Goal: Task Accomplishment & Management: Manage account settings

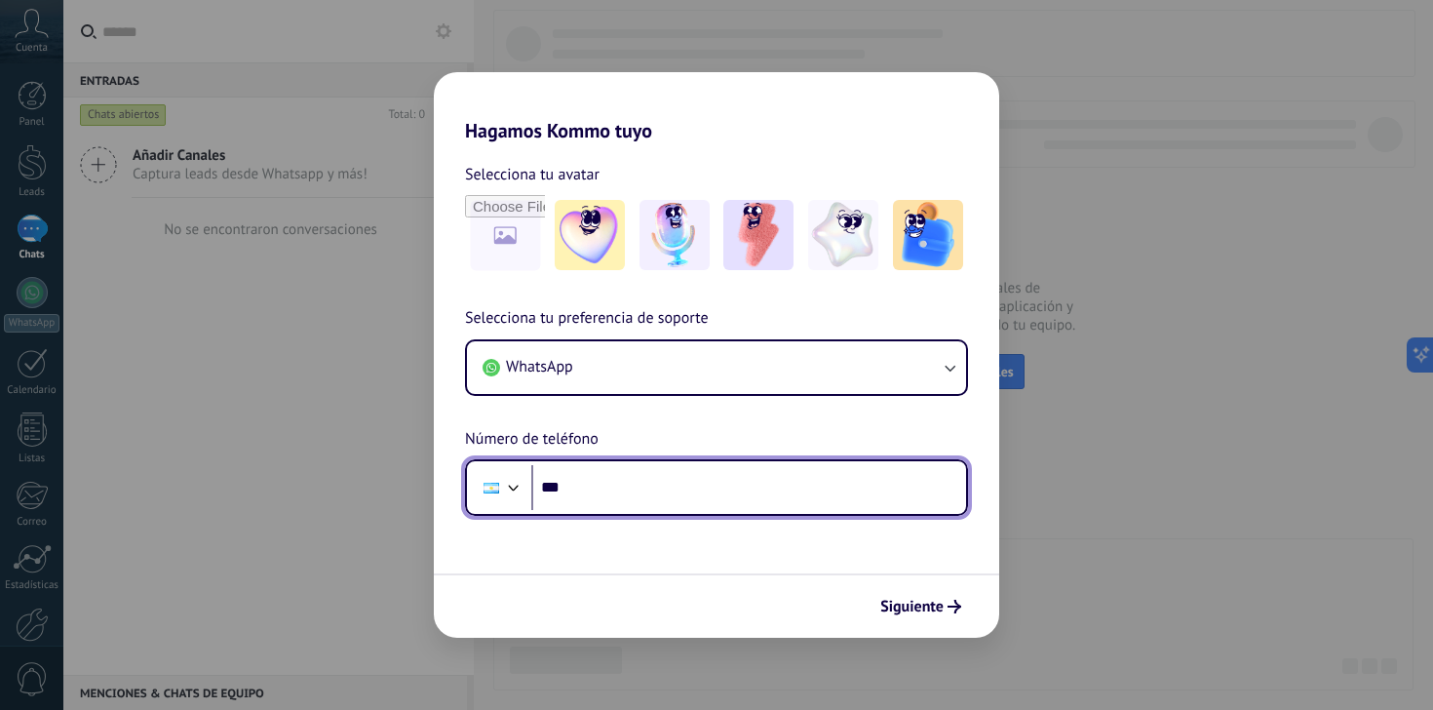
click at [837, 501] on input "***" at bounding box center [748, 487] width 435 height 45
type input "**********"
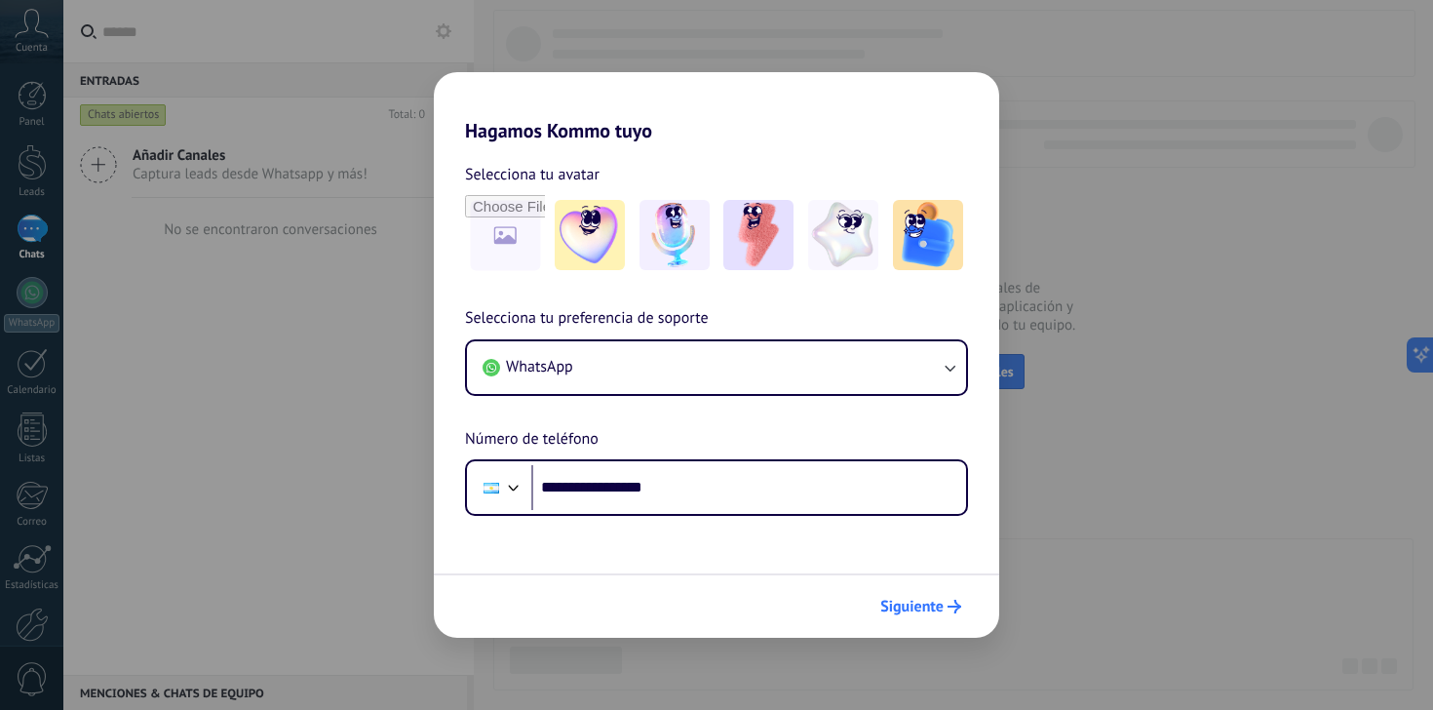
click at [945, 598] on button "Siguiente" at bounding box center [920, 606] width 98 height 33
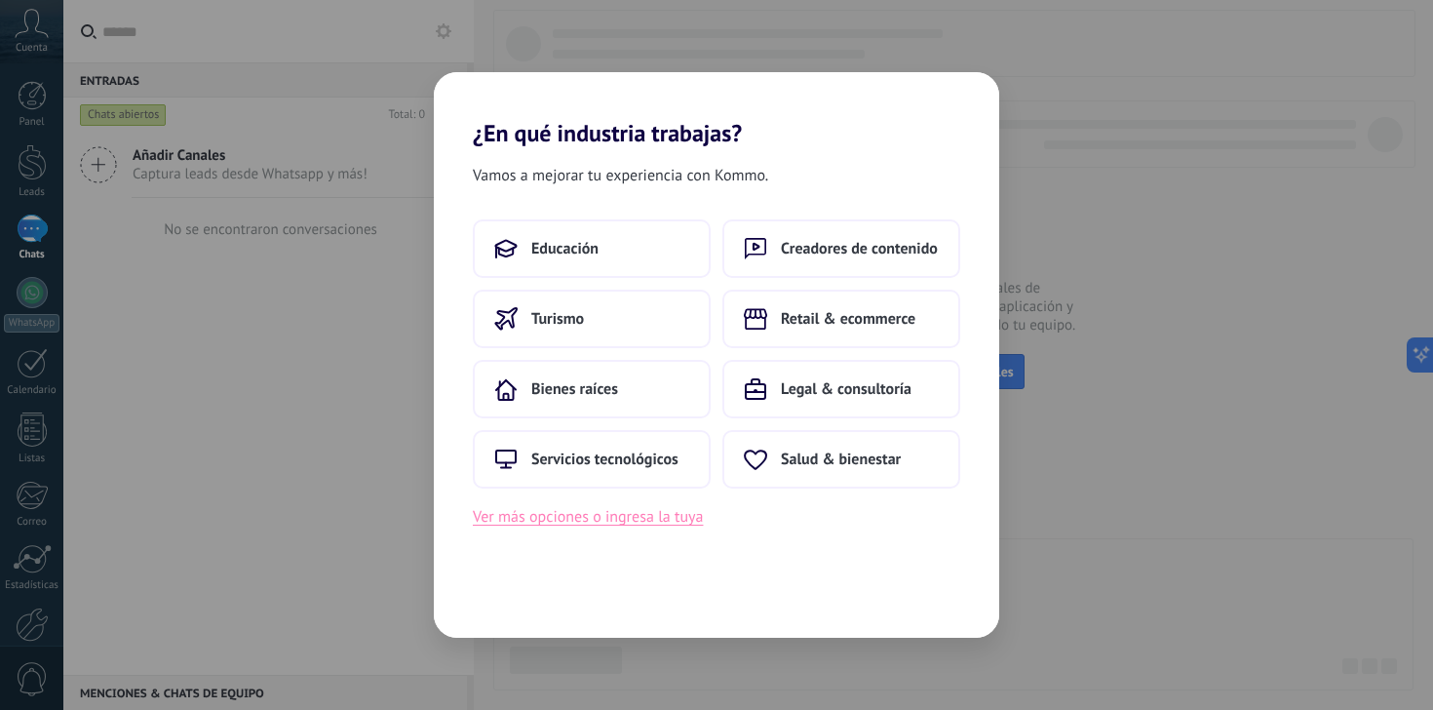
click at [686, 526] on button "Ver más opciones o ingresa la tuya" at bounding box center [588, 516] width 230 height 25
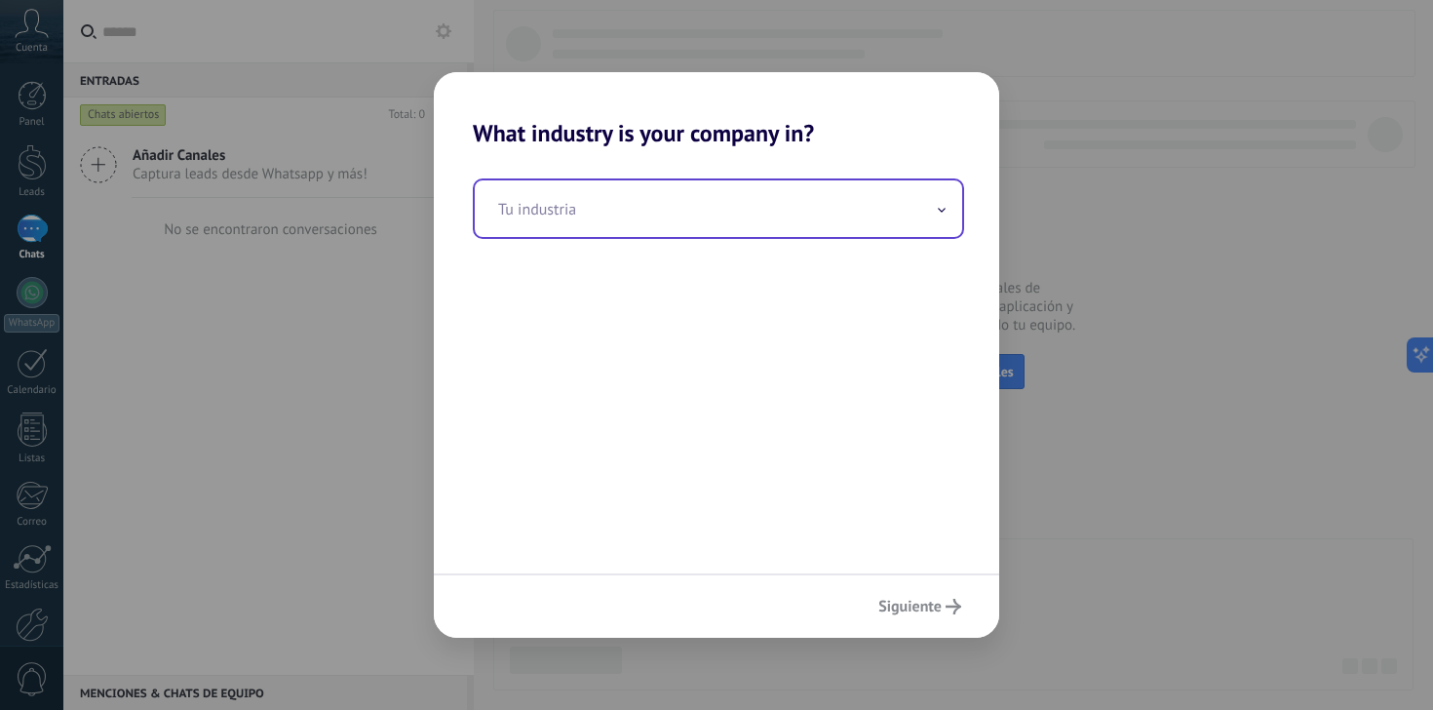
click at [721, 207] on input "text" at bounding box center [718, 208] width 487 height 57
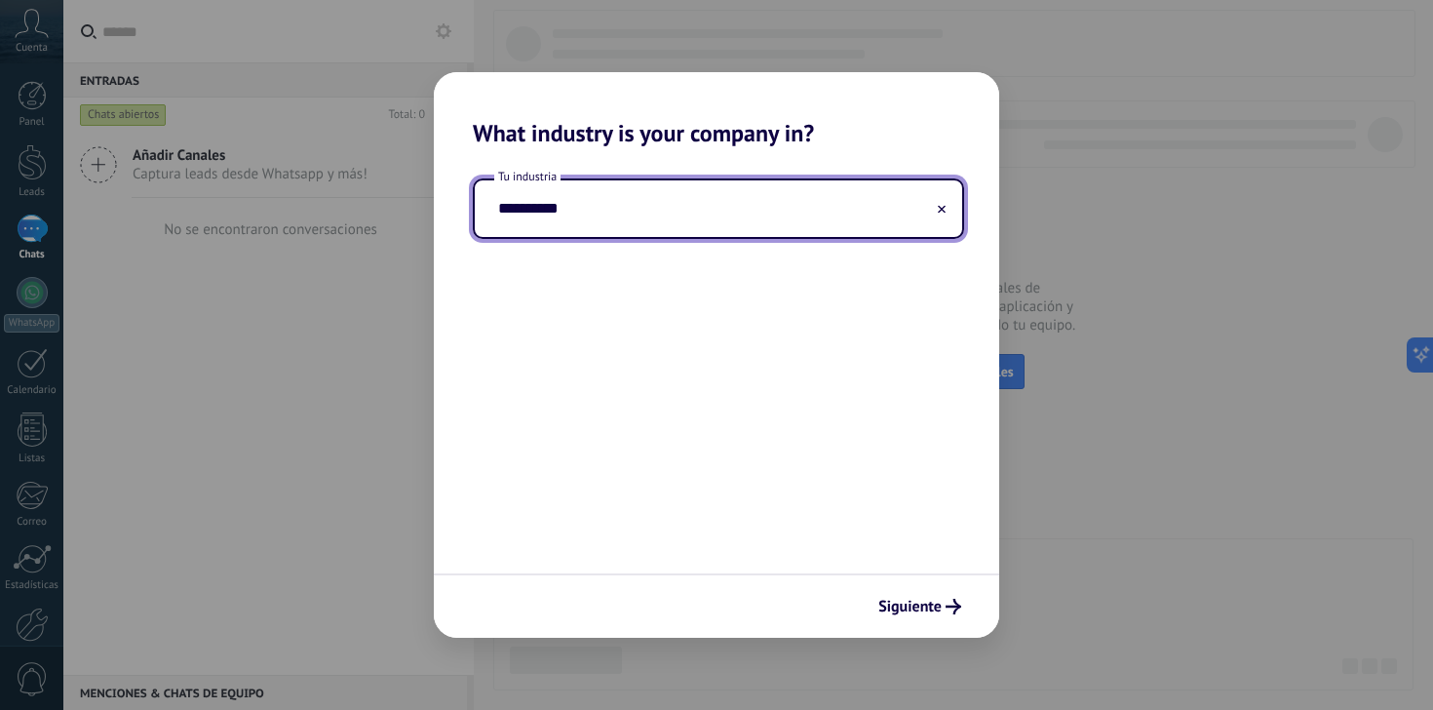
click at [939, 457] on div "Tu industria *********" at bounding box center [716, 360] width 565 height 426
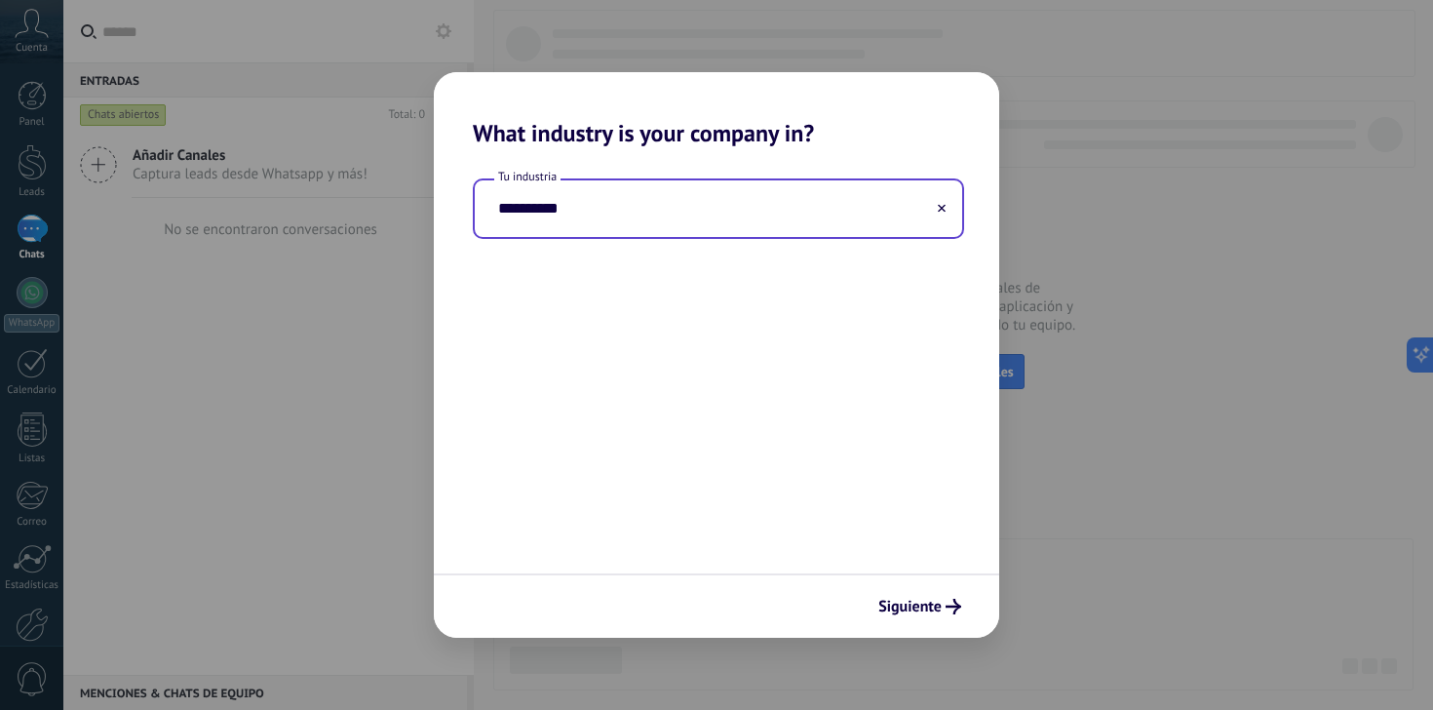
click at [505, 214] on input "*********" at bounding box center [718, 208] width 487 height 57
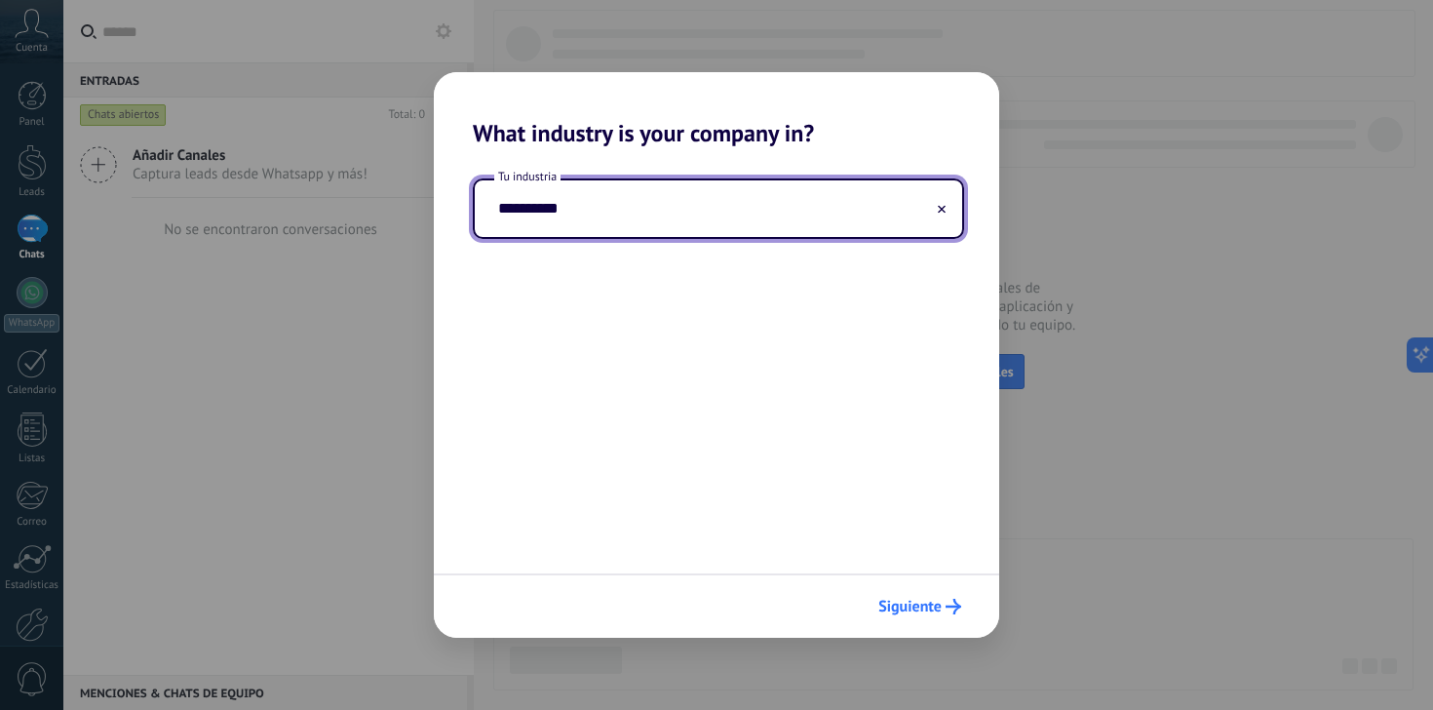
type input "*********"
click at [921, 613] on span "Siguiente" at bounding box center [909, 606] width 63 height 14
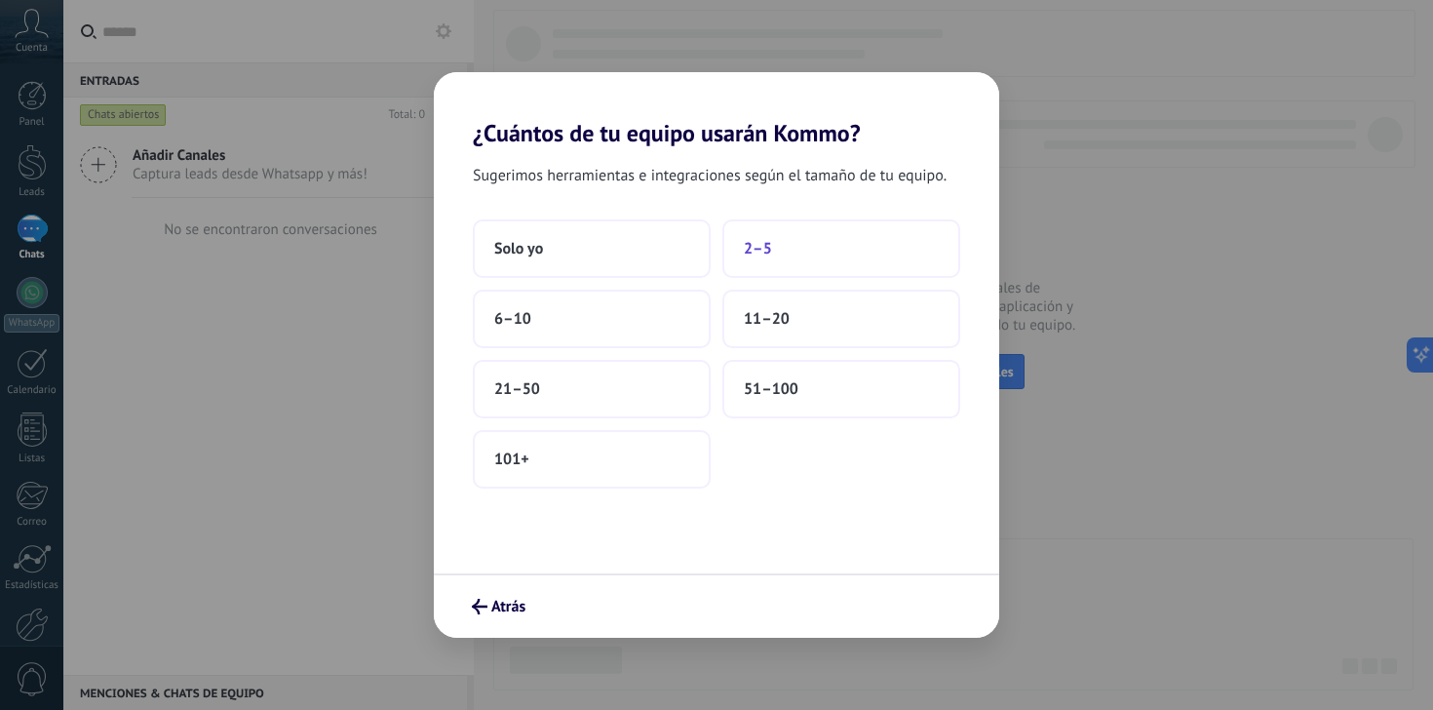
click at [769, 259] on button "2–5" at bounding box center [841, 248] width 238 height 58
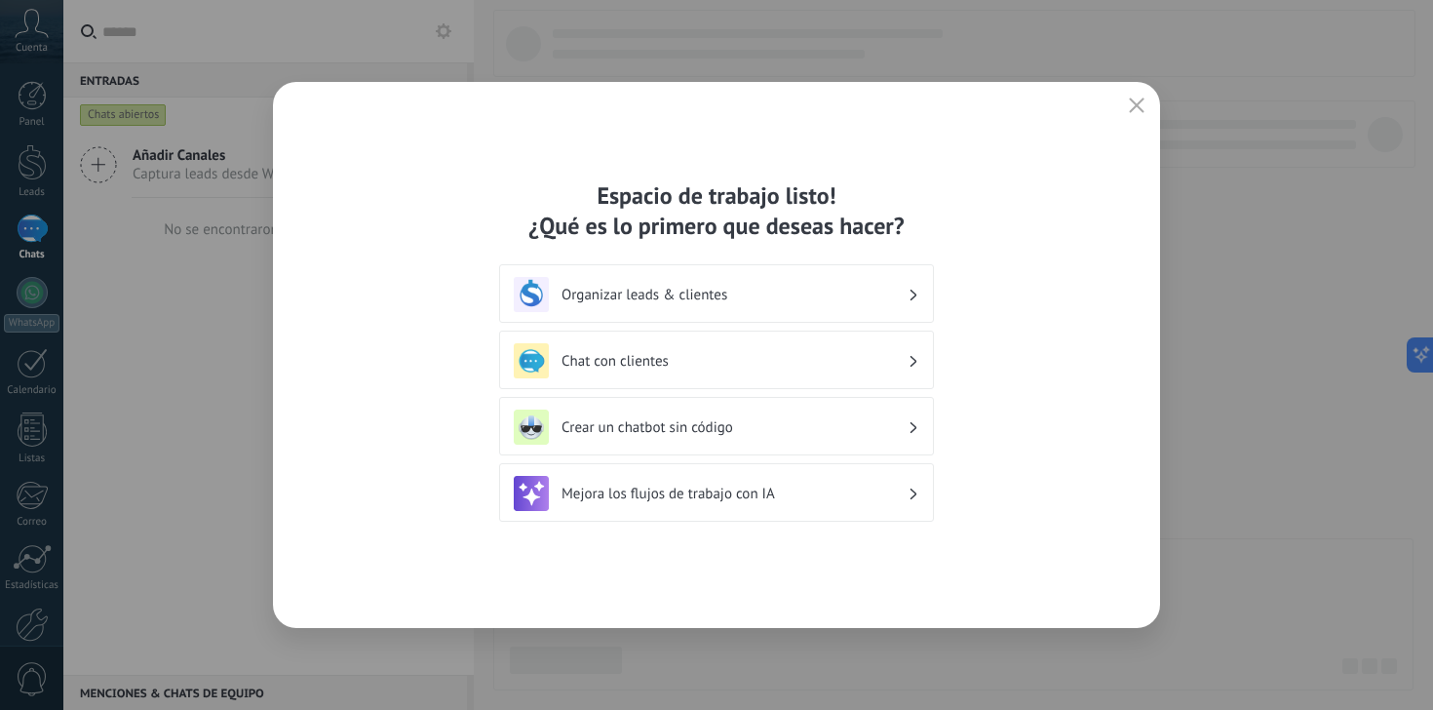
click at [1135, 106] on use "button" at bounding box center [1137, 104] width 15 height 15
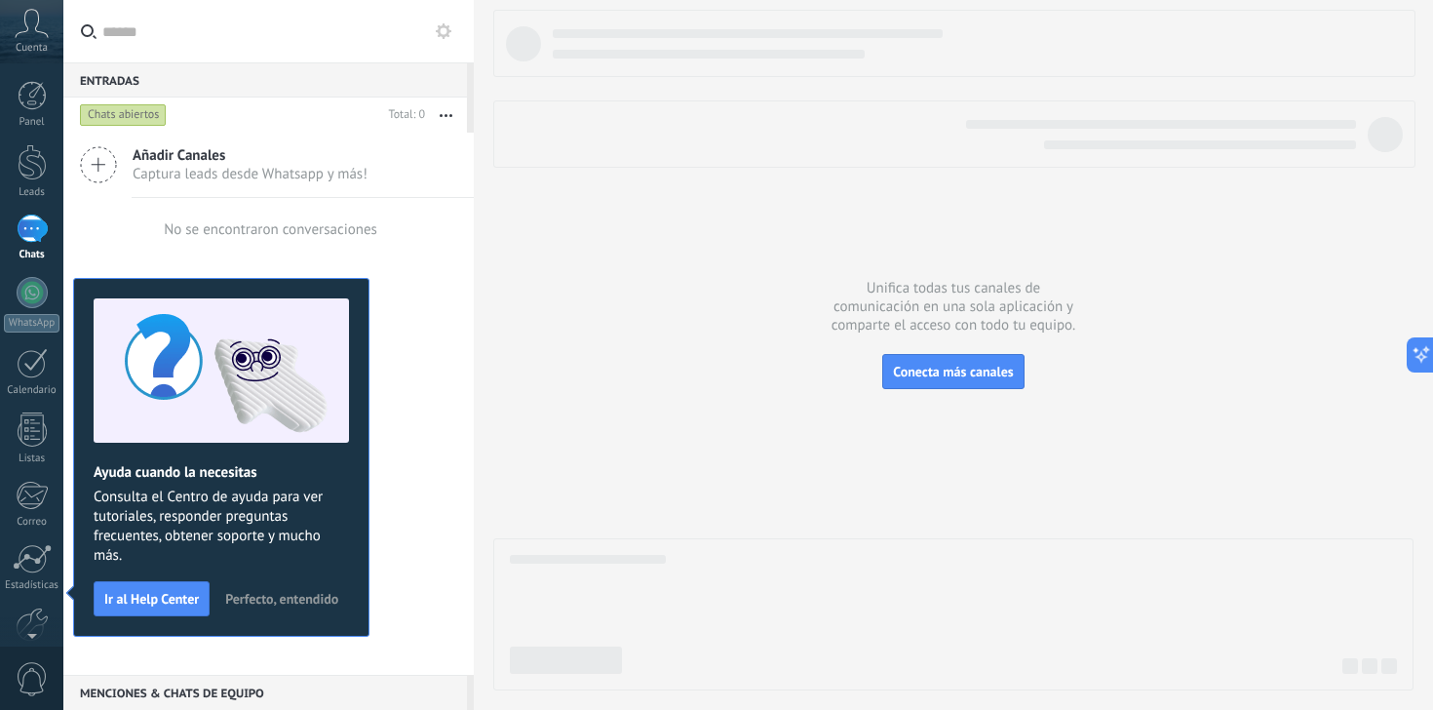
click at [121, 167] on div "Añadir Canales Captura leads desde Whatsapp y más!" at bounding box center [268, 165] width 410 height 65
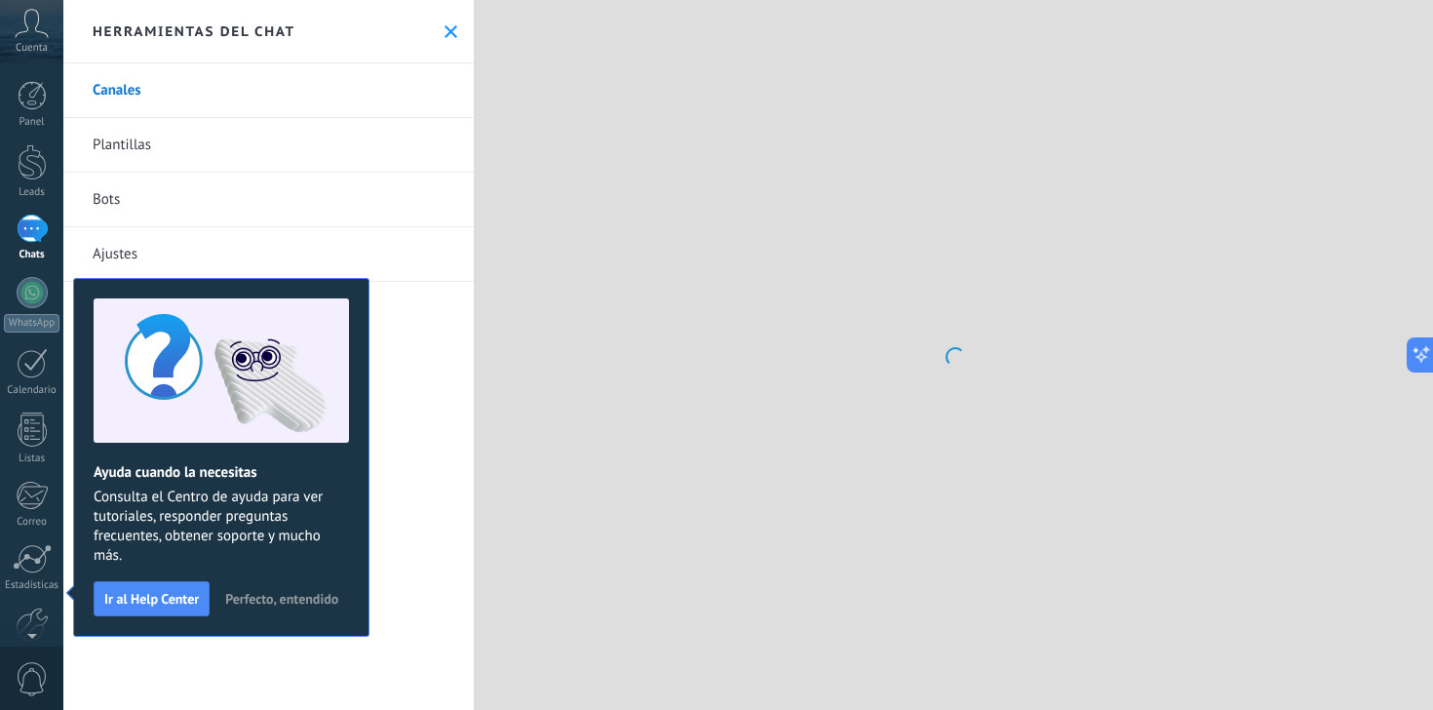
click at [110, 165] on link "Plantillas" at bounding box center [268, 145] width 410 height 55
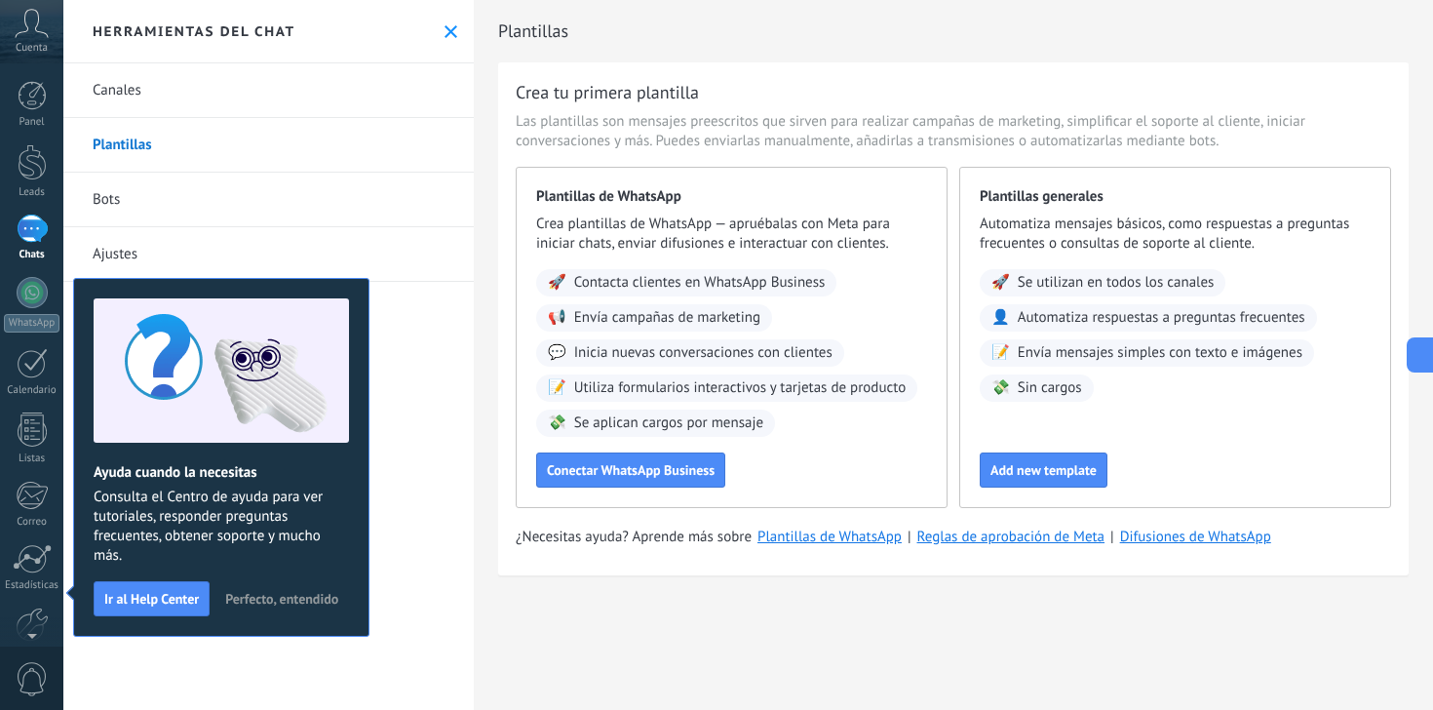
click at [136, 93] on link "Canales" at bounding box center [268, 90] width 410 height 55
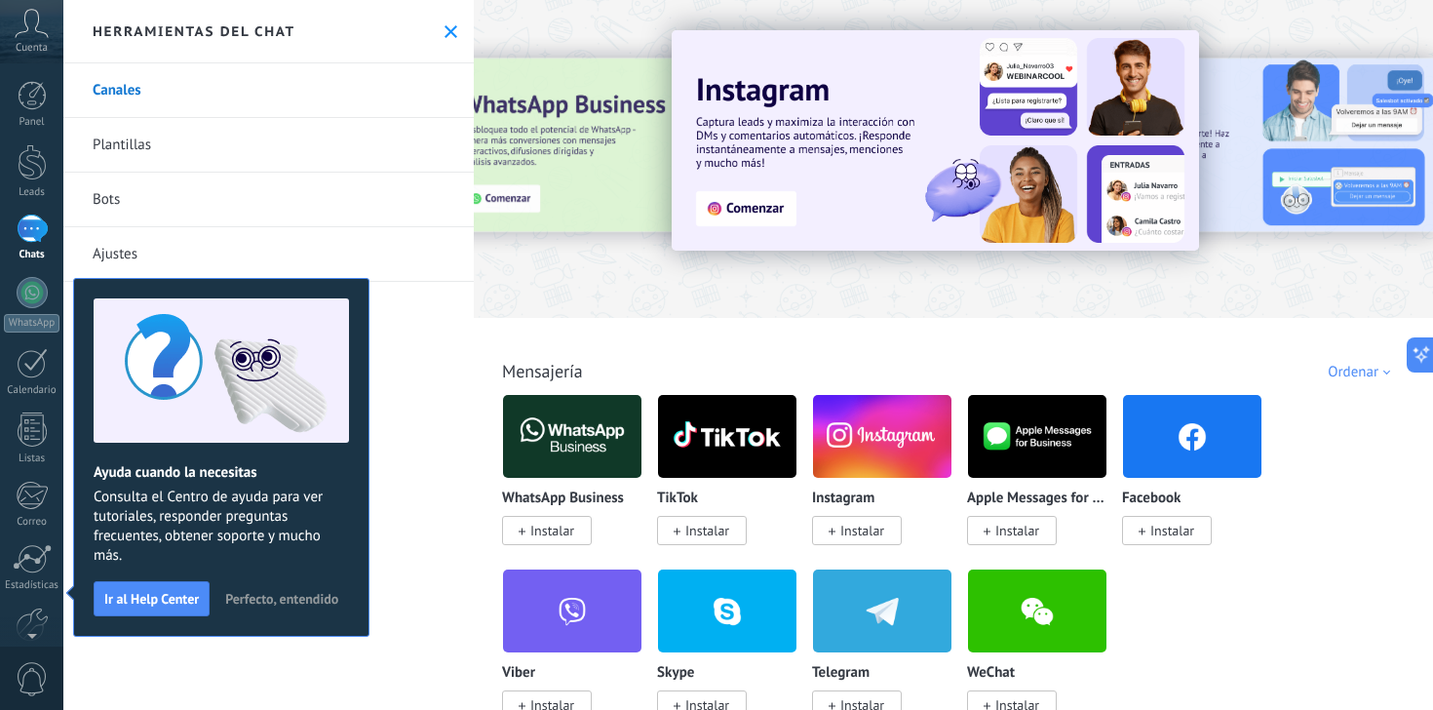
click at [245, 601] on span "Perfecto, entendido" at bounding box center [281, 599] width 113 height 14
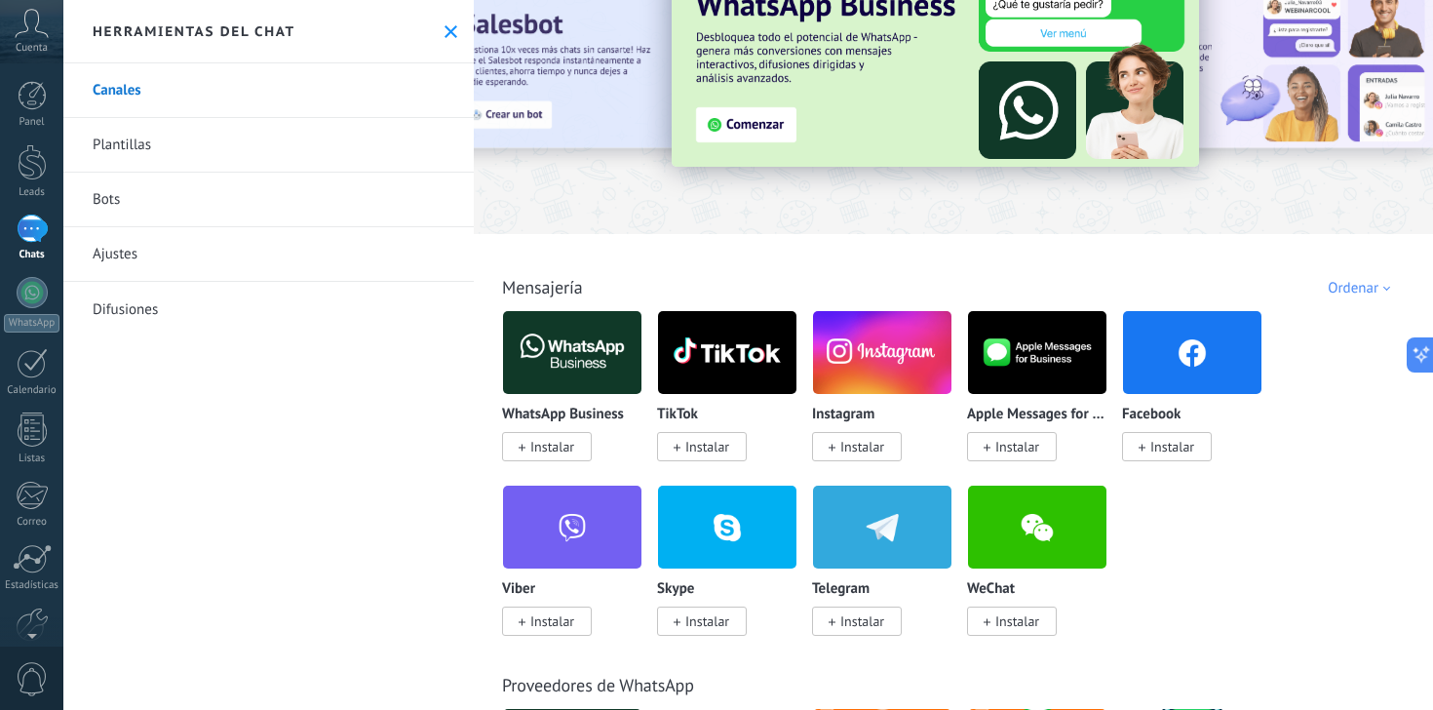
scroll to position [93, 0]
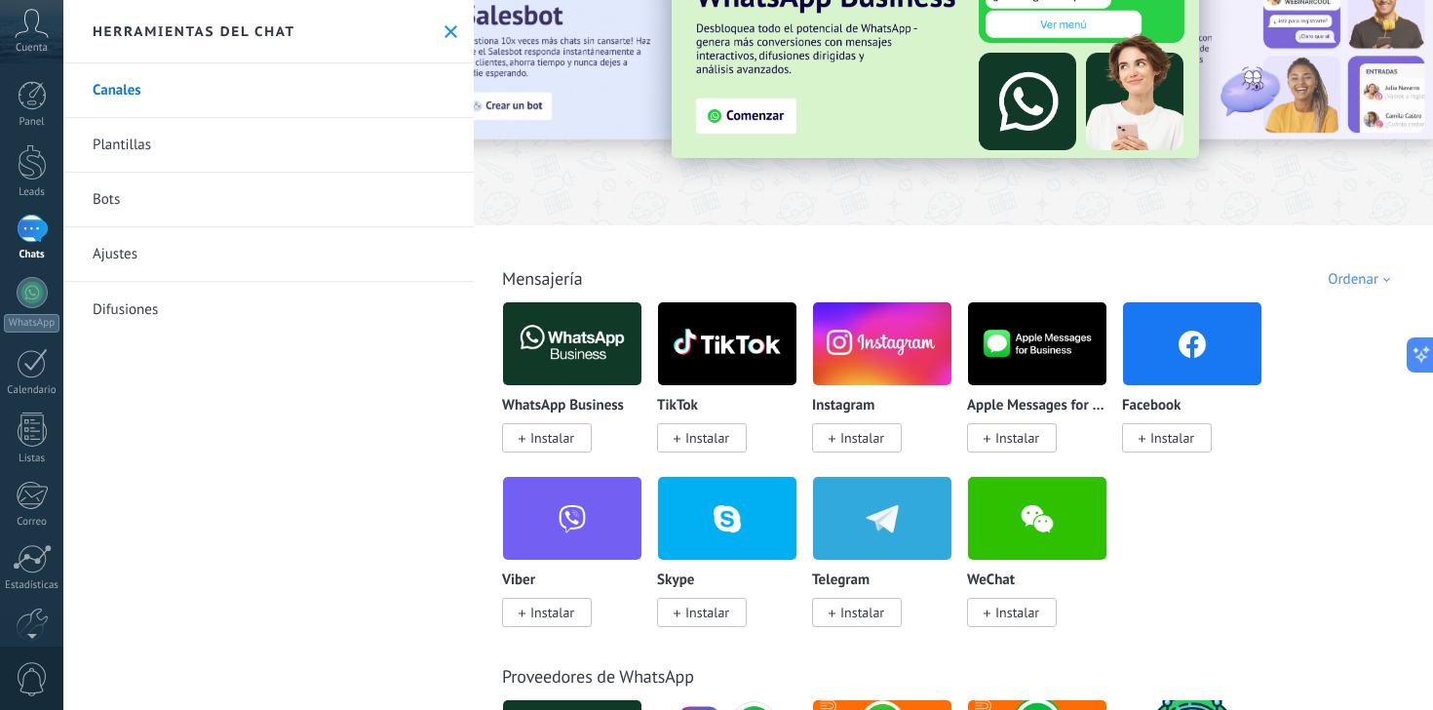
click at [579, 439] on span "Instalar" at bounding box center [547, 437] width 90 height 29
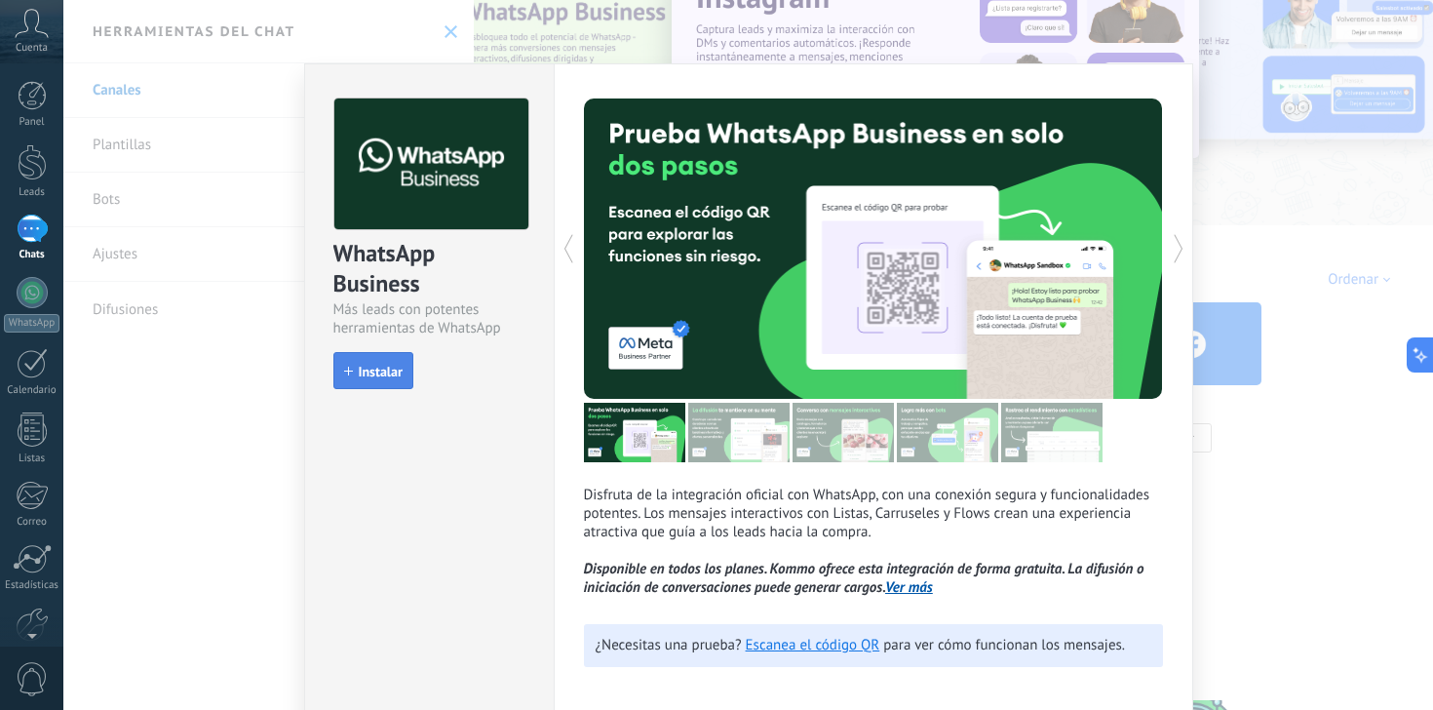
click at [374, 371] on span "Instalar" at bounding box center [381, 371] width 44 height 14
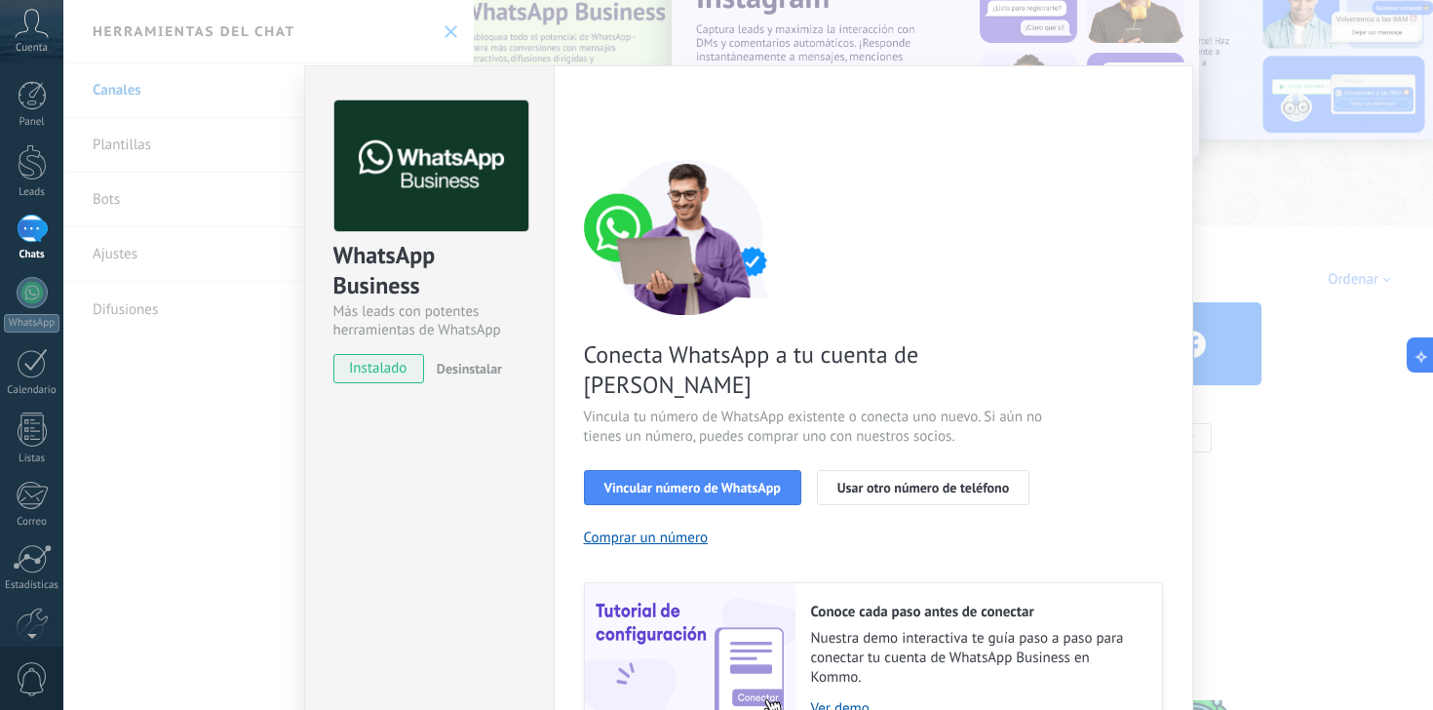
click at [318, 95] on div "WhatsApp Business Más leads con potentes herramientas de WhatsApp instalado Des…" at bounding box center [429, 232] width 249 height 332
click at [275, 468] on div "WhatsApp Business Más leads con potentes herramientas de WhatsApp instalado Des…" at bounding box center [747, 355] width 1369 height 710
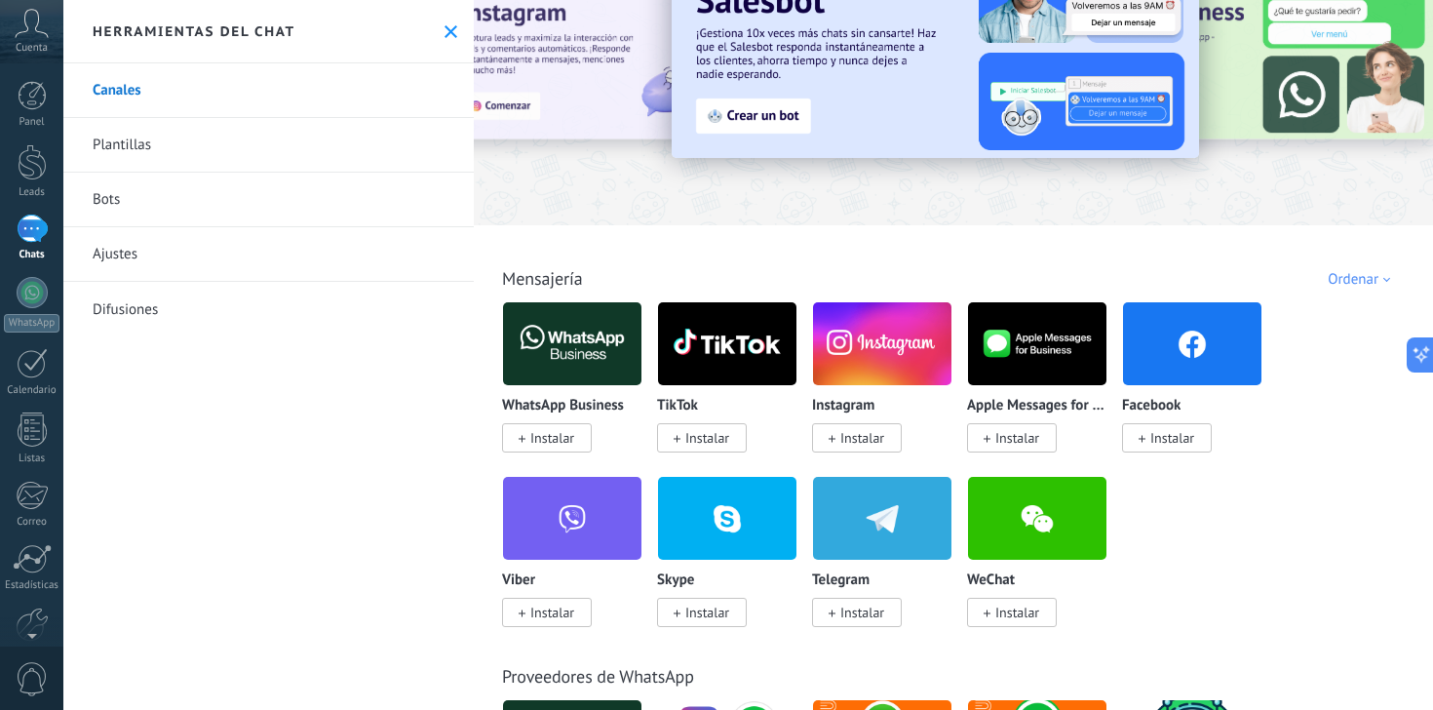
click at [562, 412] on p "WhatsApp Business" at bounding box center [563, 406] width 122 height 17
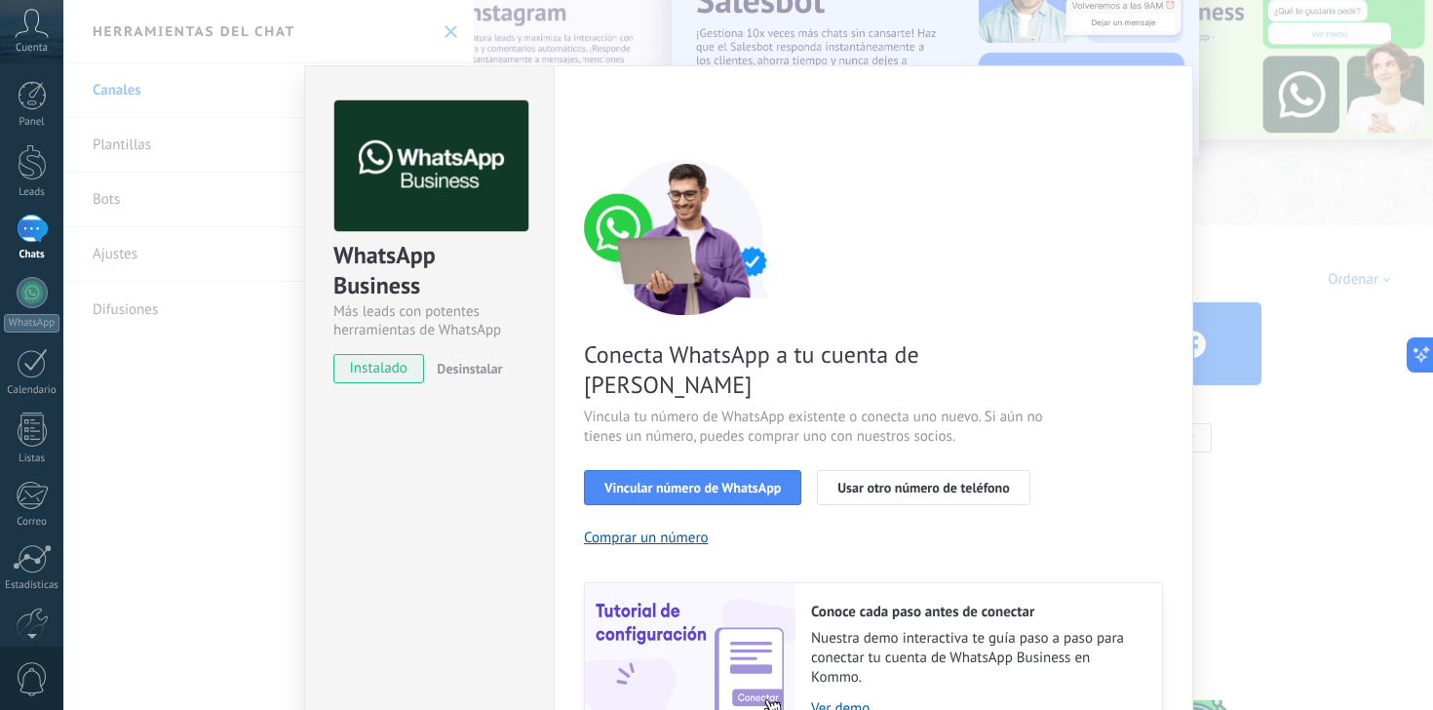
click at [474, 365] on span "Desinstalar" at bounding box center [469, 369] width 65 height 18
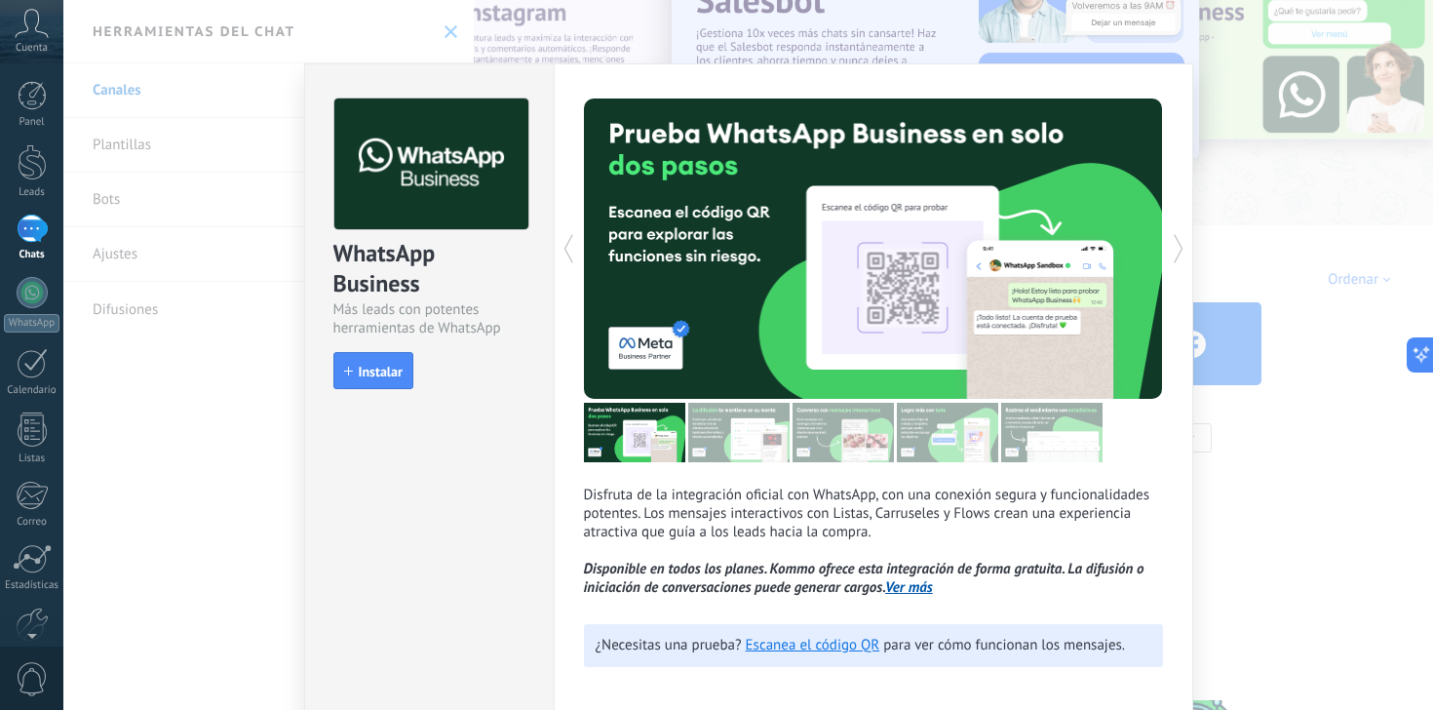
click at [184, 363] on div "WhatsApp Business Más leads con potentes herramientas de WhatsApp install Insta…" at bounding box center [747, 355] width 1369 height 710
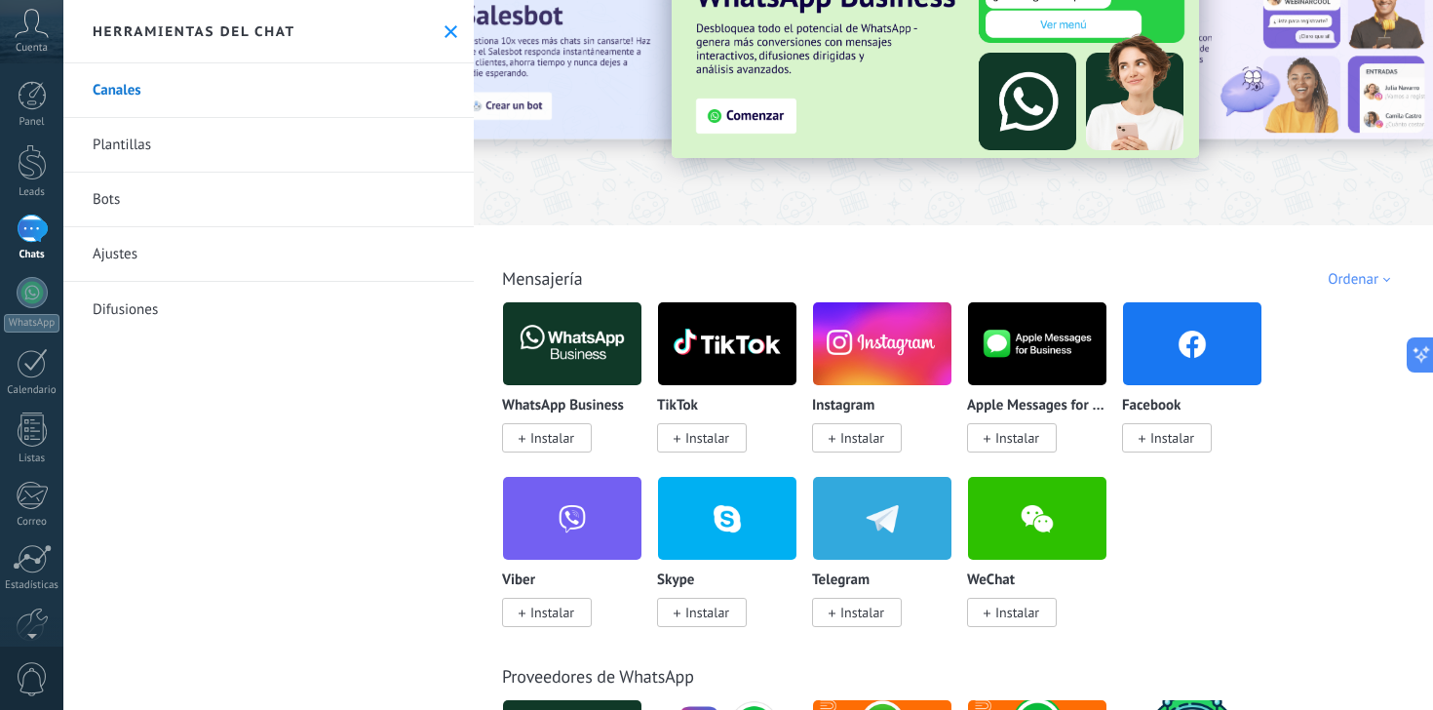
click at [863, 437] on span "Instalar" at bounding box center [862, 438] width 44 height 18
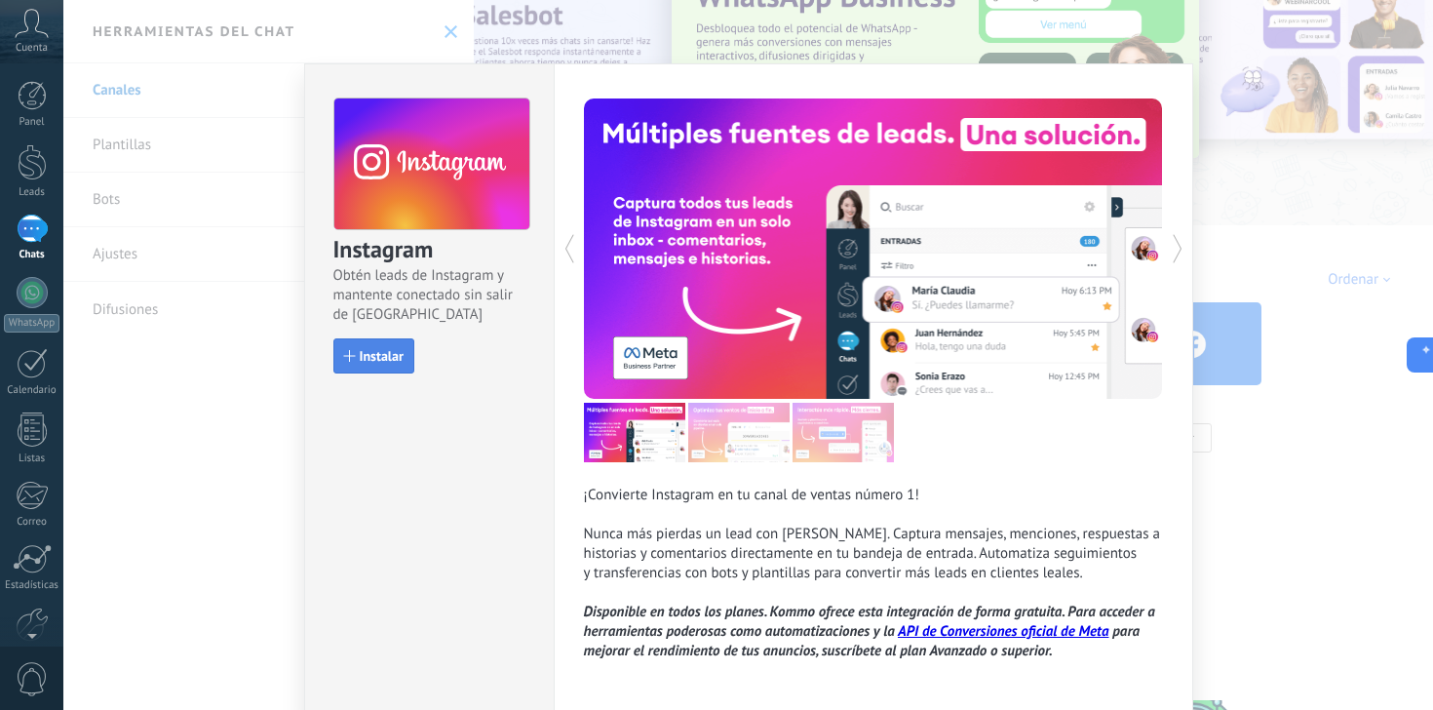
click at [394, 366] on button "Instalar" at bounding box center [373, 355] width 81 height 35
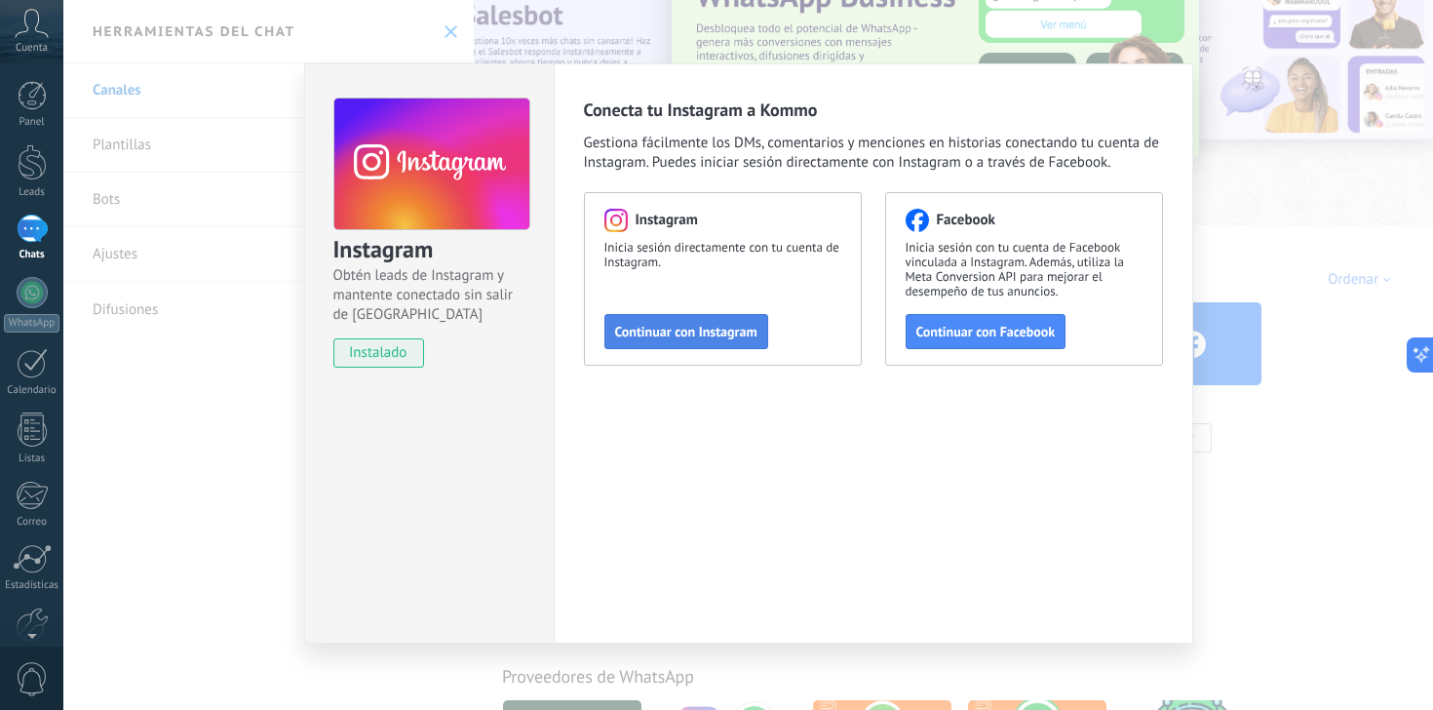
click at [688, 328] on span "Continuar con Instagram" at bounding box center [686, 332] width 142 height 14
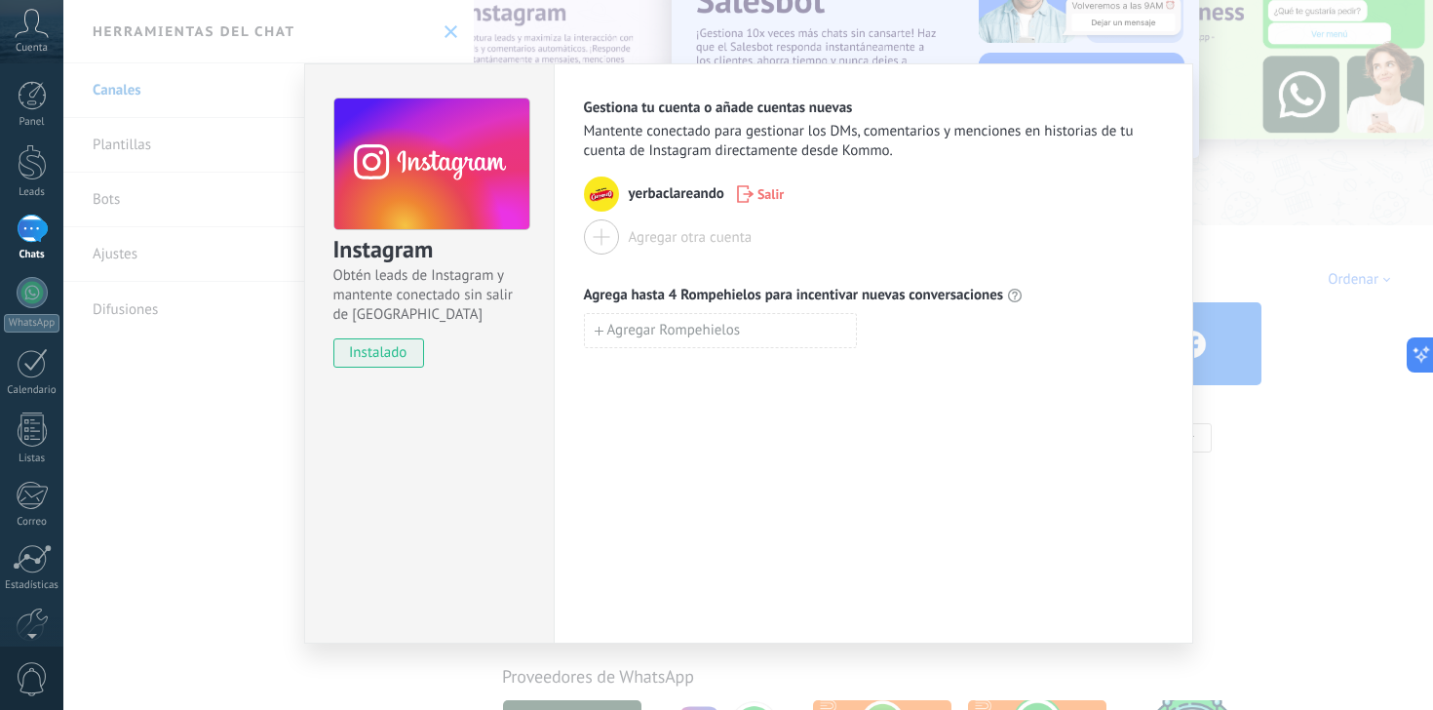
click at [262, 350] on div "Instagram Obtén leads de Instagram y mantente conectado sin salir de Kommo inst…" at bounding box center [747, 355] width 1369 height 710
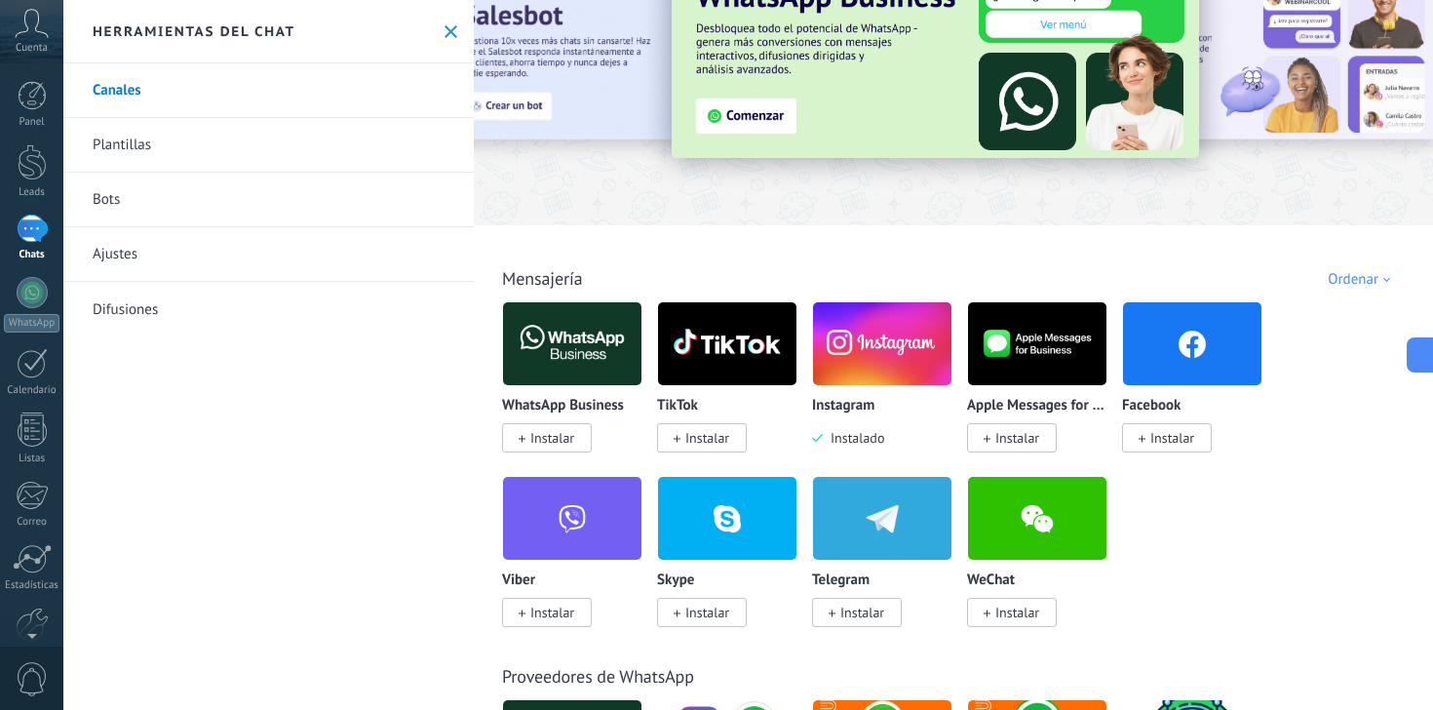
click at [1176, 441] on span "Instalar" at bounding box center [1172, 438] width 44 height 18
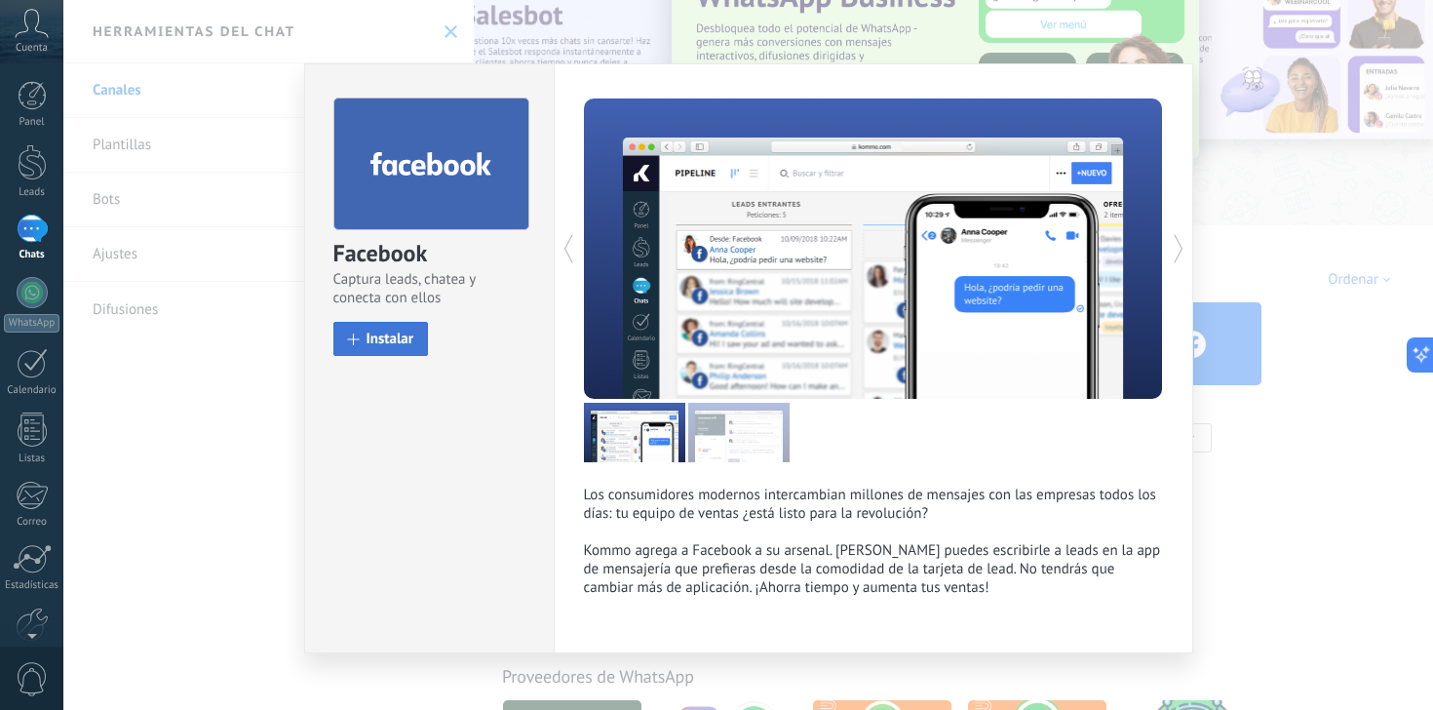
click at [379, 329] on button "Instalar" at bounding box center [381, 339] width 96 height 34
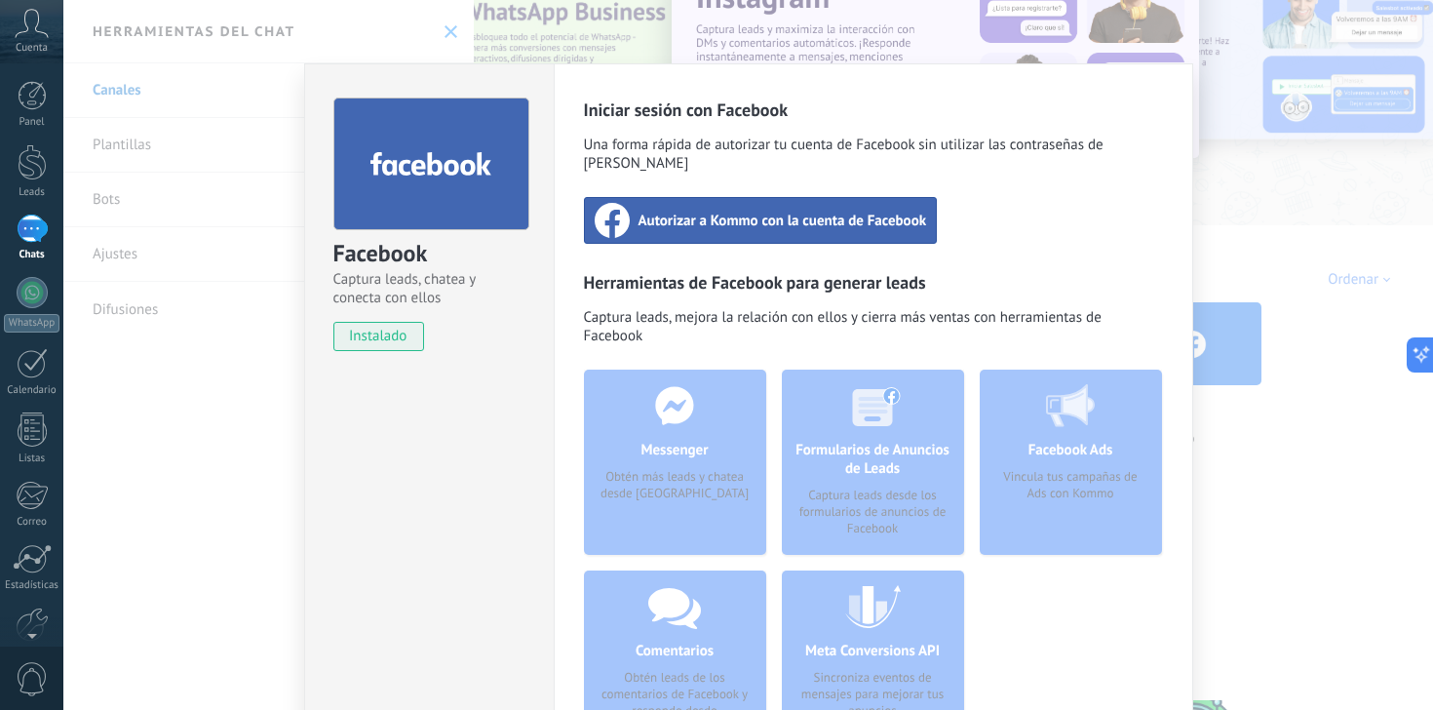
click at [876, 211] on span "Autorizar a Kommo con la cuenta de Facebook" at bounding box center [782, 220] width 288 height 19
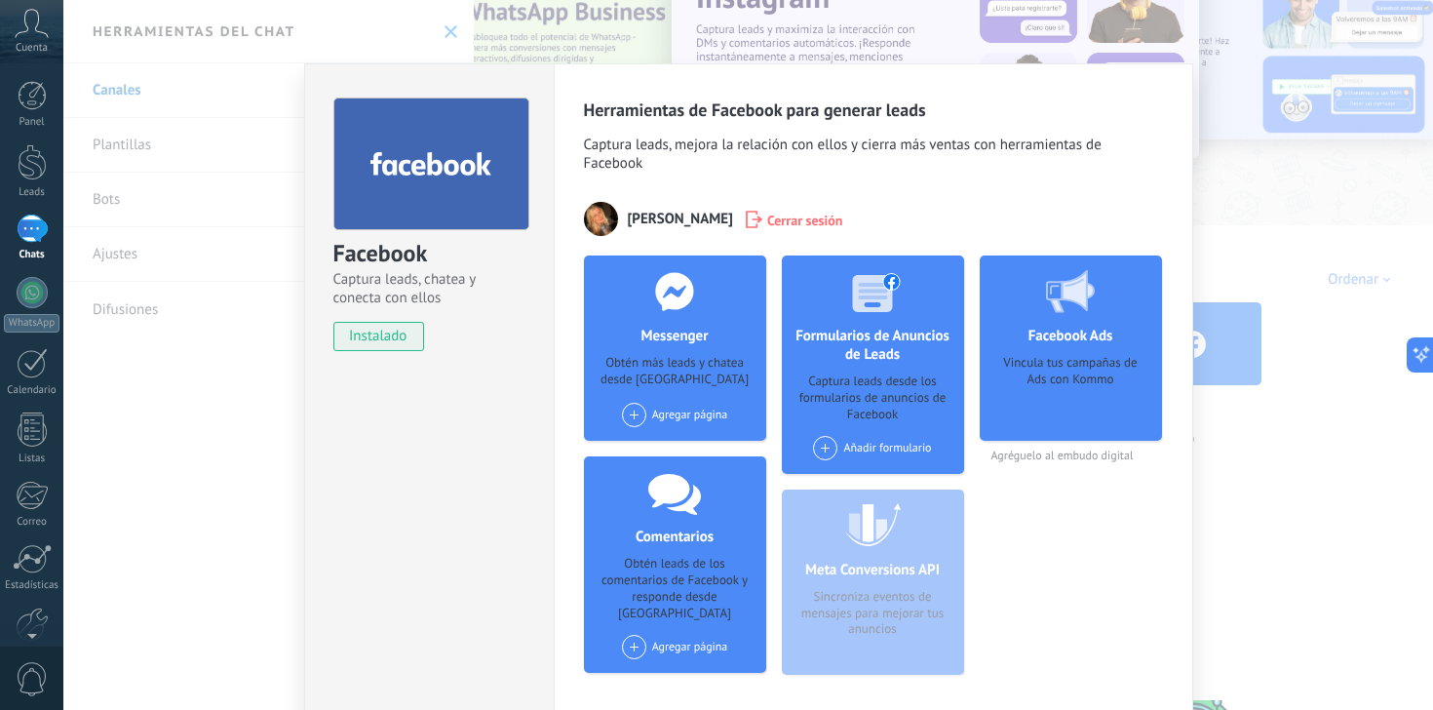
click at [678, 415] on div "Agregar página" at bounding box center [675, 415] width 106 height 24
click at [674, 444] on div "Clareando" at bounding box center [685, 451] width 131 height 43
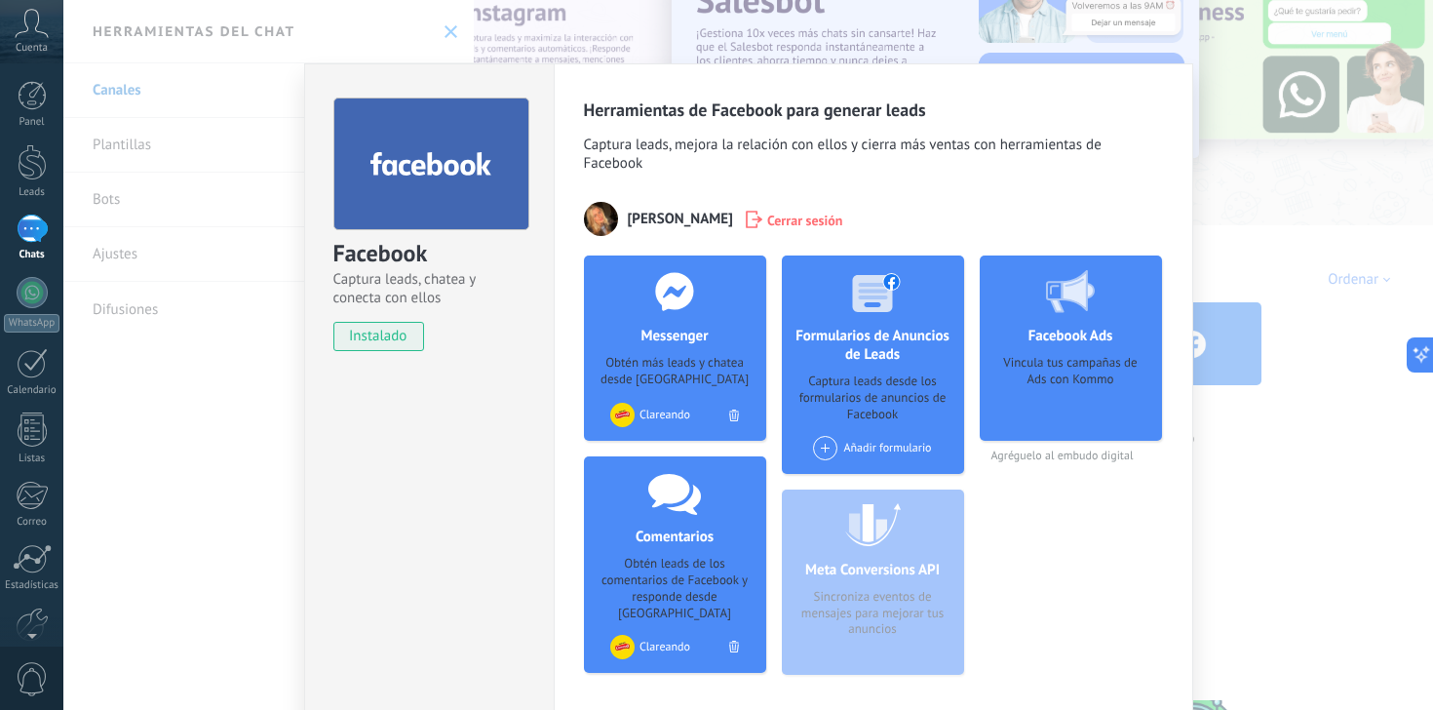
click at [259, 97] on div "Facebook Captura leads, chatea y conecta con ellos instalado Desinstalar Herram…" at bounding box center [747, 355] width 1369 height 710
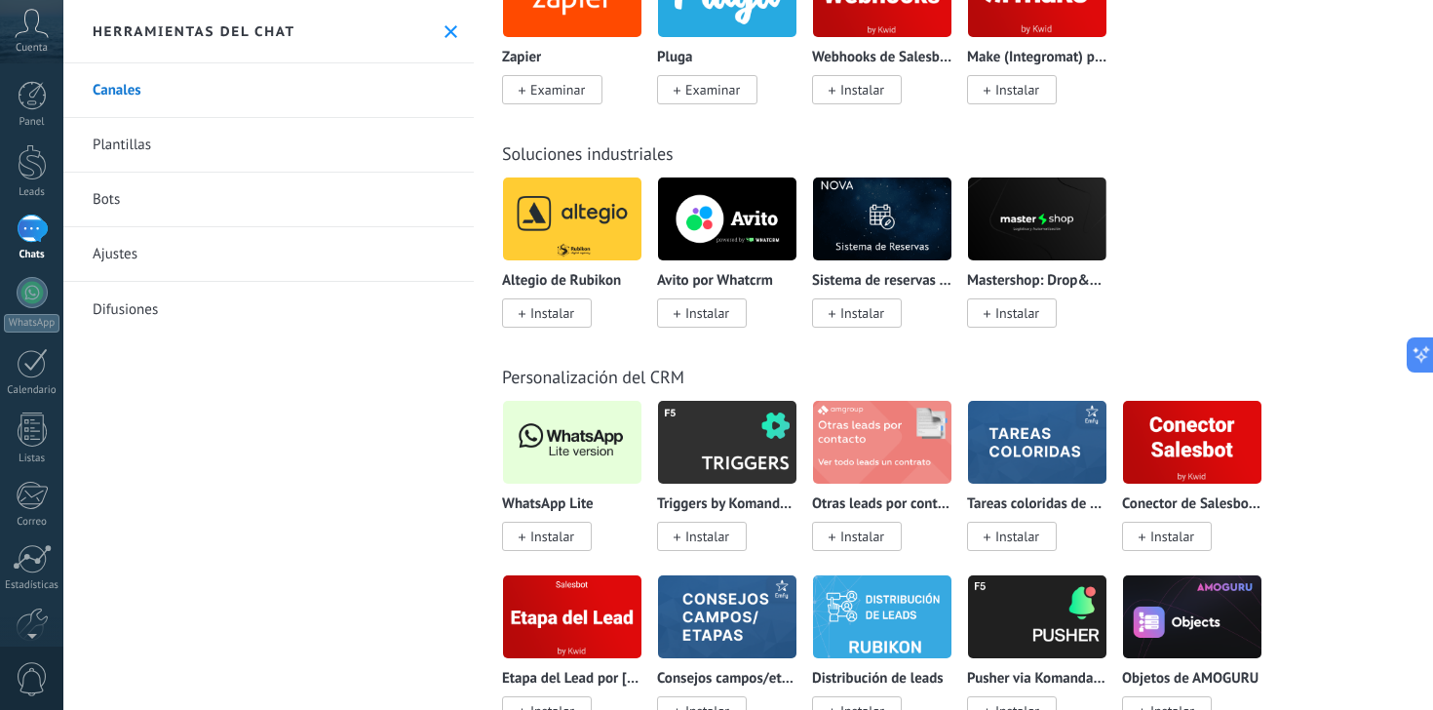
scroll to position [4544, 0]
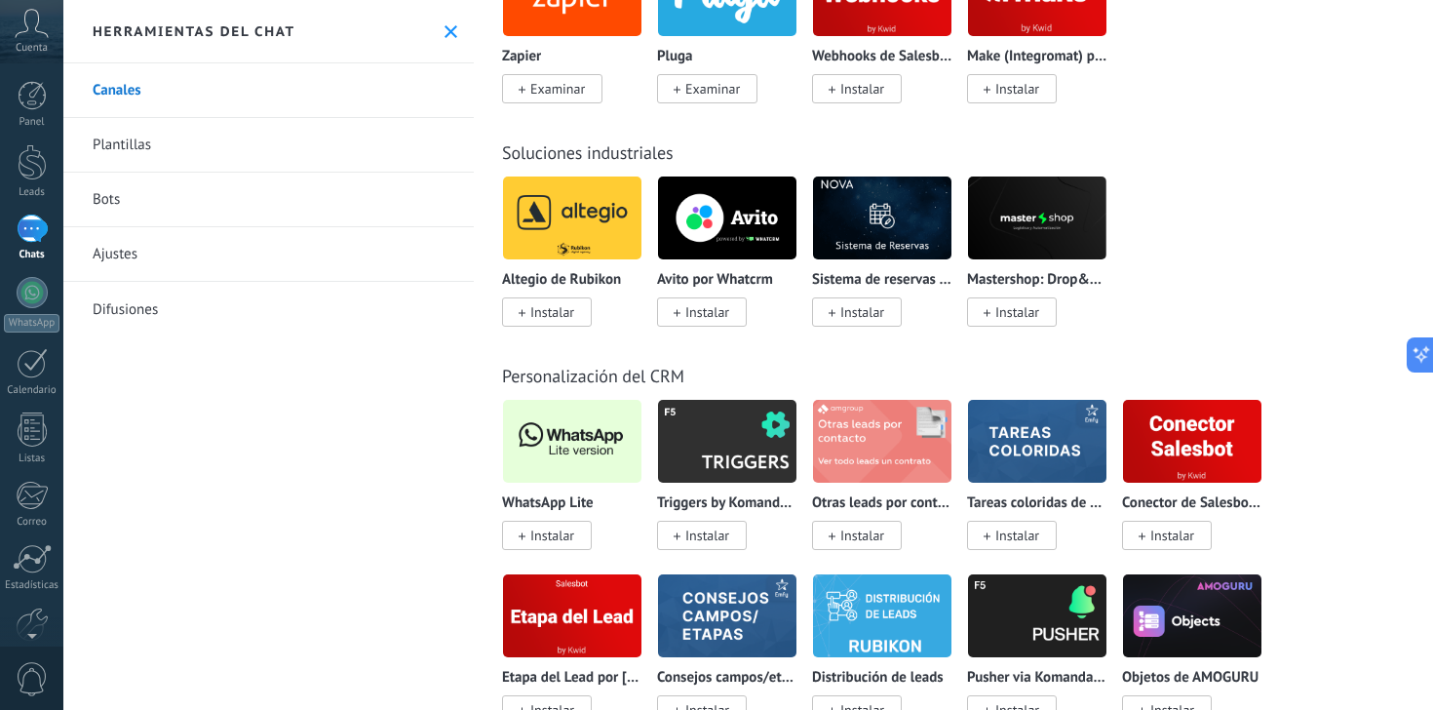
click at [540, 535] on span "Instalar" at bounding box center [552, 535] width 44 height 18
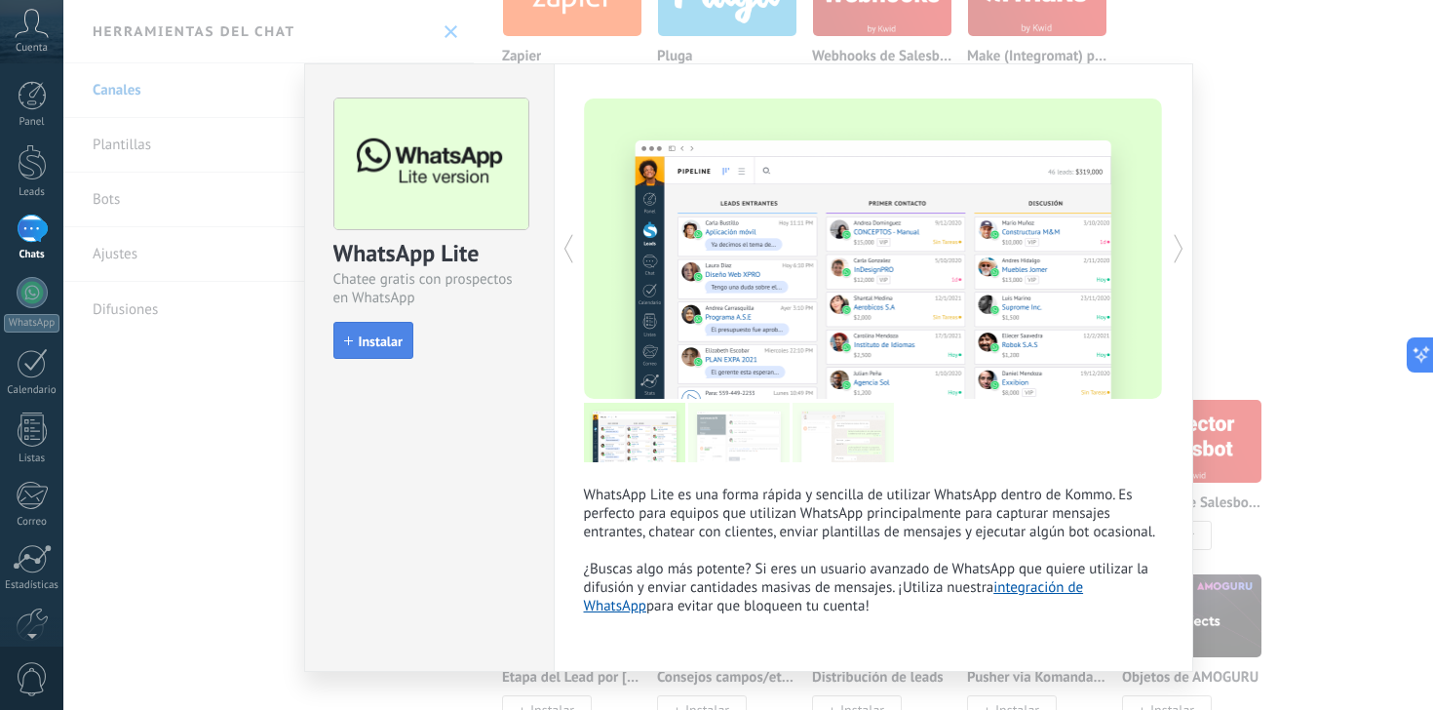
click at [364, 338] on span "Instalar" at bounding box center [381, 341] width 44 height 14
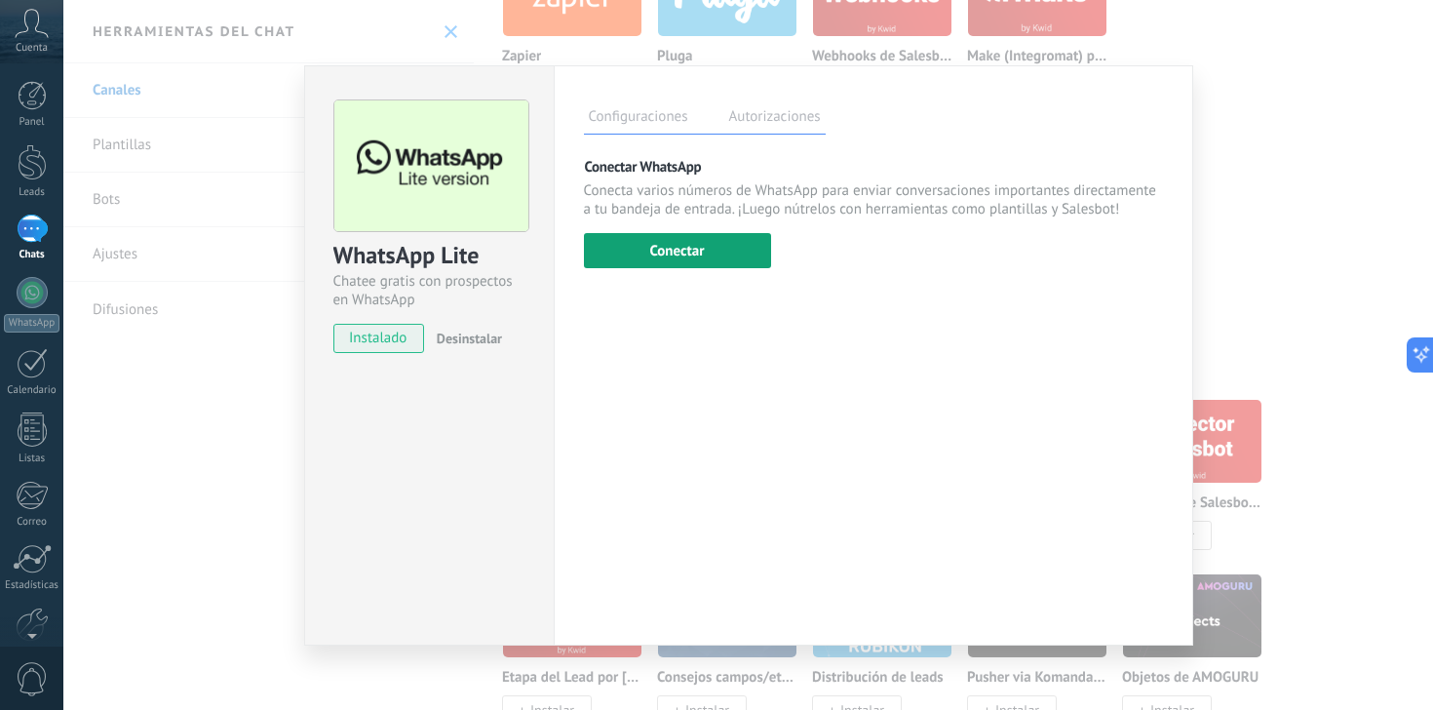
click at [638, 265] on button "Conectar" at bounding box center [677, 250] width 187 height 35
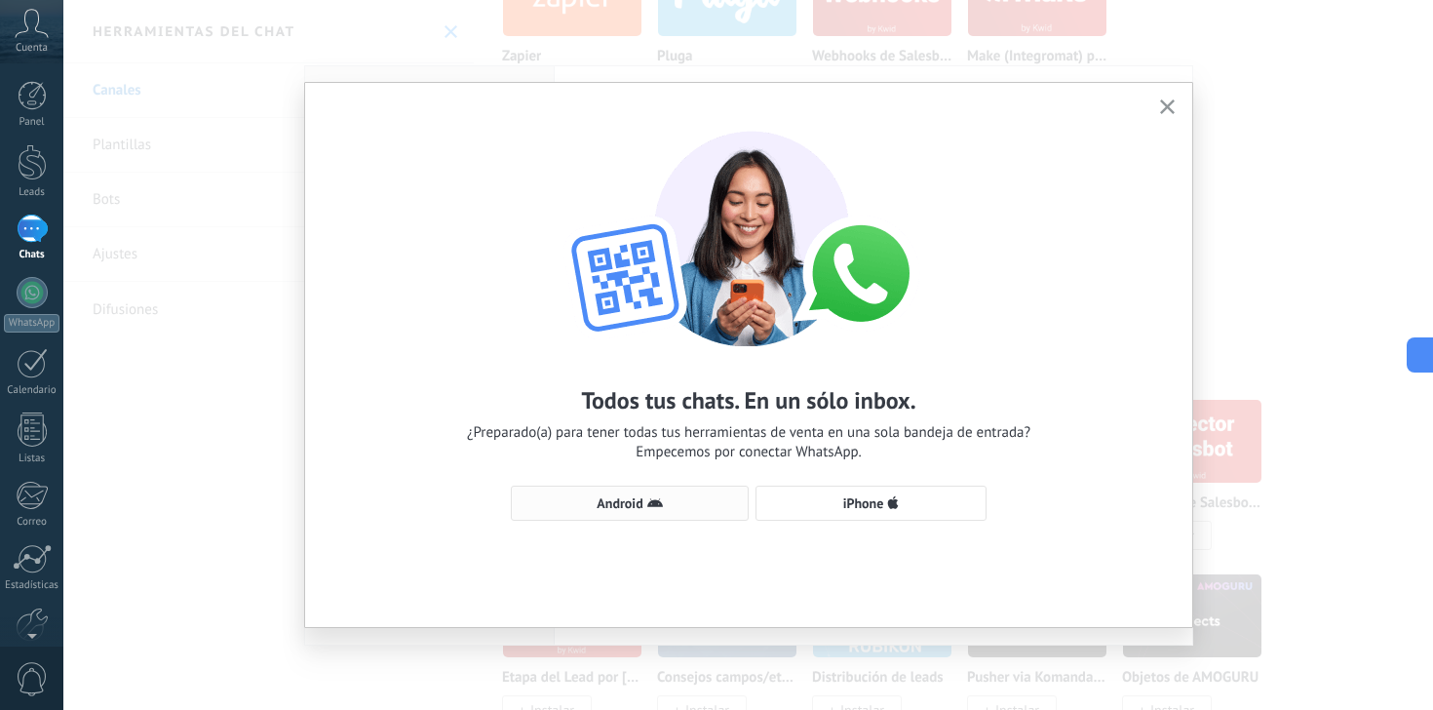
click at [692, 497] on span "Android" at bounding box center [629, 503] width 216 height 16
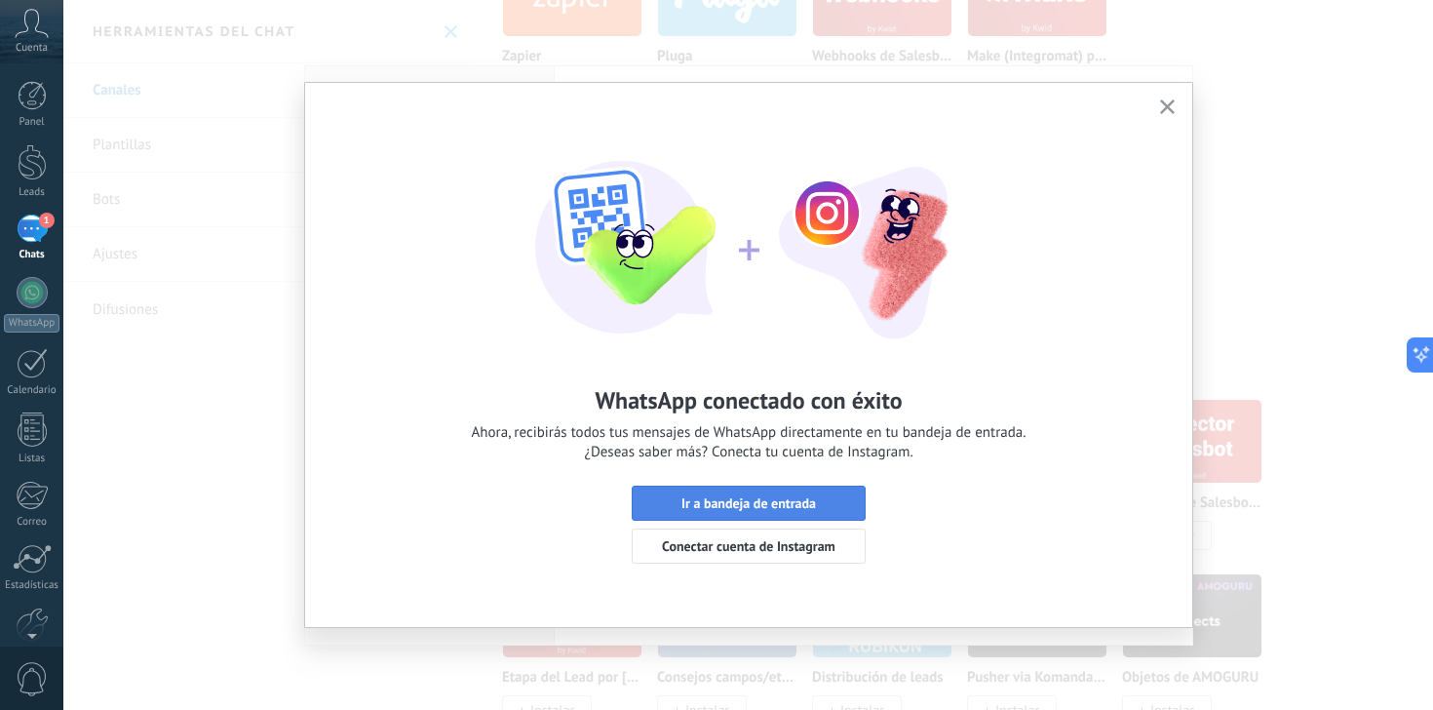
click at [807, 512] on button "Ir a bandeja de entrada" at bounding box center [749, 502] width 234 height 35
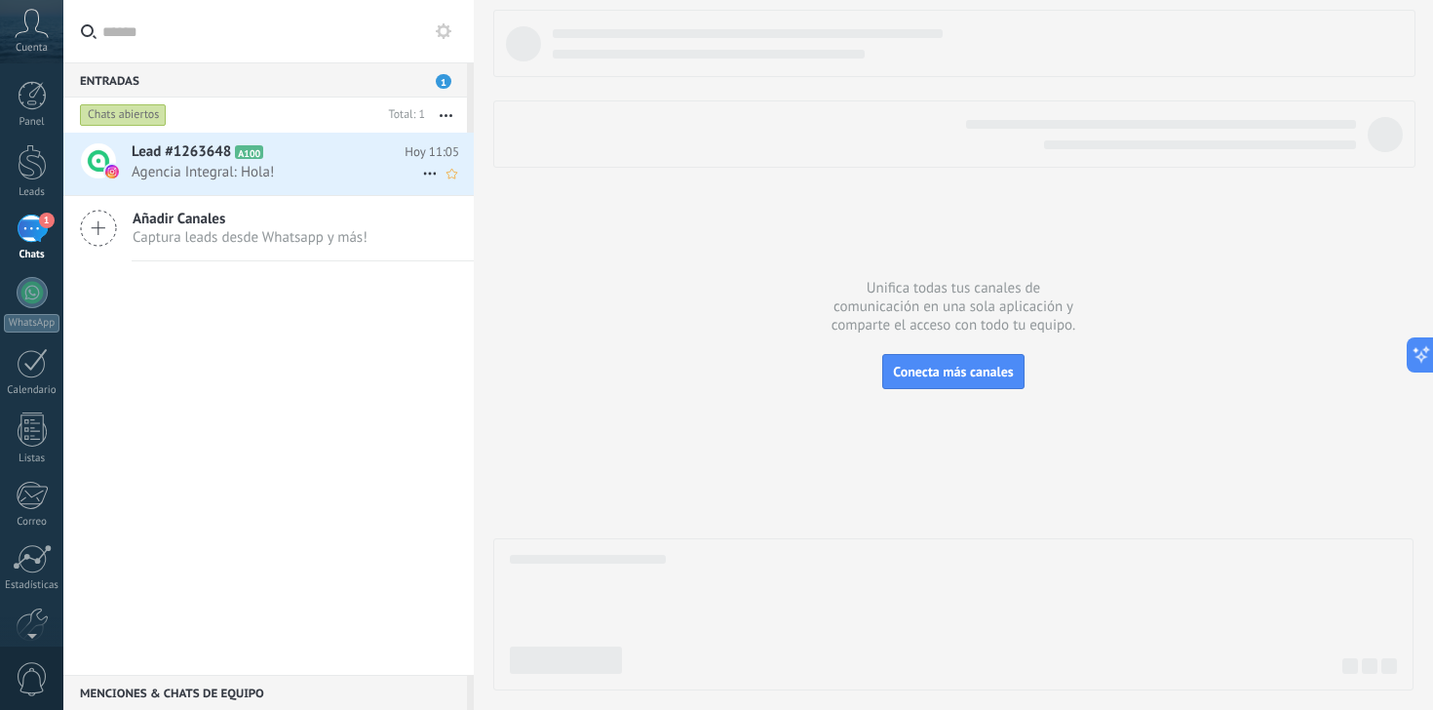
click at [156, 172] on span "Agencia Integral: Hola!" at bounding box center [277, 172] width 290 height 19
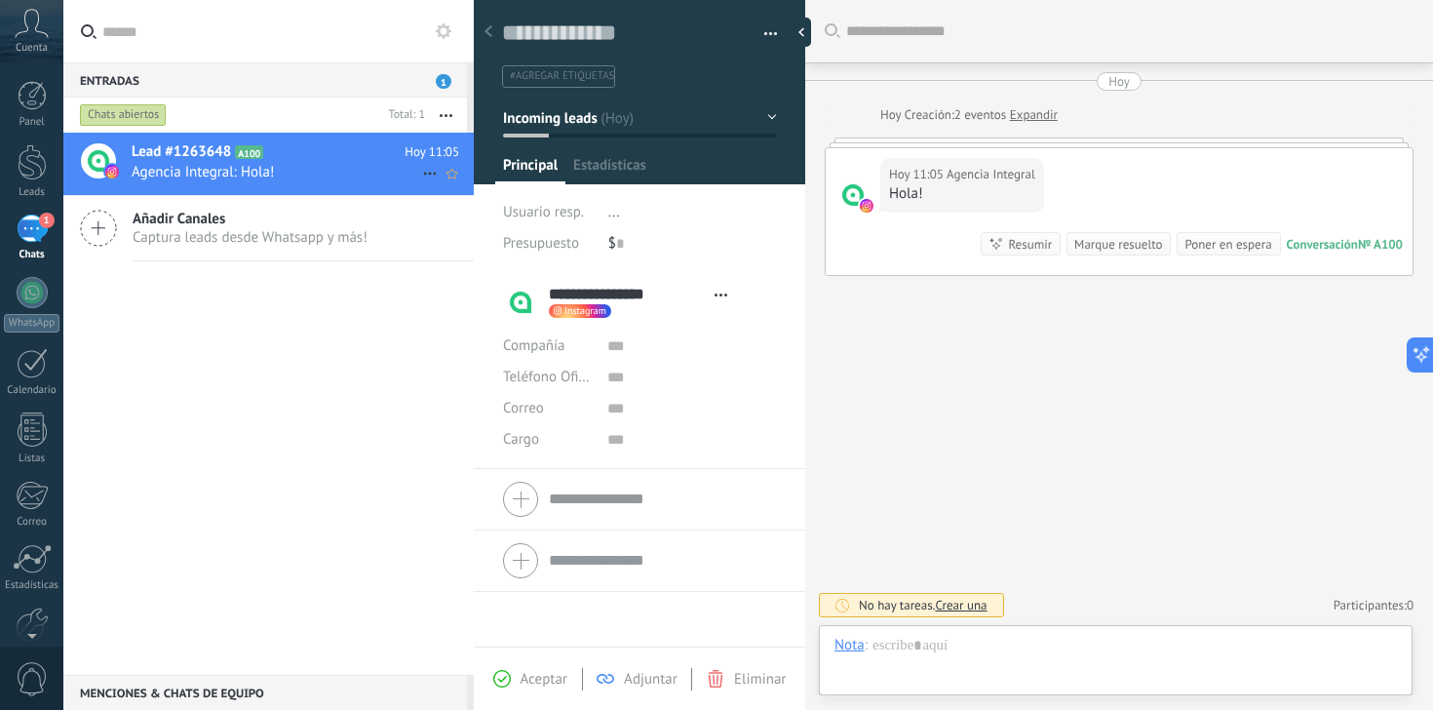
scroll to position [29, 0]
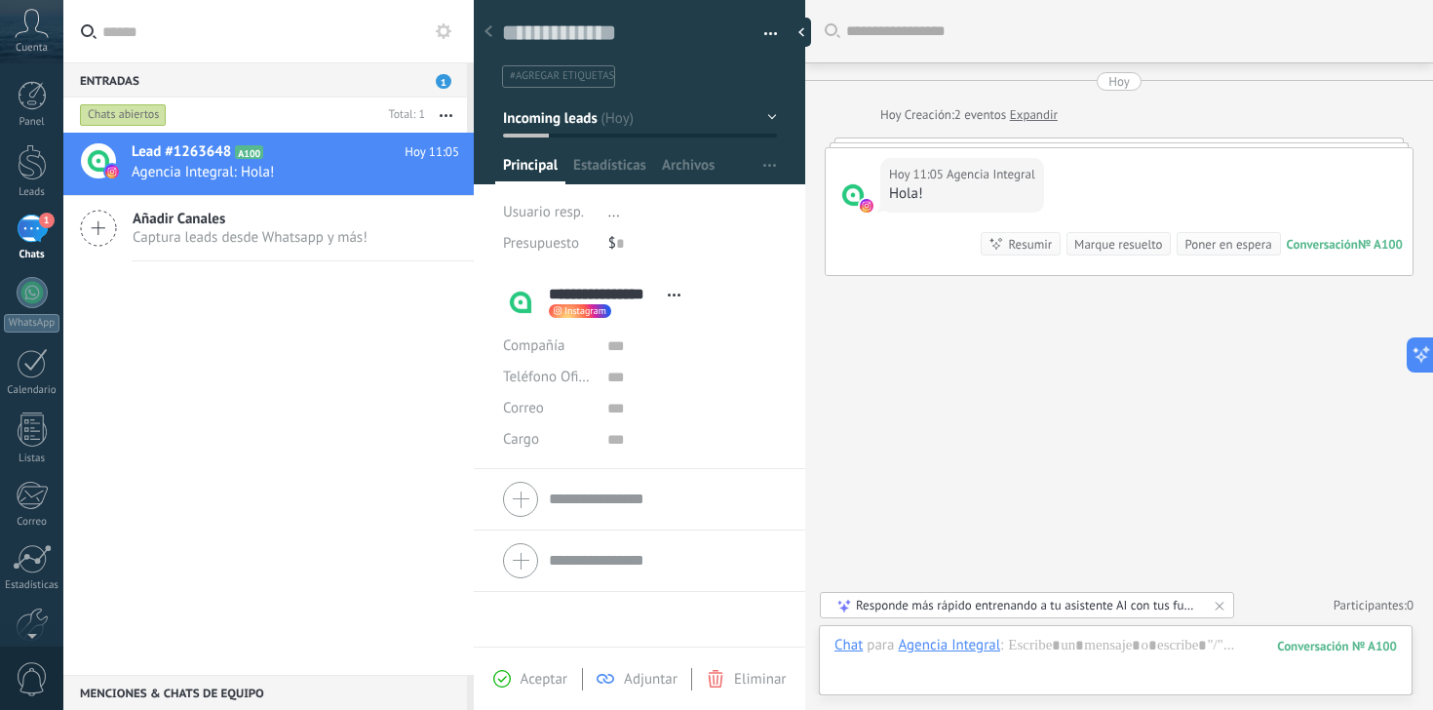
click at [1129, 623] on div "Buscar Carga más [DATE] [DATE] Creación: 2 eventos Expandir [DATE] 11:05 Agenci…" at bounding box center [1119, 355] width 628 height 710
click at [1122, 655] on div at bounding box center [1115, 664] width 562 height 58
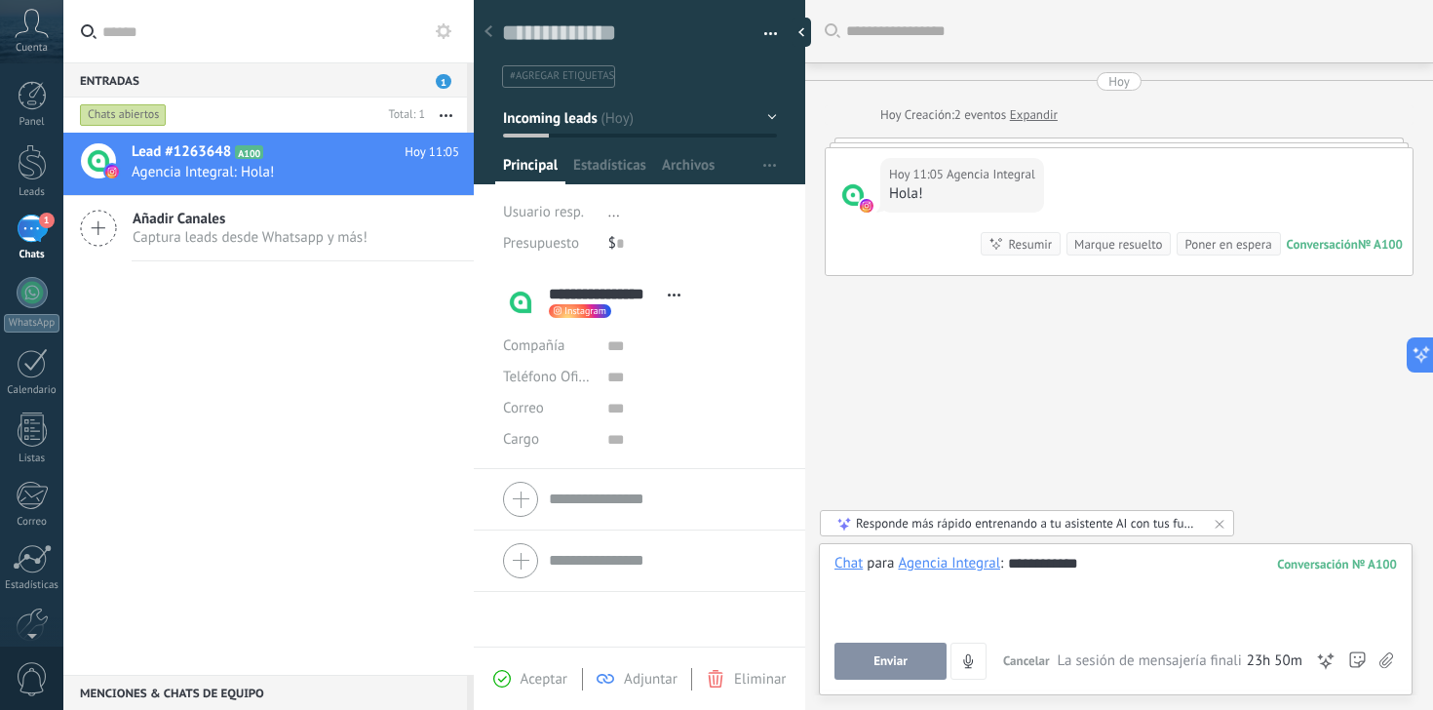
click at [919, 668] on button "Enviar" at bounding box center [890, 660] width 112 height 37
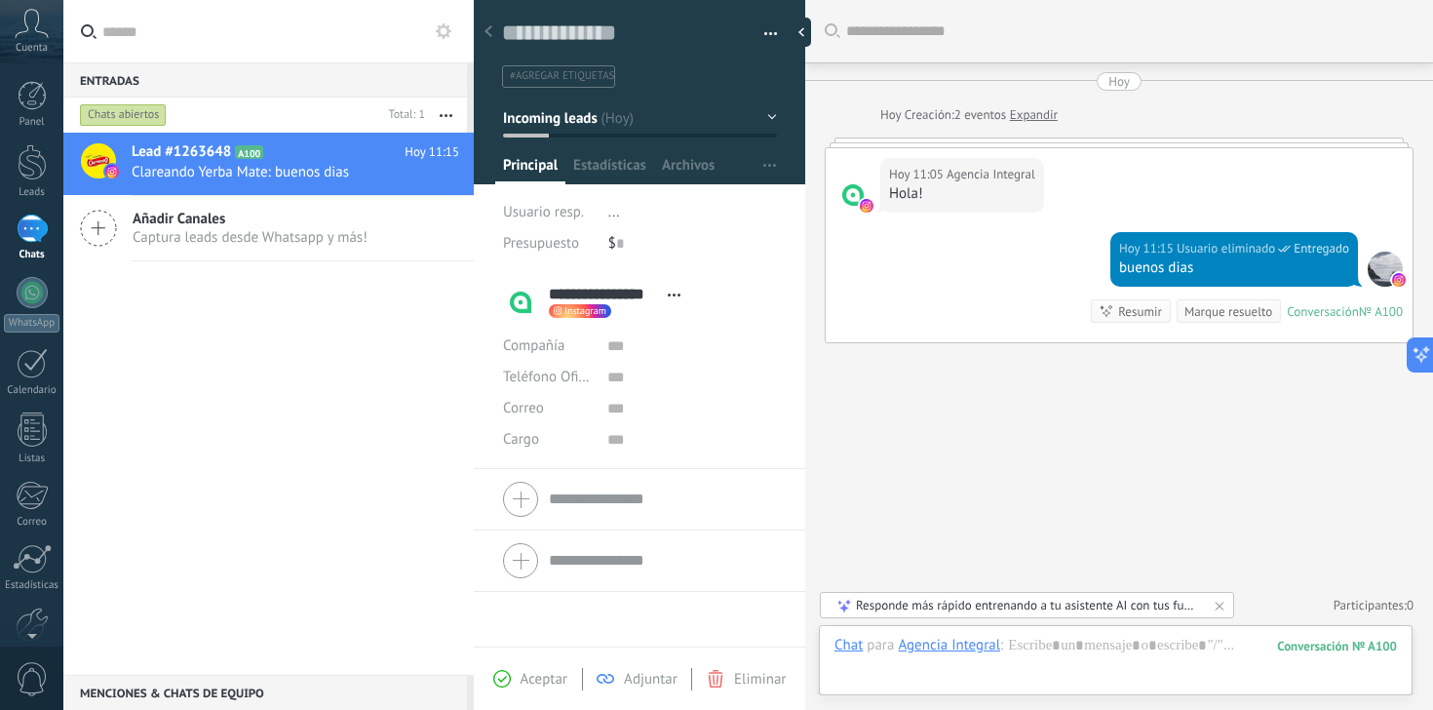
click at [1374, 276] on div at bounding box center [1384, 268] width 35 height 35
click at [1392, 280] on img at bounding box center [1399, 280] width 14 height 14
click at [1394, 261] on div at bounding box center [1384, 268] width 35 height 35
click at [257, 226] on span "Añadir Canales" at bounding box center [250, 219] width 235 height 19
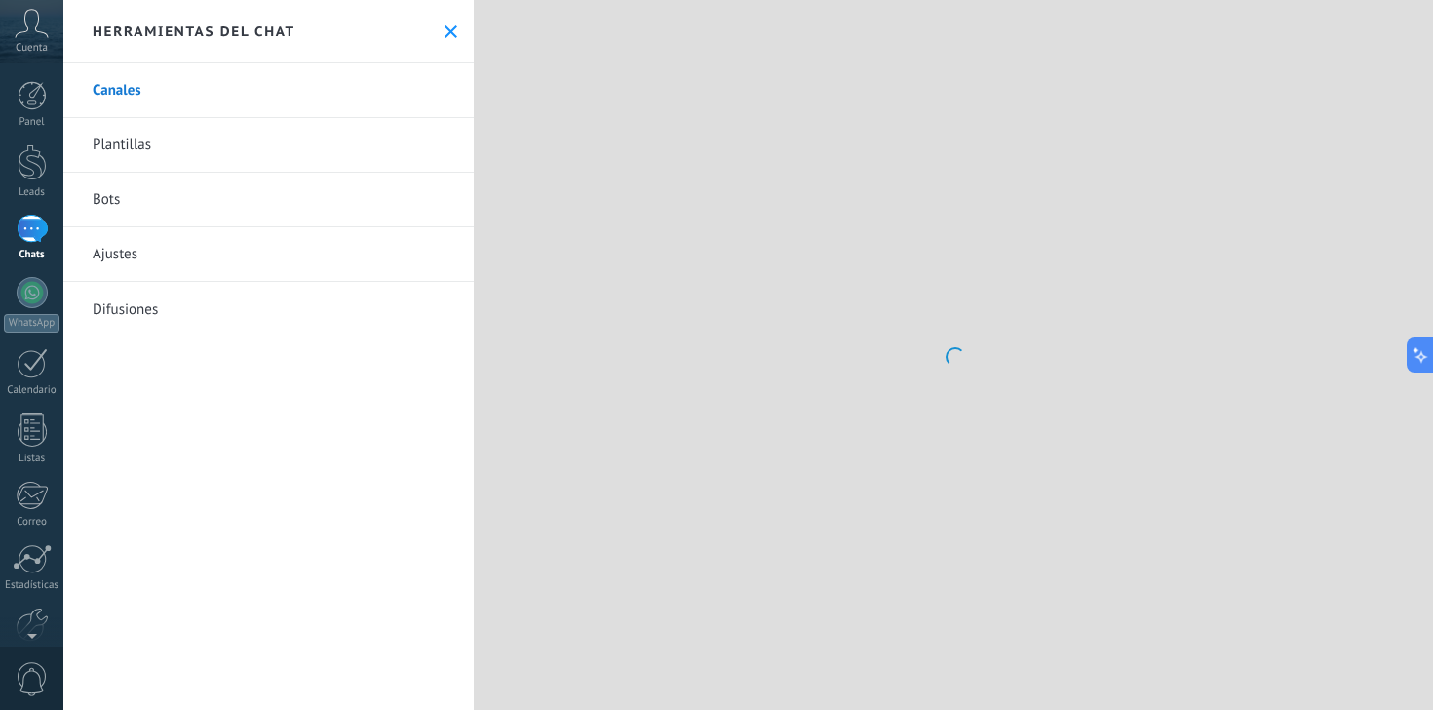
click at [218, 90] on link "Canales" at bounding box center [268, 90] width 410 height 55
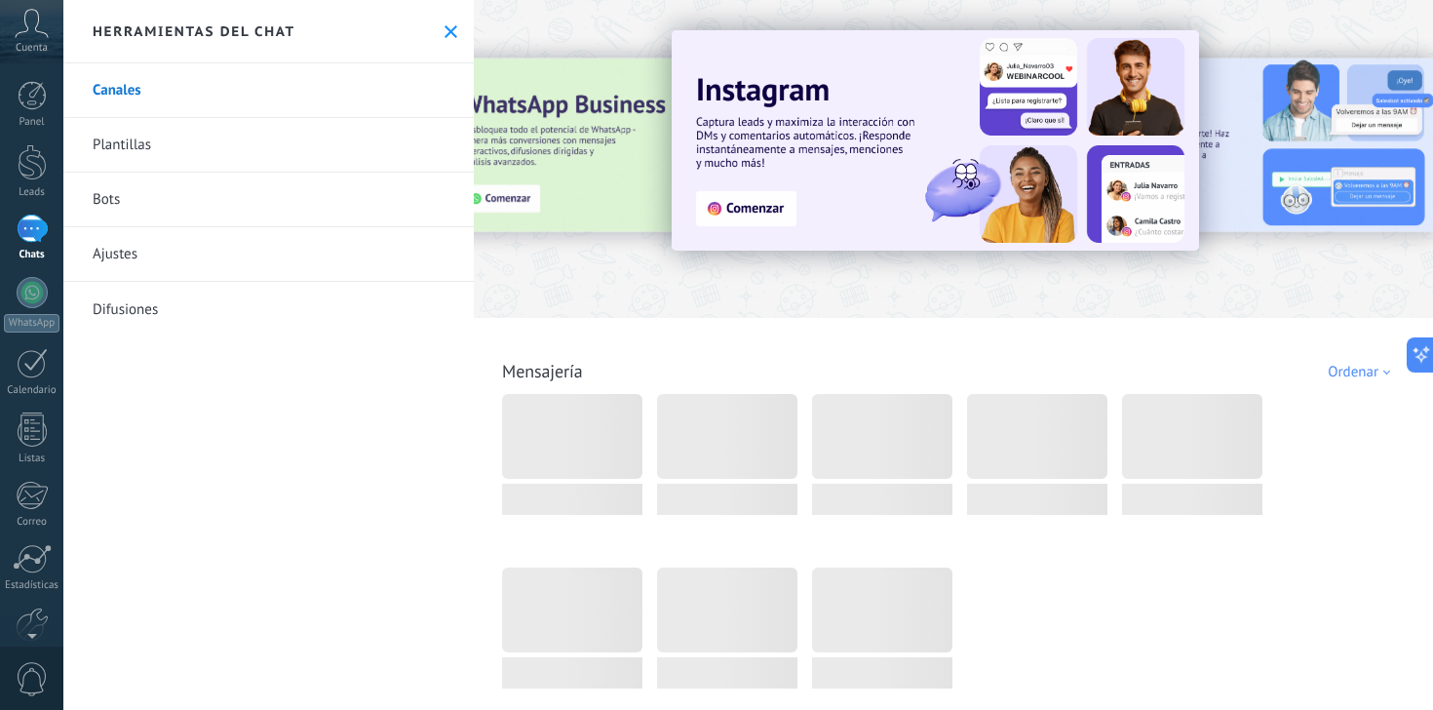
click at [25, 229] on div "1" at bounding box center [32, 228] width 31 height 28
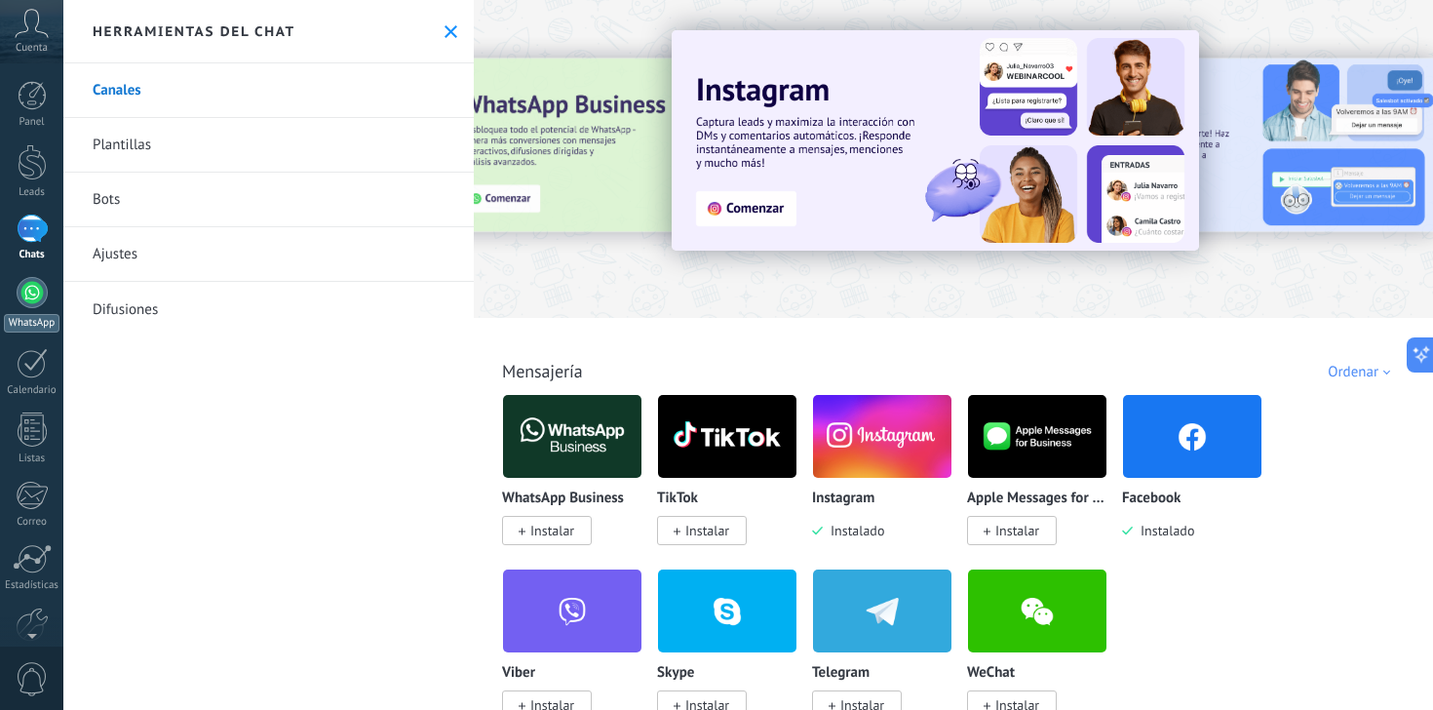
click at [37, 308] on link "WhatsApp" at bounding box center [31, 305] width 63 height 56
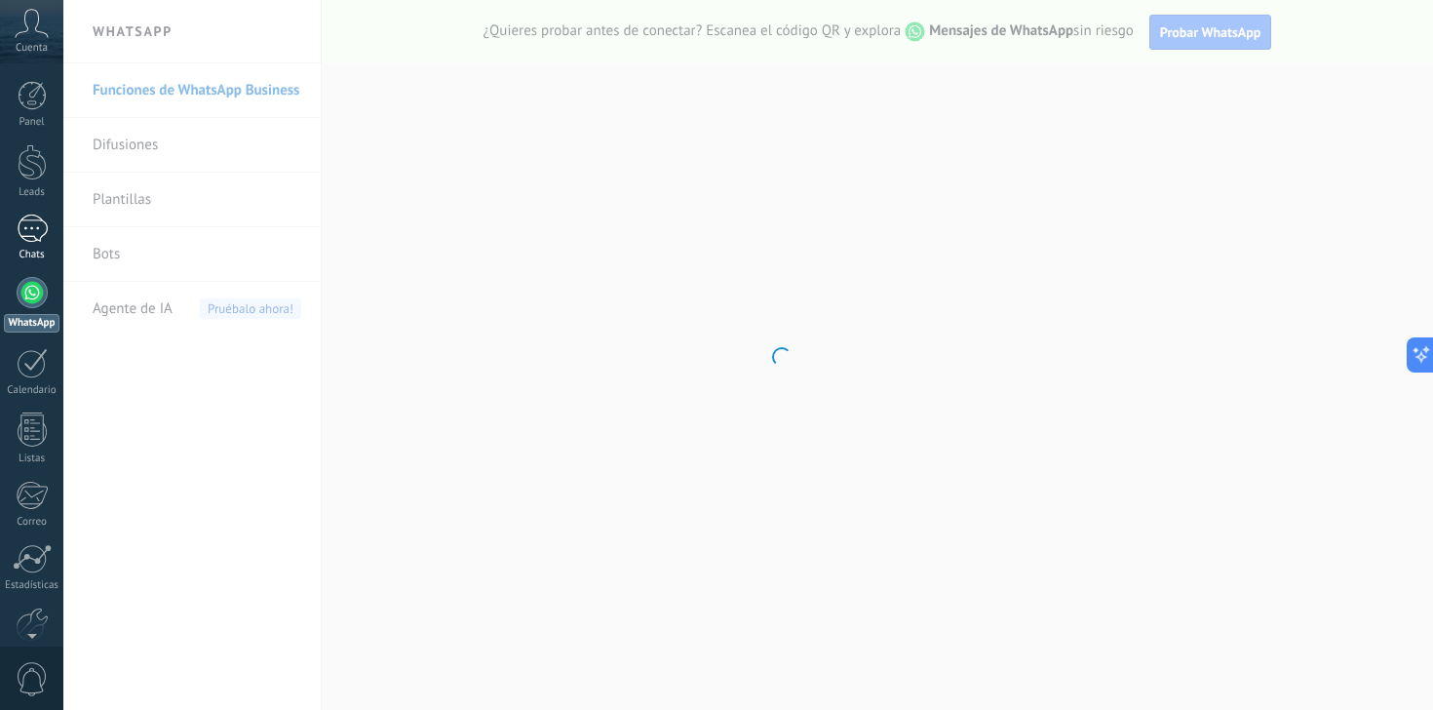
click at [37, 240] on div "1" at bounding box center [32, 228] width 31 height 28
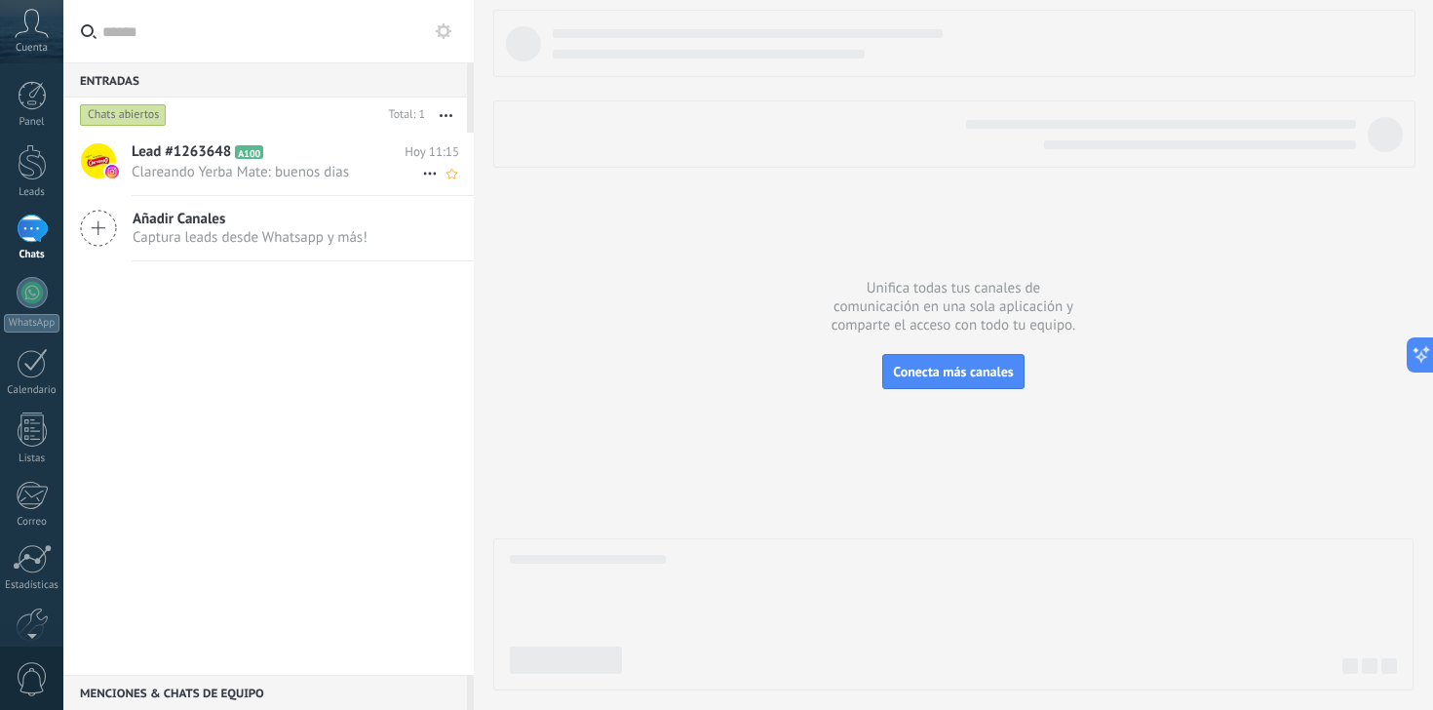
click at [171, 166] on span "Clareando Yerba Mate: buenos dias" at bounding box center [277, 172] width 290 height 19
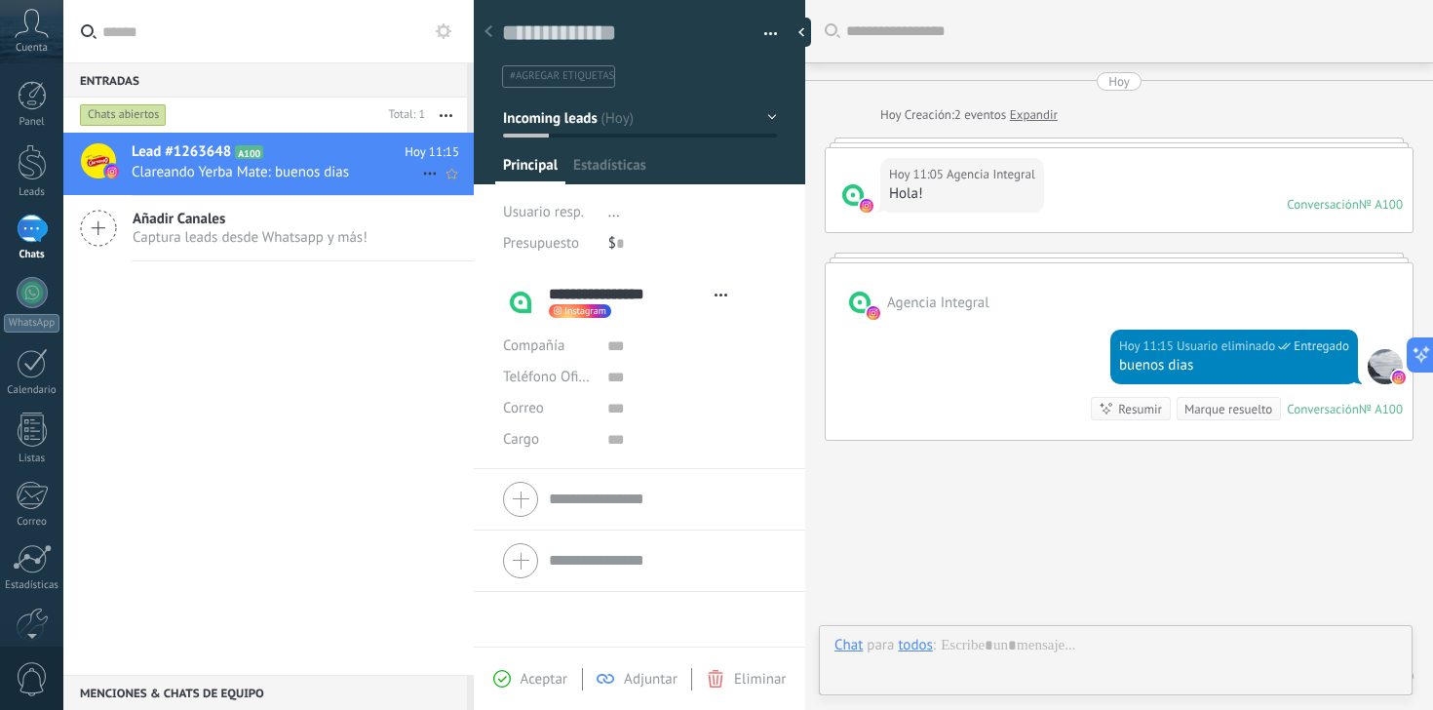
type textarea "**********"
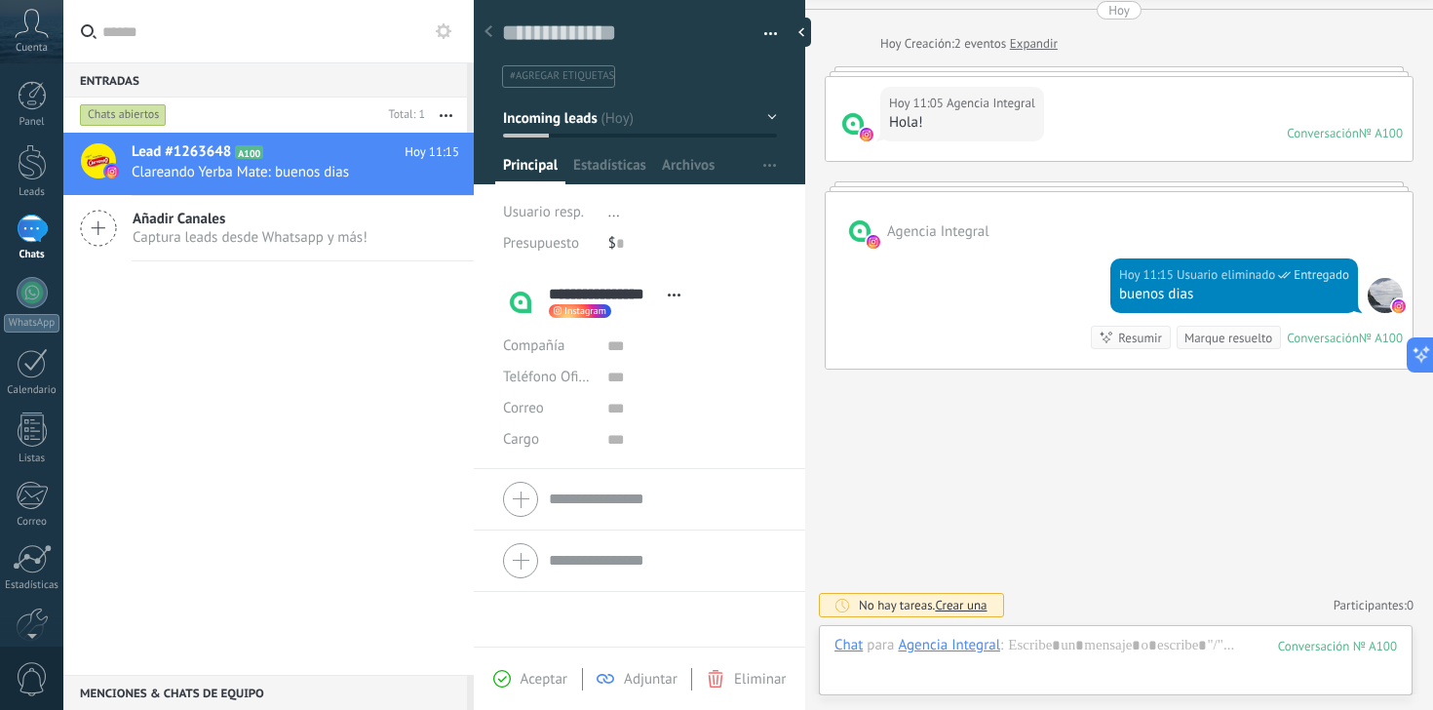
click at [1382, 300] on div at bounding box center [1384, 295] width 35 height 35
click at [1130, 338] on div "Resumir" at bounding box center [1140, 337] width 44 height 19
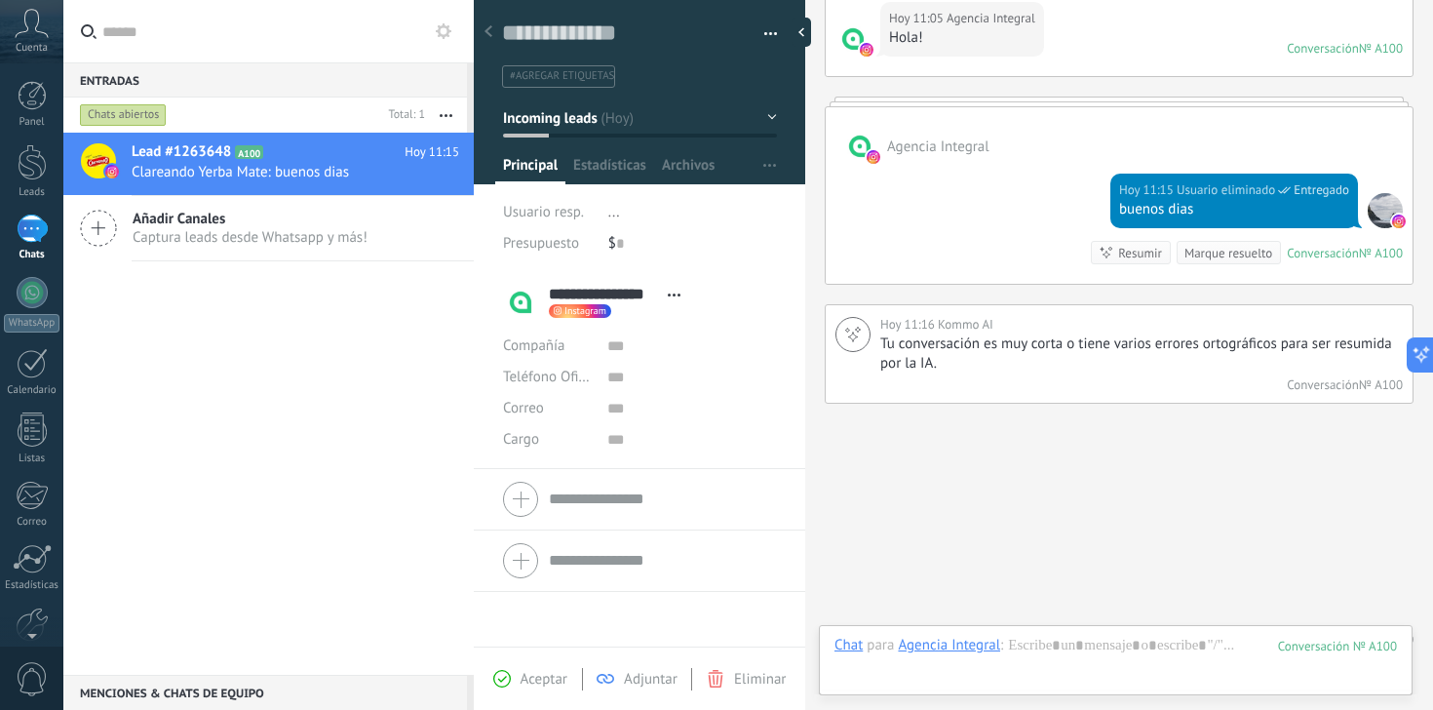
scroll to position [160, 0]
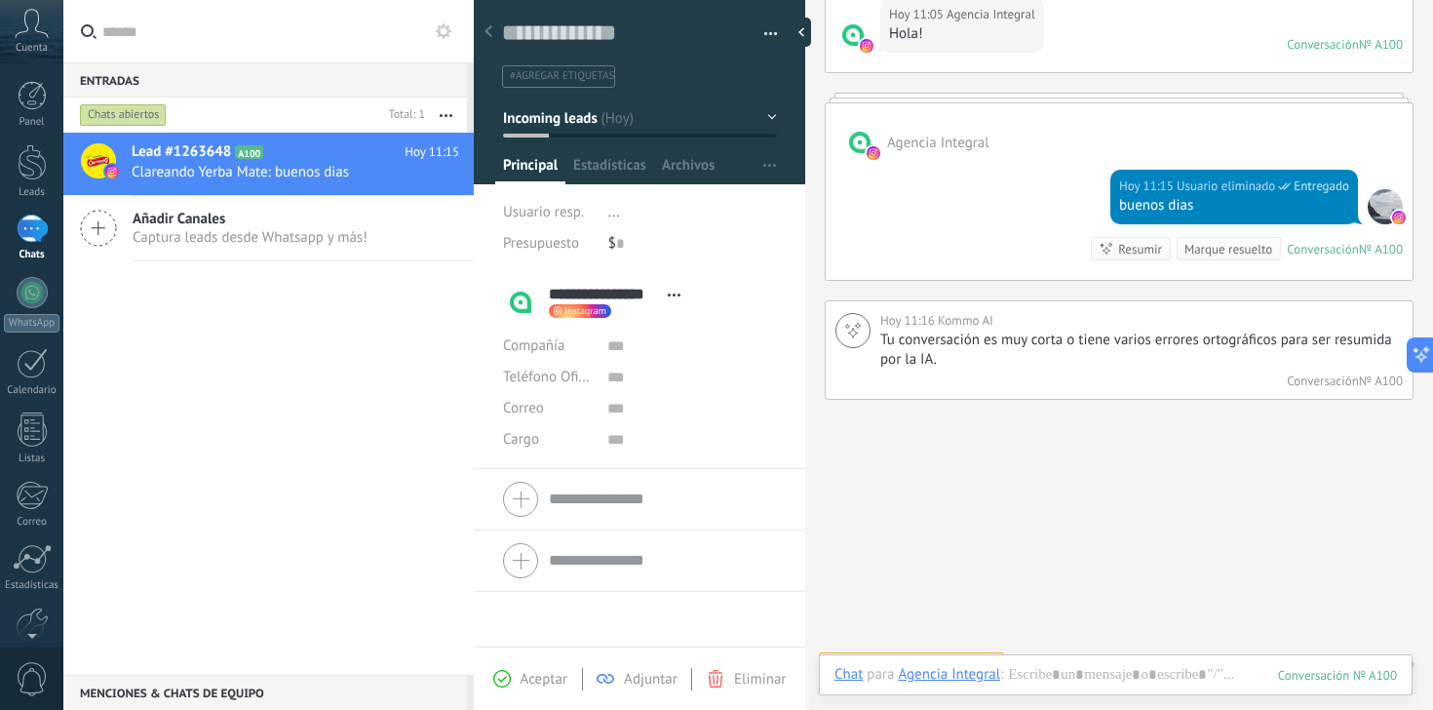
click at [1249, 251] on div "Marque resuelto" at bounding box center [1228, 249] width 88 height 19
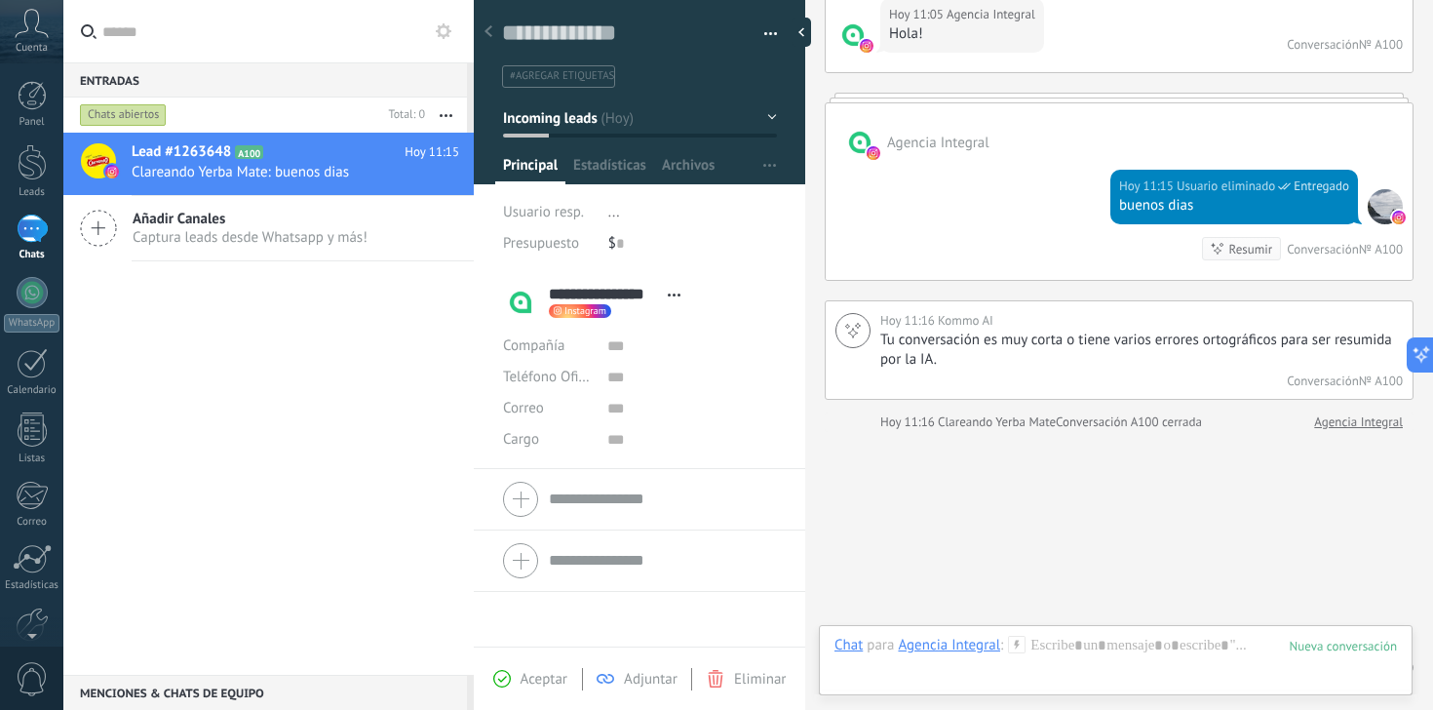
scroll to position [192, 0]
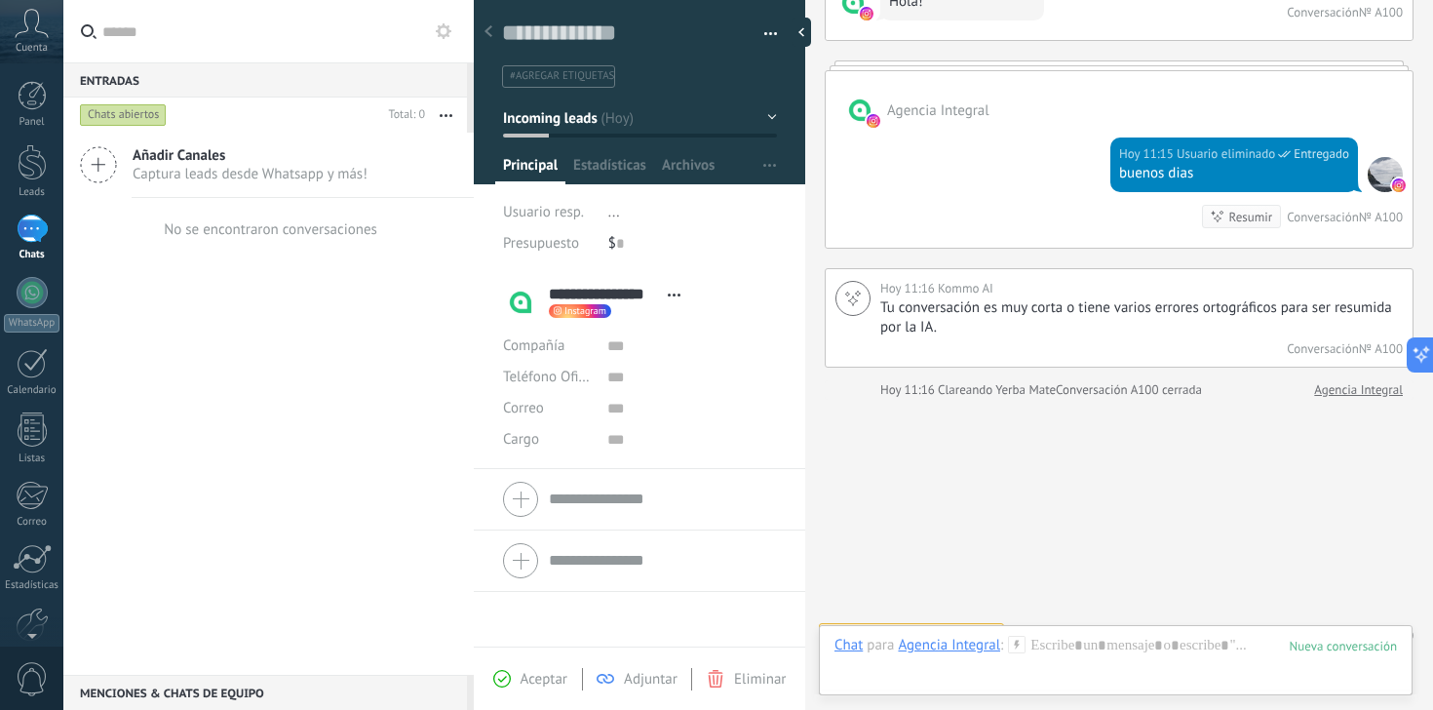
click at [871, 68] on div at bounding box center [1119, 65] width 589 height 10
click at [875, 63] on div at bounding box center [1119, 65] width 589 height 10
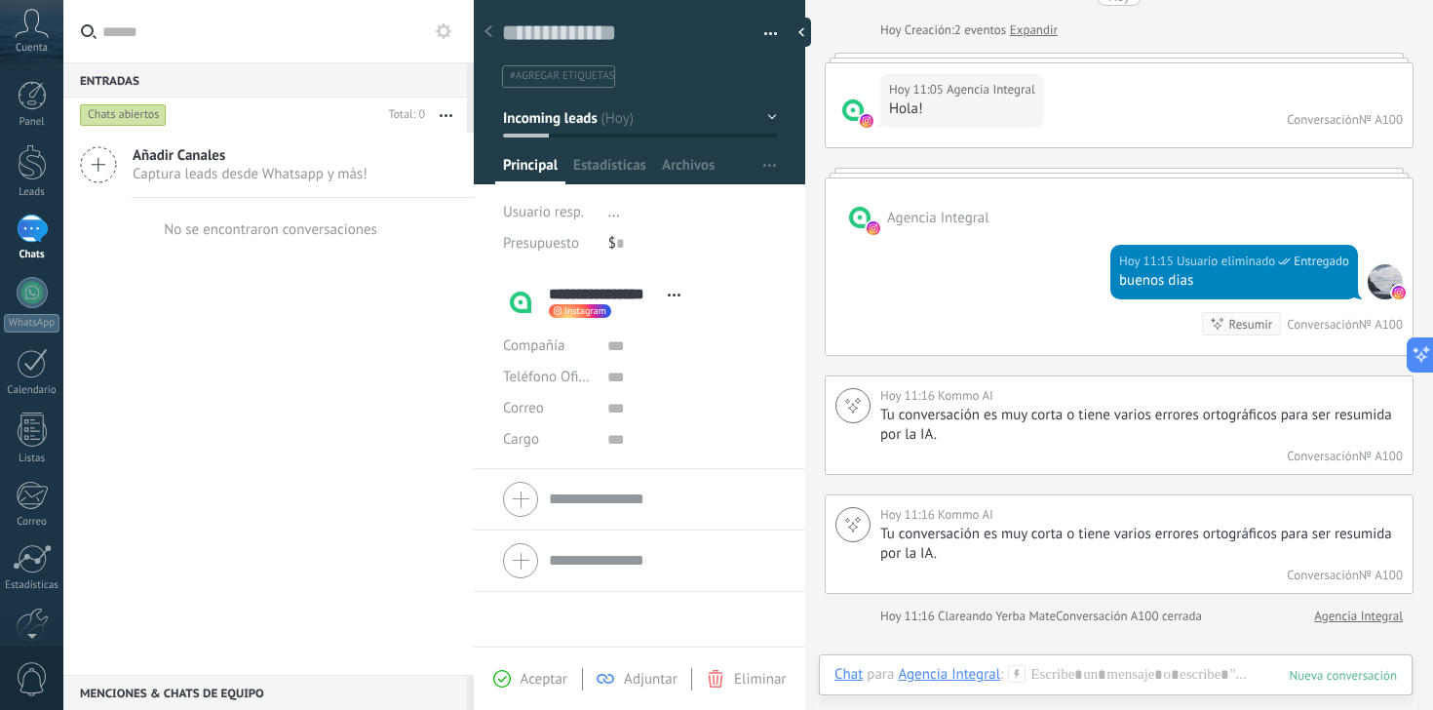
scroll to position [98, 0]
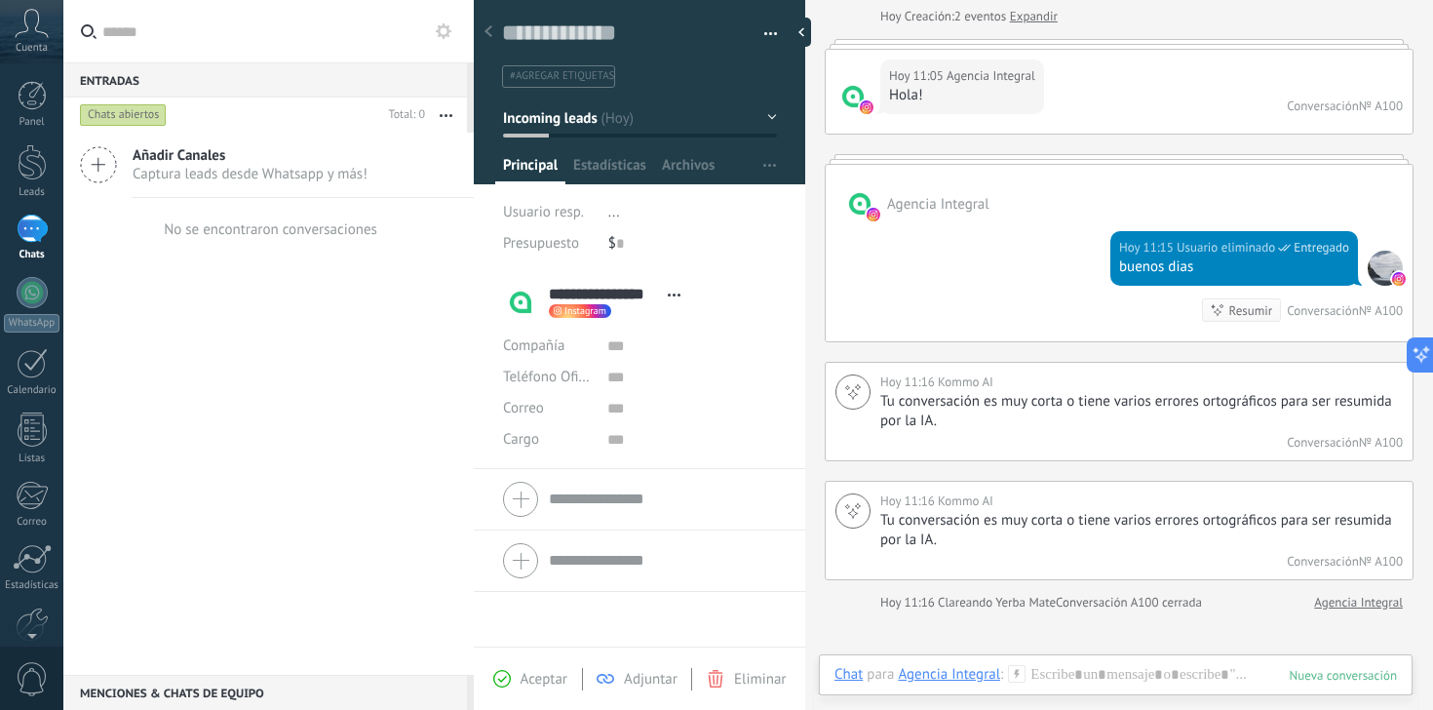
click at [912, 201] on span "Agencia Integral" at bounding box center [938, 204] width 102 height 19
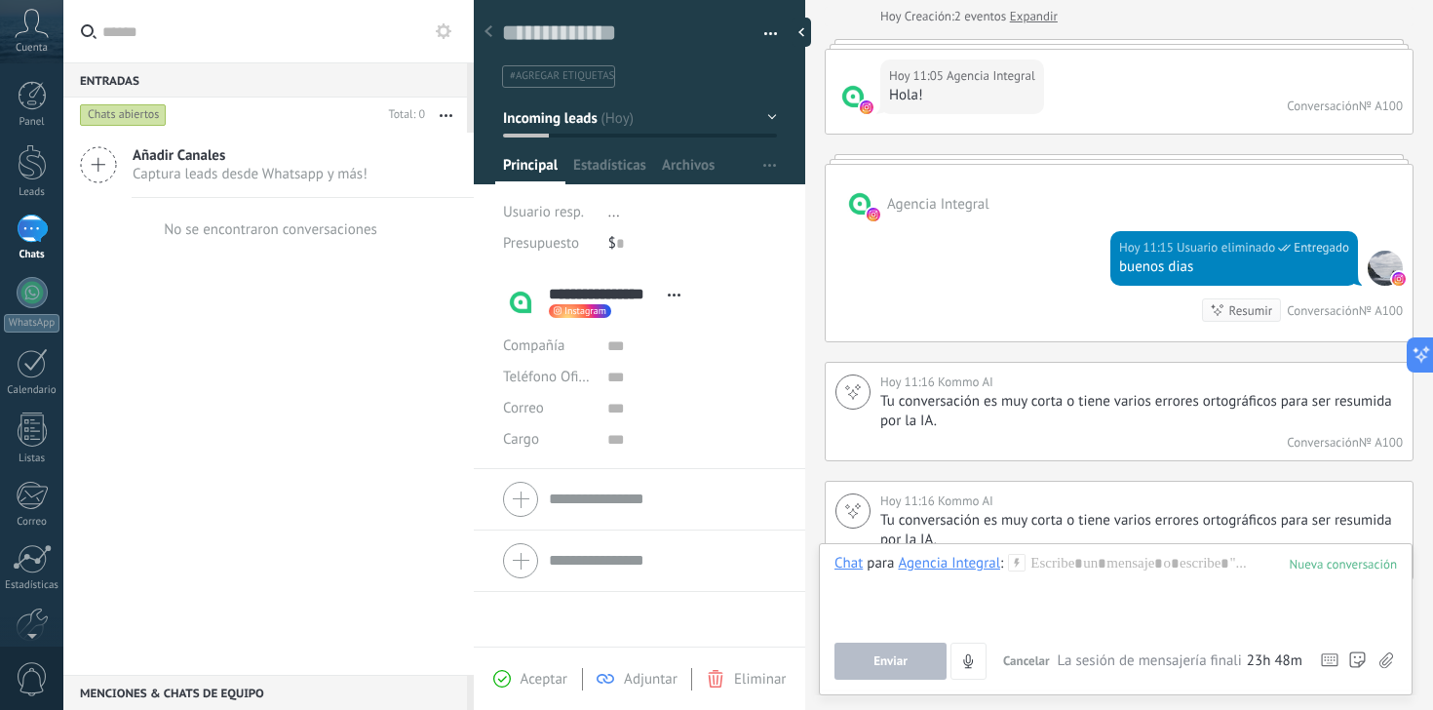
click at [882, 201] on div "Agencia Integral" at bounding box center [1118, 193] width 587 height 57
click at [869, 211] on img at bounding box center [873, 215] width 14 height 14
click at [848, 196] on div at bounding box center [859, 203] width 35 height 35
click at [612, 298] on input "**********" at bounding box center [603, 294] width 109 height 19
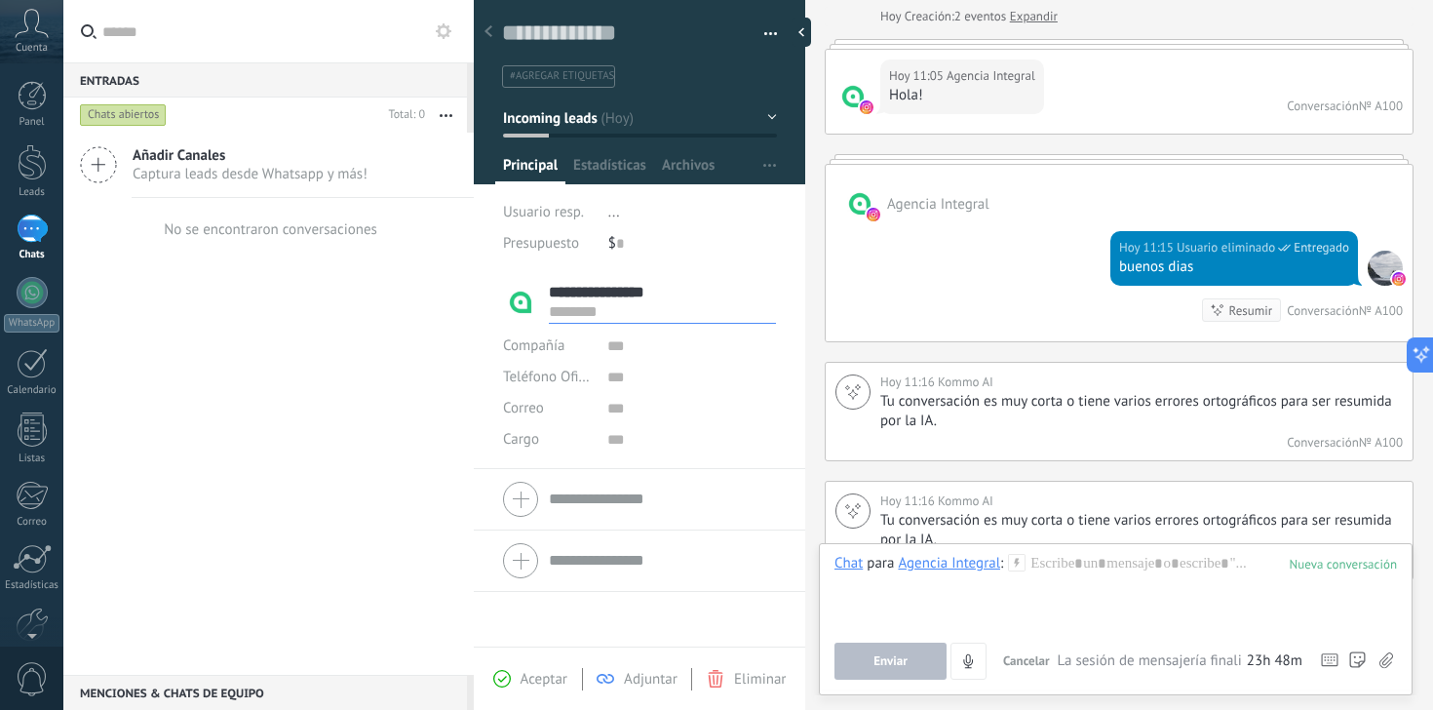
click at [702, 284] on input "**********" at bounding box center [662, 292] width 227 height 19
click at [674, 294] on use at bounding box center [674, 294] width 13 height 3
click at [731, 218] on li "..." at bounding box center [692, 212] width 169 height 31
click at [610, 170] on span "Estadísticas" at bounding box center [609, 170] width 73 height 28
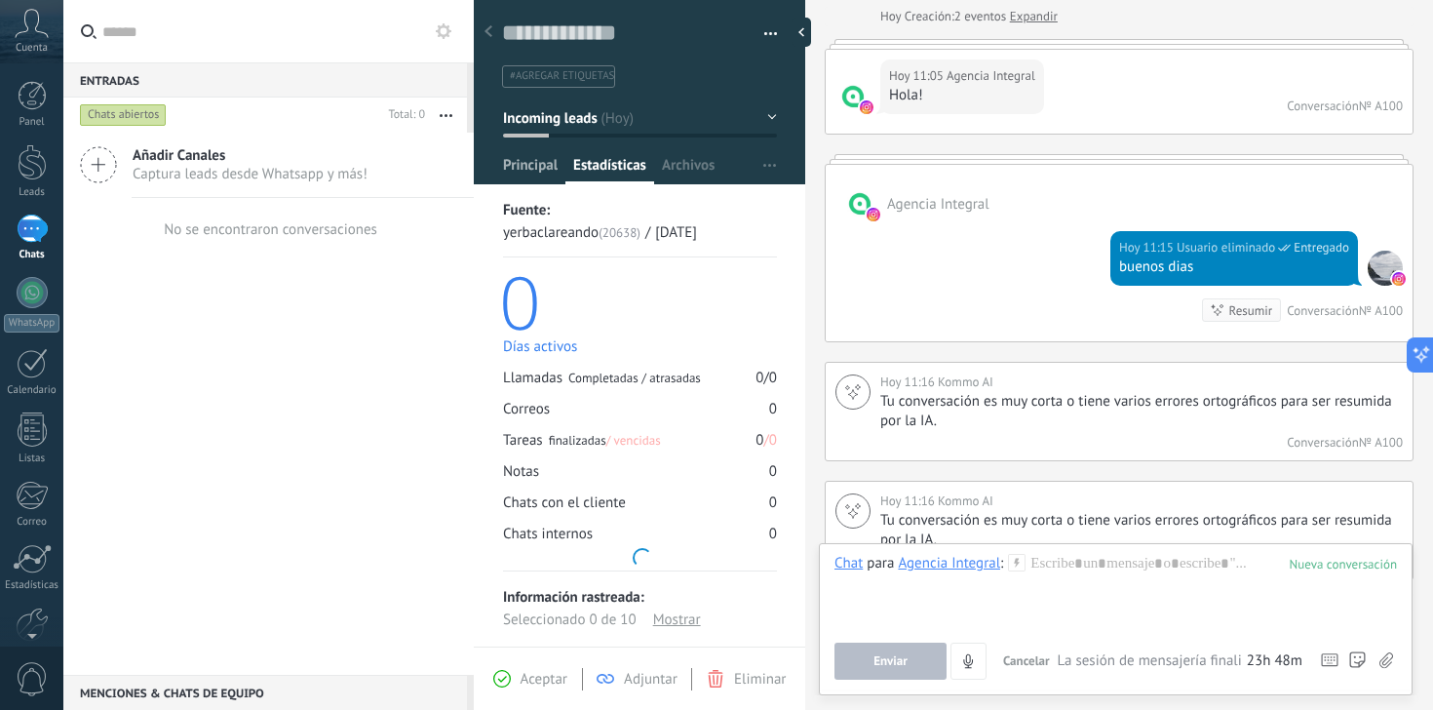
click at [516, 159] on span "Principal" at bounding box center [530, 170] width 55 height 28
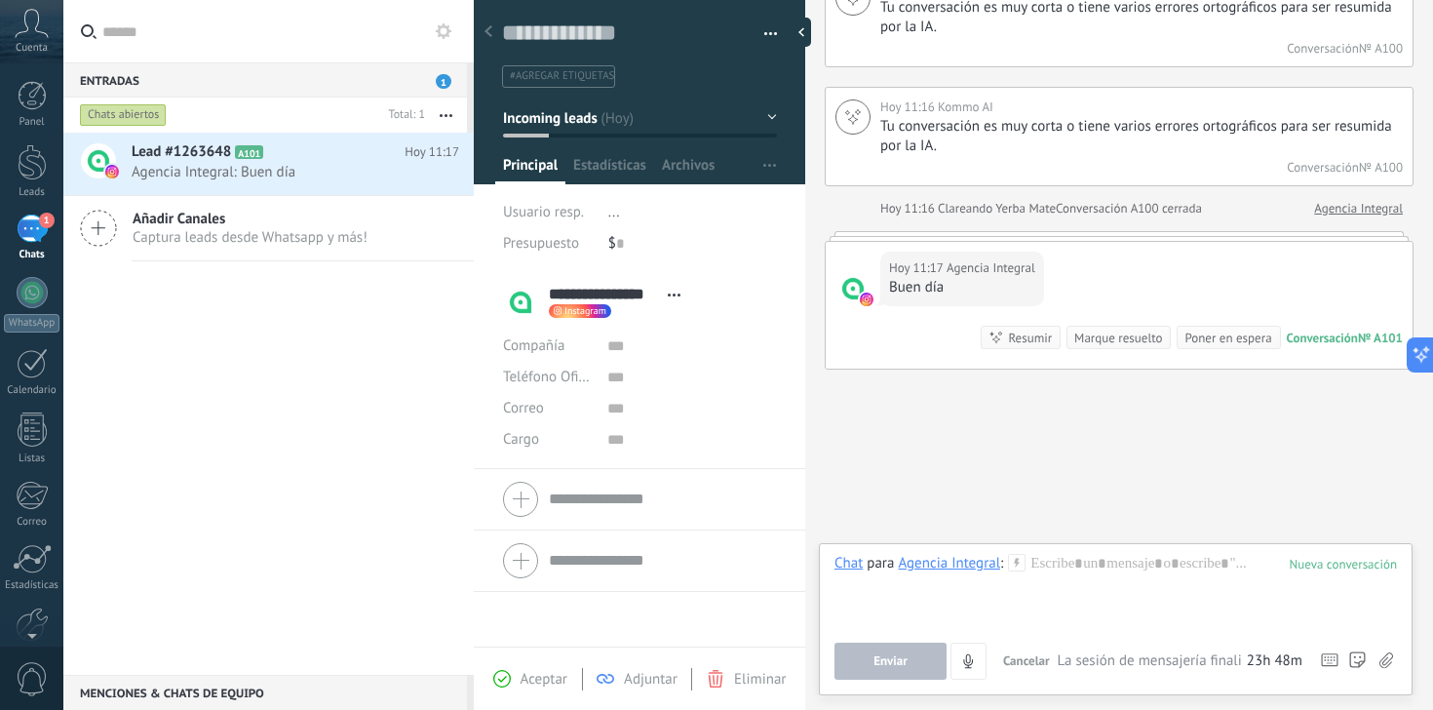
scroll to position [492, 0]
click at [1202, 338] on div "Poner en espera" at bounding box center [1227, 337] width 87 height 19
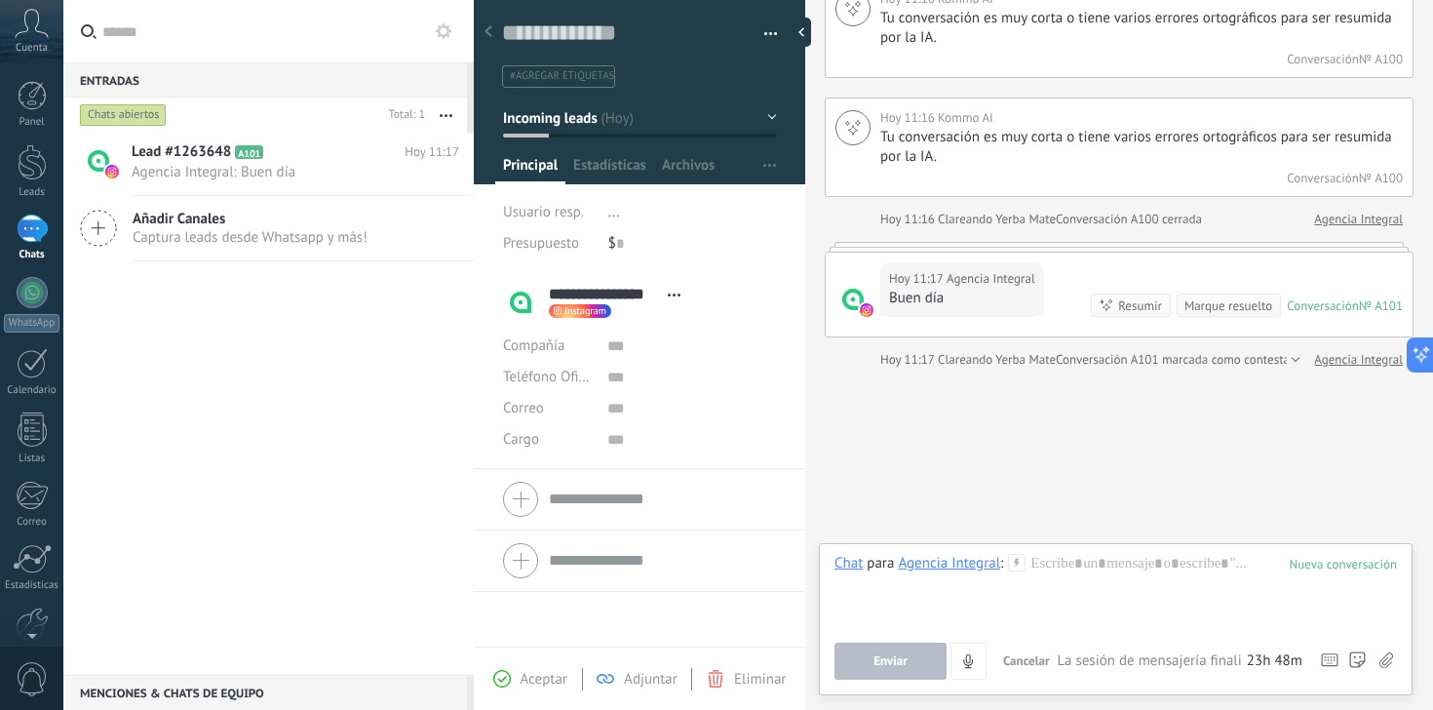
click at [1286, 357] on div at bounding box center [1292, 359] width 13 height 19
click at [1060, 567] on div at bounding box center [1115, 591] width 562 height 74
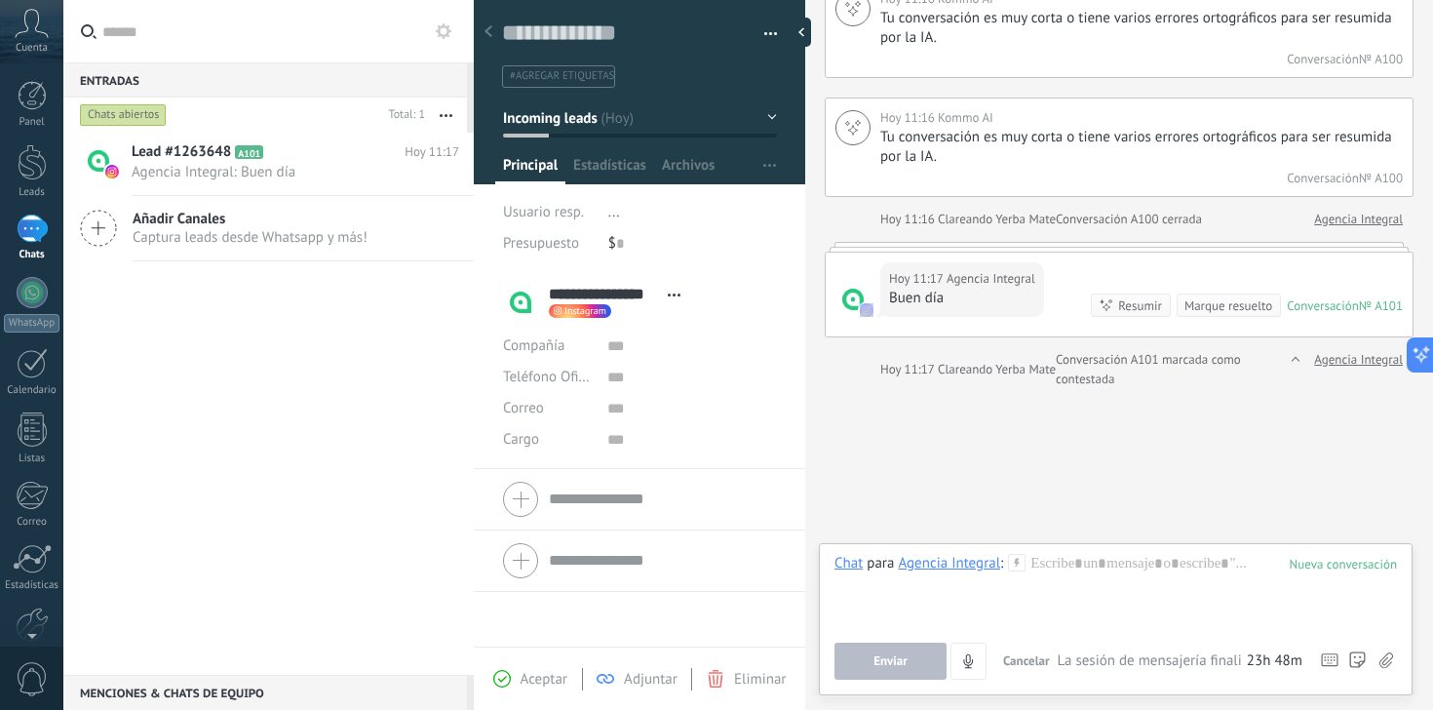
click at [867, 318] on span at bounding box center [867, 310] width 18 height 18
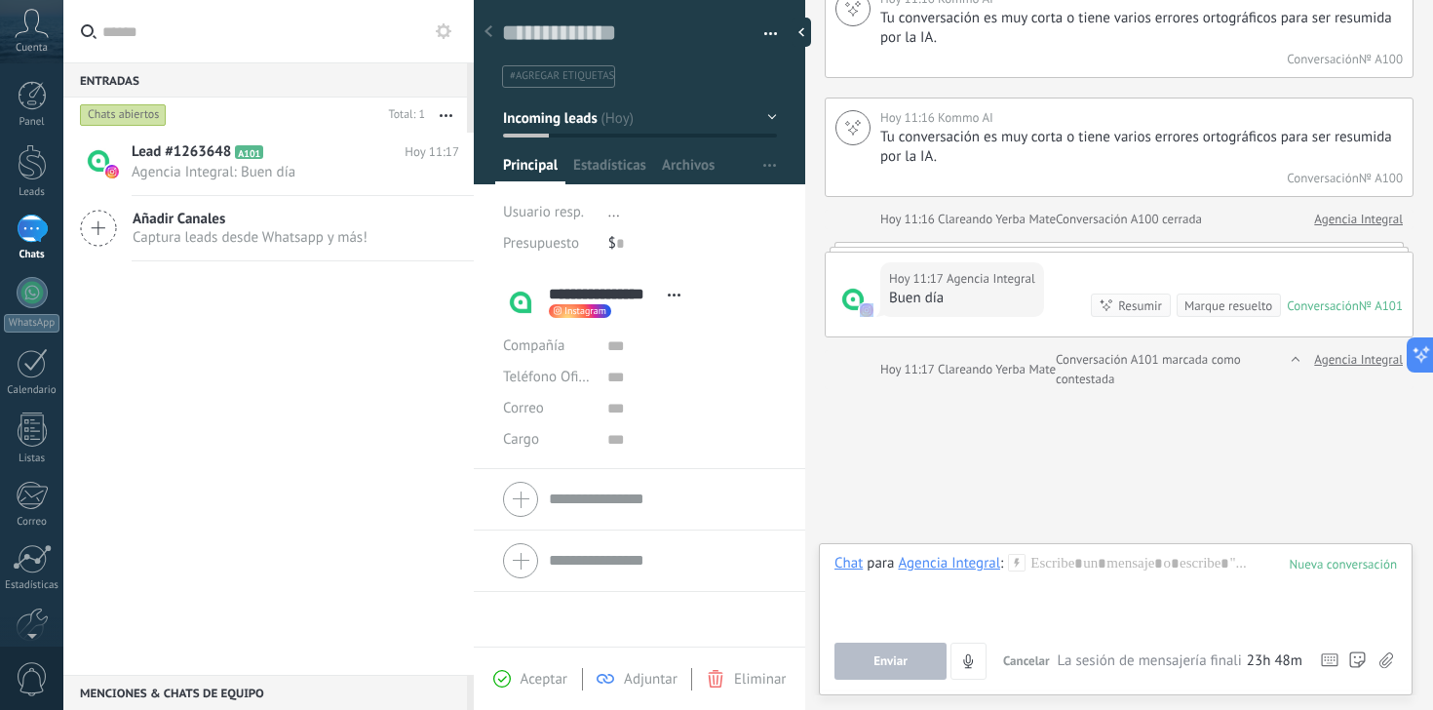
click at [871, 309] on img at bounding box center [867, 310] width 14 height 14
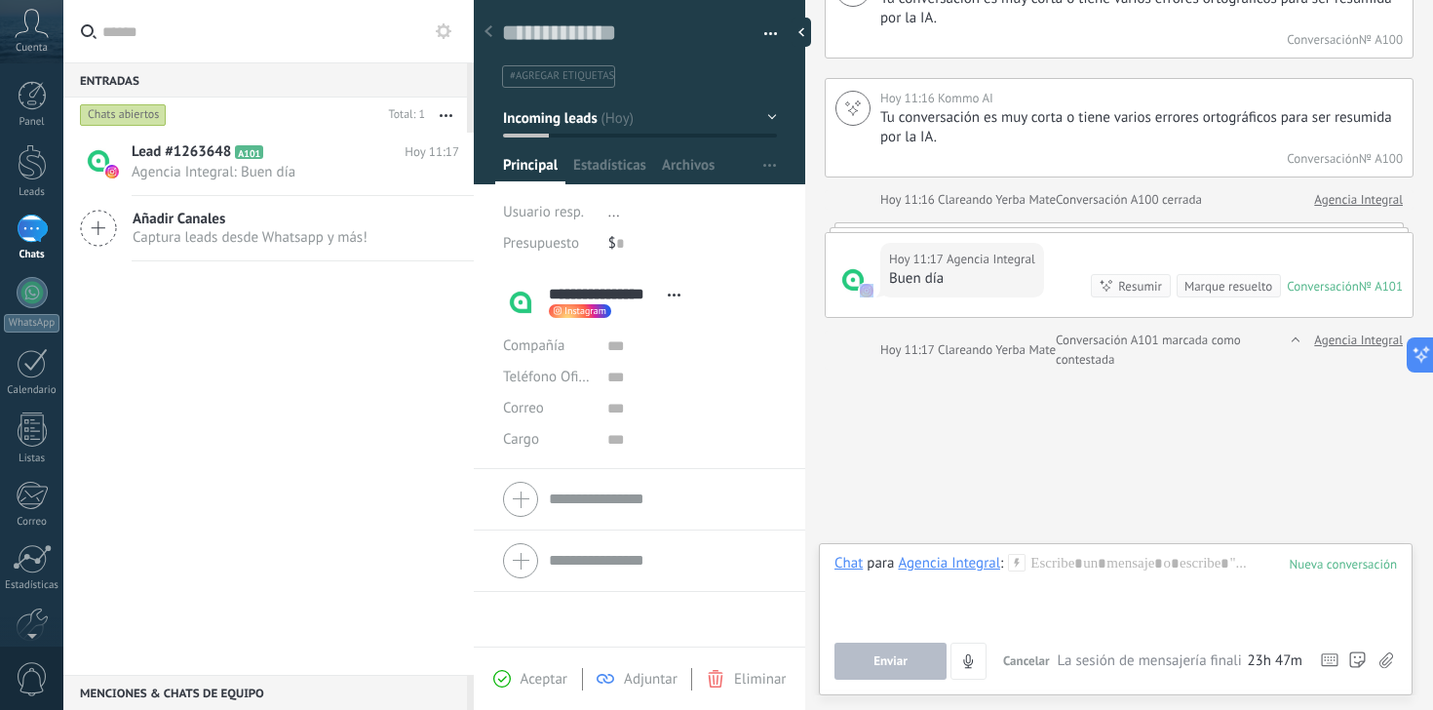
scroll to position [501, 0]
click at [983, 595] on div at bounding box center [1115, 591] width 562 height 74
click at [885, 683] on div "Chat Correo Nota Tarea Chat para Agencia Integral : **** Enviar Cancelar Rastre…" at bounding box center [1116, 619] width 594 height 152
click at [899, 665] on span "Enviar" at bounding box center [890, 661] width 34 height 14
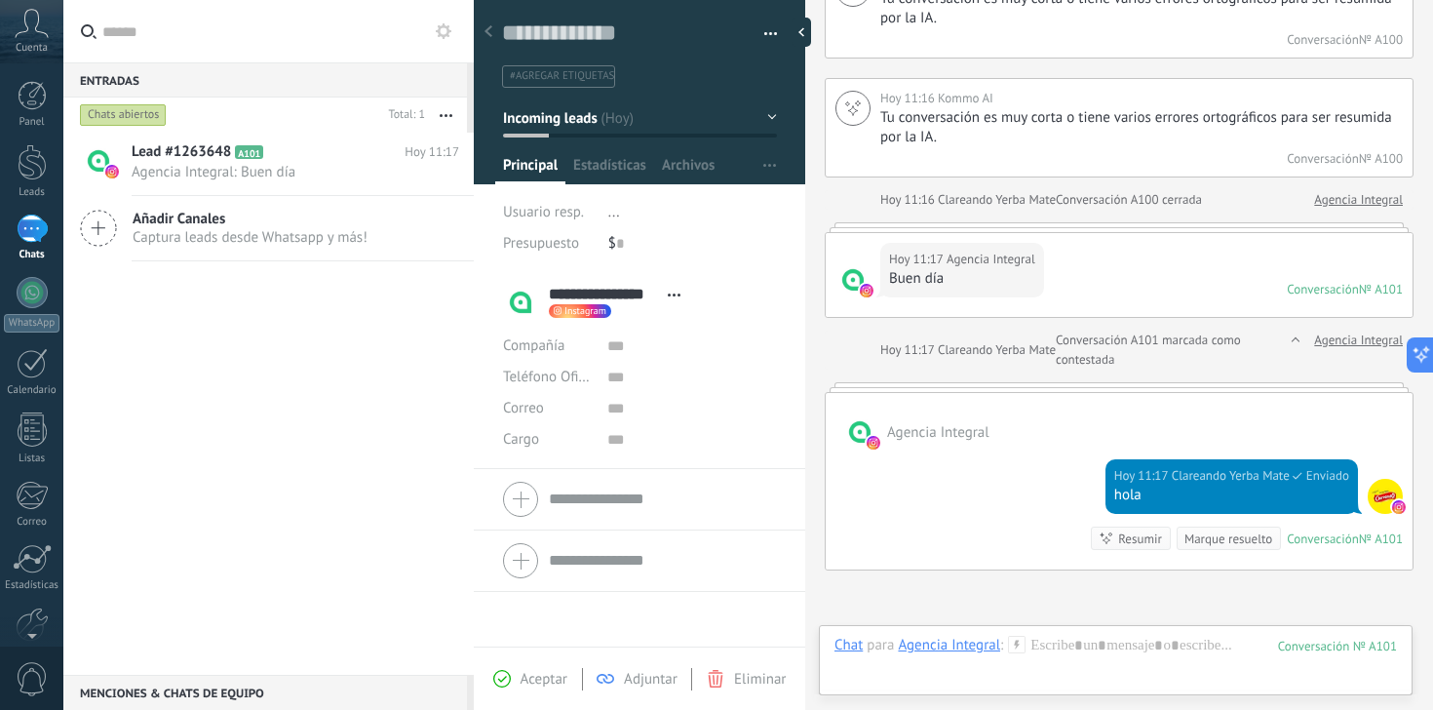
scroll to position [488, 0]
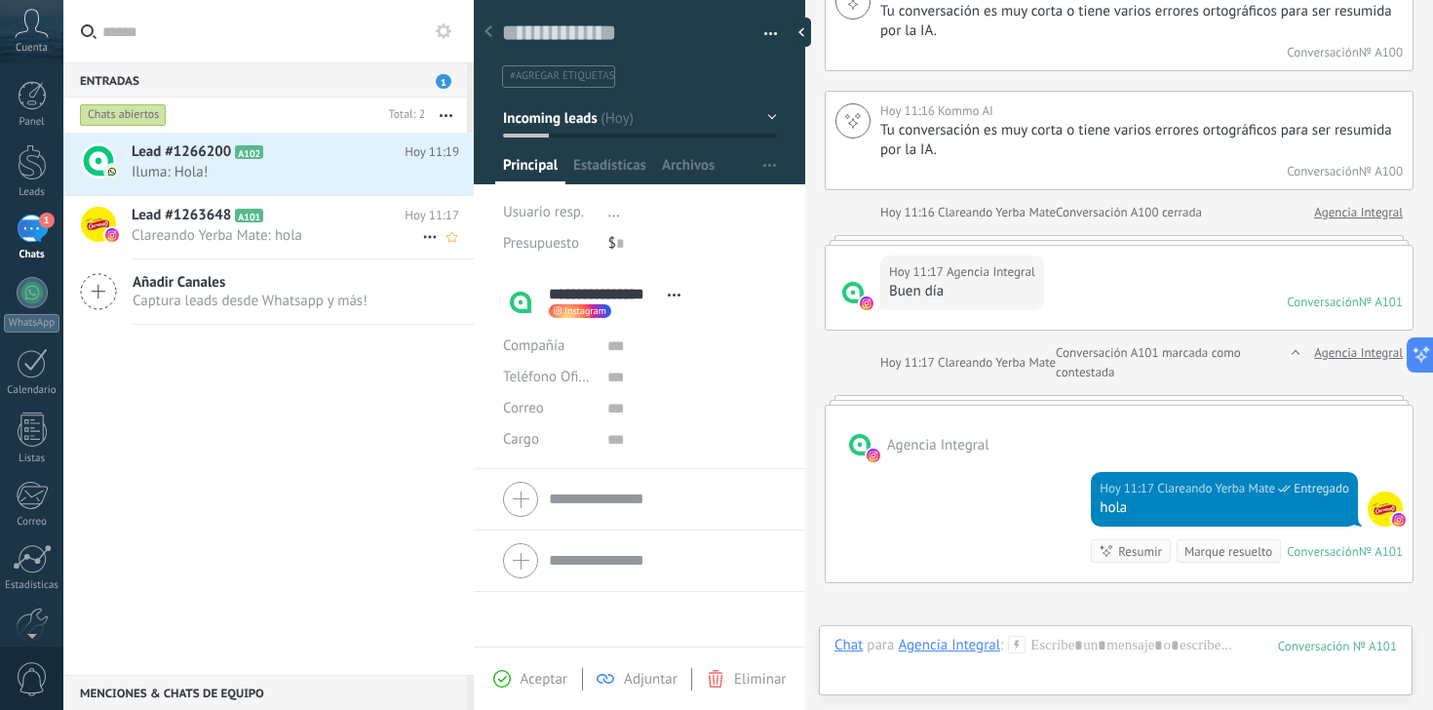
click at [245, 230] on span "Clareando Yerba Mate: hola" at bounding box center [277, 235] width 290 height 19
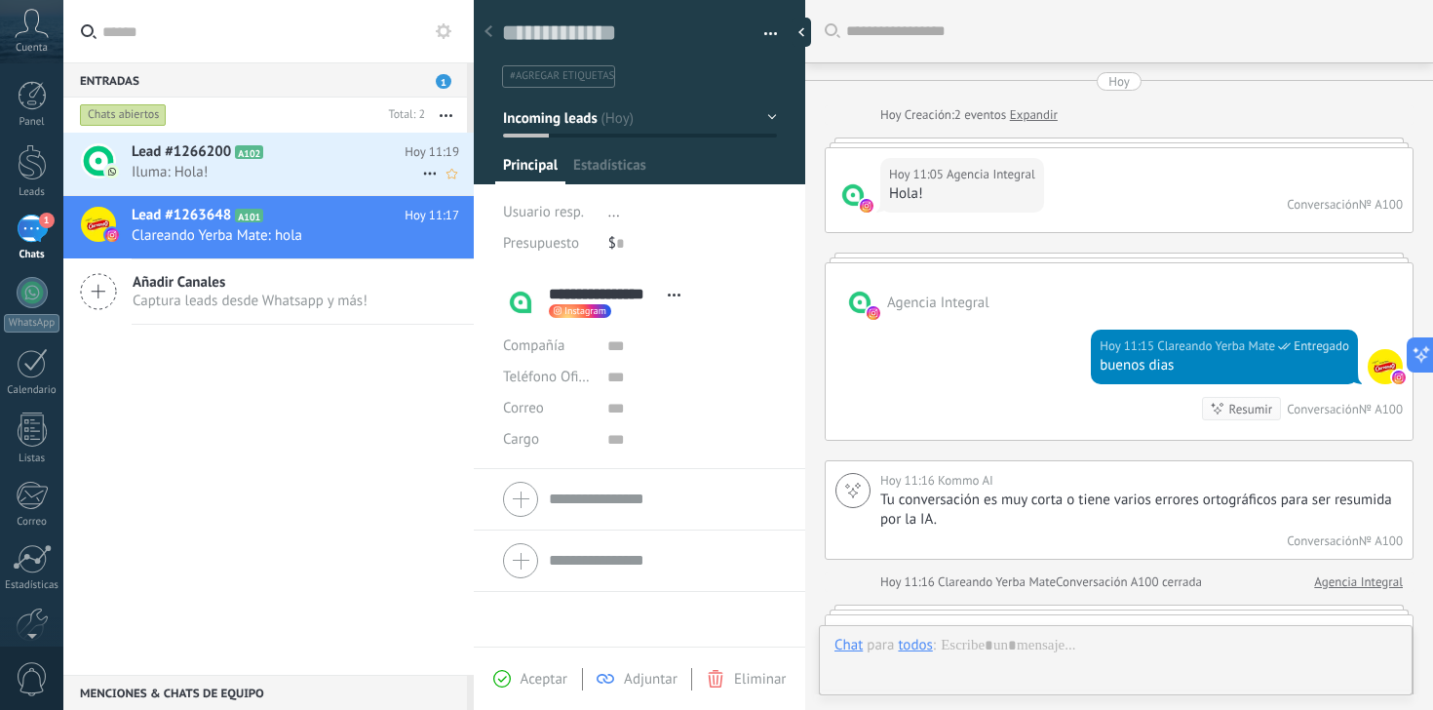
scroll to position [563, 0]
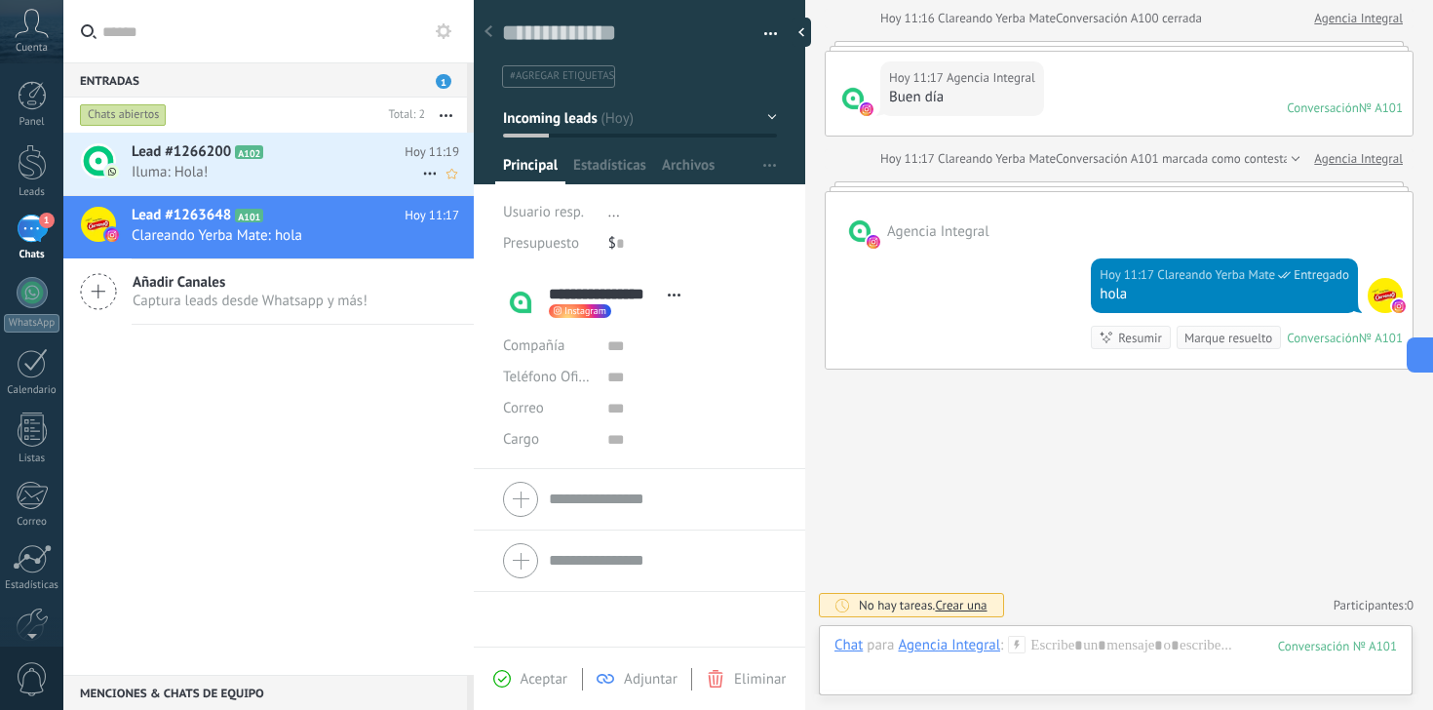
click at [315, 163] on span "Iluma: Hola!" at bounding box center [277, 172] width 290 height 19
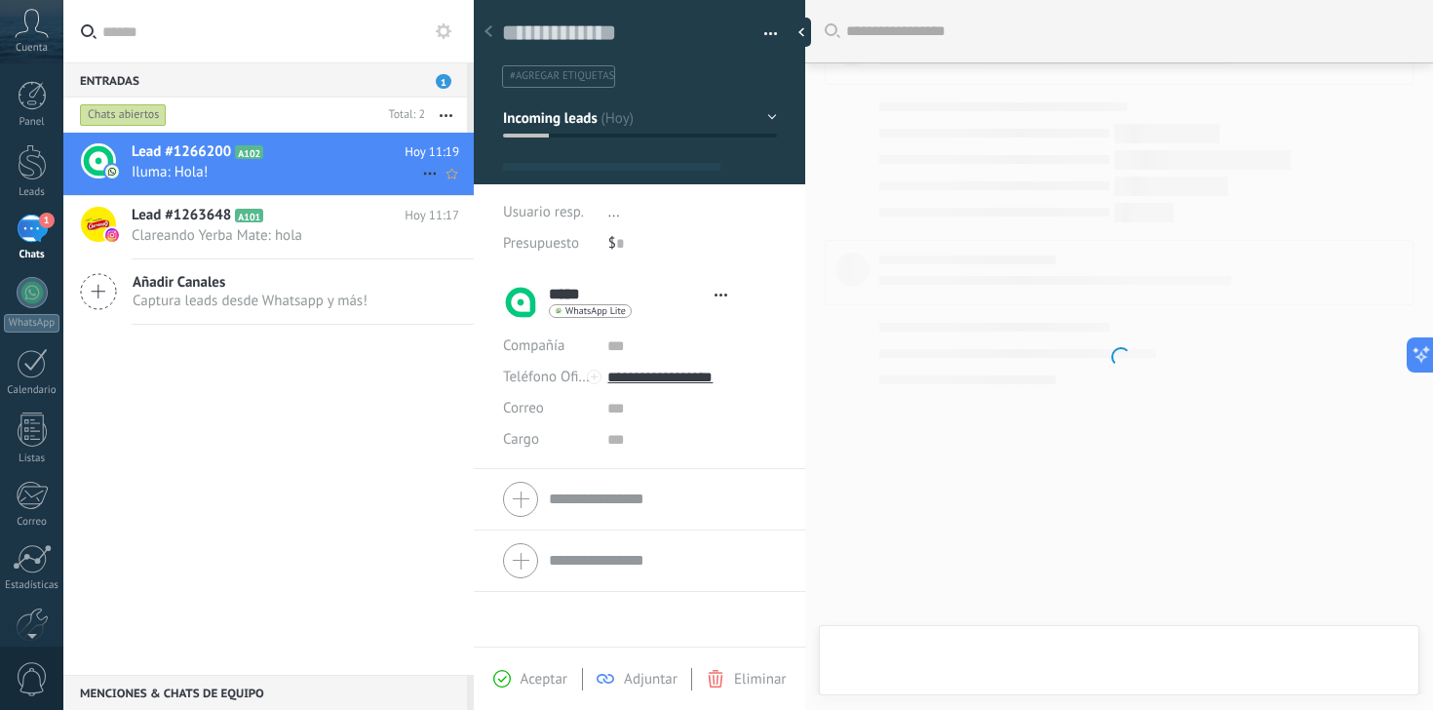
type textarea "**********"
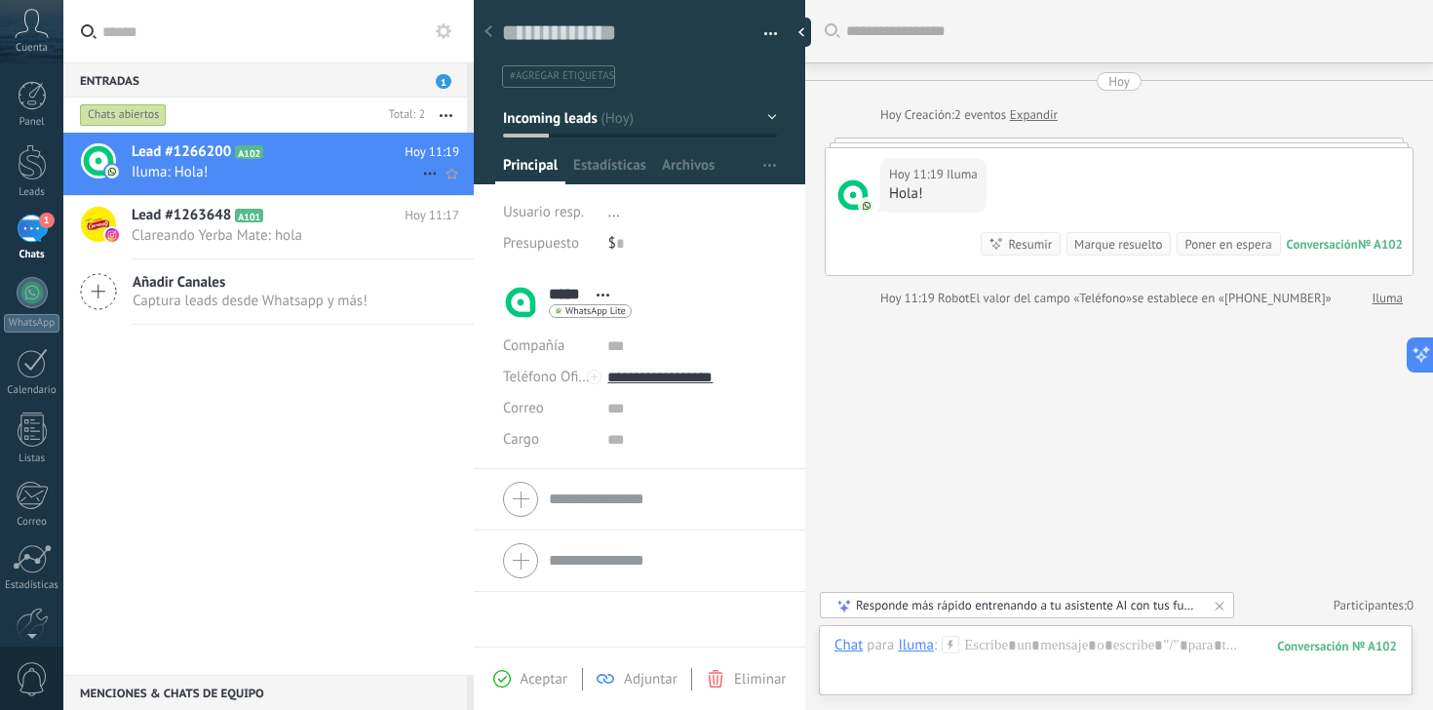
click at [315, 163] on span "Iluma: Hola!" at bounding box center [277, 172] width 290 height 19
click at [1152, 668] on div at bounding box center [1115, 664] width 562 height 58
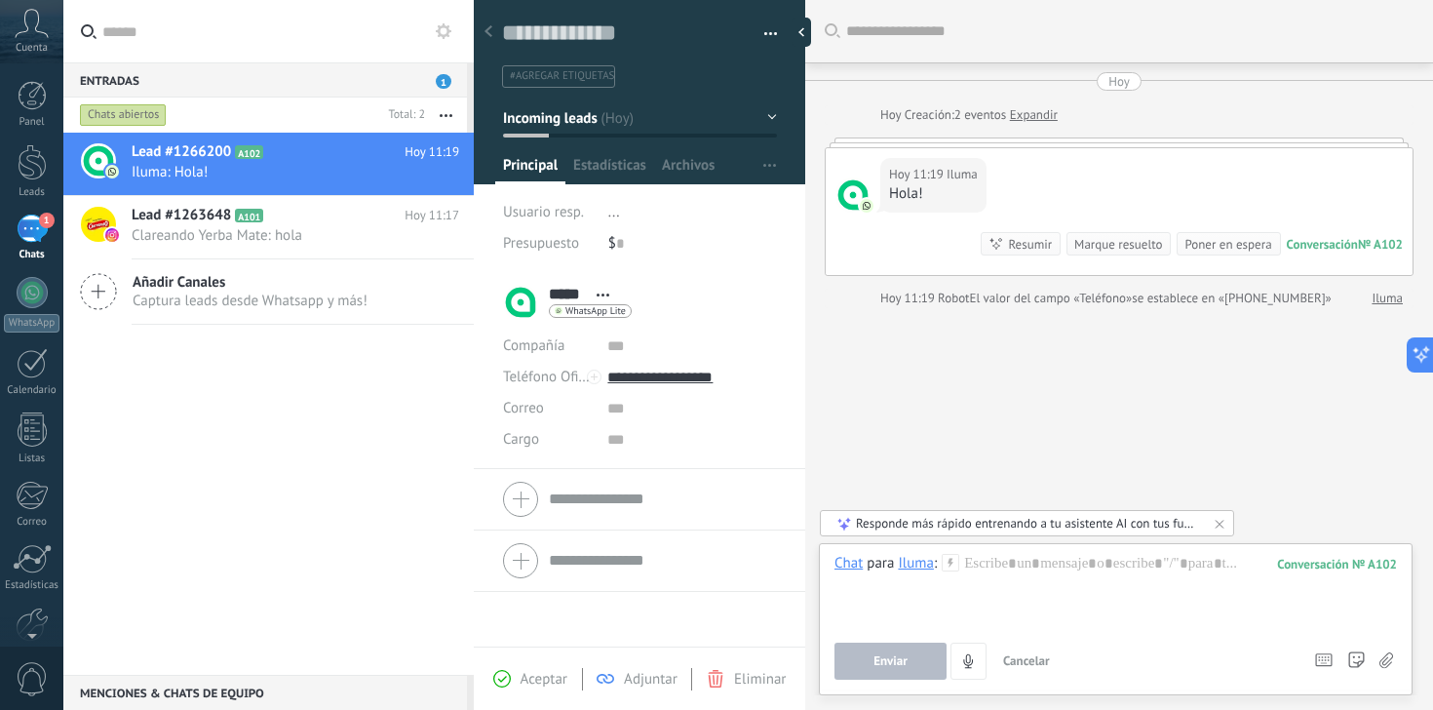
click at [296, 452] on div "Lead #1266200 A102 [DATE] 11:19 Iluma: Hola! Lead #1263648 A101" at bounding box center [268, 404] width 410 height 542
click at [532, 503] on div at bounding box center [639, 499] width 273 height 49
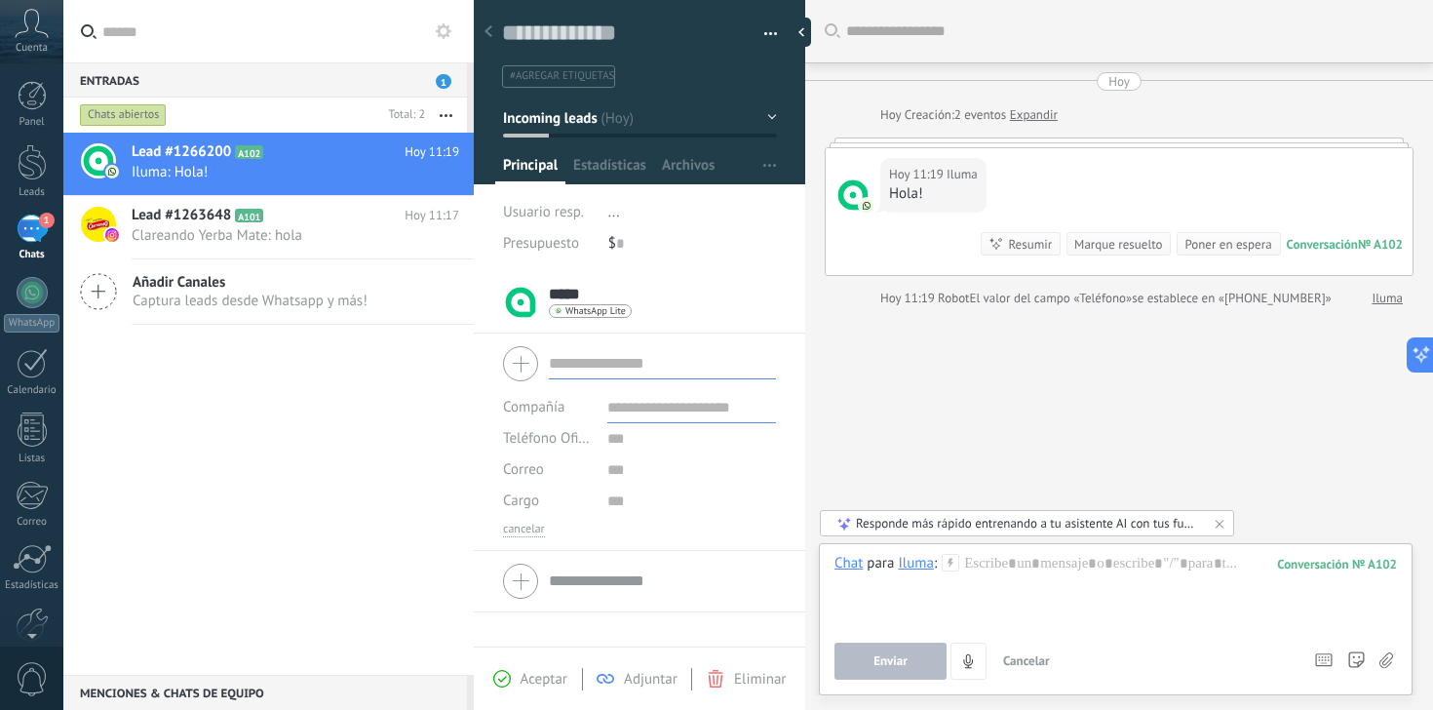
click at [624, 358] on input "text" at bounding box center [662, 363] width 227 height 31
drag, startPoint x: 609, startPoint y: 358, endPoint x: 714, endPoint y: 361, distance: 105.3
click at [714, 361] on input "**********" at bounding box center [662, 363] width 227 height 31
type input "*********"
click at [684, 407] on input "text" at bounding box center [691, 407] width 169 height 31
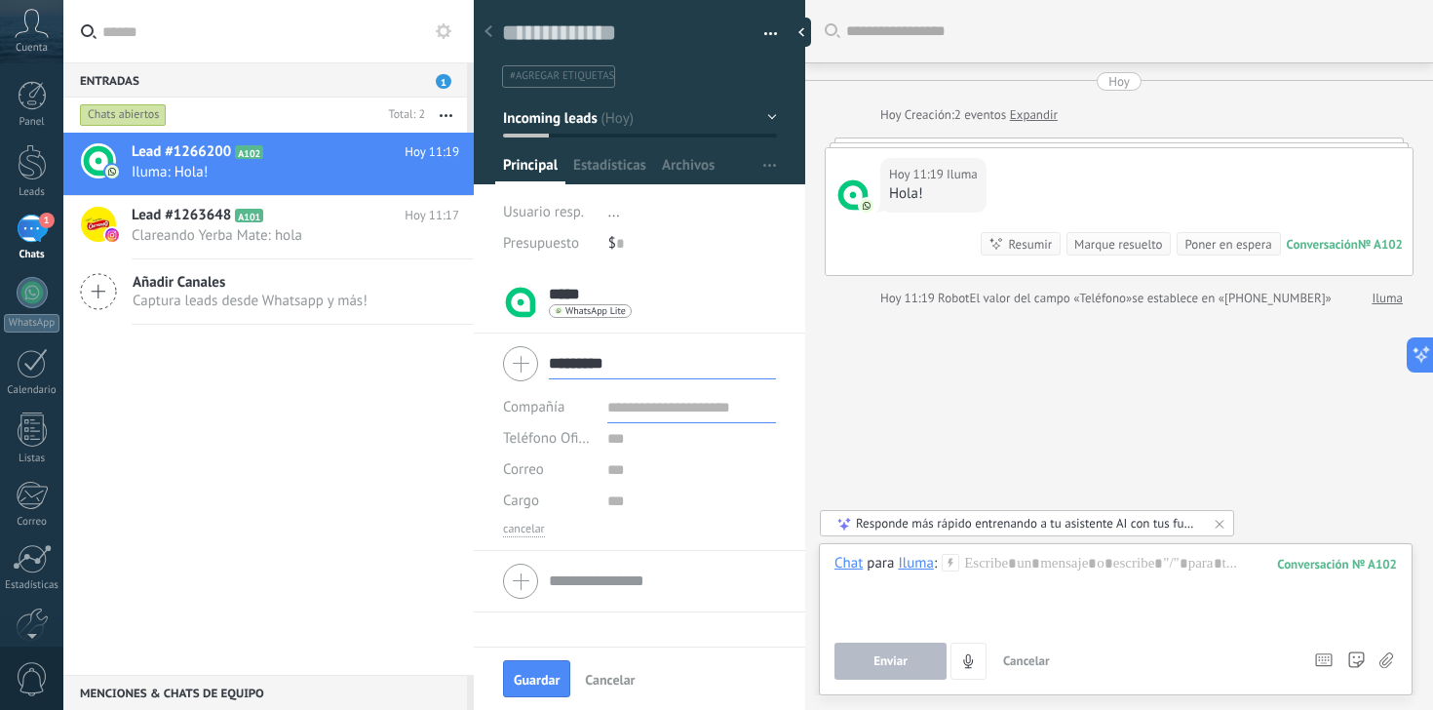
paste input "*****"
type input "*****"
click at [527, 681] on span "Guardar" at bounding box center [537, 679] width 46 height 14
type input "*****"
type textarea "***"
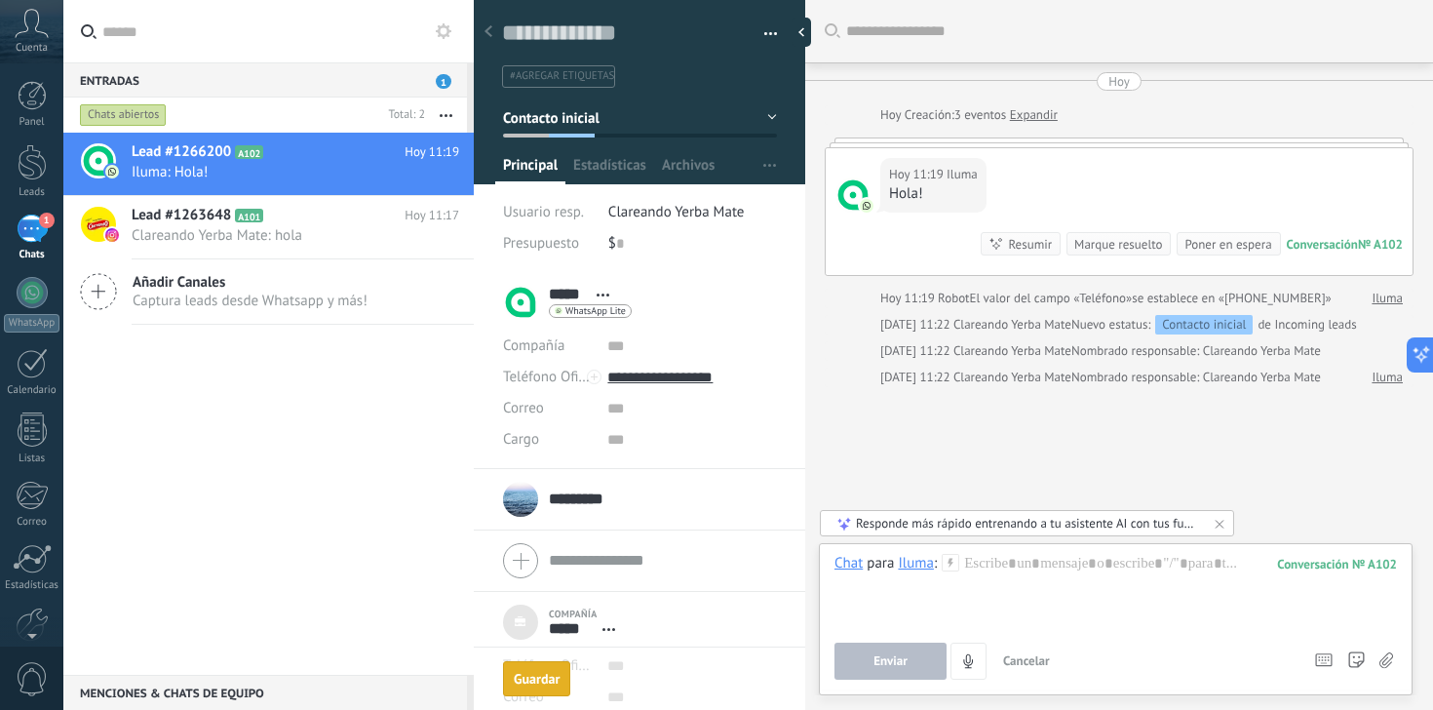
scroll to position [18, 0]
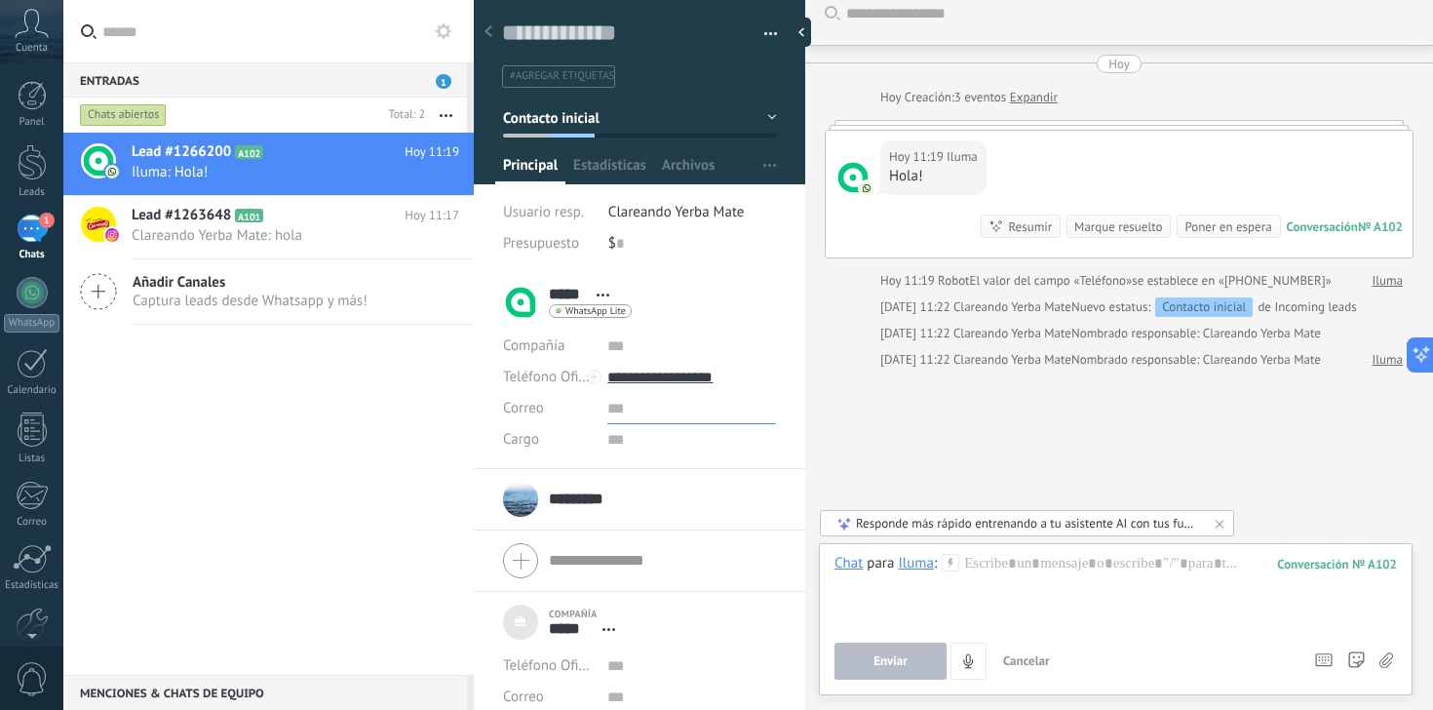
click at [612, 410] on input "text" at bounding box center [691, 408] width 169 height 31
click at [600, 627] on span "Abrir detalle Desatar" at bounding box center [609, 629] width 32 height 15
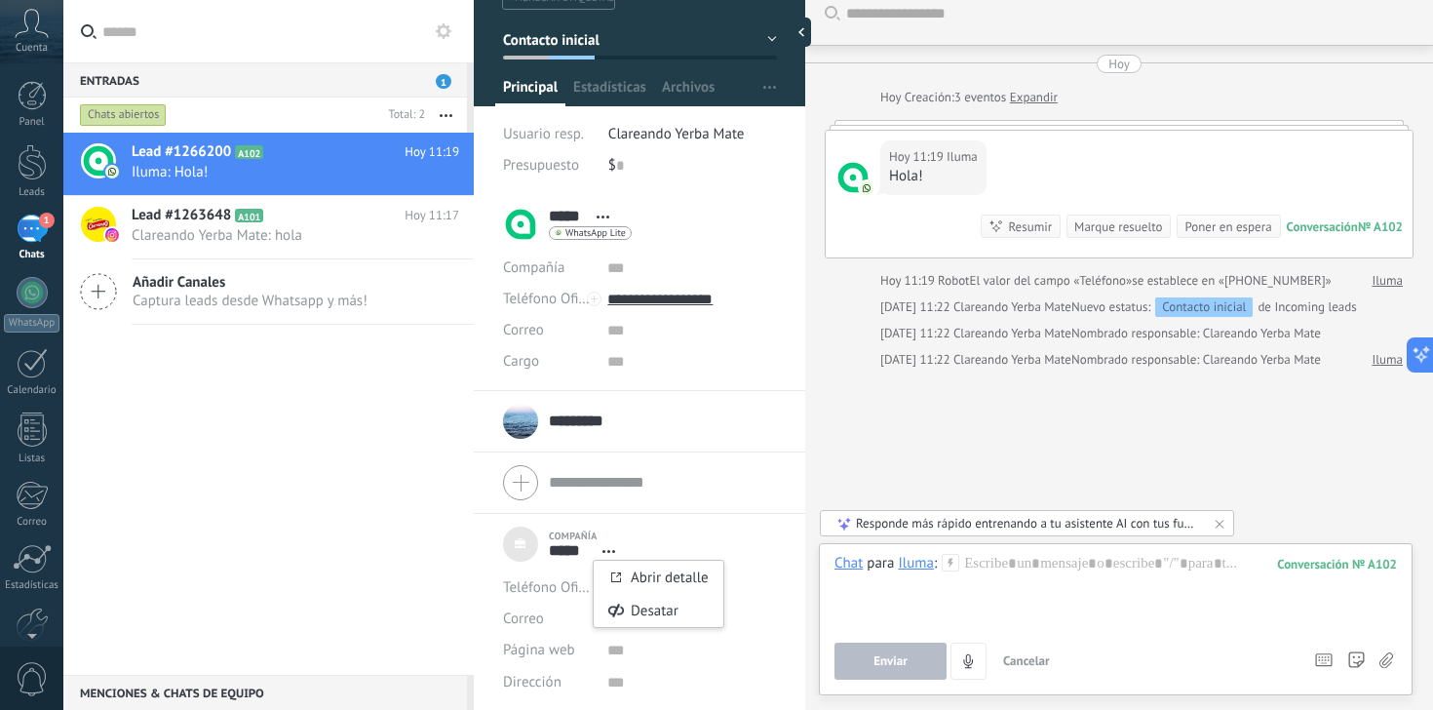
scroll to position [78, 0]
click at [561, 620] on div "Correo E-mail priv. Otro e-mail Correo" at bounding box center [548, 617] width 90 height 31
click at [607, 628] on input "text" at bounding box center [691, 618] width 169 height 31
click at [595, 585] on div "Teléfono Oficina Ofic. directo Celular Fax Casa Otro Teléfono Oficina Llamar Co…" at bounding box center [639, 587] width 273 height 31
click at [614, 626] on input "text" at bounding box center [691, 618] width 169 height 31
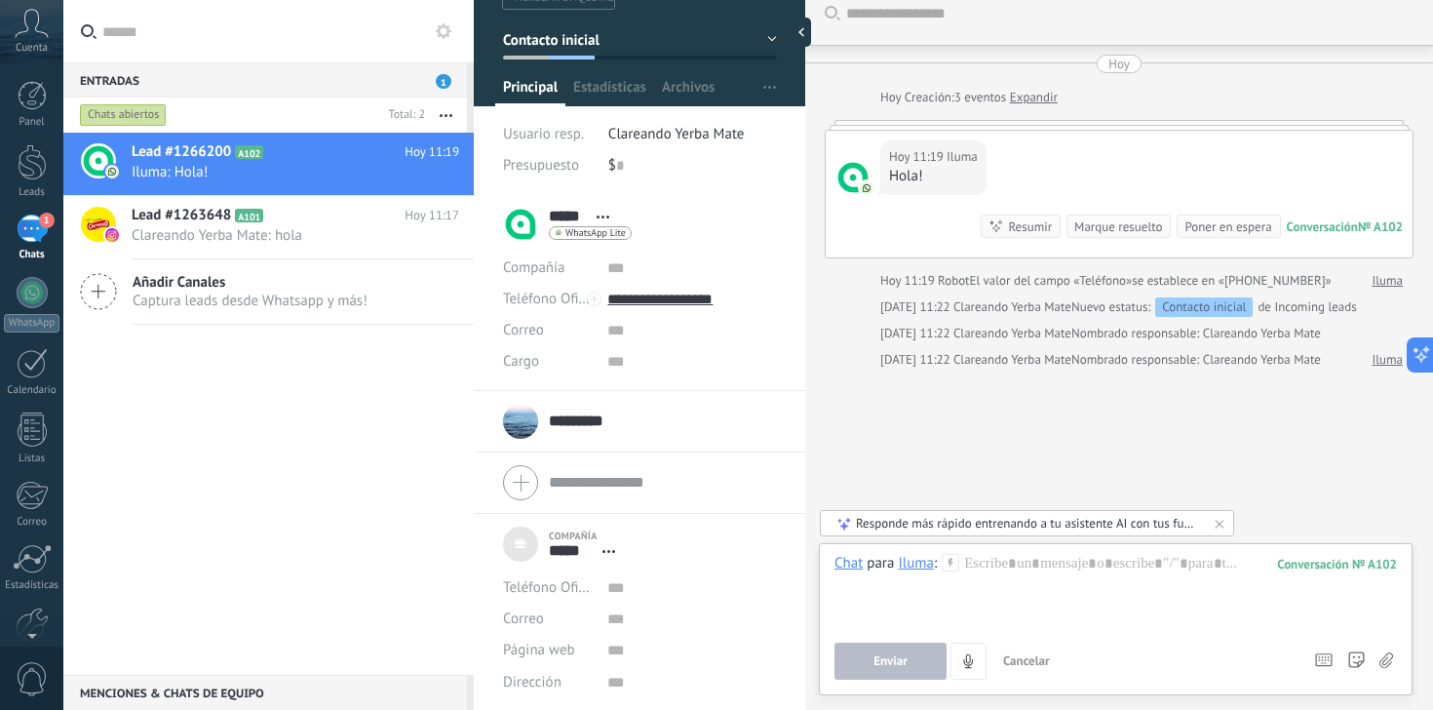
click at [547, 525] on div "Compañía ***** ILUMA Abrir detalle Desatar" at bounding box center [564, 543] width 122 height 49
click at [519, 548] on div "Compañía ***** ILUMA Abrir detalle Desatar" at bounding box center [564, 543] width 122 height 49
click at [589, 427] on input "*********" at bounding box center [580, 420] width 62 height 19
type textarea "***"
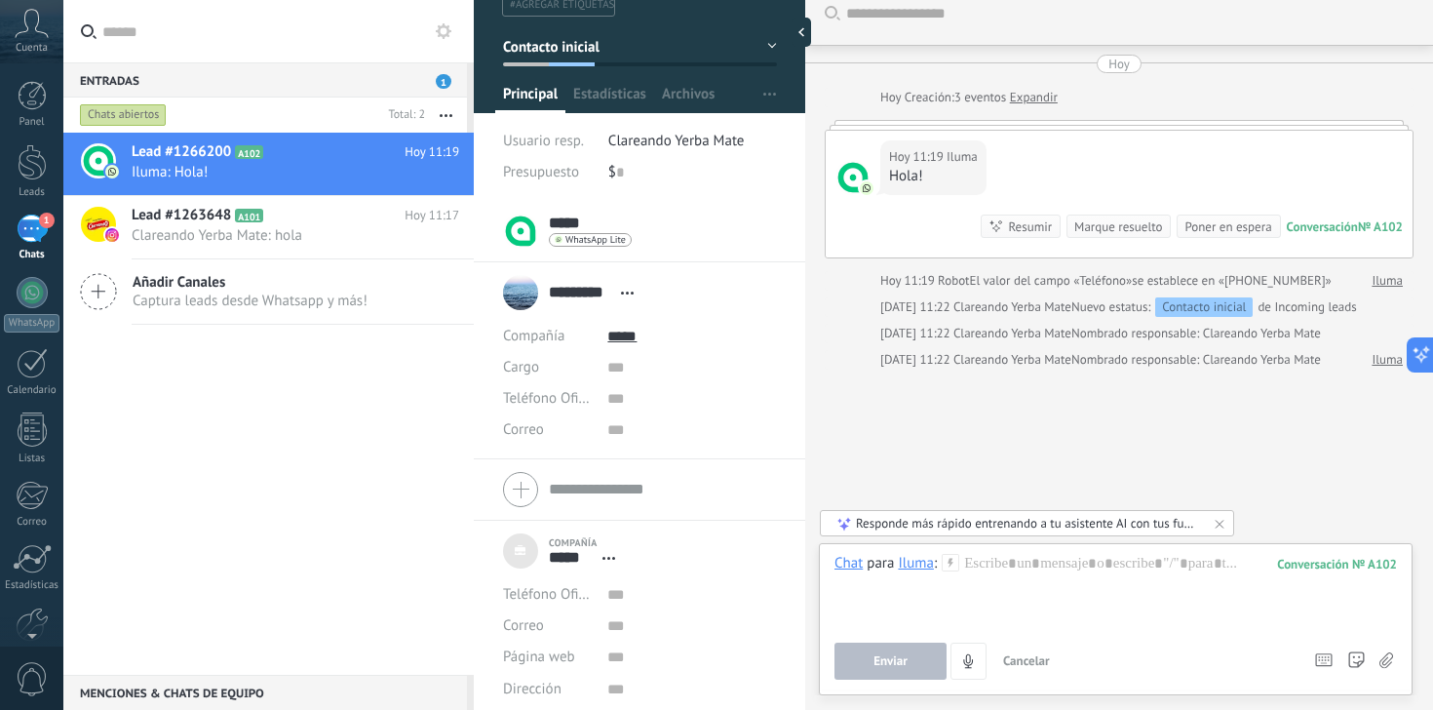
click at [627, 293] on use at bounding box center [627, 292] width 13 height 3
click at [627, 294] on span "Abrir detalle Copie el nombre Desatar Contacto principal" at bounding box center [627, 293] width 32 height 15
click at [602, 623] on div "Correo E-mail priv. Otro e-mail Correo Correo Escribir de Kommo Copiar Editar" at bounding box center [639, 625] width 273 height 31
click at [607, 630] on input "text" at bounding box center [691, 625] width 169 height 31
type input "*"
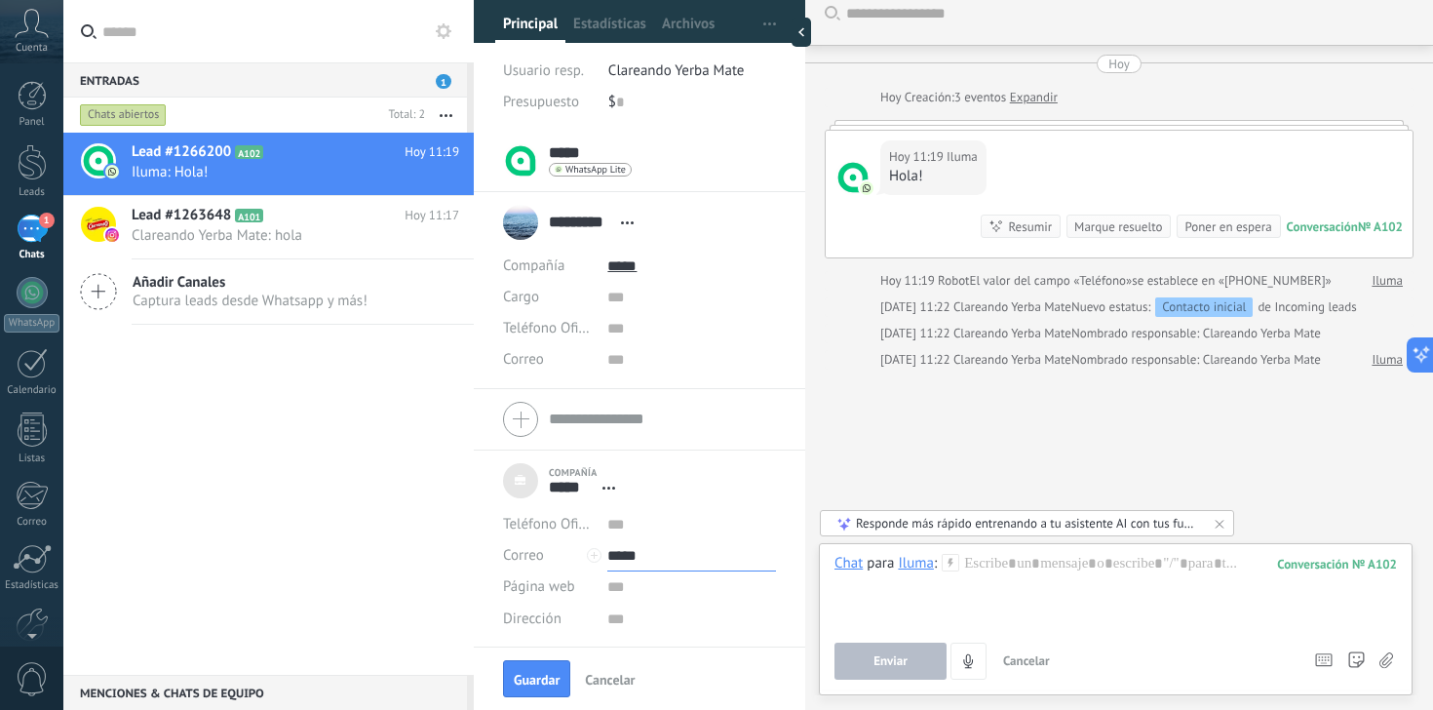
scroll to position [141, 0]
drag, startPoint x: 649, startPoint y: 560, endPoint x: 572, endPoint y: 559, distance: 77.0
click at [572, 559] on div "Correo E-mail priv. Otro e-mail Correo ***** Correo Escribir de Kommo Copiar Ed…" at bounding box center [639, 555] width 273 height 31
type input "**********"
click at [613, 531] on input "text" at bounding box center [691, 524] width 169 height 31
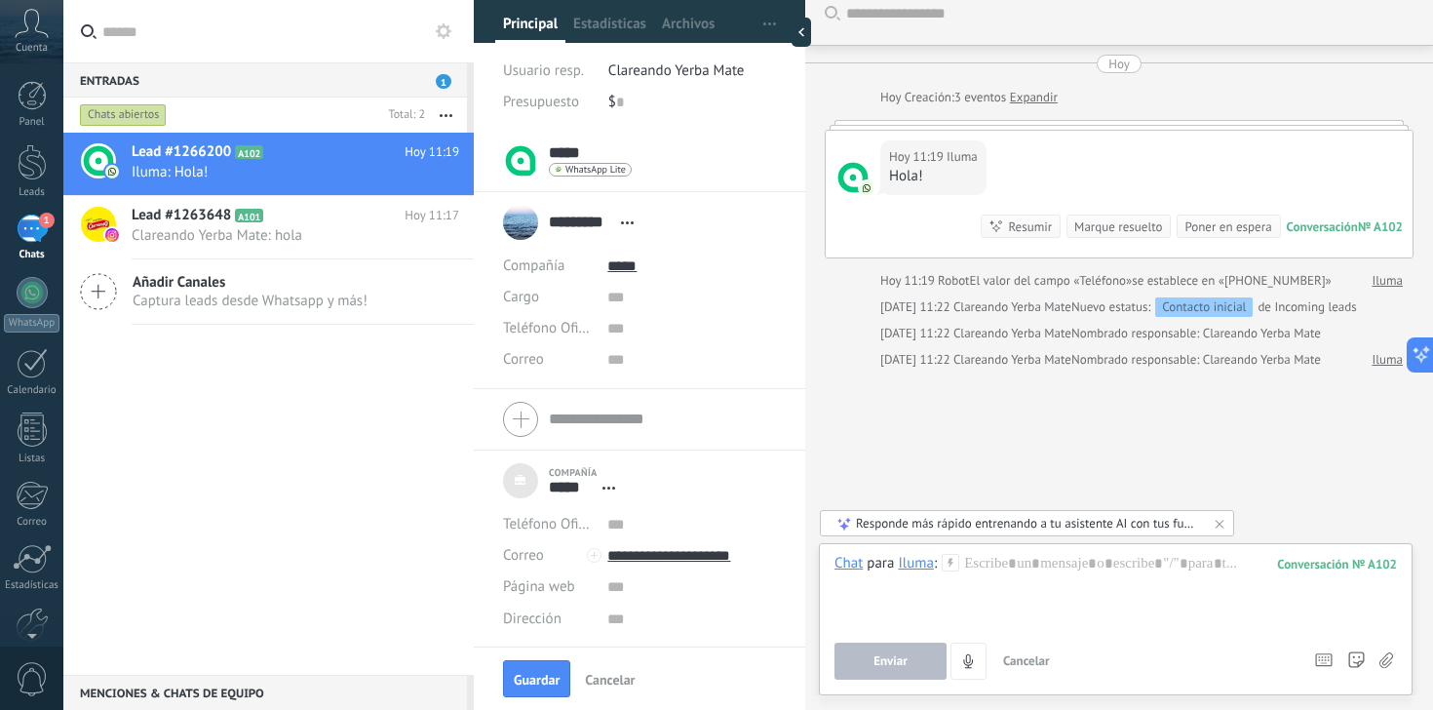
click at [577, 531] on span "Teléfono Oficina" at bounding box center [553, 524] width 101 height 19
click at [624, 525] on input "text" at bounding box center [691, 524] width 169 height 31
click at [557, 532] on span "Teléfono Oficina" at bounding box center [553, 524] width 101 height 19
click at [615, 518] on input "text" at bounding box center [691, 524] width 169 height 31
click at [553, 533] on button "Teléfono Oficina" at bounding box center [548, 523] width 90 height 31
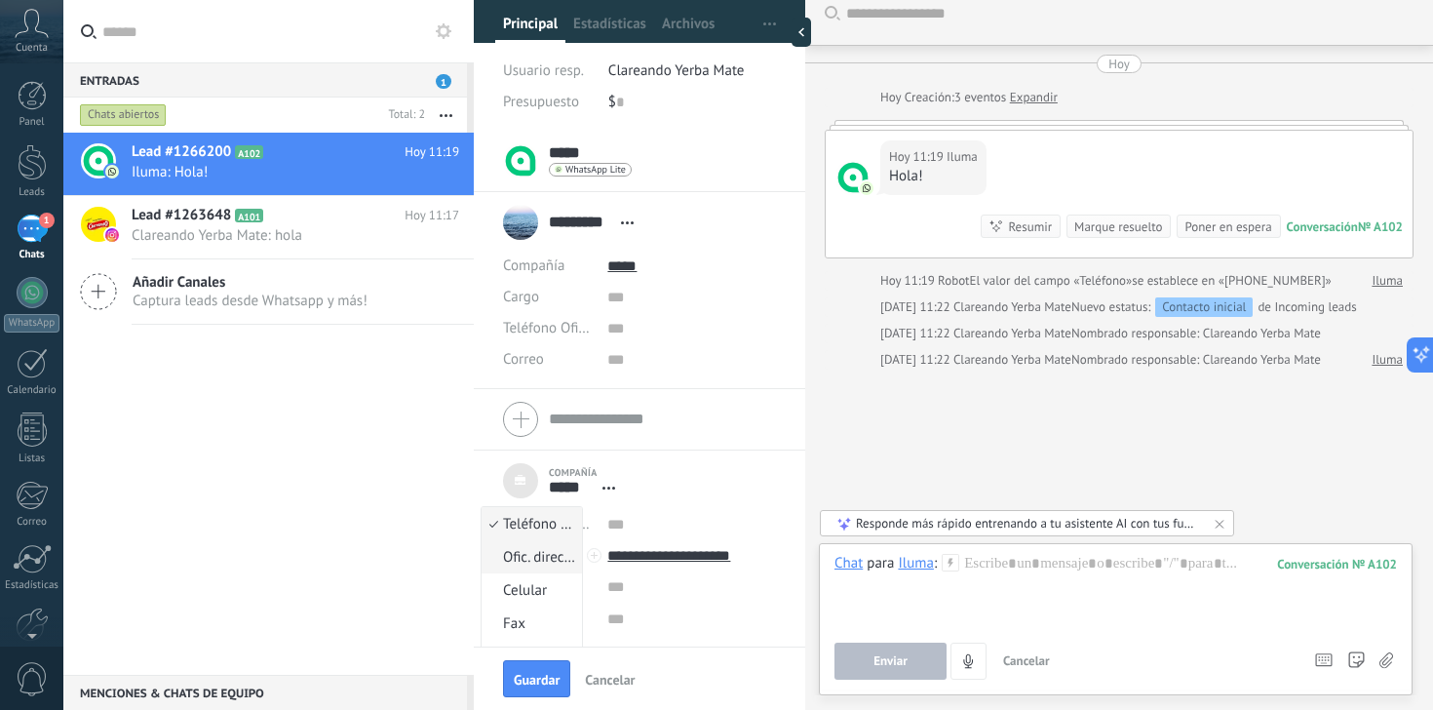
click at [543, 556] on span "Ofic. directo" at bounding box center [528, 557] width 95 height 19
click at [556, 522] on span "Ofic. directo" at bounding box center [540, 524] width 74 height 19
click at [538, 595] on span "Celular" at bounding box center [528, 590] width 95 height 19
click at [540, 677] on span "Guardar" at bounding box center [537, 679] width 46 height 14
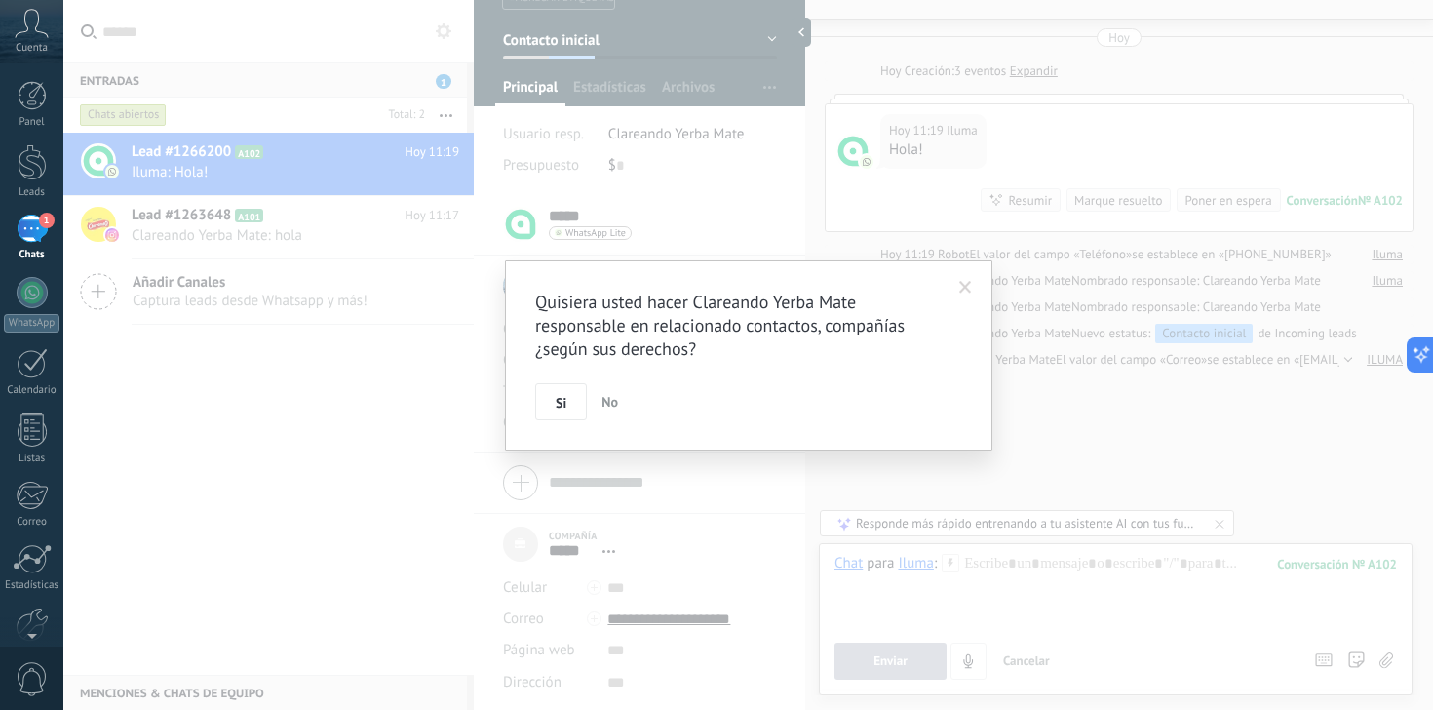
click at [959, 285] on span at bounding box center [965, 288] width 13 height 14
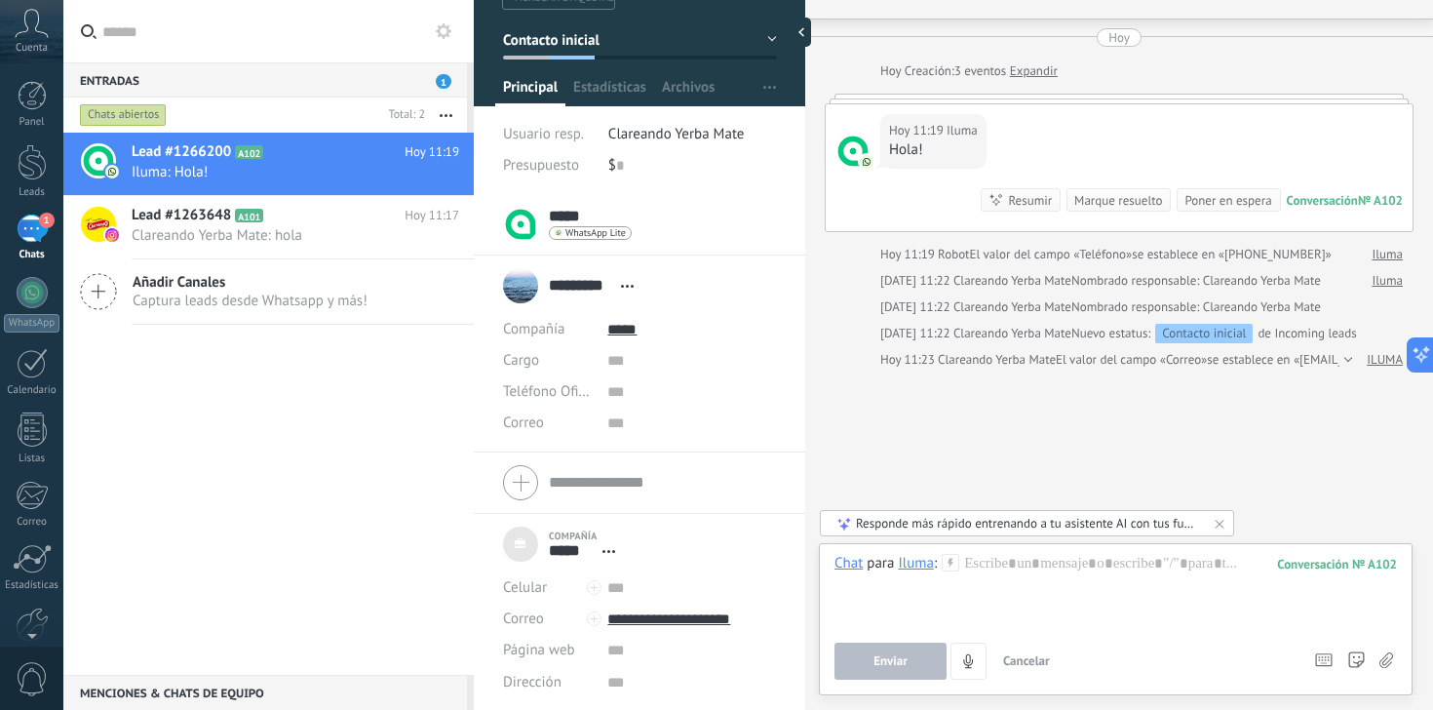
click at [583, 216] on input "*****" at bounding box center [568, 216] width 38 height 19
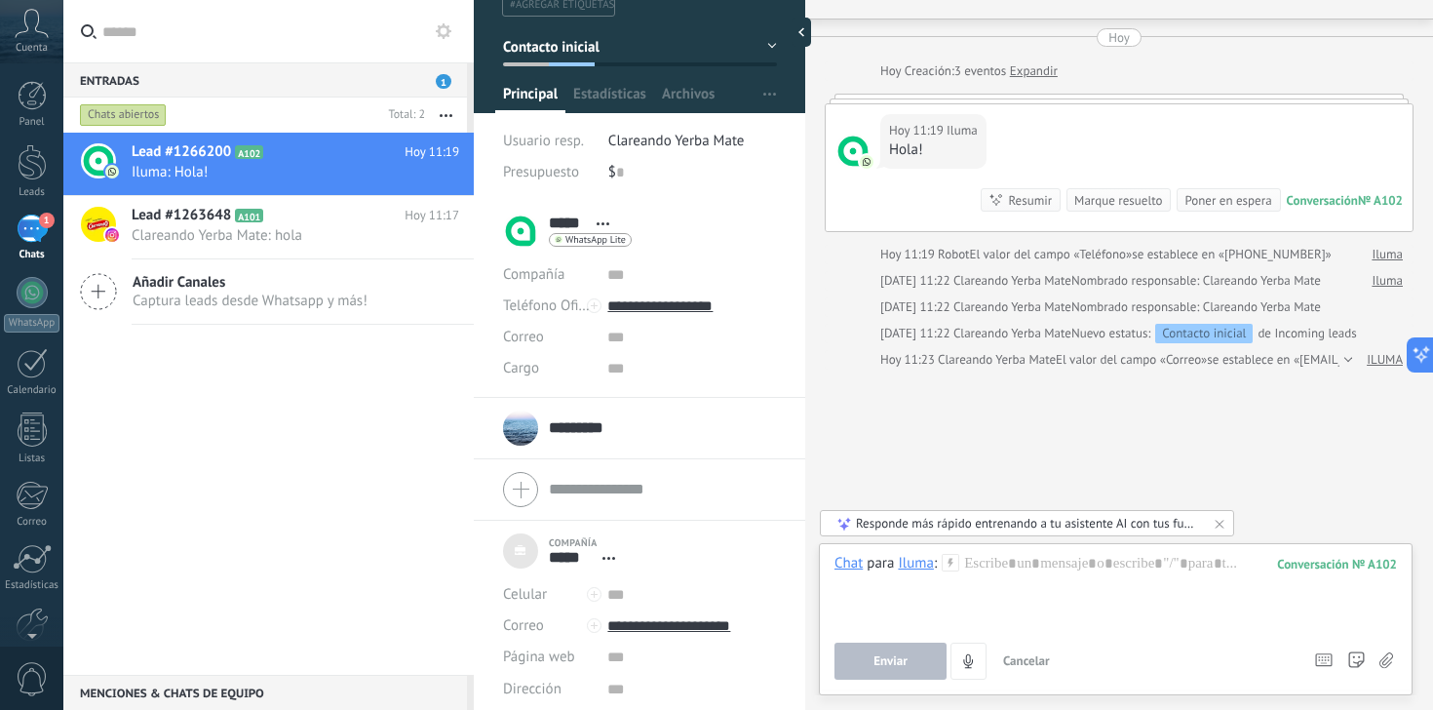
click at [559, 426] on input "*********" at bounding box center [580, 427] width 62 height 19
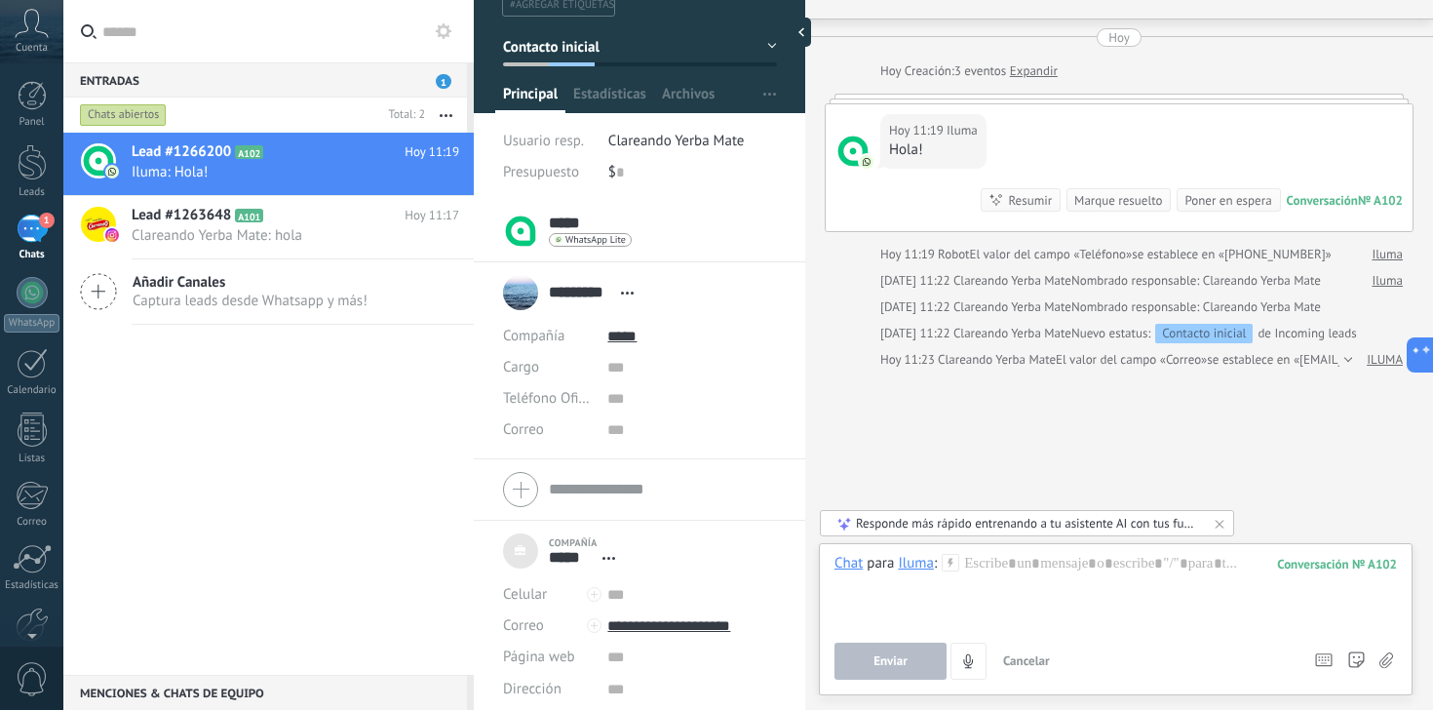
click at [563, 222] on input "*****" at bounding box center [568, 222] width 38 height 19
type textarea "***"
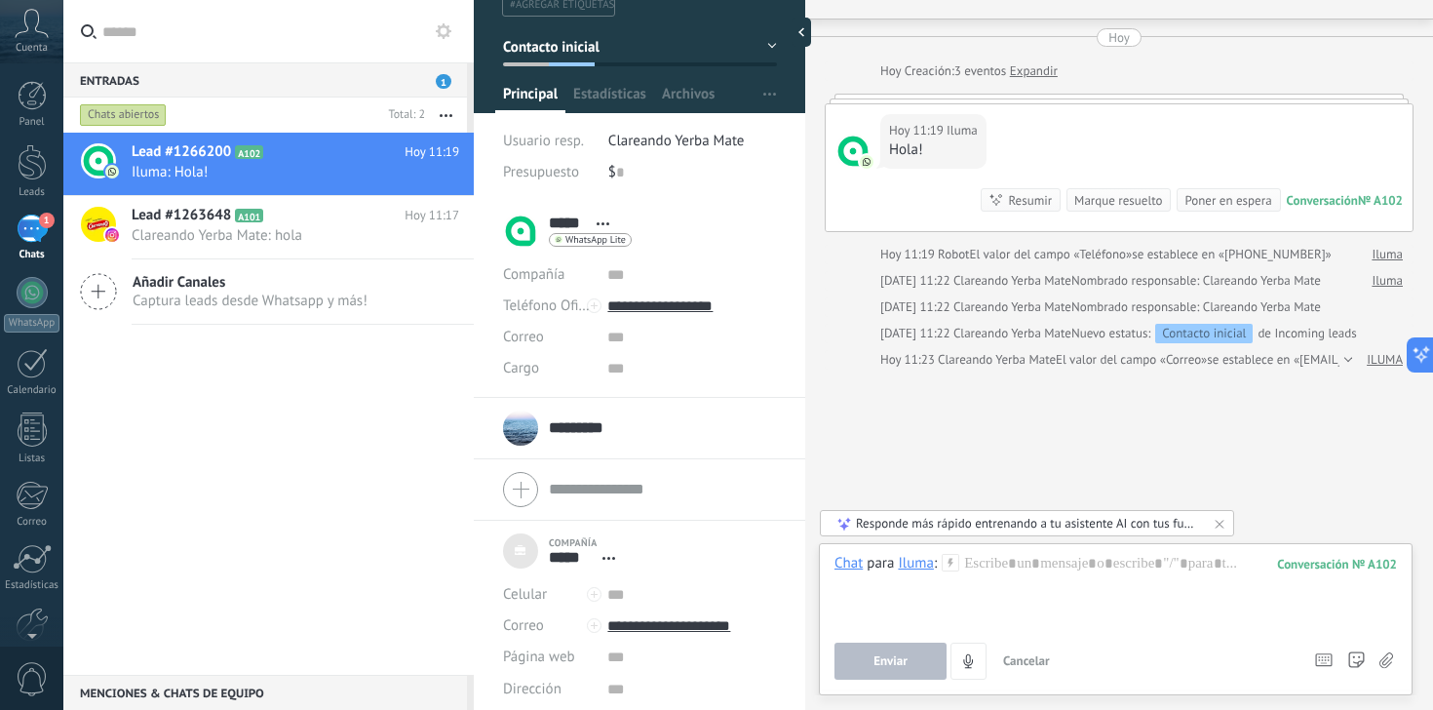
click at [557, 337] on div "Correo E-mail priv. Otro e-mail [GEOGRAPHIC_DATA]" at bounding box center [548, 336] width 90 height 31
click at [588, 336] on div "Correo E-mail priv. Otro e-mail [GEOGRAPHIC_DATA]" at bounding box center [548, 336] width 90 height 31
click at [540, 334] on span "Correo" at bounding box center [523, 336] width 41 height 19
click at [1030, 574] on div at bounding box center [1115, 591] width 562 height 74
click at [903, 665] on span "Enviar" at bounding box center [890, 661] width 34 height 14
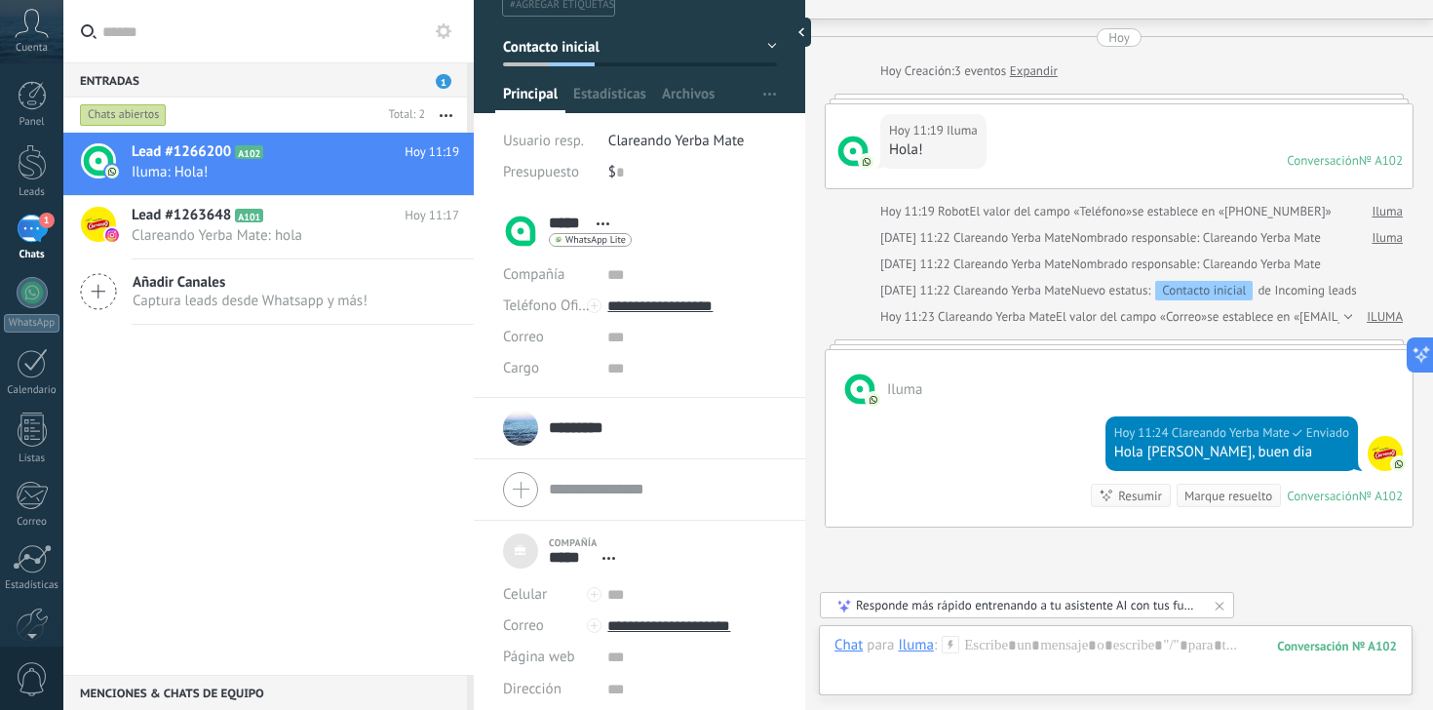
scroll to position [202, 0]
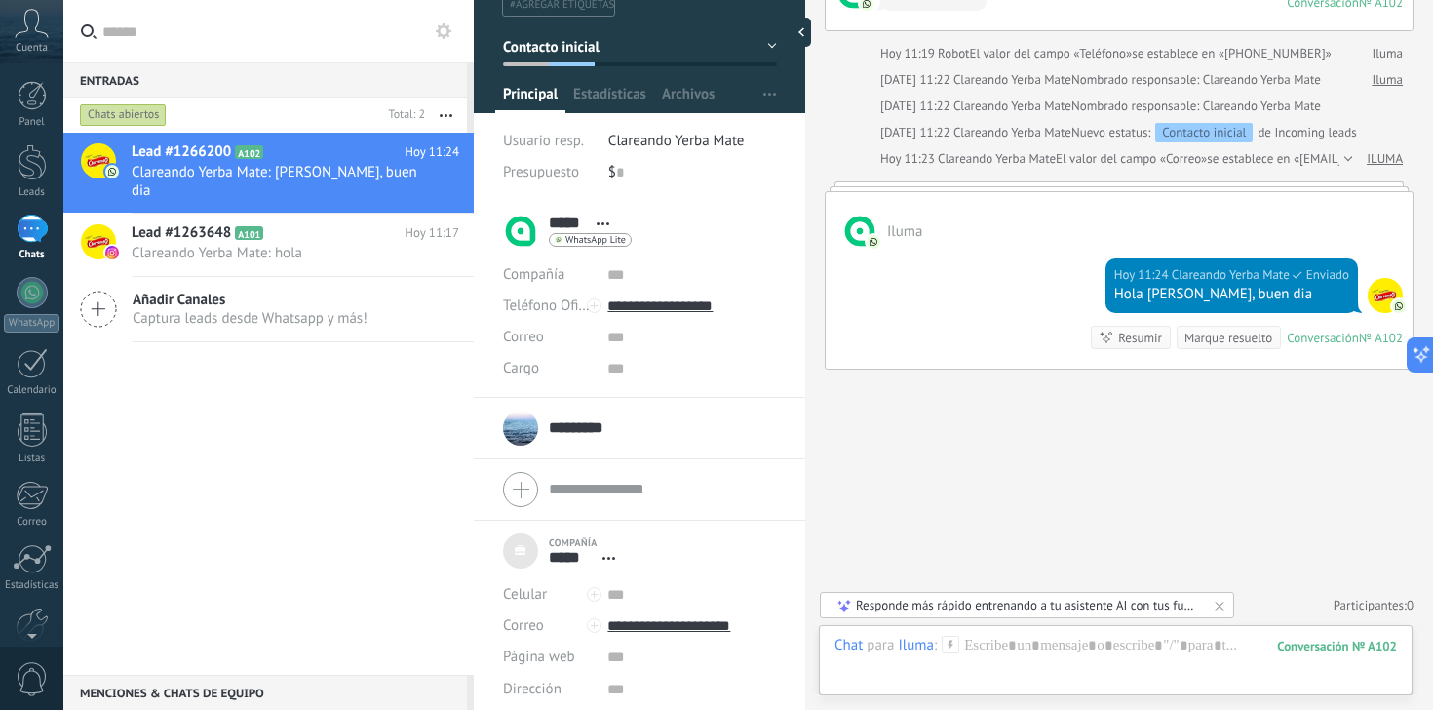
click at [310, 471] on div "Lead #1266200 A102 [DATE] 11:24 Clareando Yerba Mate: [PERSON_NAME], buen dia L…" at bounding box center [268, 404] width 410 height 542
click at [28, 520] on div "Correo" at bounding box center [32, 522] width 57 height 13
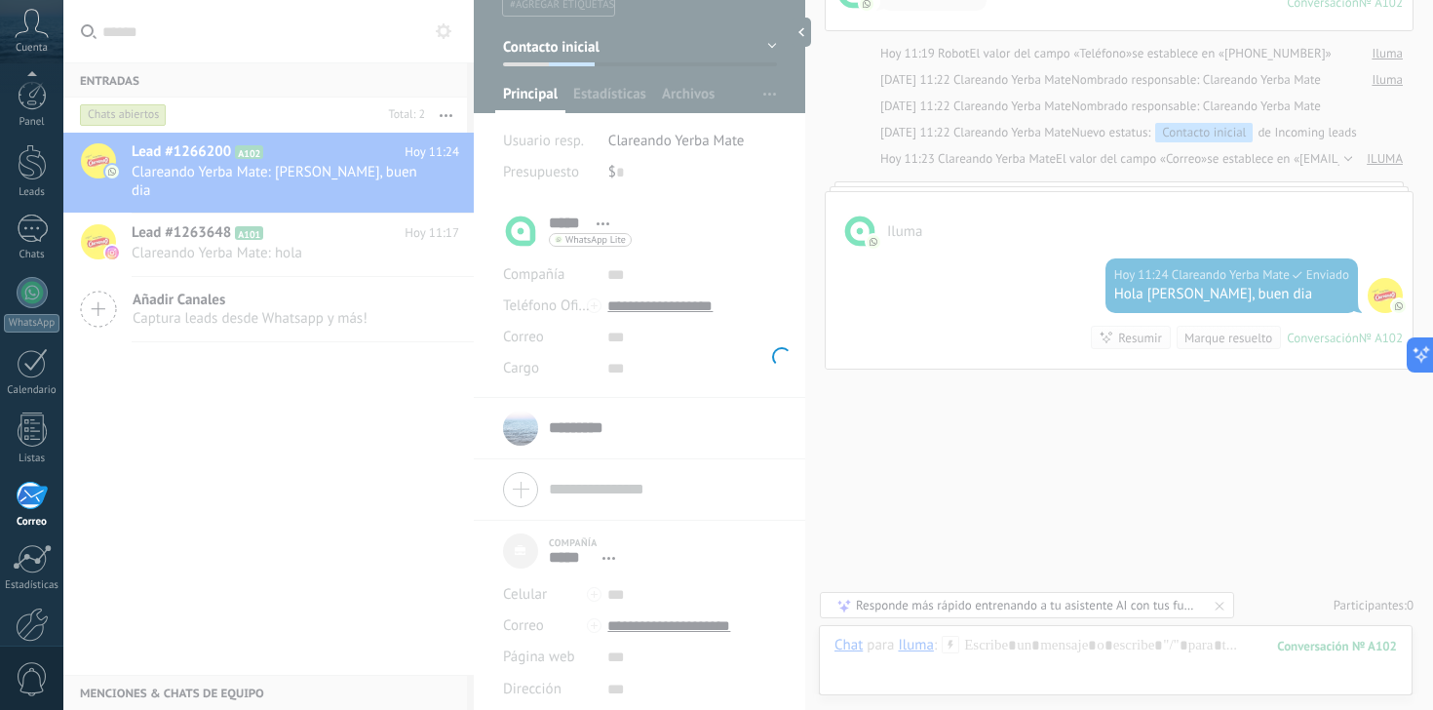
scroll to position [101, 0]
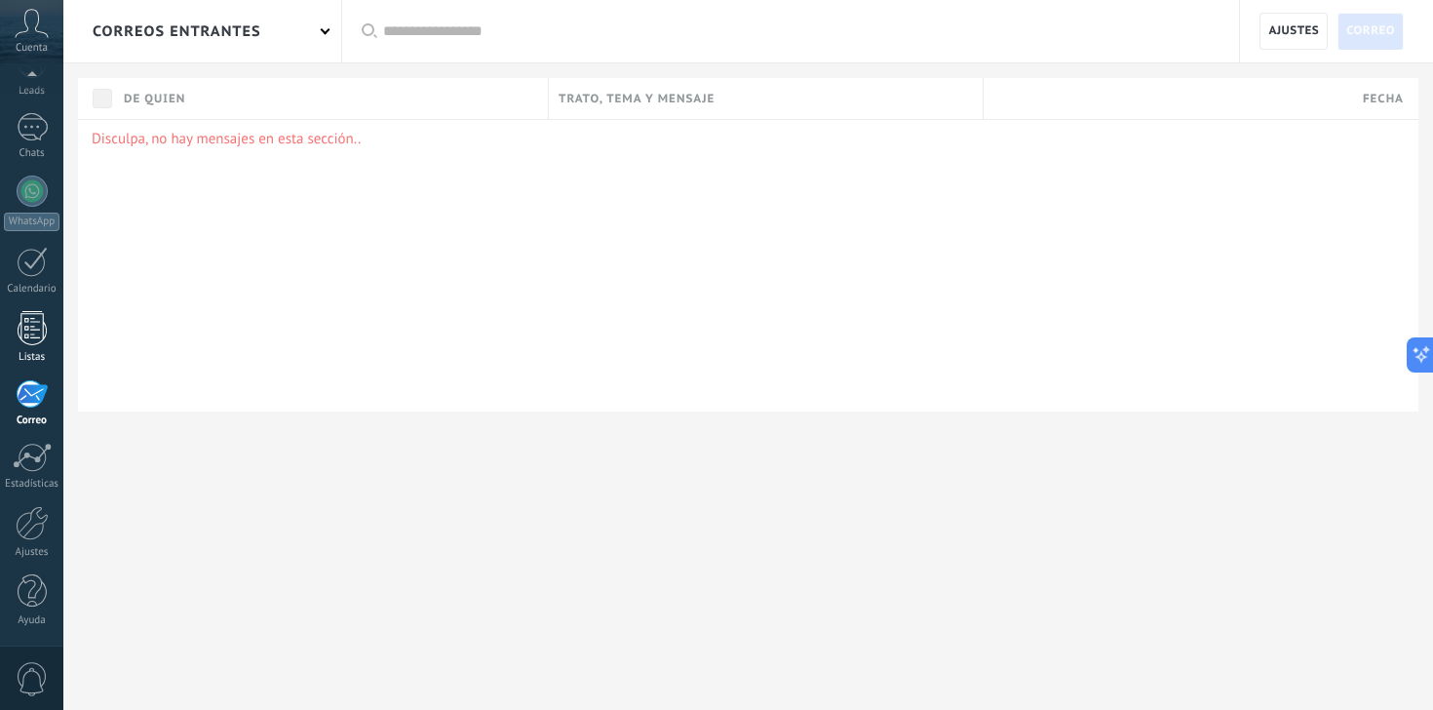
click at [38, 333] on div at bounding box center [32, 328] width 29 height 34
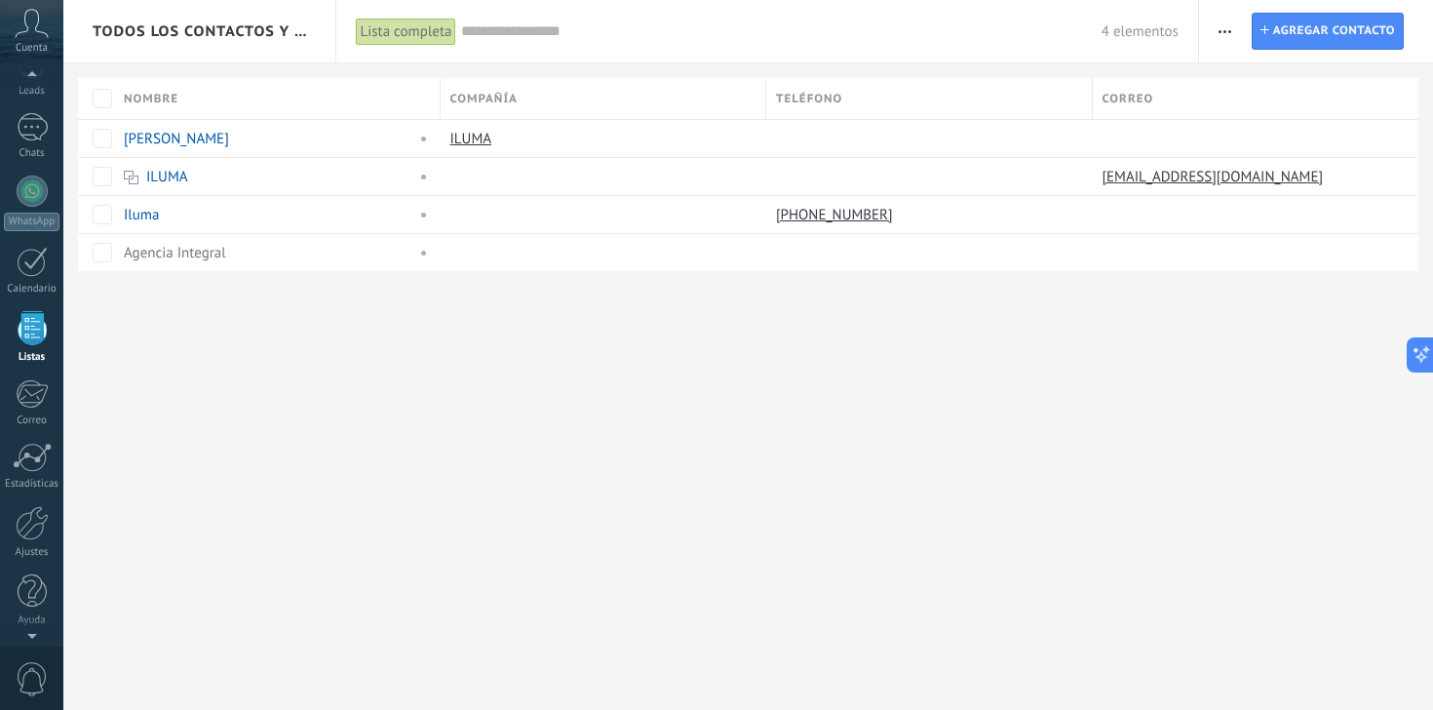
scroll to position [51, 0]
click at [585, 397] on div "Todos los contactos y empresas Lista completa Aplicar 4 elementos Lista complet…" at bounding box center [747, 355] width 1369 height 710
click at [41, 149] on div at bounding box center [32, 162] width 29 height 36
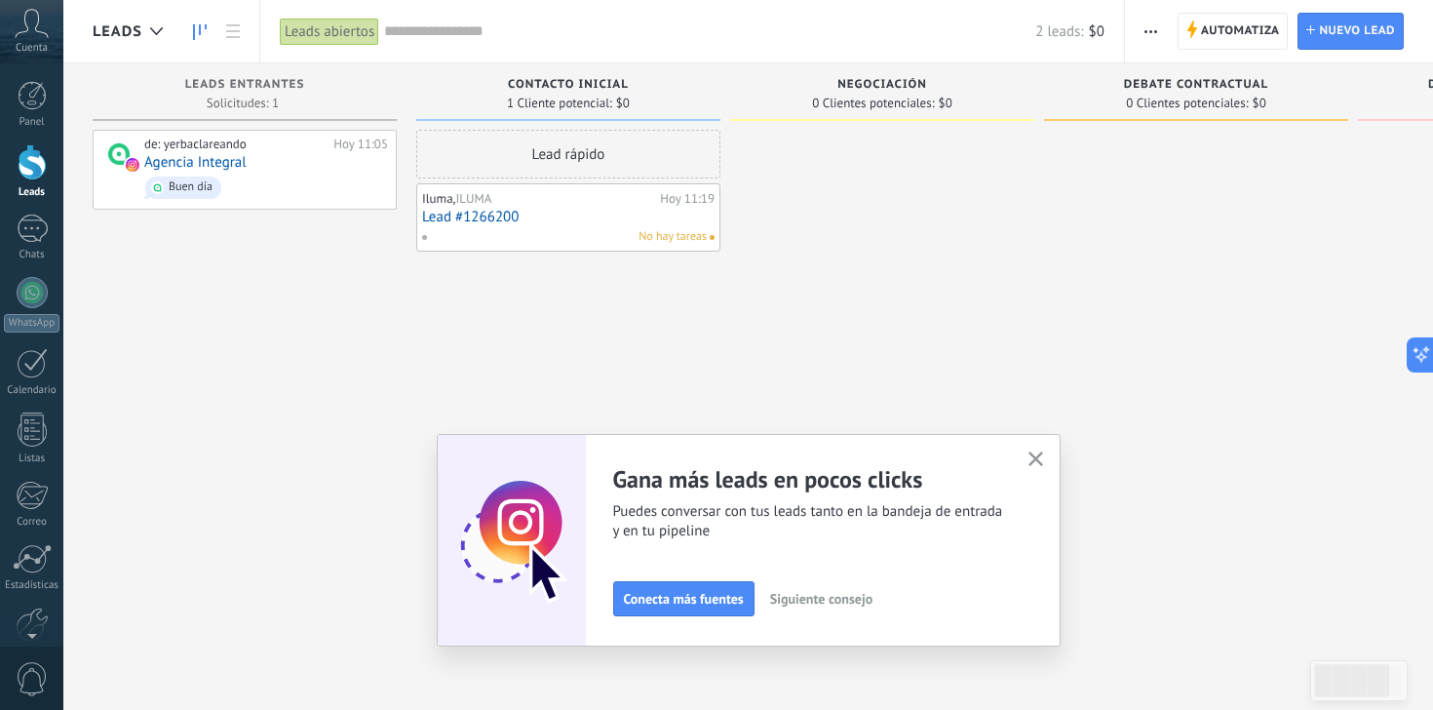
click at [540, 198] on div "Iluma, ILUMA" at bounding box center [538, 199] width 233 height 16
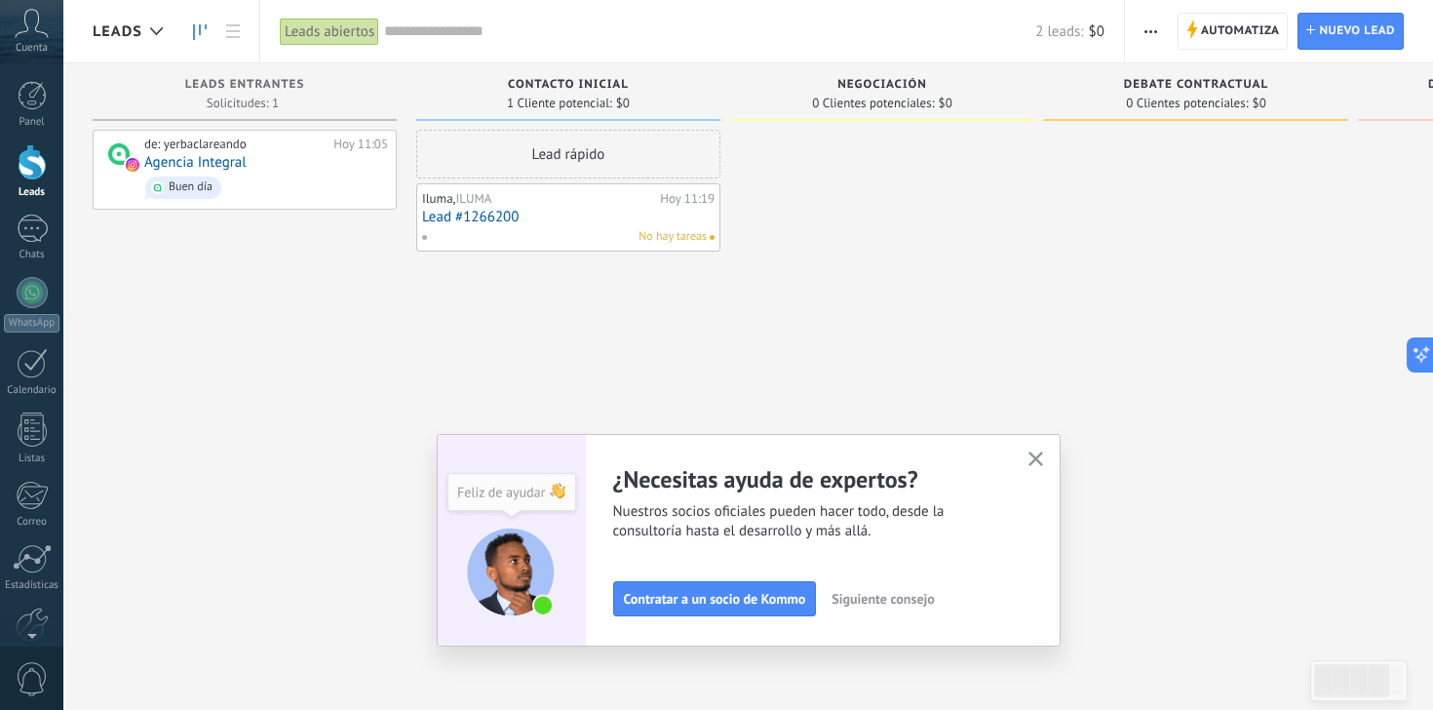
click at [513, 221] on link "Lead #1266200" at bounding box center [568, 217] width 292 height 17
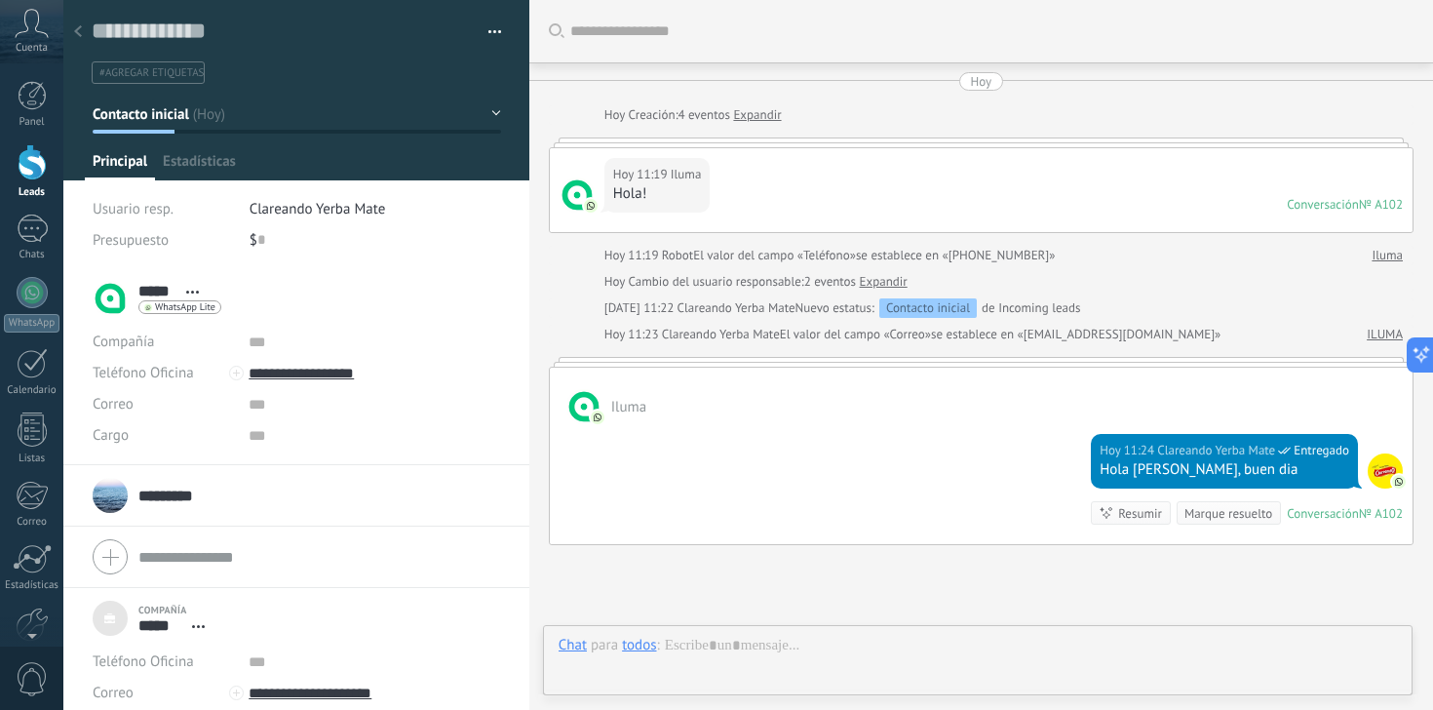
scroll to position [175, 0]
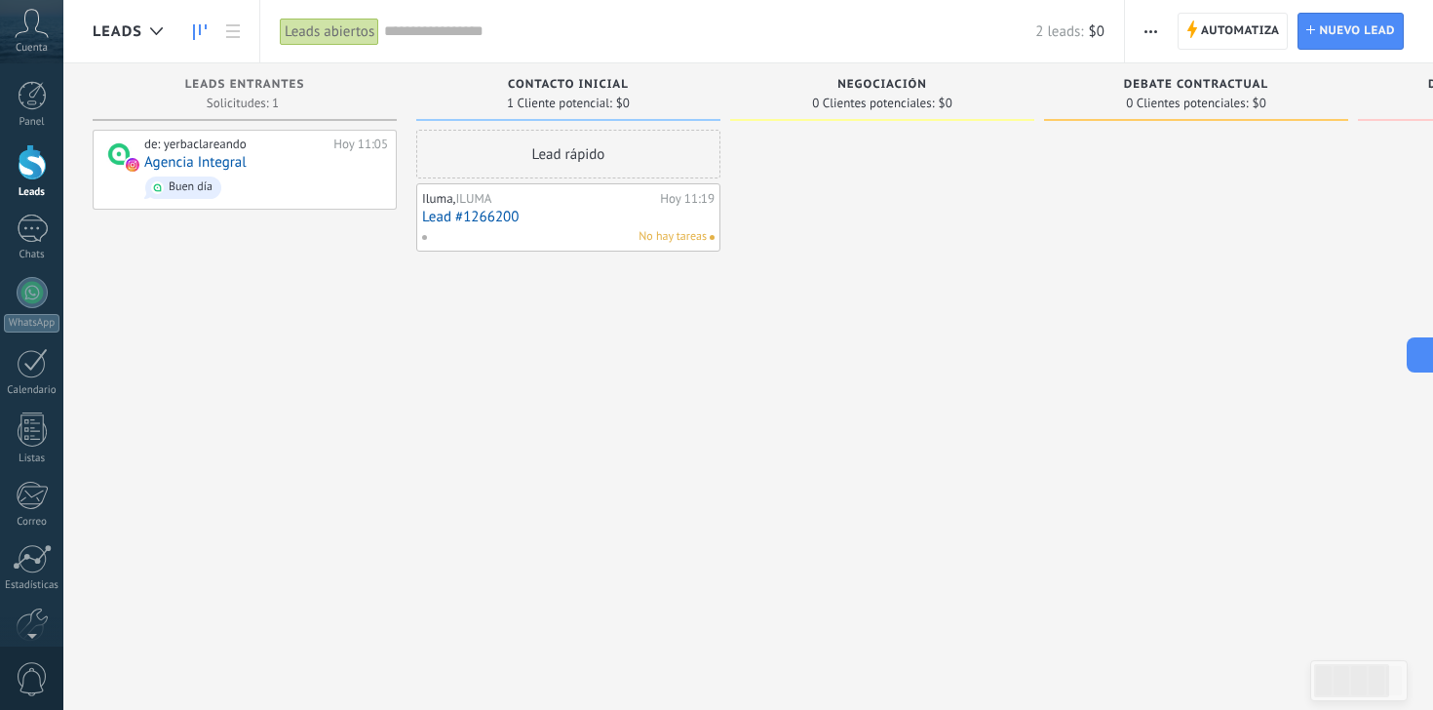
click at [520, 211] on link "Lead #1266200" at bounding box center [568, 217] width 292 height 17
drag, startPoint x: 627, startPoint y: 106, endPoint x: 483, endPoint y: 104, distance: 143.3
click at [484, 104] on div "1 Cliente potencial: $0" at bounding box center [568, 103] width 285 height 17
click at [313, 332] on div "de: yerbaclareando [DATE] 11:05 Agencia Integral Buen día" at bounding box center [245, 357] width 304 height 455
drag, startPoint x: 501, startPoint y: 82, endPoint x: 608, endPoint y: 95, distance: 108.0
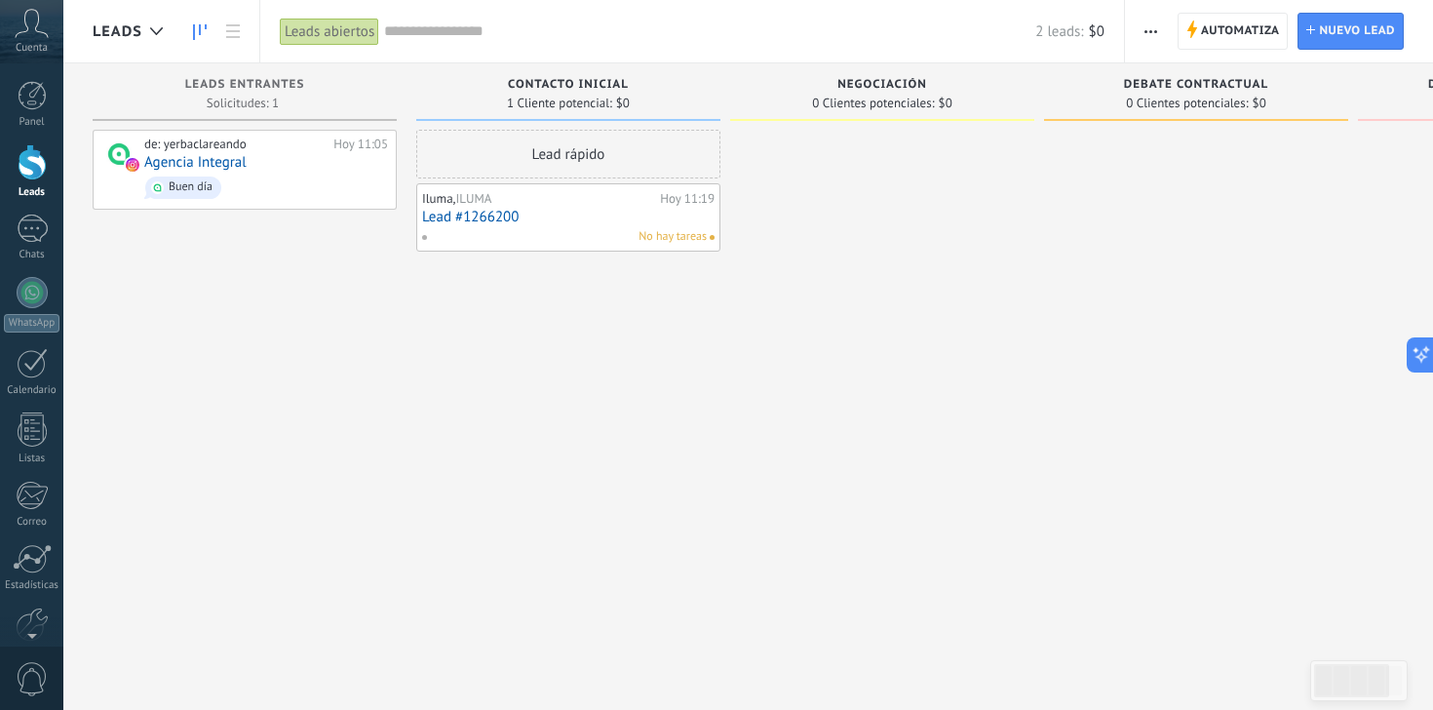
click at [608, 95] on div "Contacto inicial 1 Cliente potencial: $0" at bounding box center [568, 92] width 304 height 58
drag, startPoint x: 504, startPoint y: 99, endPoint x: 630, endPoint y: 99, distance: 125.7
click at [630, 99] on div "1 Cliente potencial: $0" at bounding box center [568, 103] width 285 height 17
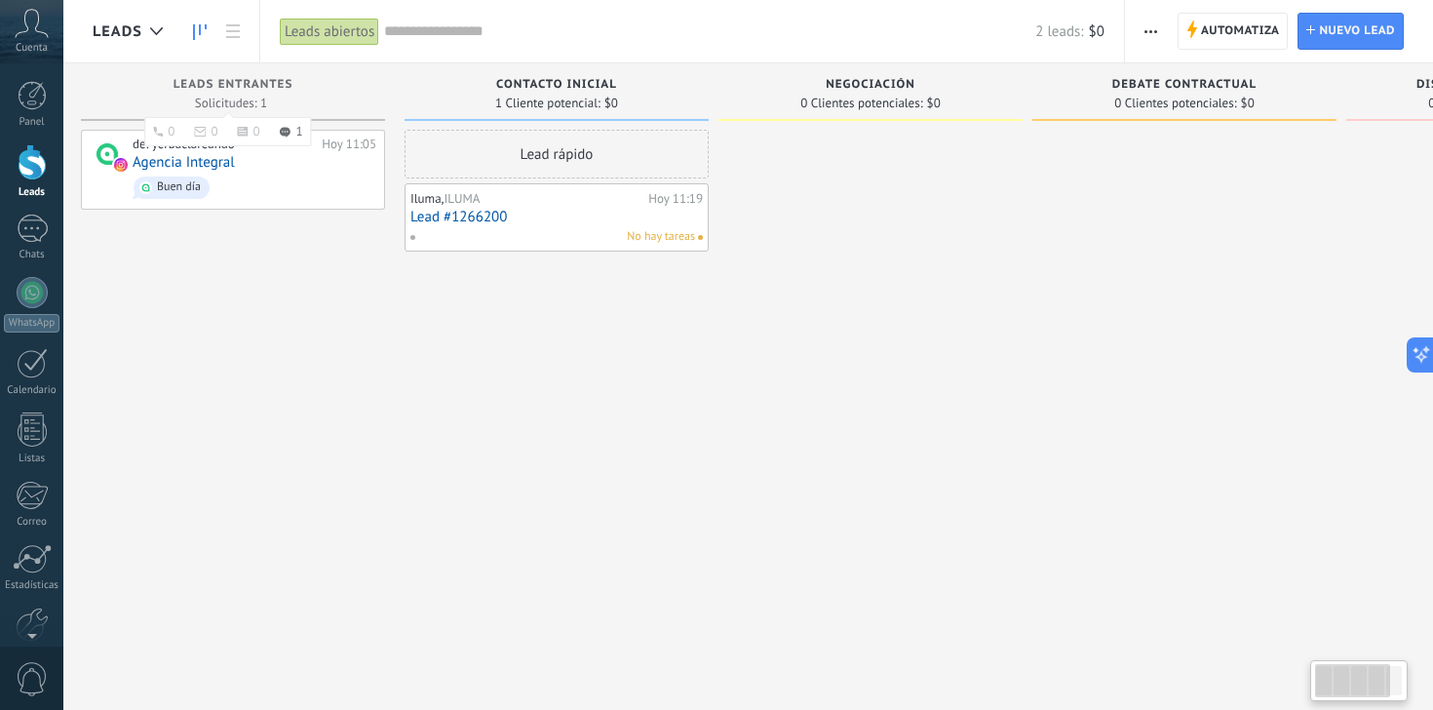
scroll to position [0, 7]
click at [278, 107] on div "Solicitudes: 1 0 0 0 1 0 0 0 1" at bounding box center [238, 103] width 285 height 17
drag, startPoint x: 830, startPoint y: 84, endPoint x: 914, endPoint y: 103, distance: 86.1
click at [914, 103] on div "Negociación 0 Clientes potenciales: $0" at bounding box center [882, 92] width 304 height 58
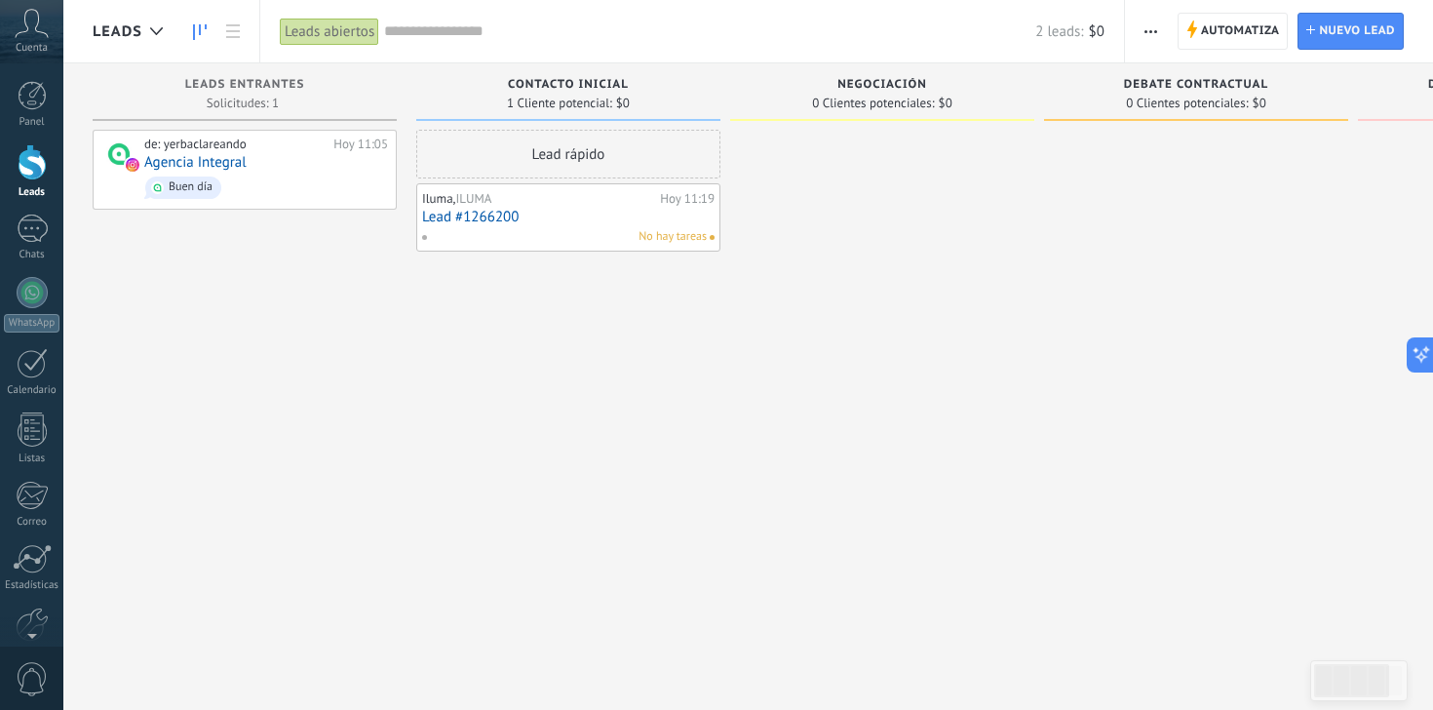
click at [906, 103] on span "0 Clientes potenciales:" at bounding box center [873, 103] width 122 height 12
click at [496, 218] on link "Lead #1266200" at bounding box center [568, 217] width 292 height 17
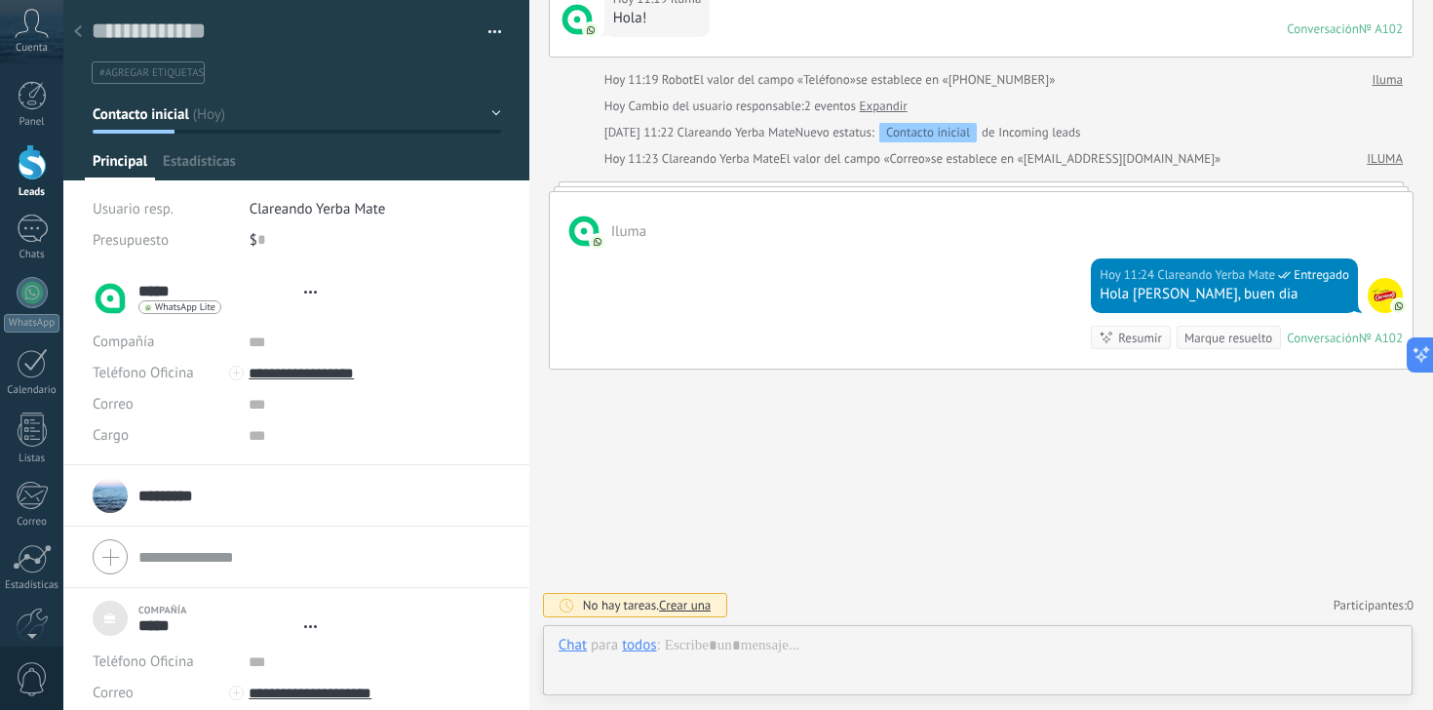
scroll to position [19, 0]
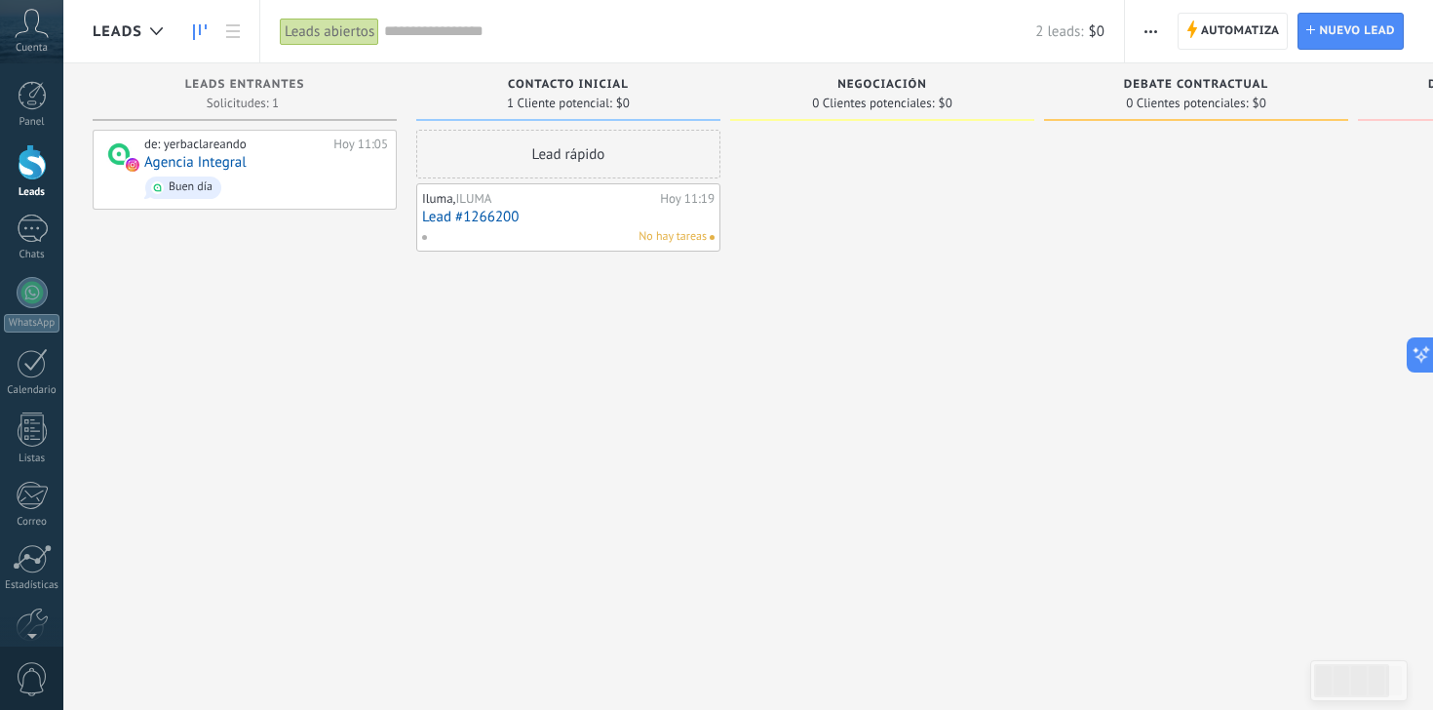
click at [507, 214] on link "Lead #1266200" at bounding box center [568, 217] width 292 height 17
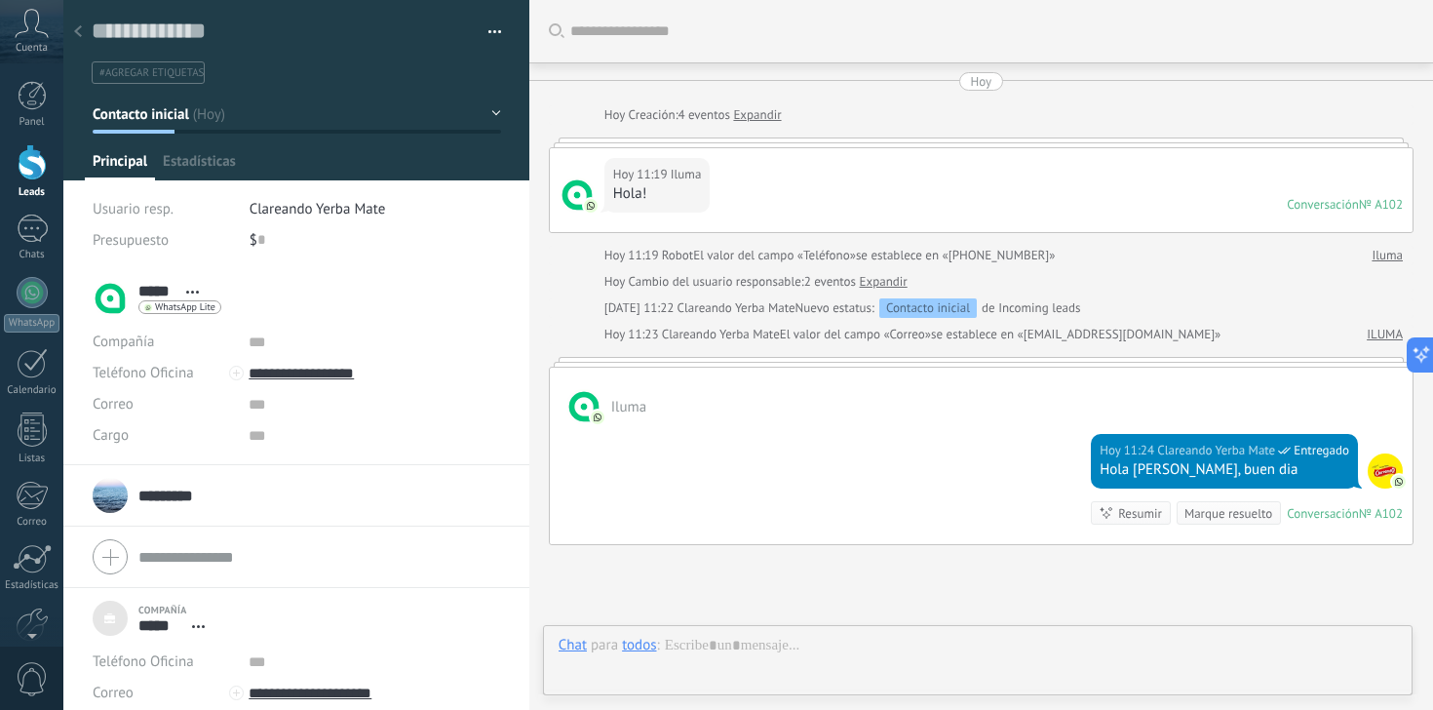
scroll to position [175, 0]
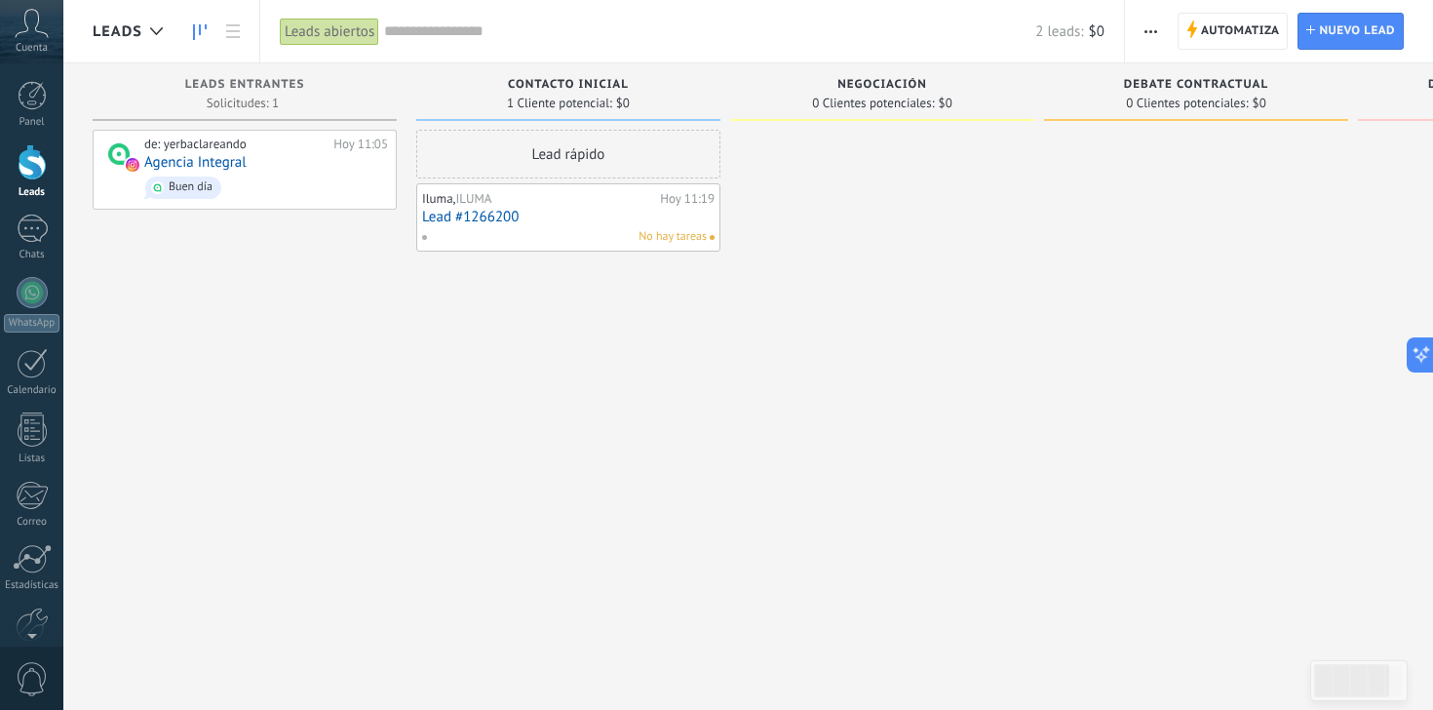
click at [546, 218] on link "Lead #1266200" at bounding box center [568, 217] width 292 height 17
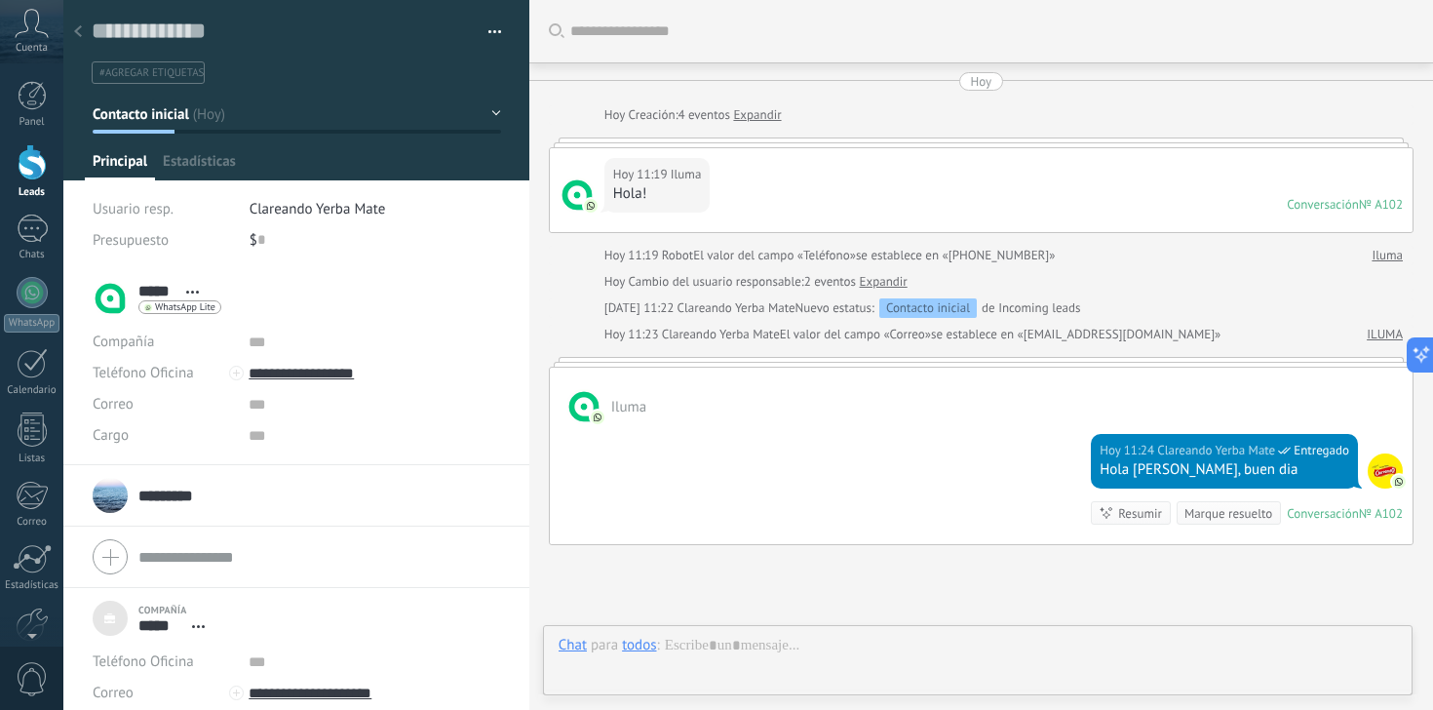
scroll to position [19, 0]
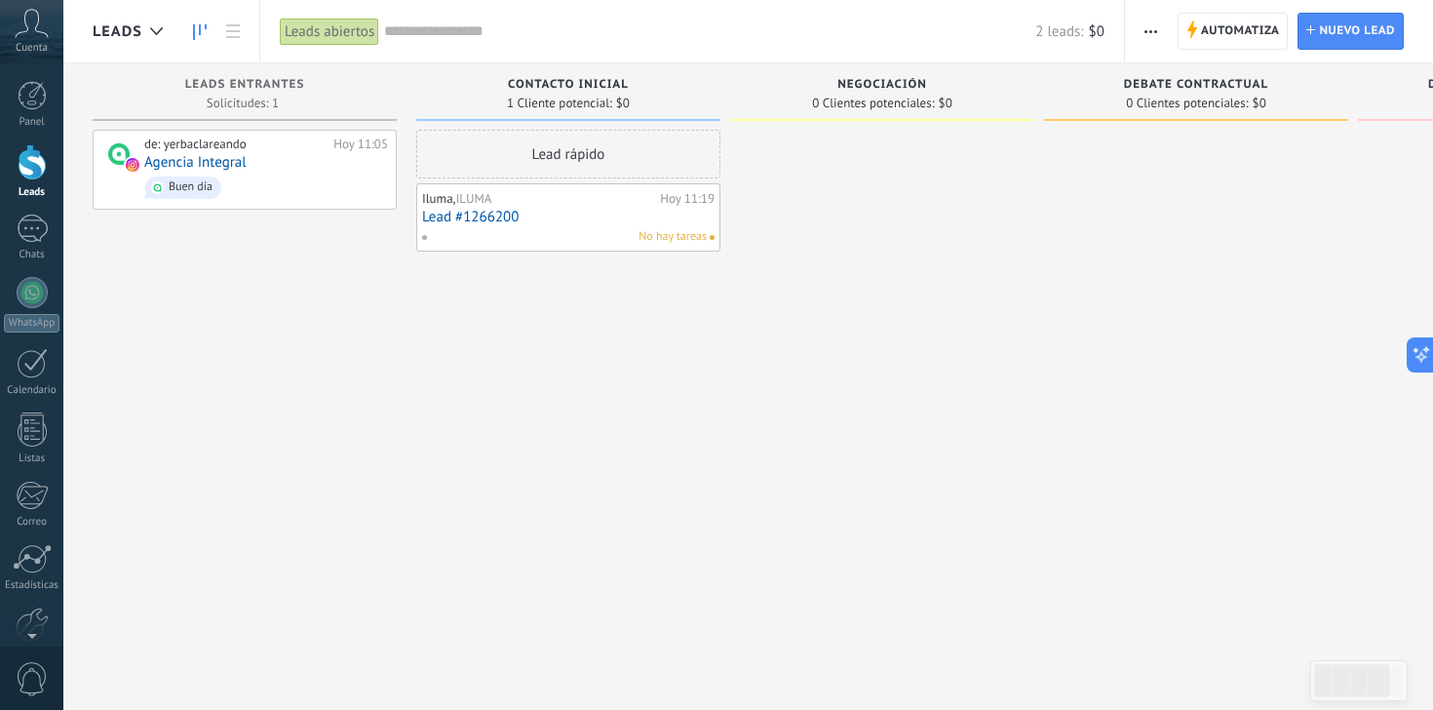
click at [572, 196] on div "Iluma, ILUMA" at bounding box center [538, 199] width 233 height 16
click at [588, 212] on link "Lead #1266200" at bounding box center [568, 217] width 292 height 17
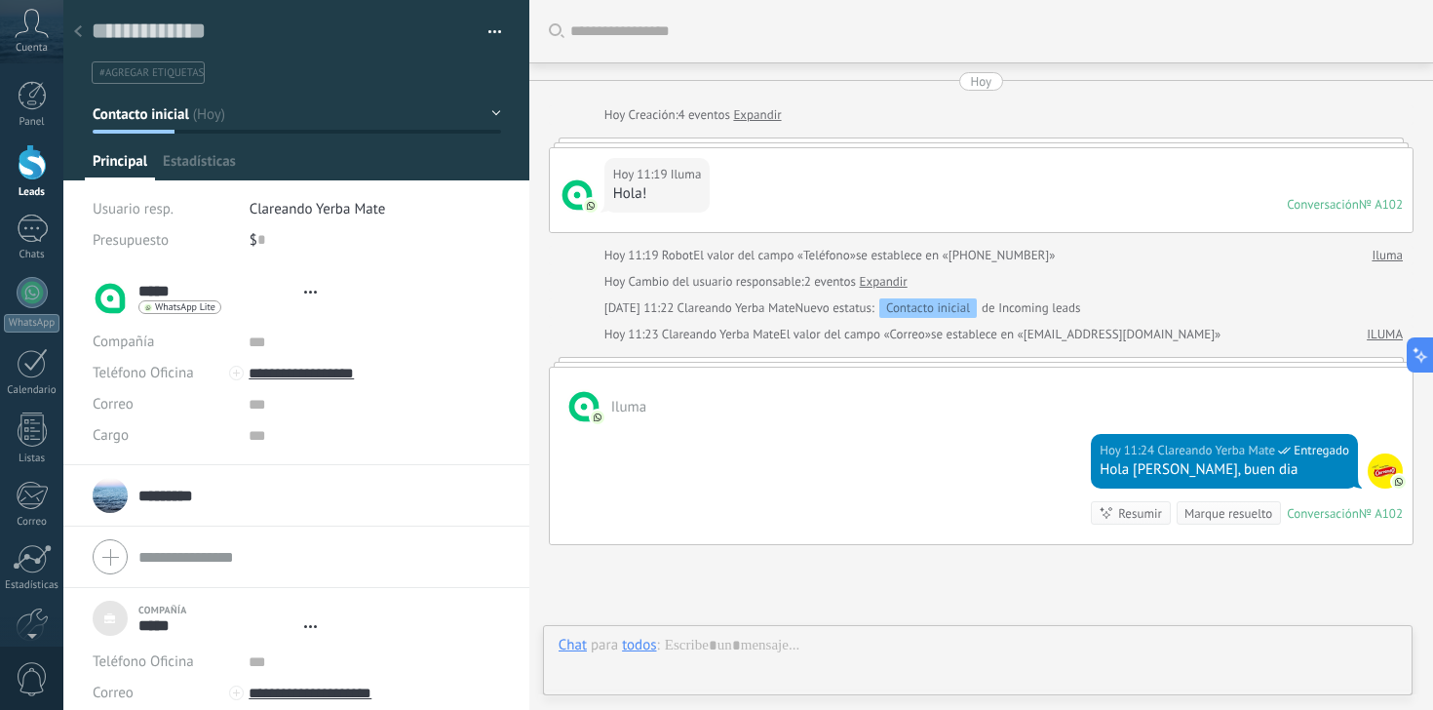
scroll to position [19, 0]
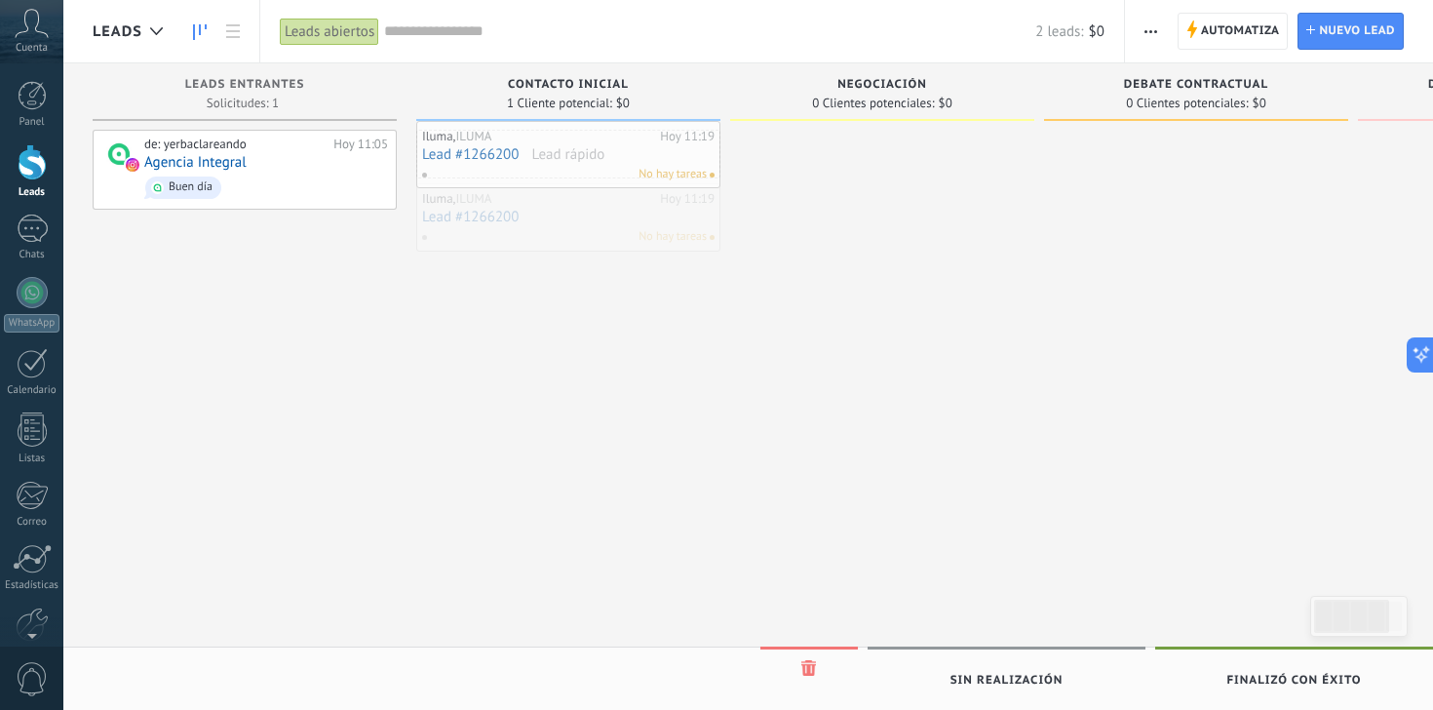
drag, startPoint x: 515, startPoint y: 200, endPoint x: 516, endPoint y: 138, distance: 61.4
drag, startPoint x: 523, startPoint y: 208, endPoint x: 834, endPoint y: 145, distance: 317.1
drag, startPoint x: 839, startPoint y: 143, endPoint x: 528, endPoint y: 193, distance: 314.8
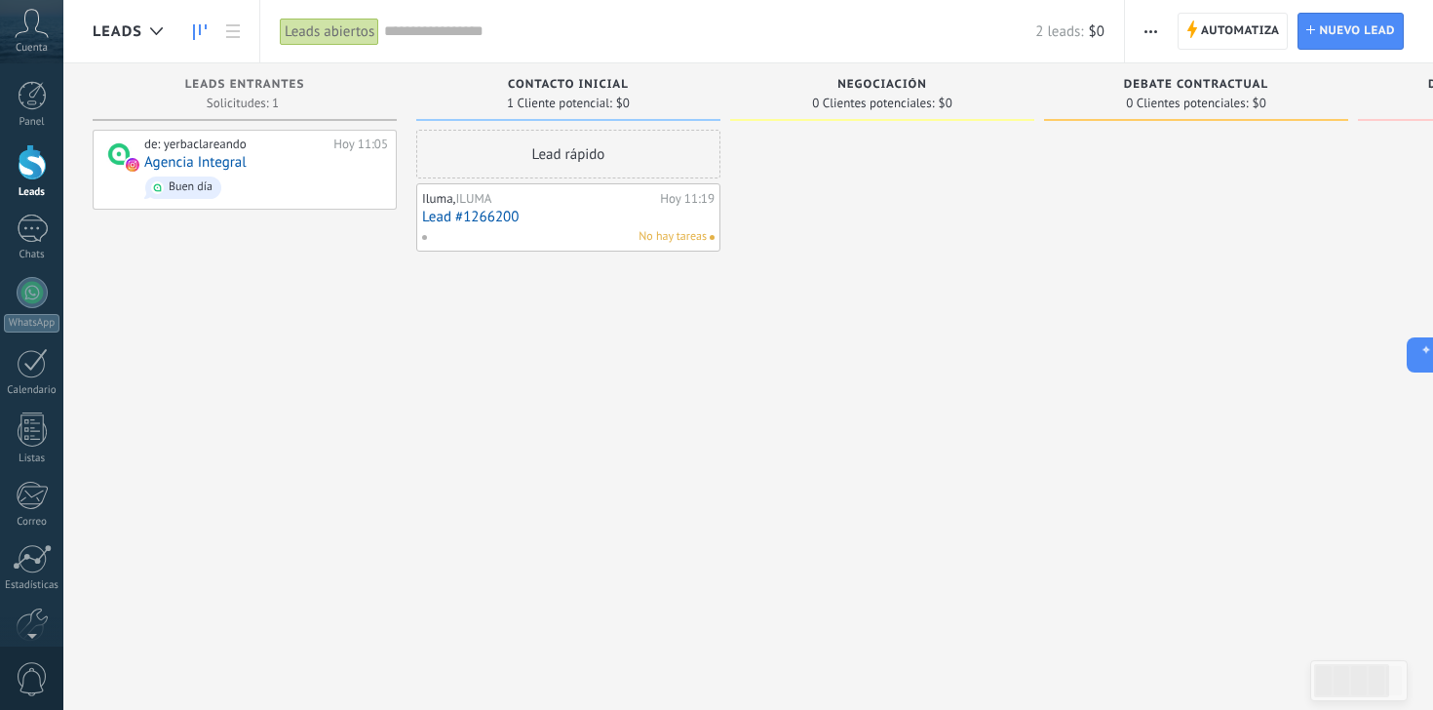
click at [51, 208] on div "Panel Leads 1 Chats WhatsApp Clientes" at bounding box center [31, 414] width 63 height 667
click at [39, 226] on div "1" at bounding box center [32, 228] width 31 height 28
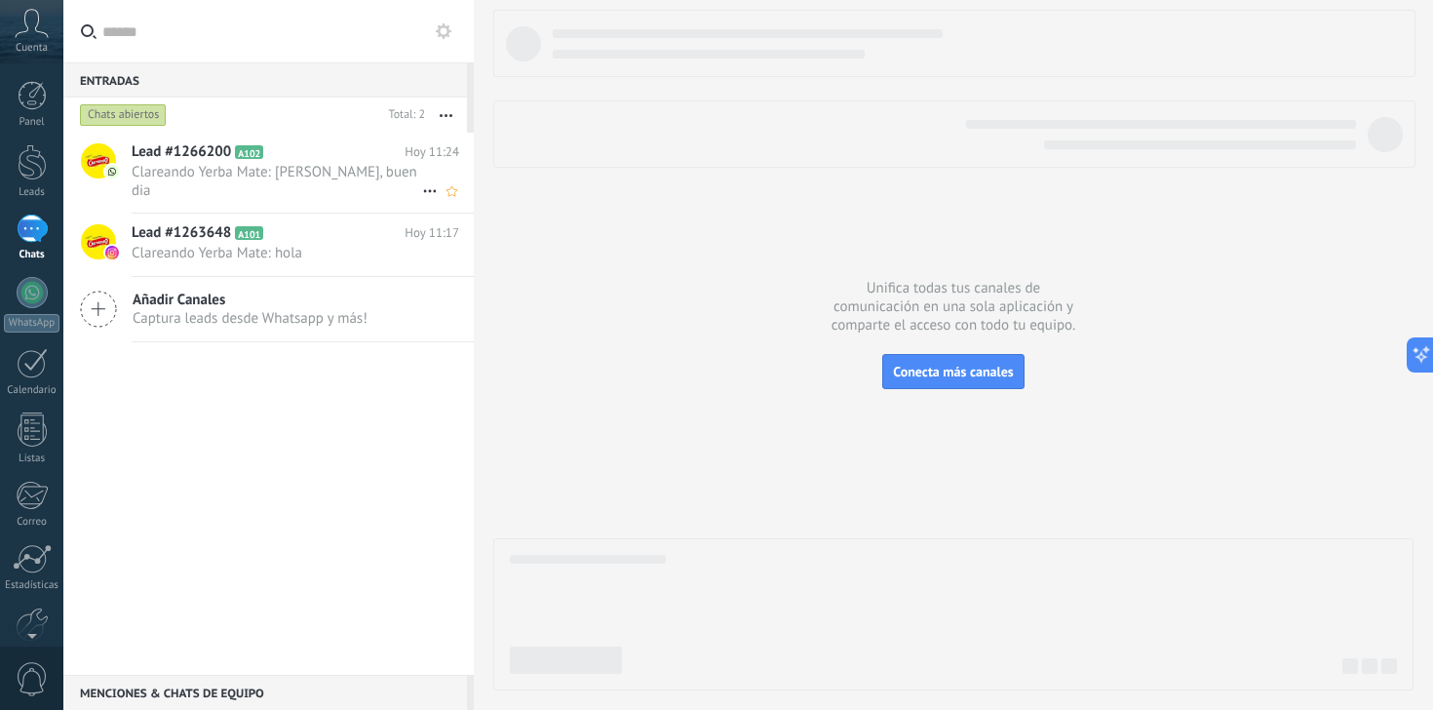
click at [212, 195] on span "Clareando Yerba Mate: [PERSON_NAME], buen dia" at bounding box center [277, 181] width 290 height 37
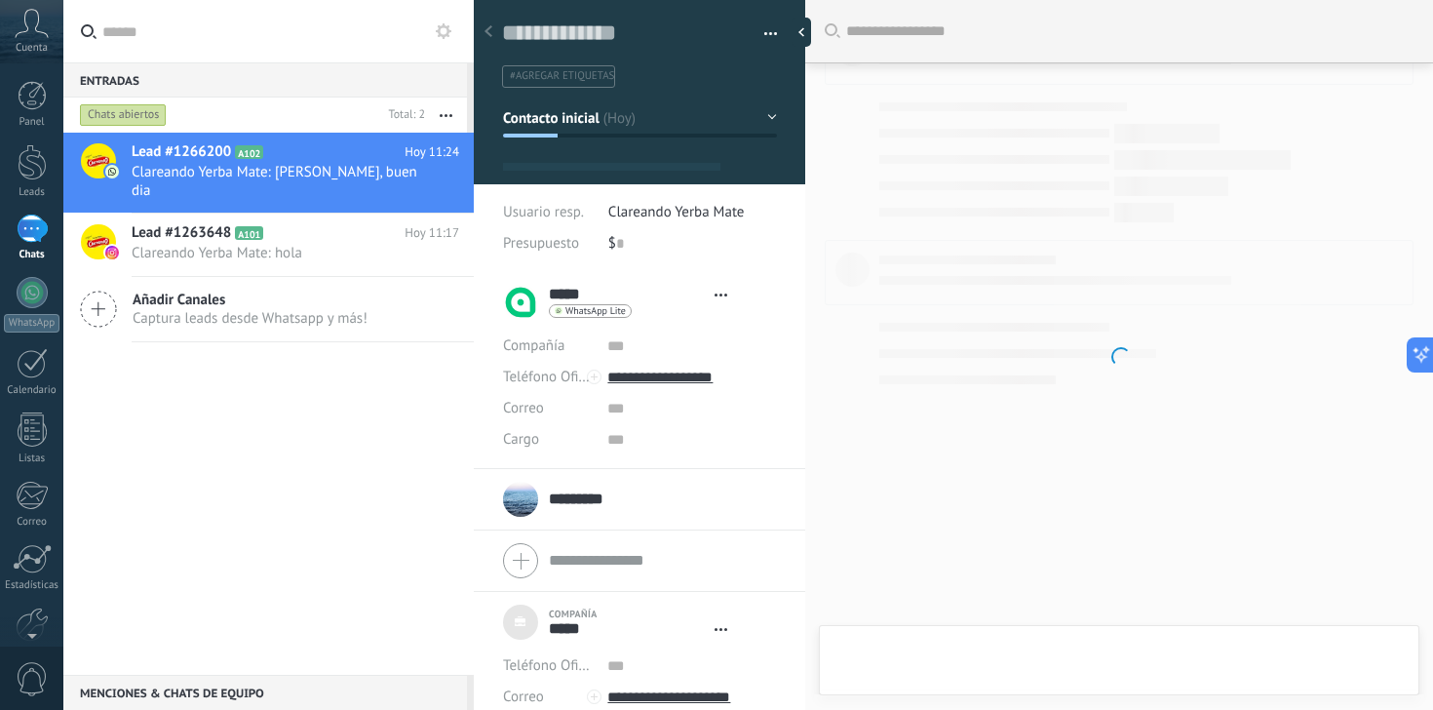
type textarea "***"
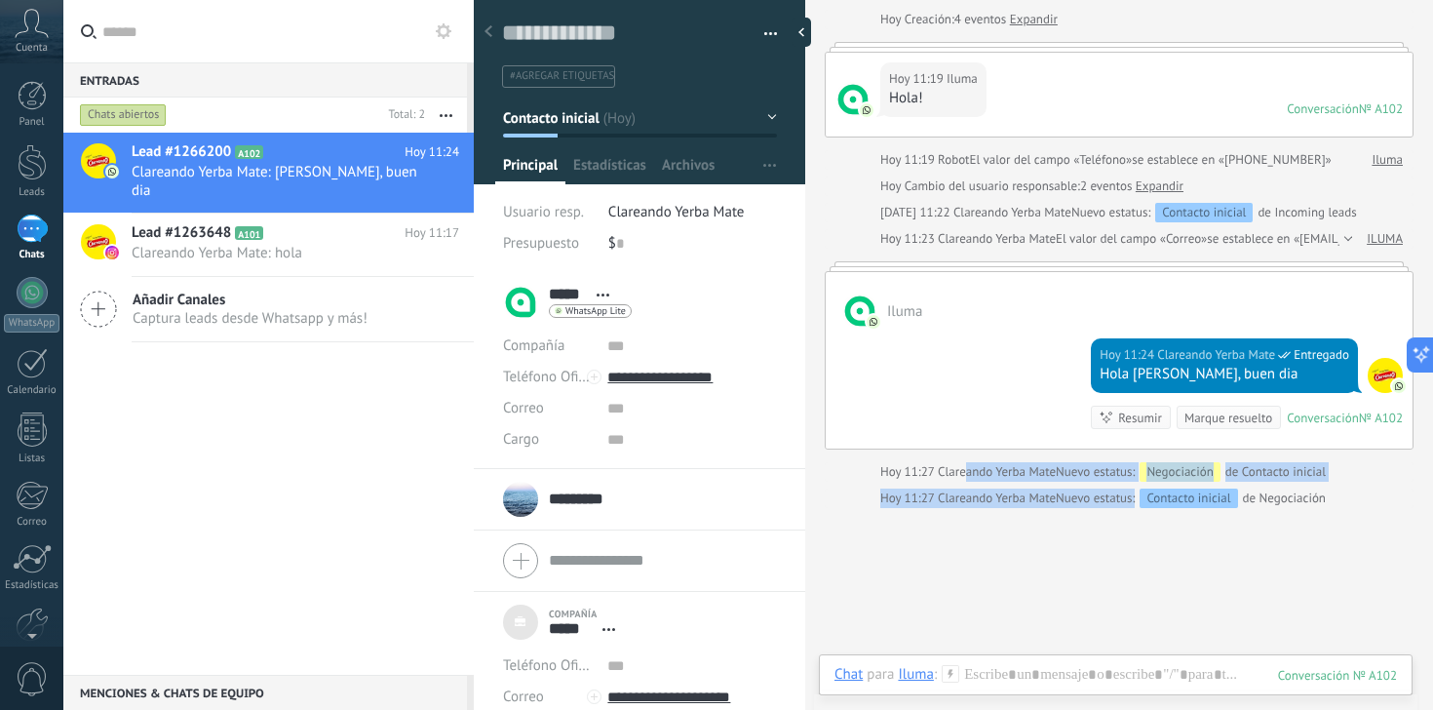
drag, startPoint x: 968, startPoint y: 478, endPoint x: 1103, endPoint y: 508, distance: 138.8
click at [1105, 509] on div "Buscar Carga más [DATE] [DATE] Creación: 4 eventos Expandir [DATE] 11:19 Iluma …" at bounding box center [1119, 375] width 628 height 943
click at [1111, 553] on div "Buscar Carga más [DATE] [DATE] Creación: 4 eventos Expandir [DATE] 11:19 Iluma …" at bounding box center [1119, 375] width 628 height 943
drag, startPoint x: 1146, startPoint y: 465, endPoint x: 1208, endPoint y: 469, distance: 62.5
click at [1209, 472] on div "Negociación" at bounding box center [1179, 471] width 80 height 19
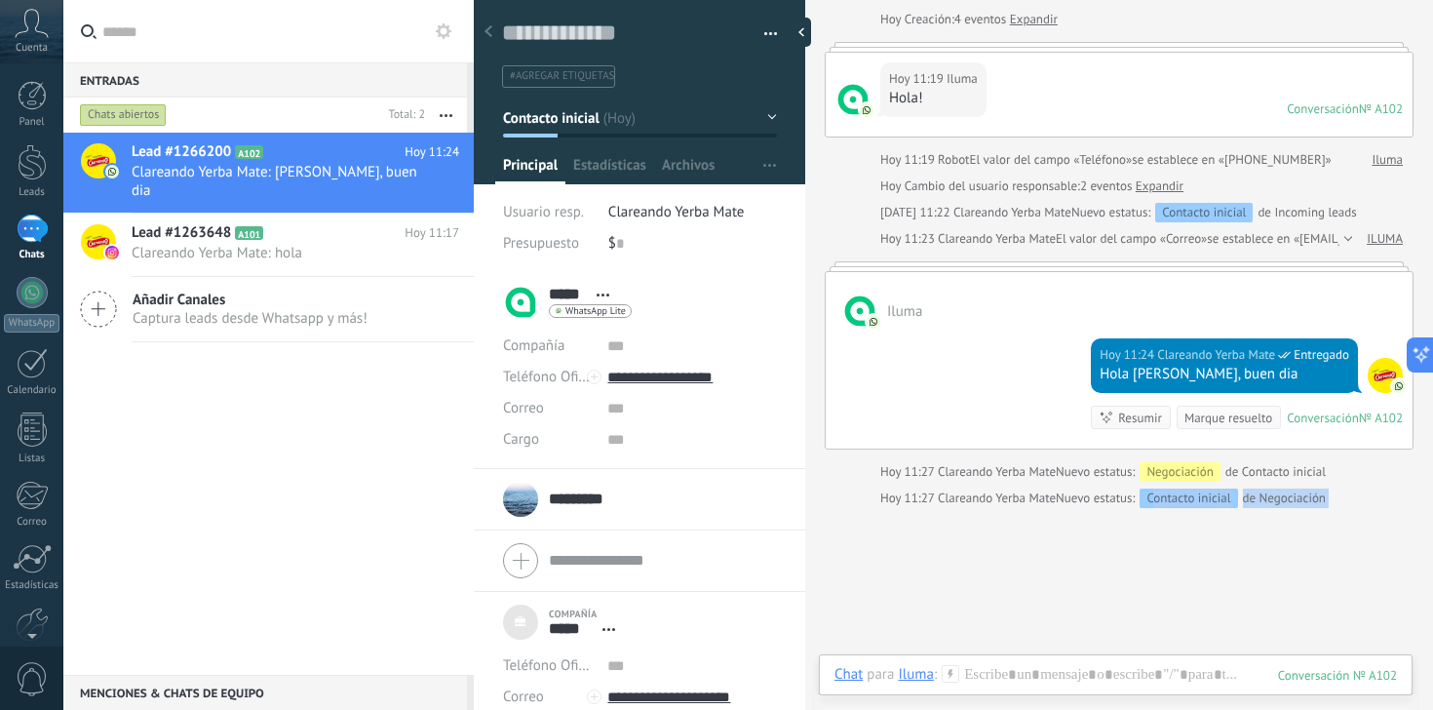
drag, startPoint x: 1159, startPoint y: 498, endPoint x: 1212, endPoint y: 525, distance: 60.1
click at [1212, 525] on div "Buscar Carga más [DATE] [DATE] Creación: 4 eventos Expandir [DATE] 11:19 Iluma …" at bounding box center [1119, 375] width 628 height 943
click at [1118, 566] on div "Buscar Carga más [DATE] [DATE] Creación: 4 eventos Expandir [DATE] 11:19 Iluma …" at bounding box center [1119, 375] width 628 height 943
click at [25, 155] on div at bounding box center [32, 162] width 29 height 36
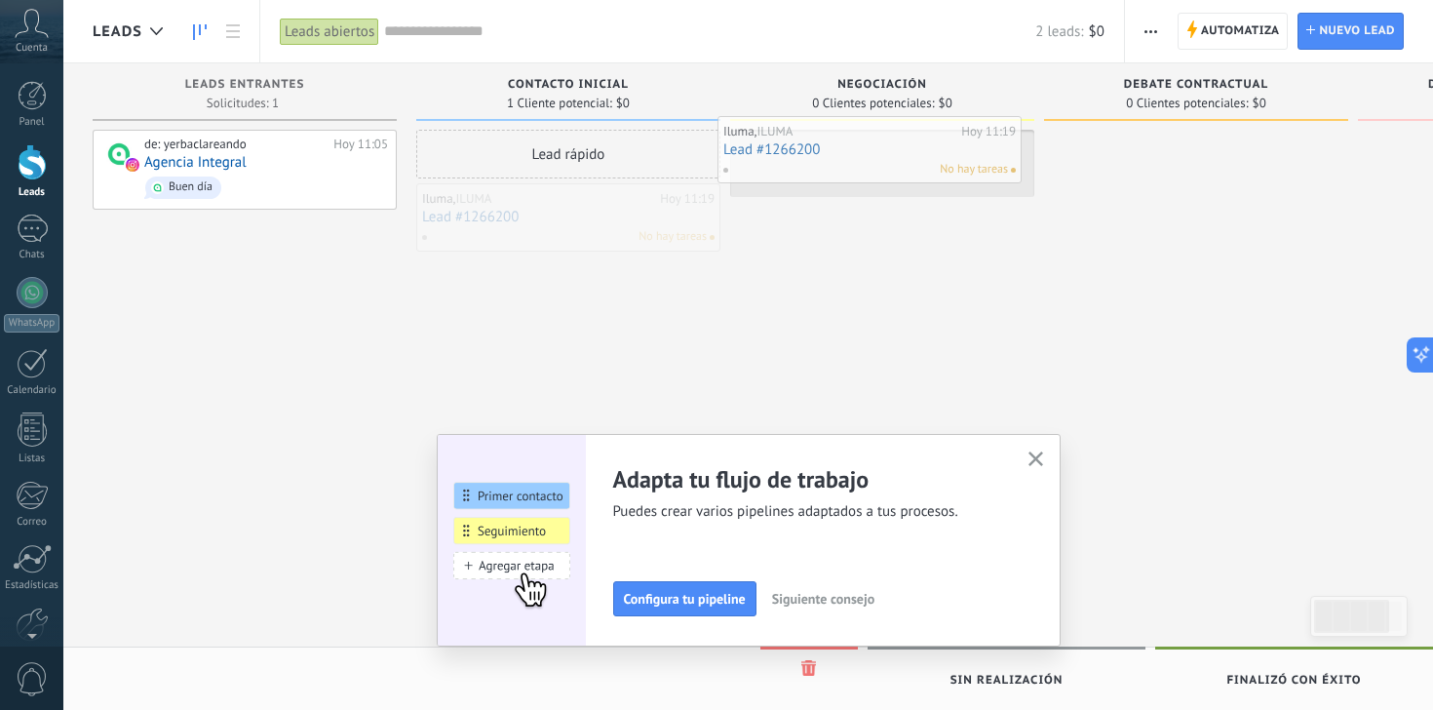
drag, startPoint x: 577, startPoint y: 205, endPoint x: 897, endPoint y: 141, distance: 325.9
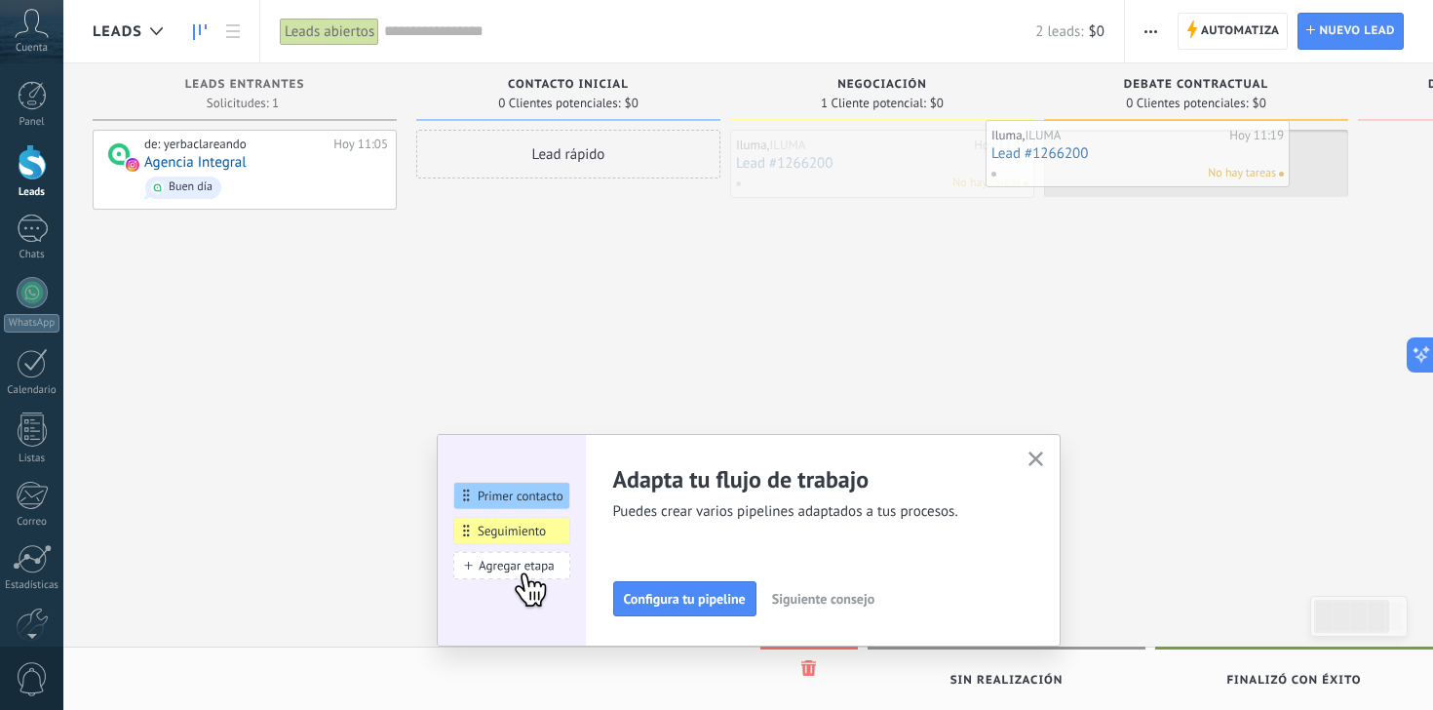
drag, startPoint x: 895, startPoint y: 152, endPoint x: 1157, endPoint y: 134, distance: 262.8
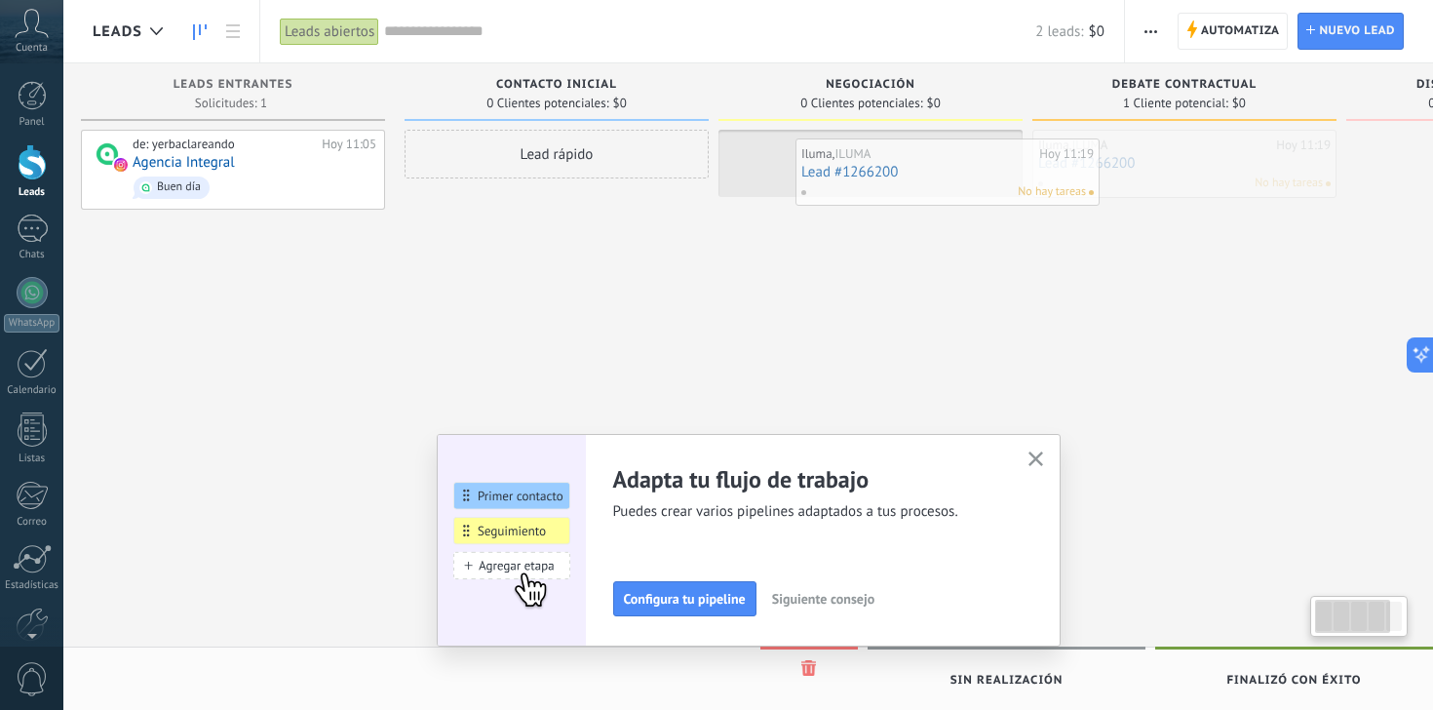
drag, startPoint x: 1182, startPoint y: 154, endPoint x: 929, endPoint y: 162, distance: 253.5
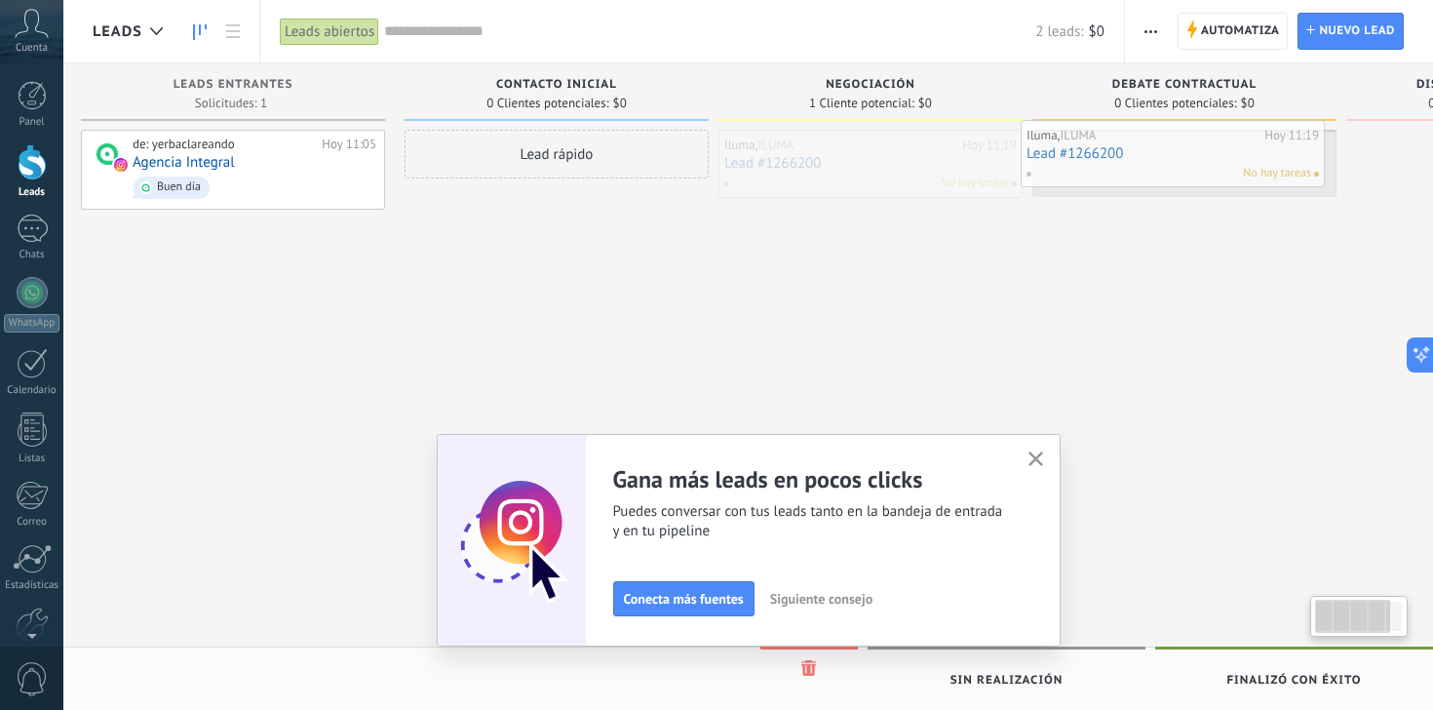
scroll to position [0, 44]
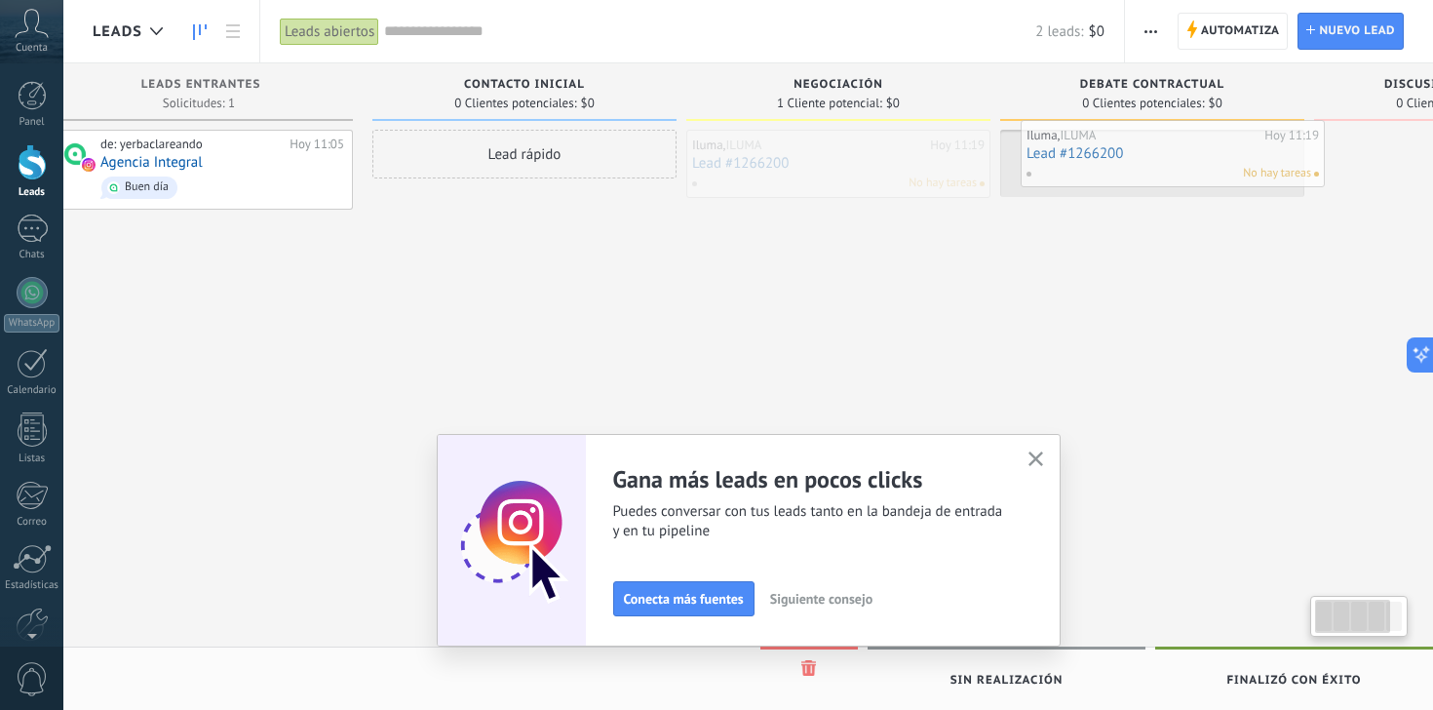
drag, startPoint x: 929, startPoint y: 162, endPoint x: 1242, endPoint y: 147, distance: 313.2
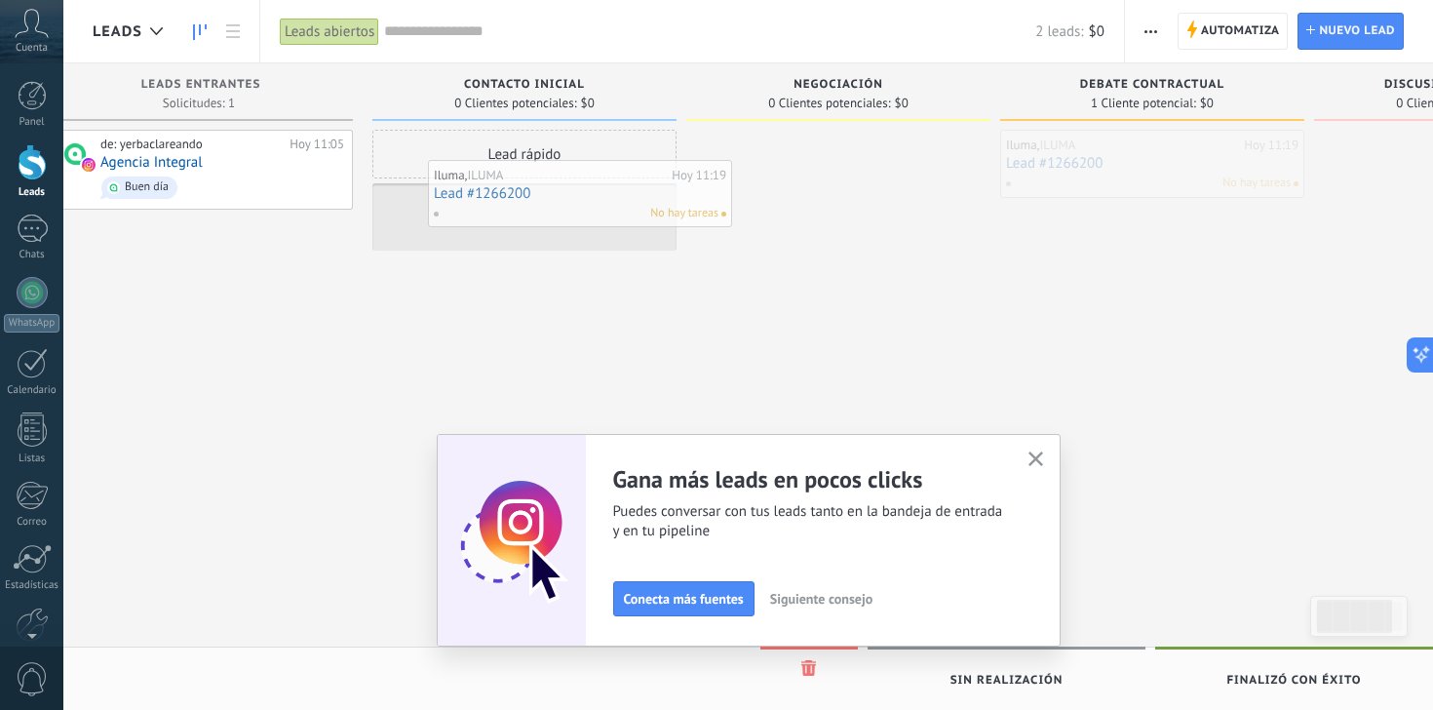
drag, startPoint x: 1187, startPoint y: 154, endPoint x: 613, endPoint y: 198, distance: 575.7
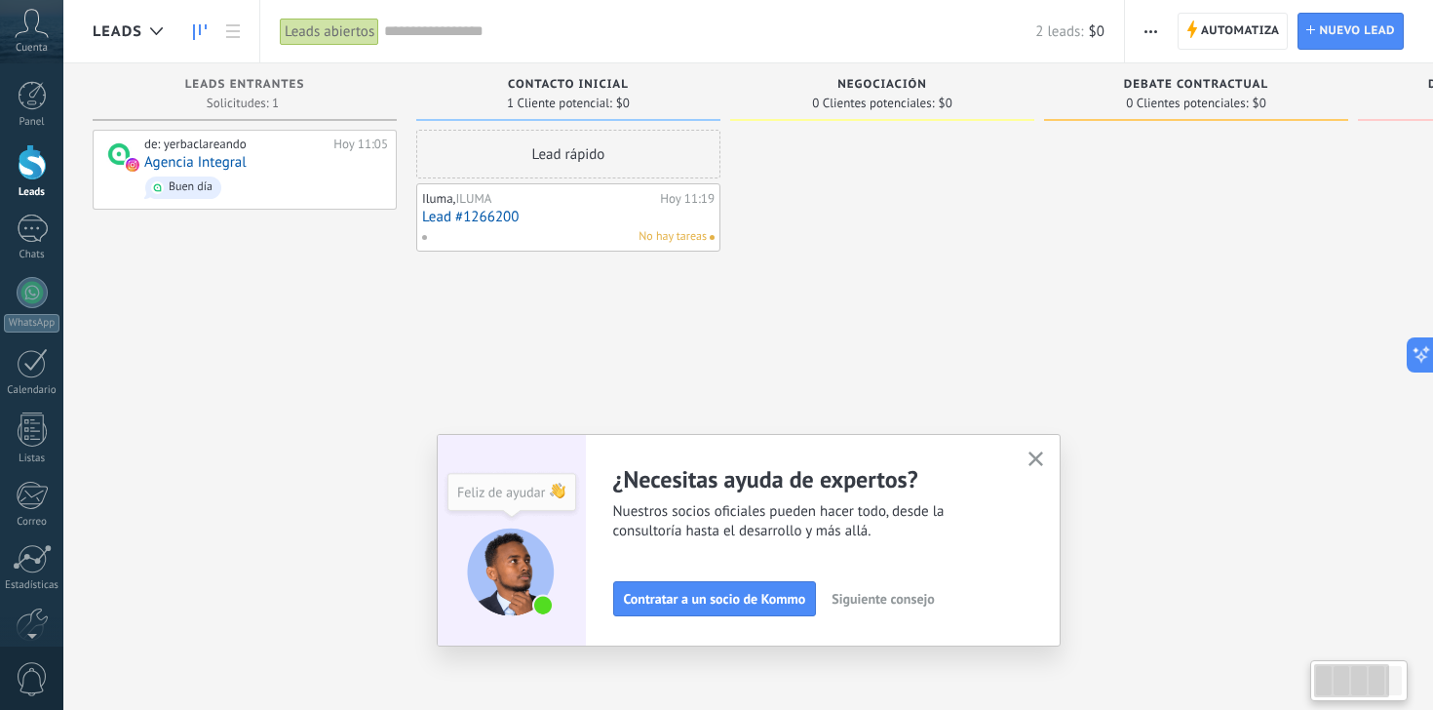
scroll to position [0, 0]
click at [21, 226] on div "1" at bounding box center [32, 228] width 31 height 28
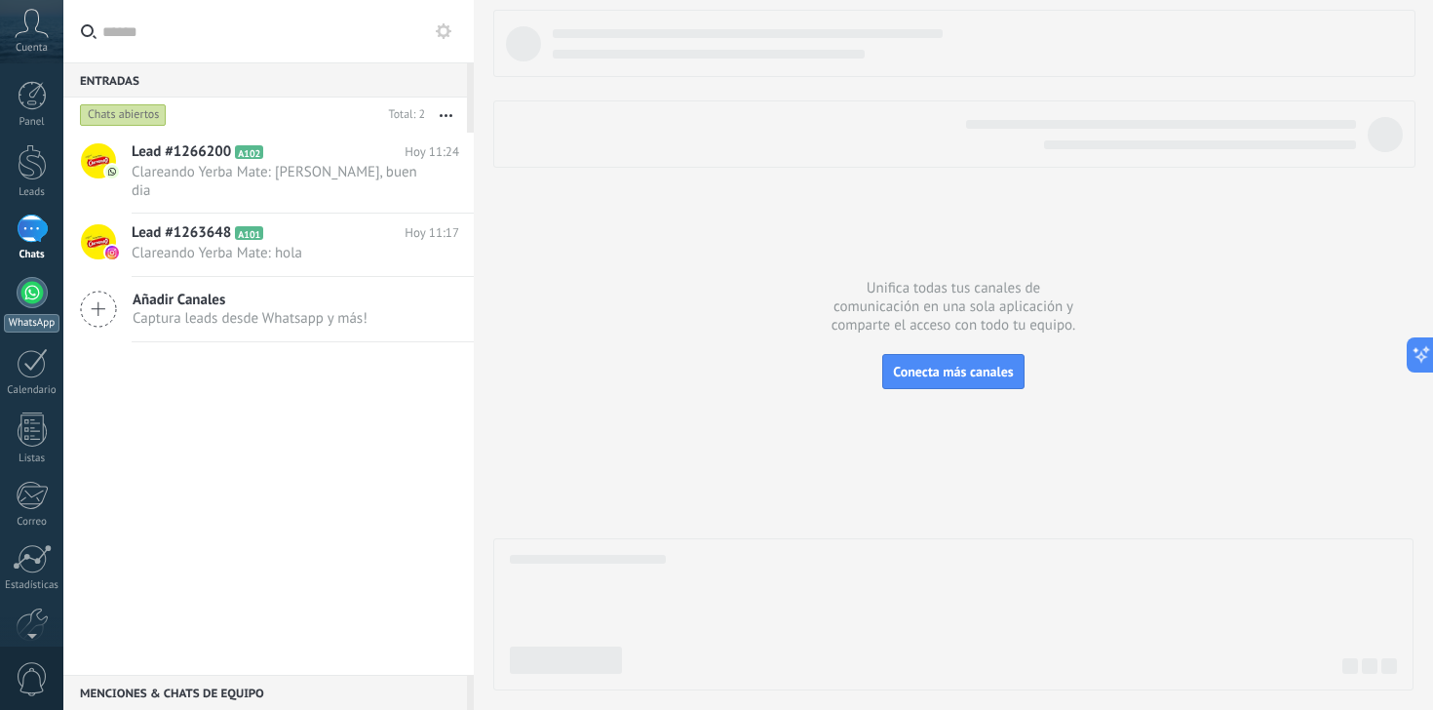
click at [33, 294] on div at bounding box center [32, 292] width 31 height 31
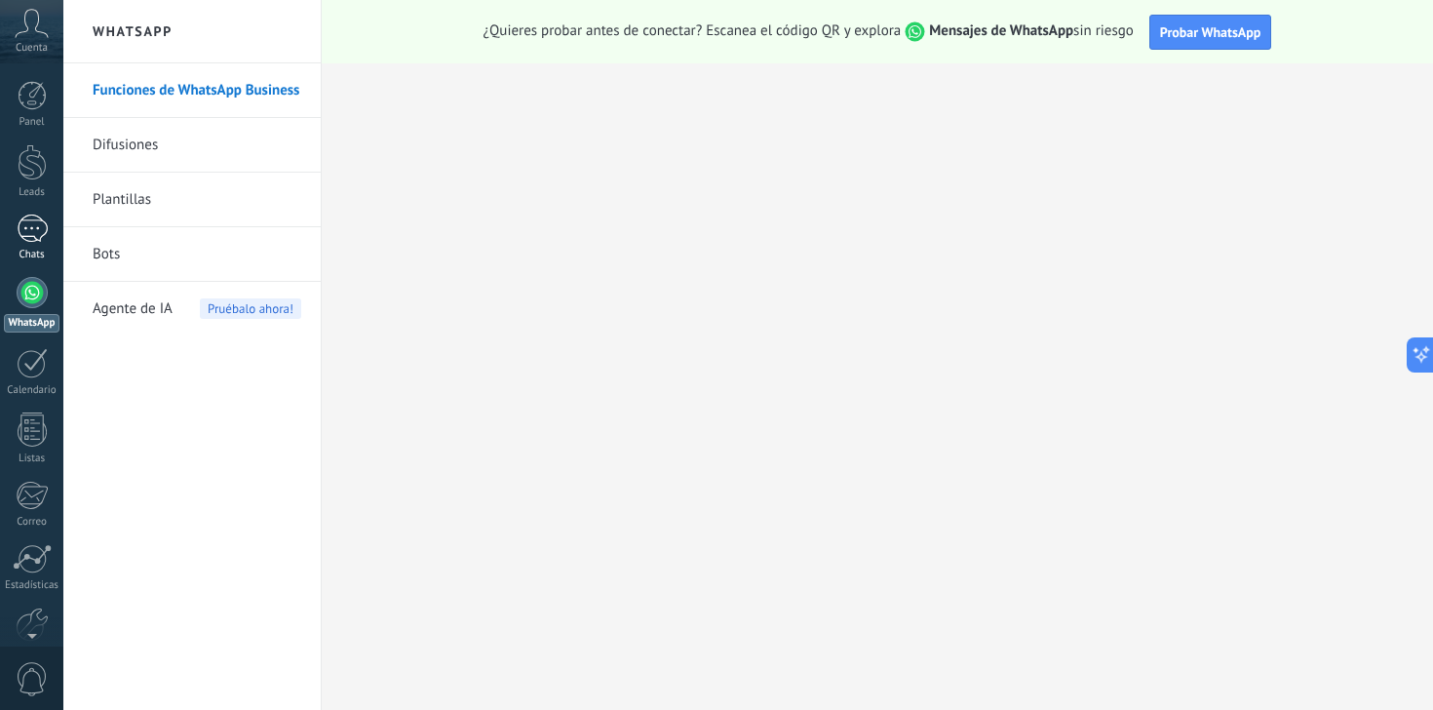
click at [19, 231] on div "1" at bounding box center [32, 228] width 31 height 28
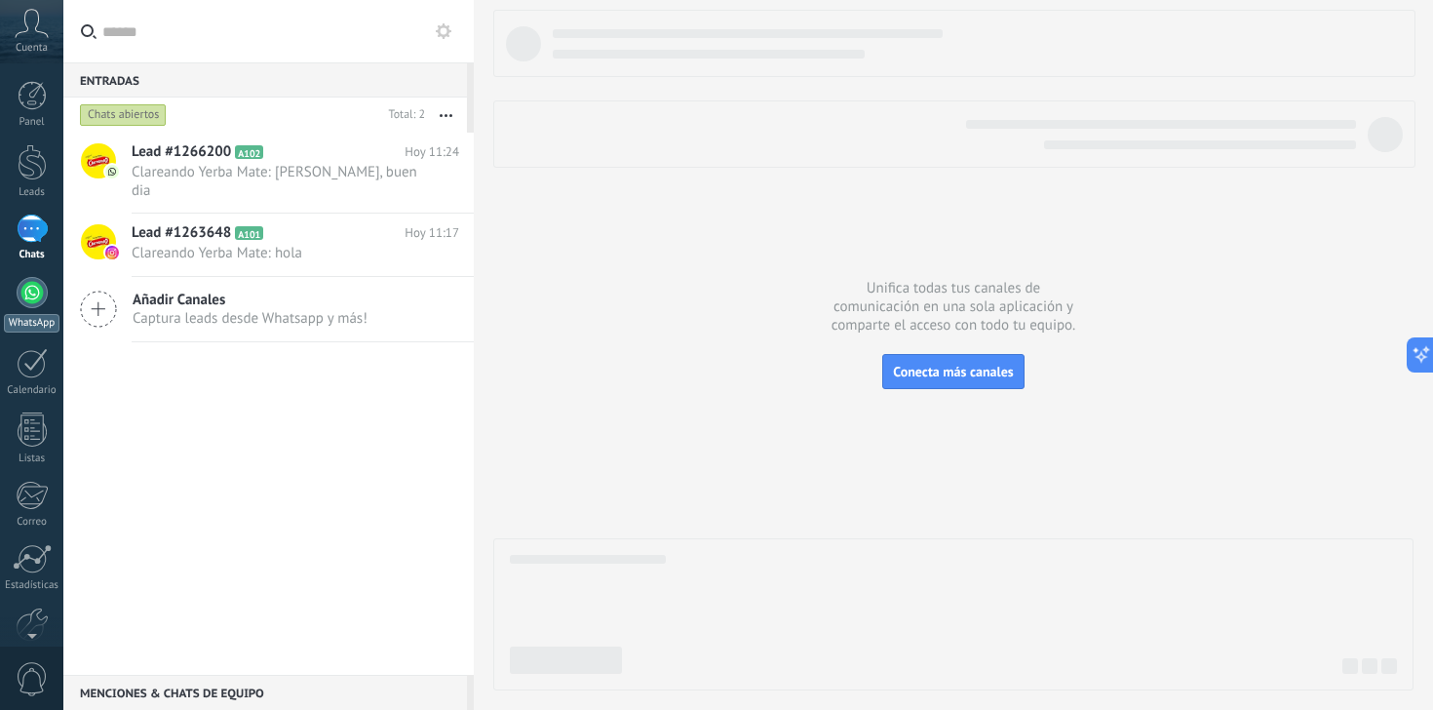
click at [45, 304] on link "WhatsApp" at bounding box center [31, 305] width 63 height 56
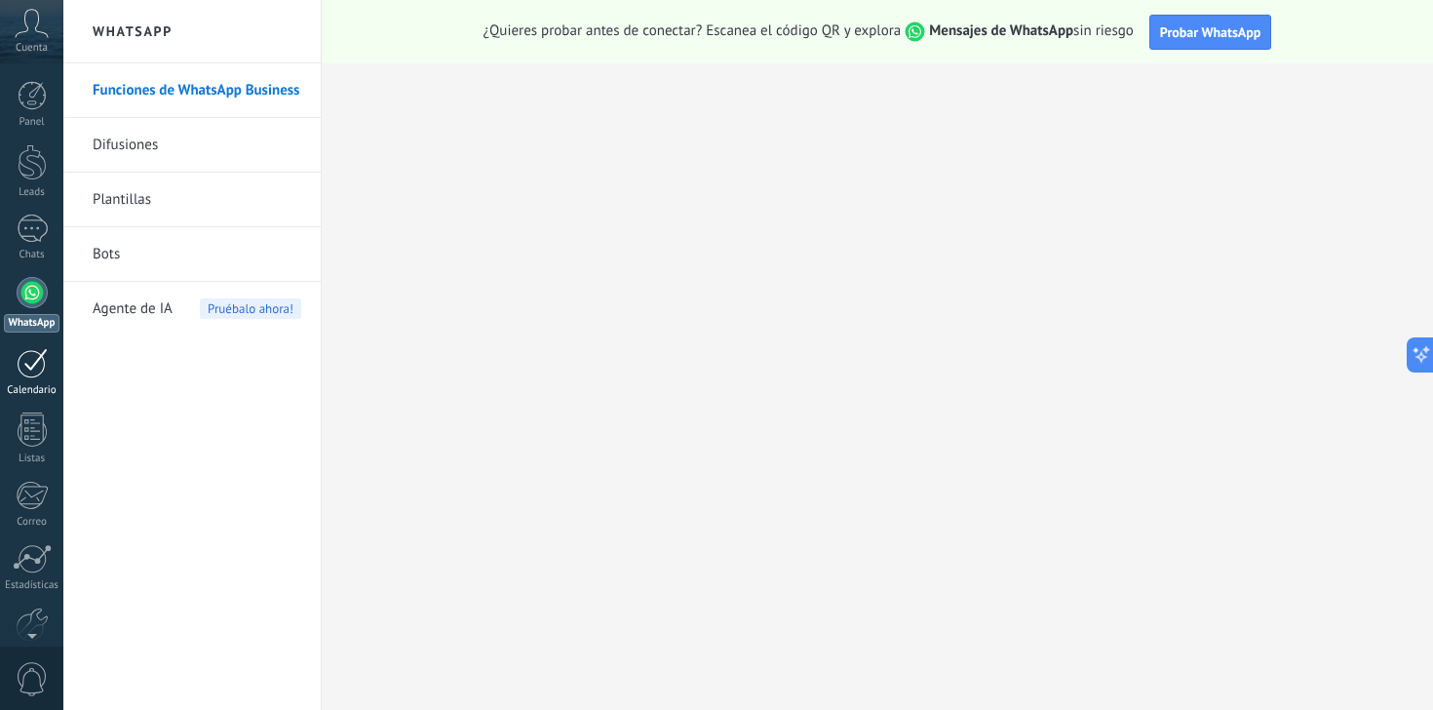
click at [29, 364] on div at bounding box center [32, 363] width 31 height 30
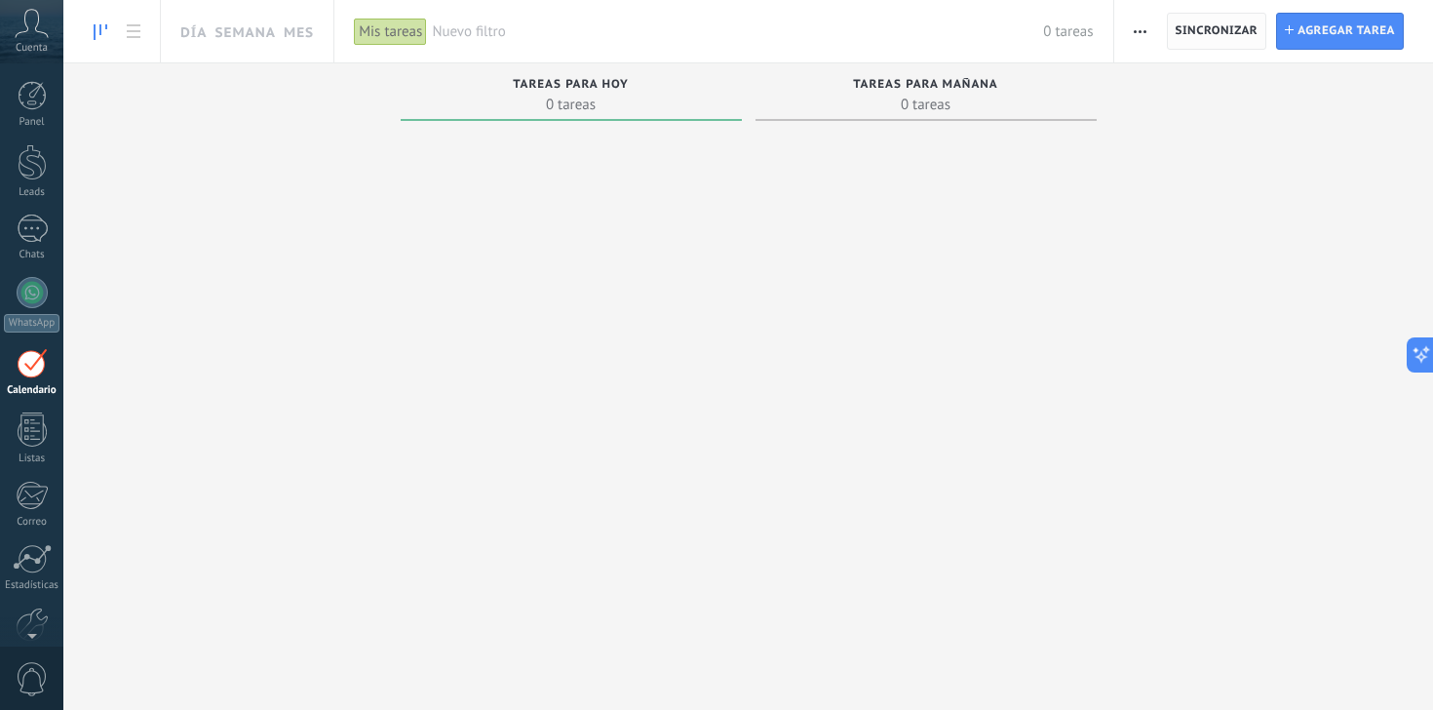
click at [1245, 32] on span "Sincronizar" at bounding box center [1216, 31] width 83 height 12
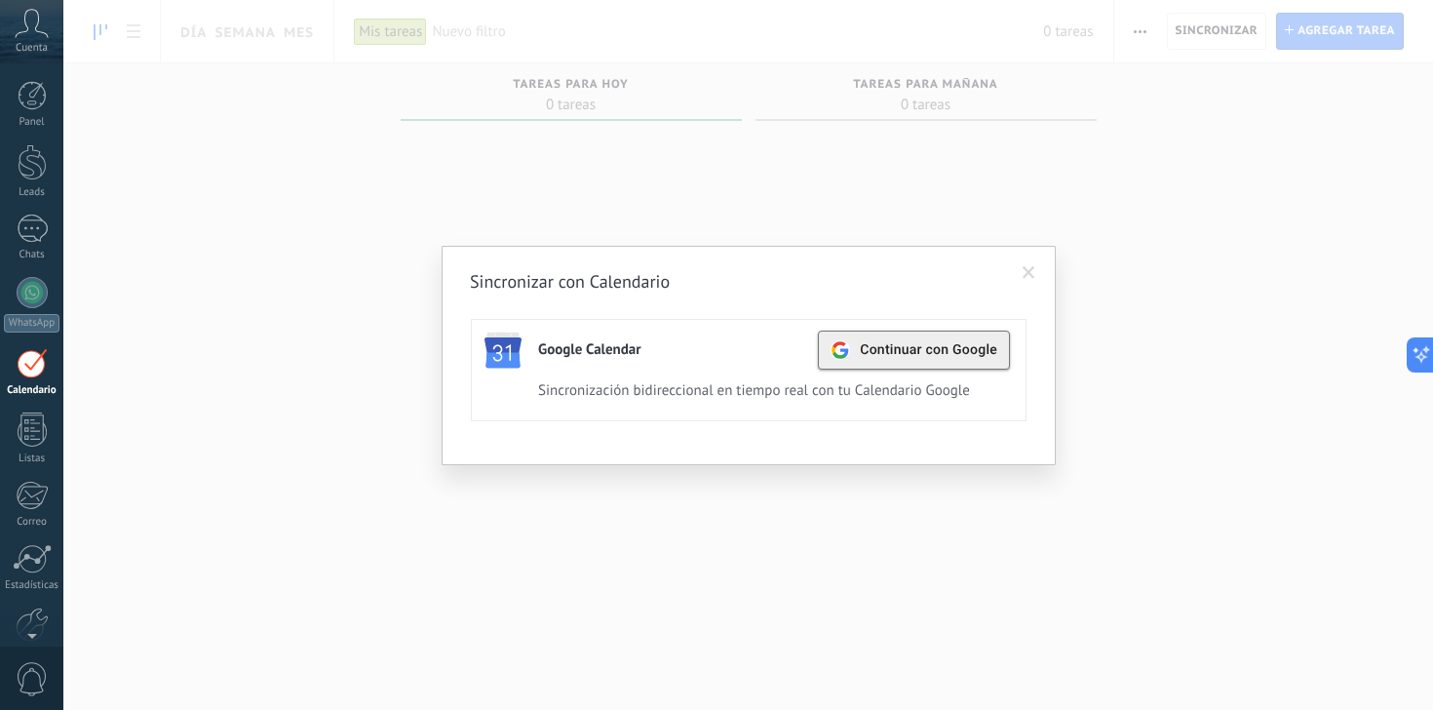
click at [919, 351] on span "Continuar con Google" at bounding box center [928, 350] width 137 height 16
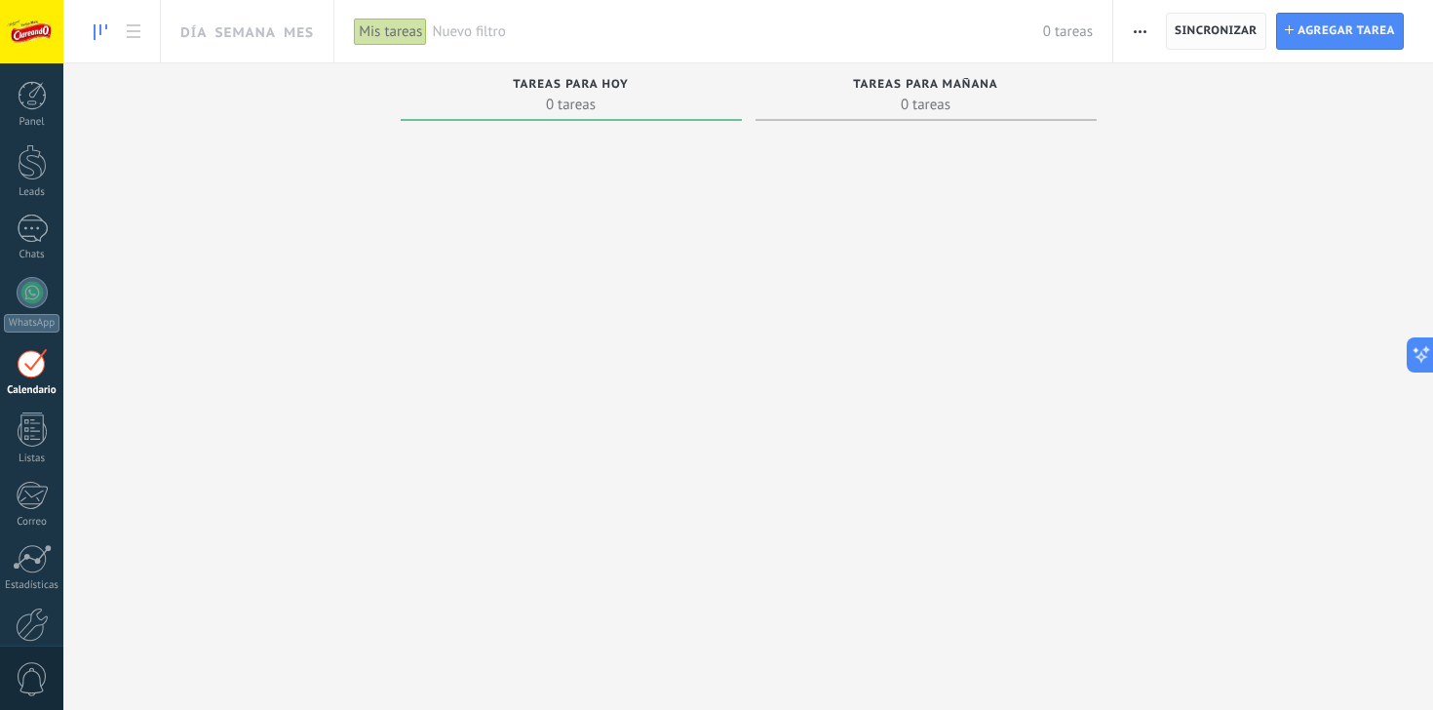
click at [1235, 31] on span "Sincronizar" at bounding box center [1215, 31] width 83 height 12
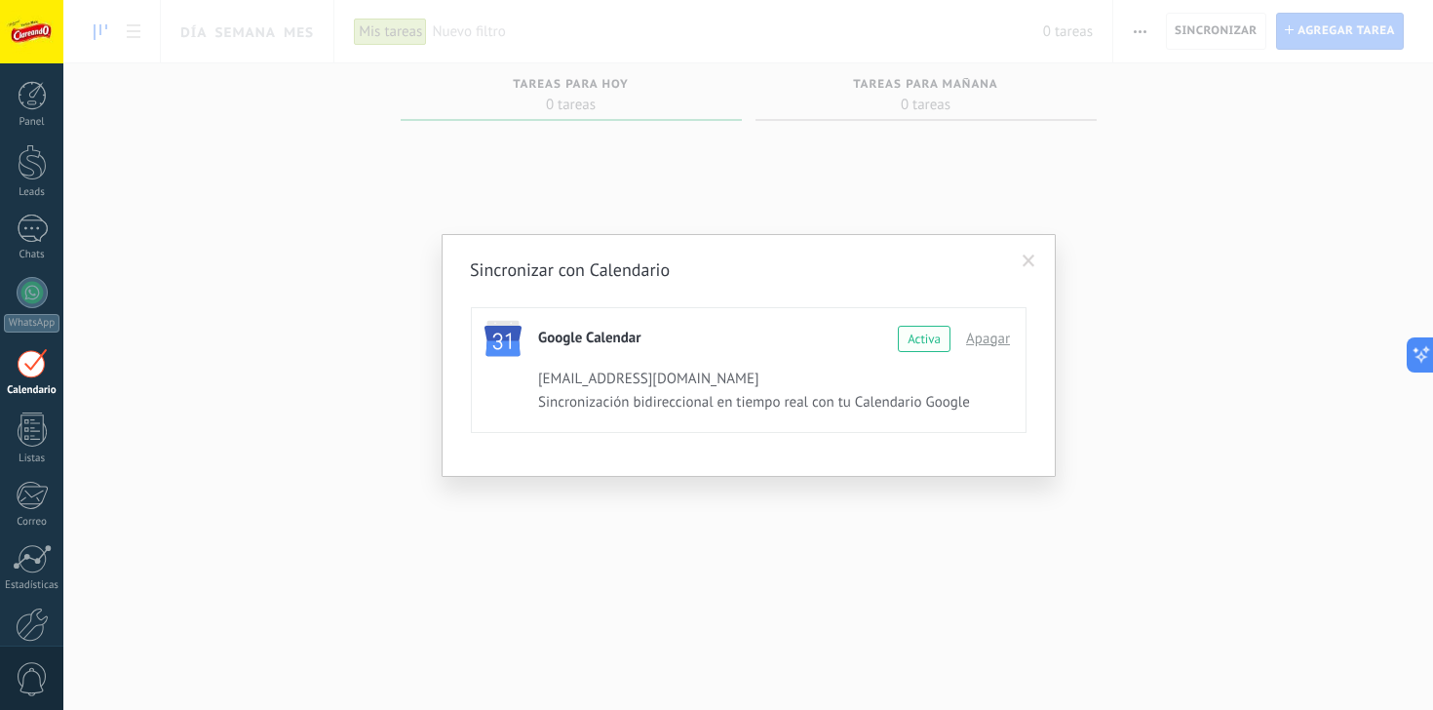
click at [909, 344] on div "Activa" at bounding box center [924, 339] width 53 height 26
click at [1031, 269] on span at bounding box center [1029, 261] width 32 height 33
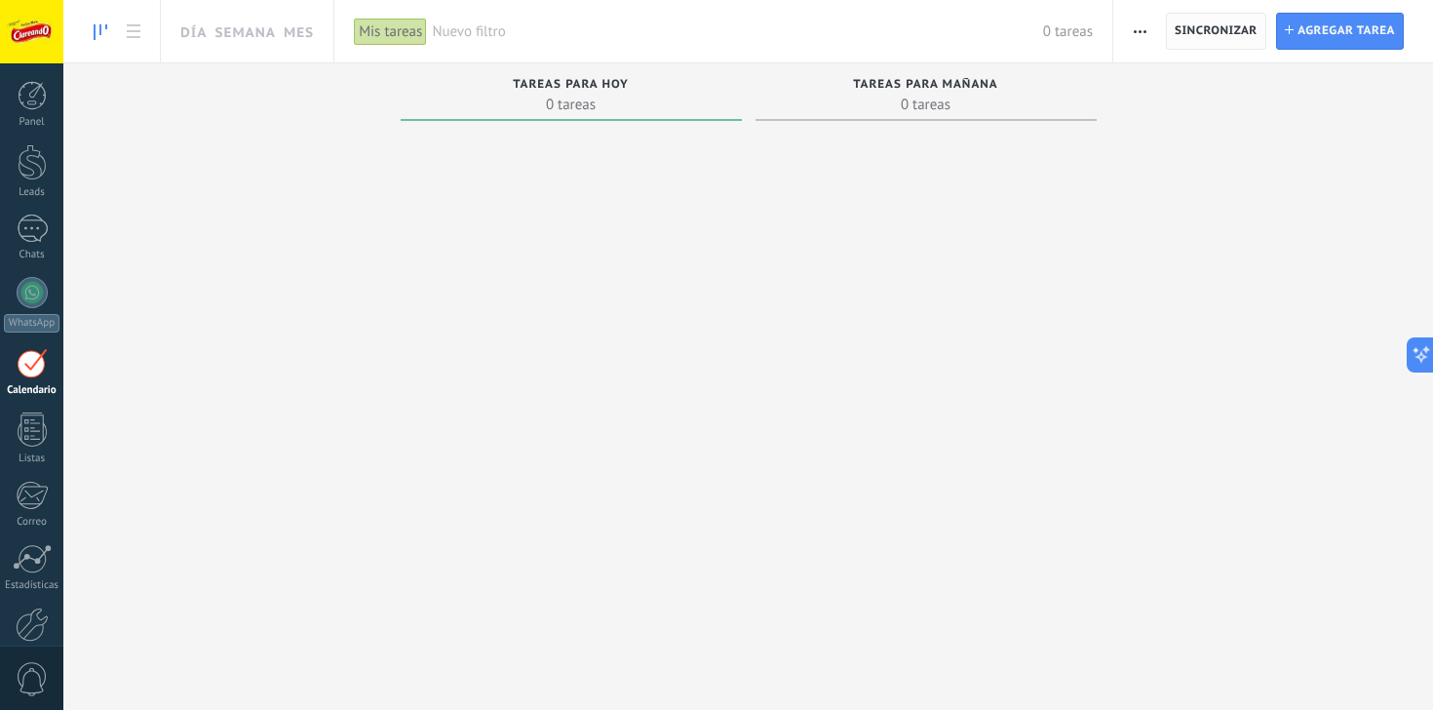
click at [1212, 29] on span "Sincronizar" at bounding box center [1215, 31] width 83 height 12
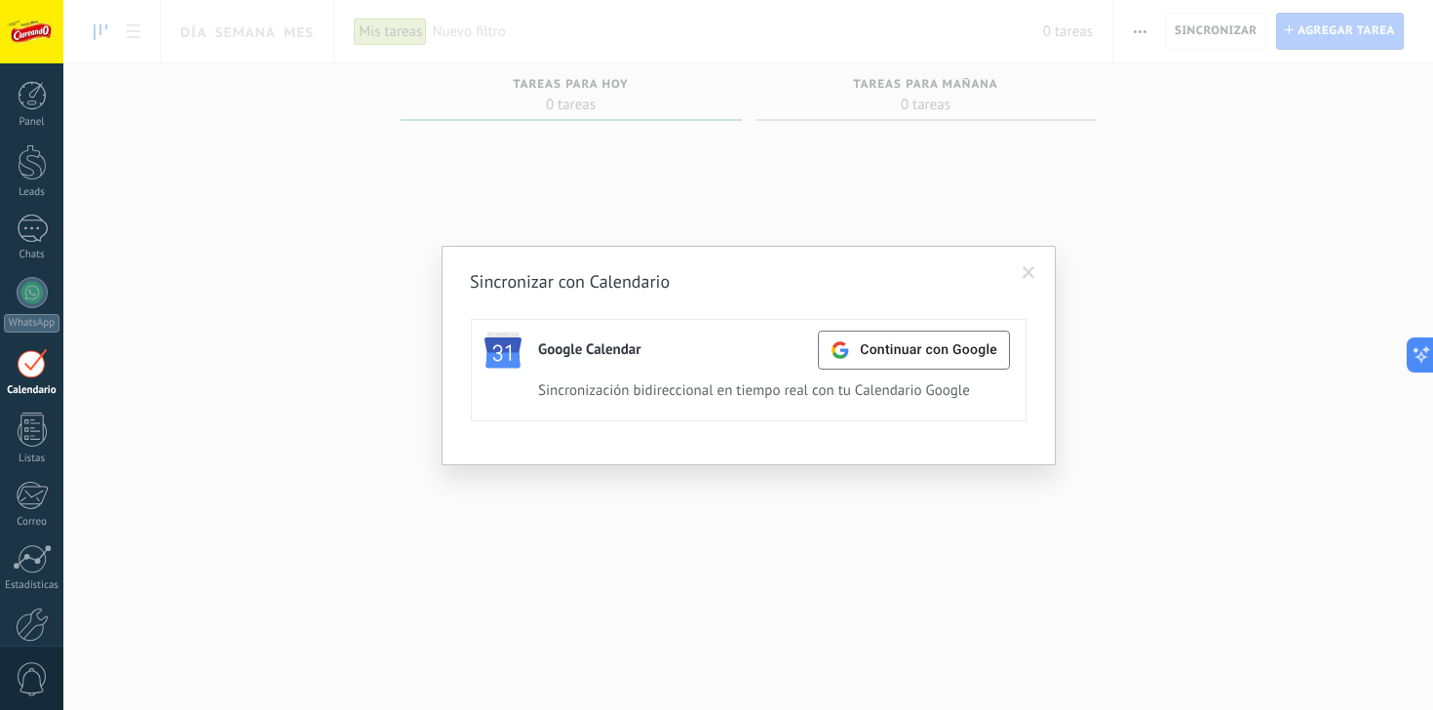
click at [820, 390] on div "Sincronización bidireccional en tiempo real con tu Calendario Google" at bounding box center [768, 390] width 461 height 19
click at [687, 355] on div "Google Calendar Continuar con Google Activa Apagar" at bounding box center [774, 348] width 472 height 37
click at [581, 350] on div "Google Calendar" at bounding box center [589, 349] width 103 height 19
click at [1035, 269] on span at bounding box center [1029, 272] width 32 height 33
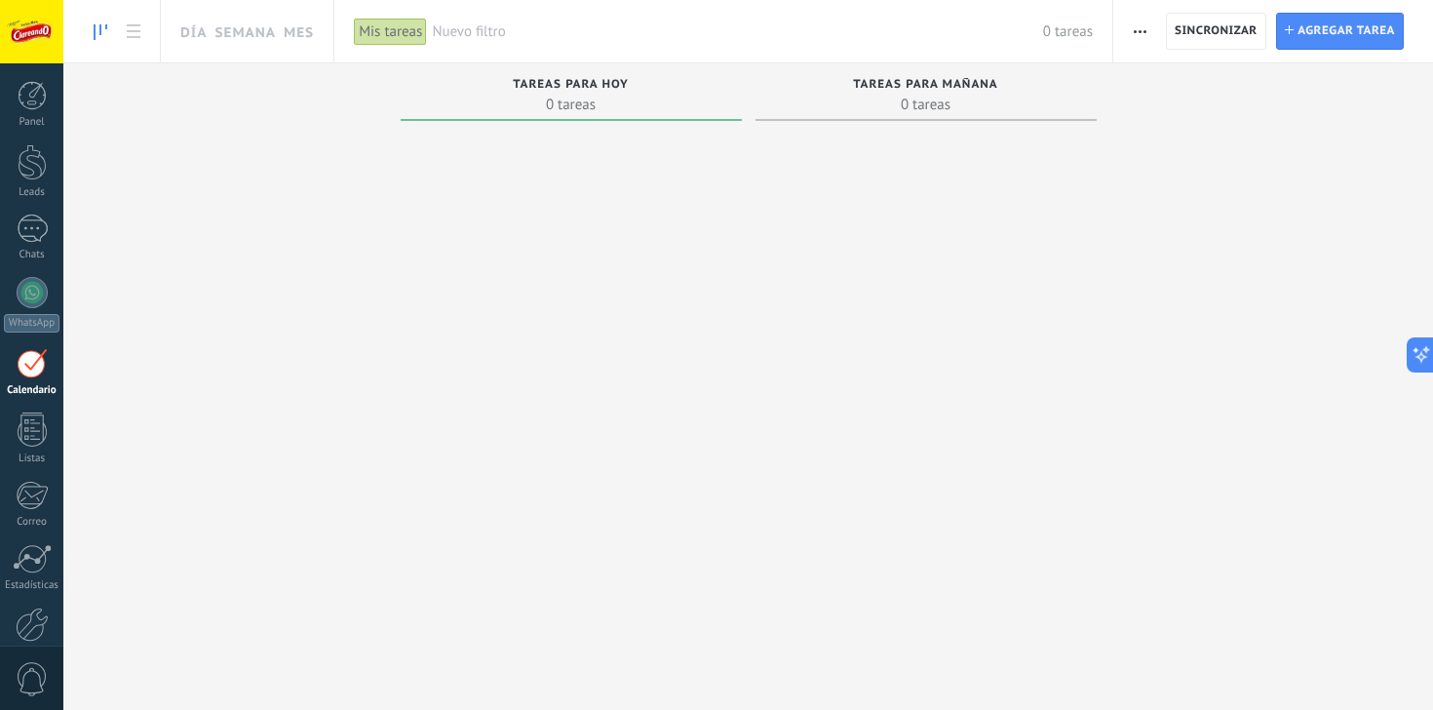
click at [960, 103] on span "0 tareas" at bounding box center [926, 104] width 322 height 19
click at [607, 91] on span "Tareas para hoy" at bounding box center [571, 85] width 116 height 14
click at [911, 102] on span "0 tareas" at bounding box center [926, 104] width 322 height 19
click at [190, 28] on link "Día" at bounding box center [193, 31] width 26 height 62
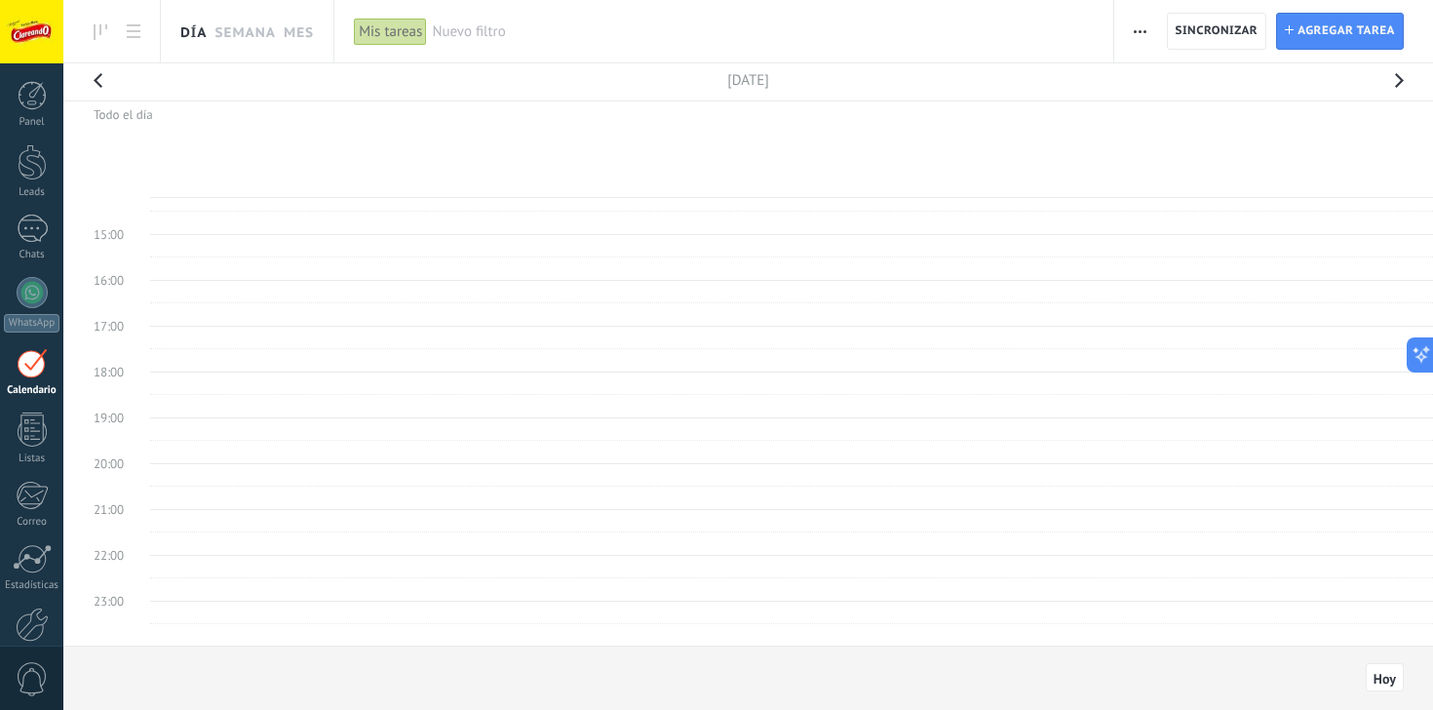
click at [1406, 71] on button "button" at bounding box center [1398, 86] width 39 height 46
click at [1400, 75] on button "button" at bounding box center [1398, 86] width 39 height 46
click at [1399, 81] on button "button" at bounding box center [1398, 86] width 39 height 46
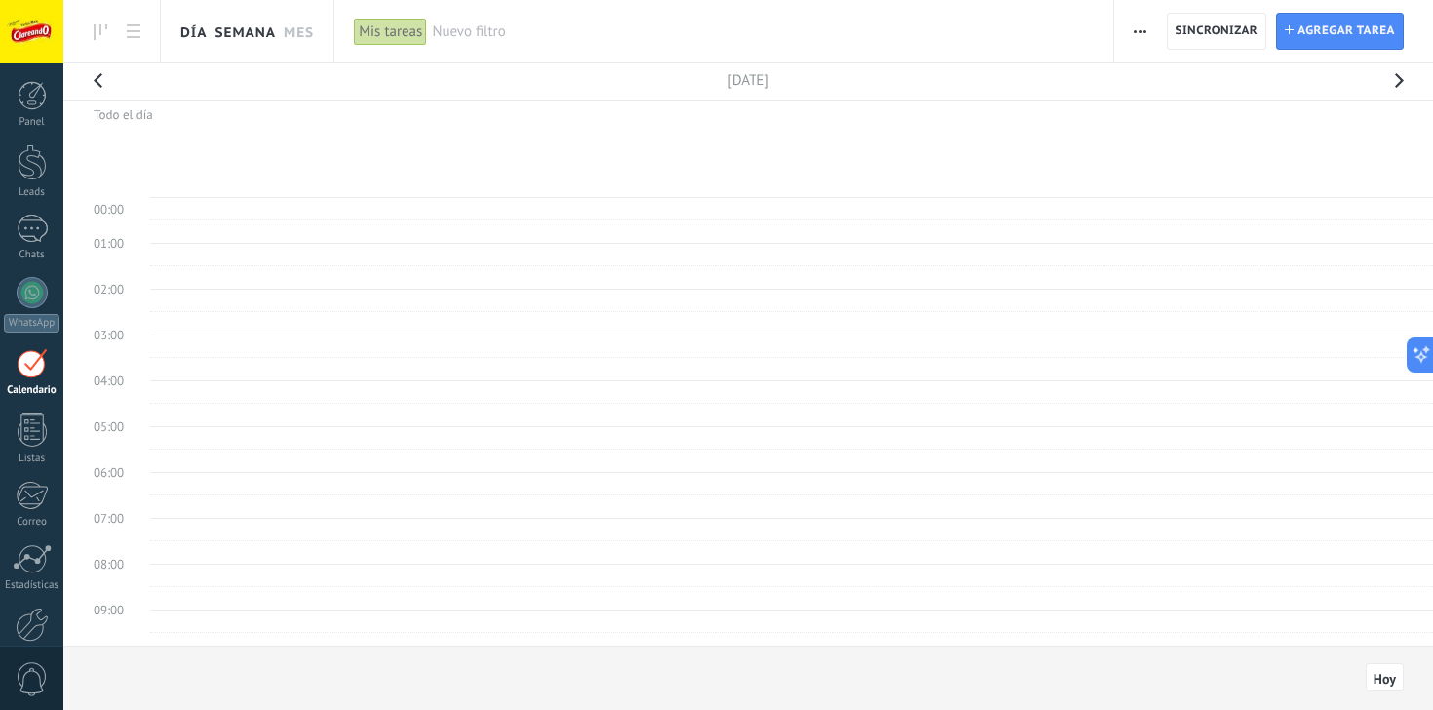
click at [238, 37] on link "Semana" at bounding box center [244, 31] width 61 height 62
click at [423, 69] on div at bounding box center [748, 81] width 1340 height 37
click at [256, 74] on div at bounding box center [748, 81] width 1340 height 37
click at [192, 80] on div at bounding box center [748, 81] width 1340 height 37
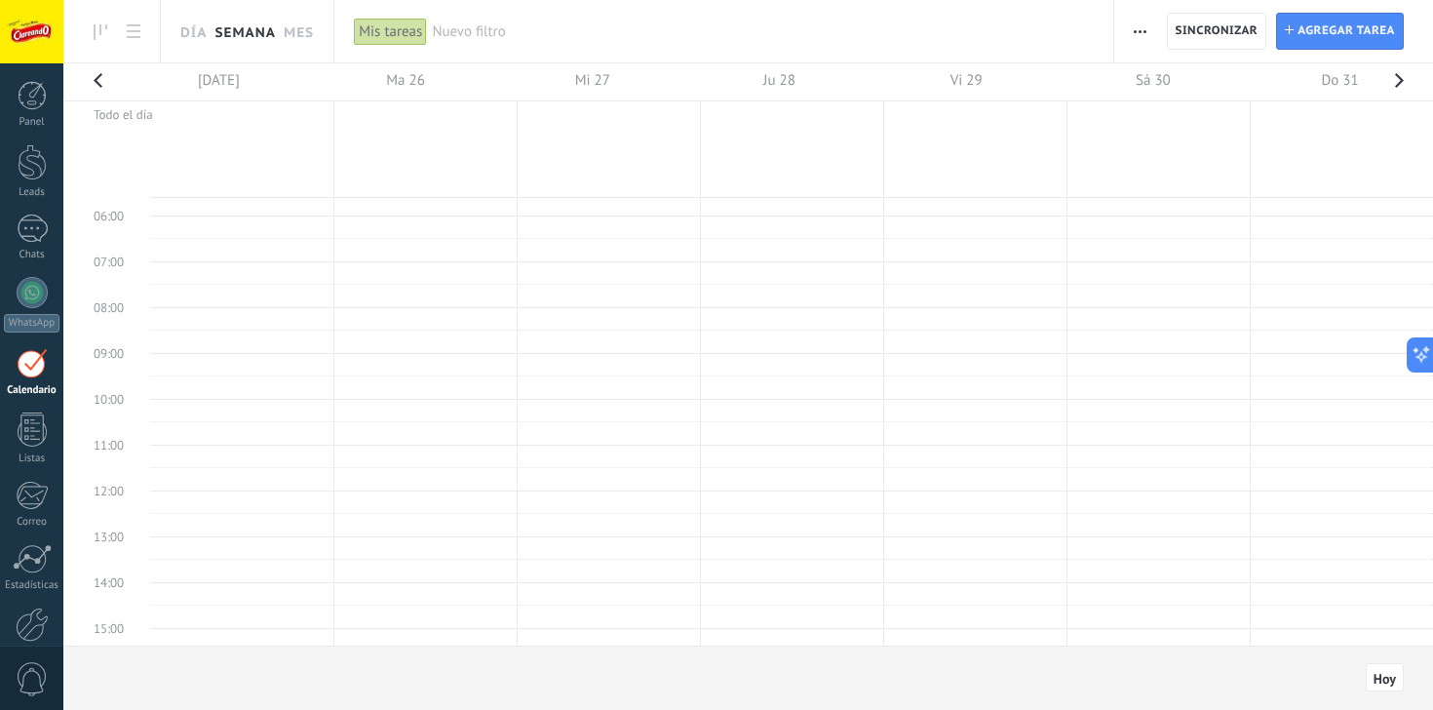
click at [139, 445] on td "11:00" at bounding box center [115, 455] width 70 height 23
click at [1255, 31] on span "Sincronizar" at bounding box center [1216, 31] width 83 height 12
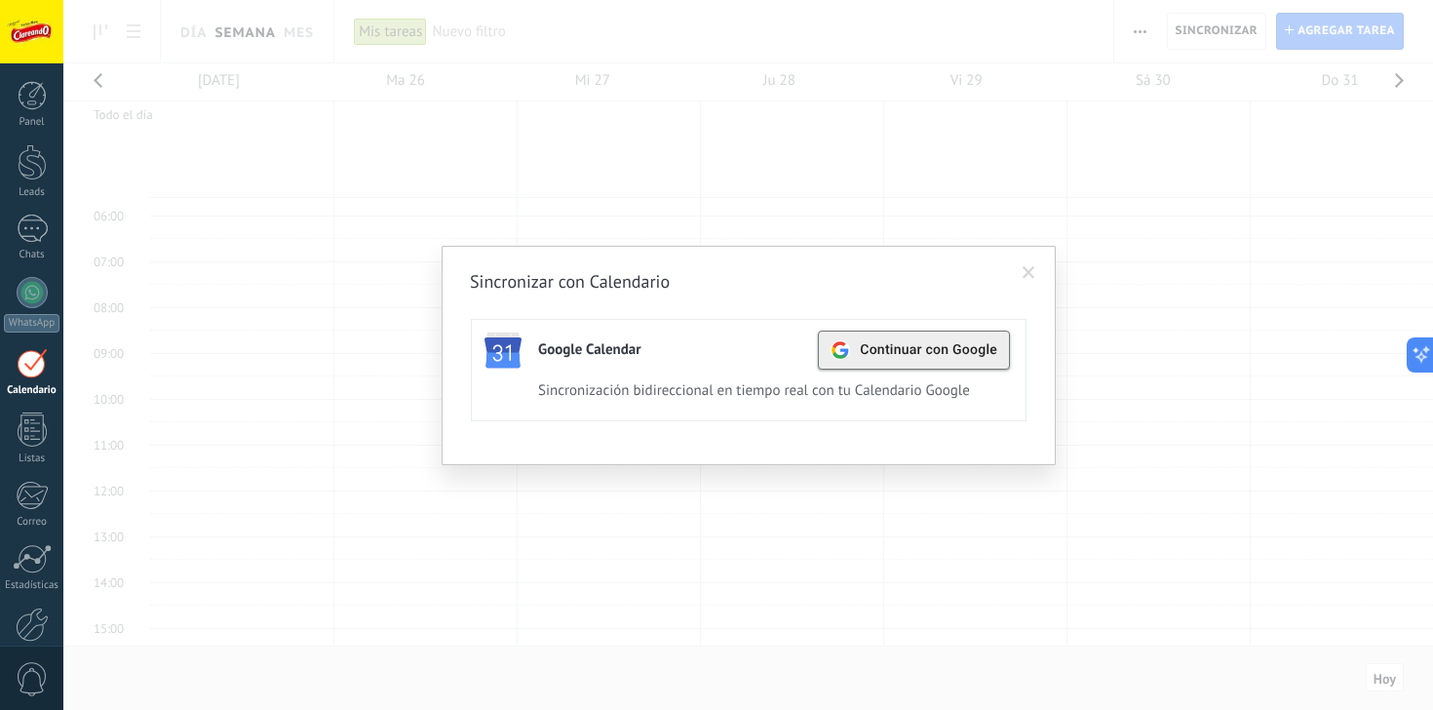
click at [894, 364] on div "Continuar con Google" at bounding box center [913, 349] width 167 height 37
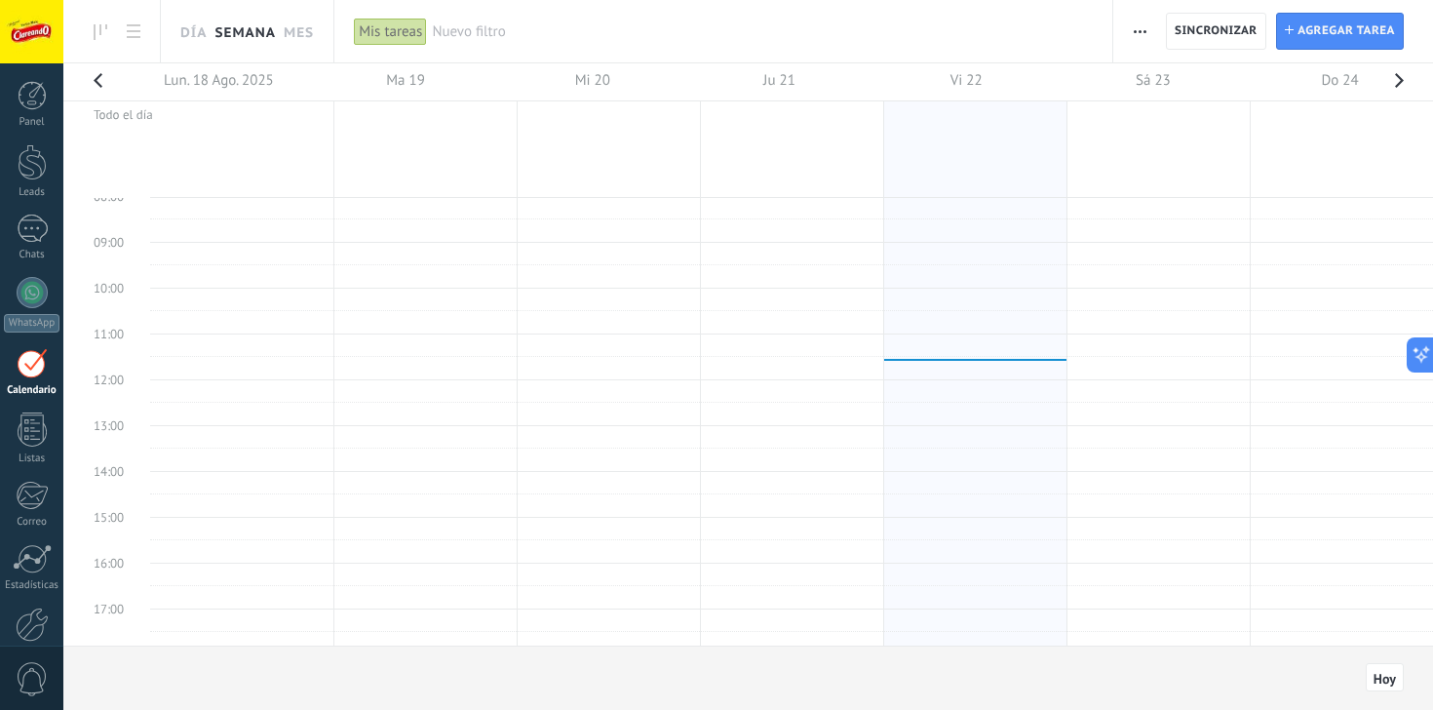
click at [1401, 78] on button "button" at bounding box center [1398, 86] width 39 height 46
click at [205, 203] on td at bounding box center [791, 209] width 1283 height 22
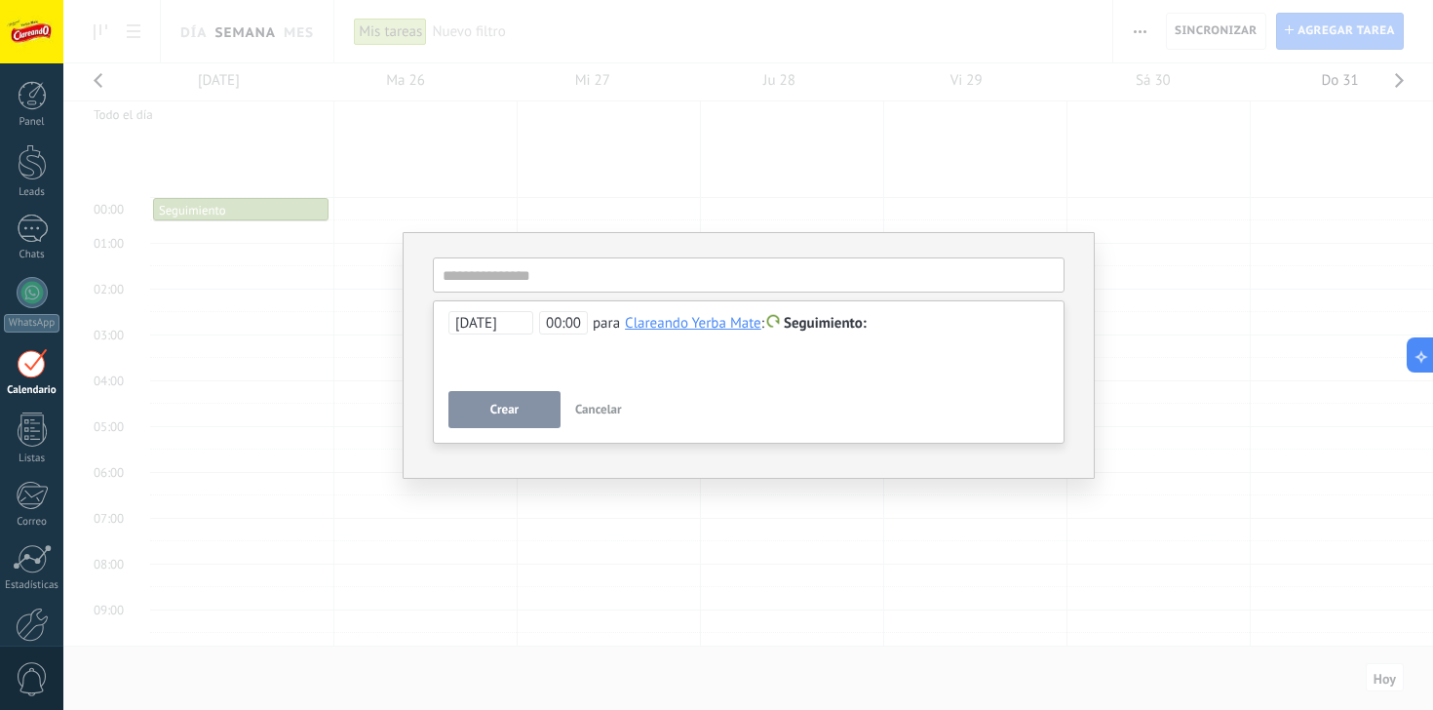
click at [502, 407] on span "Crear" at bounding box center [504, 410] width 28 height 14
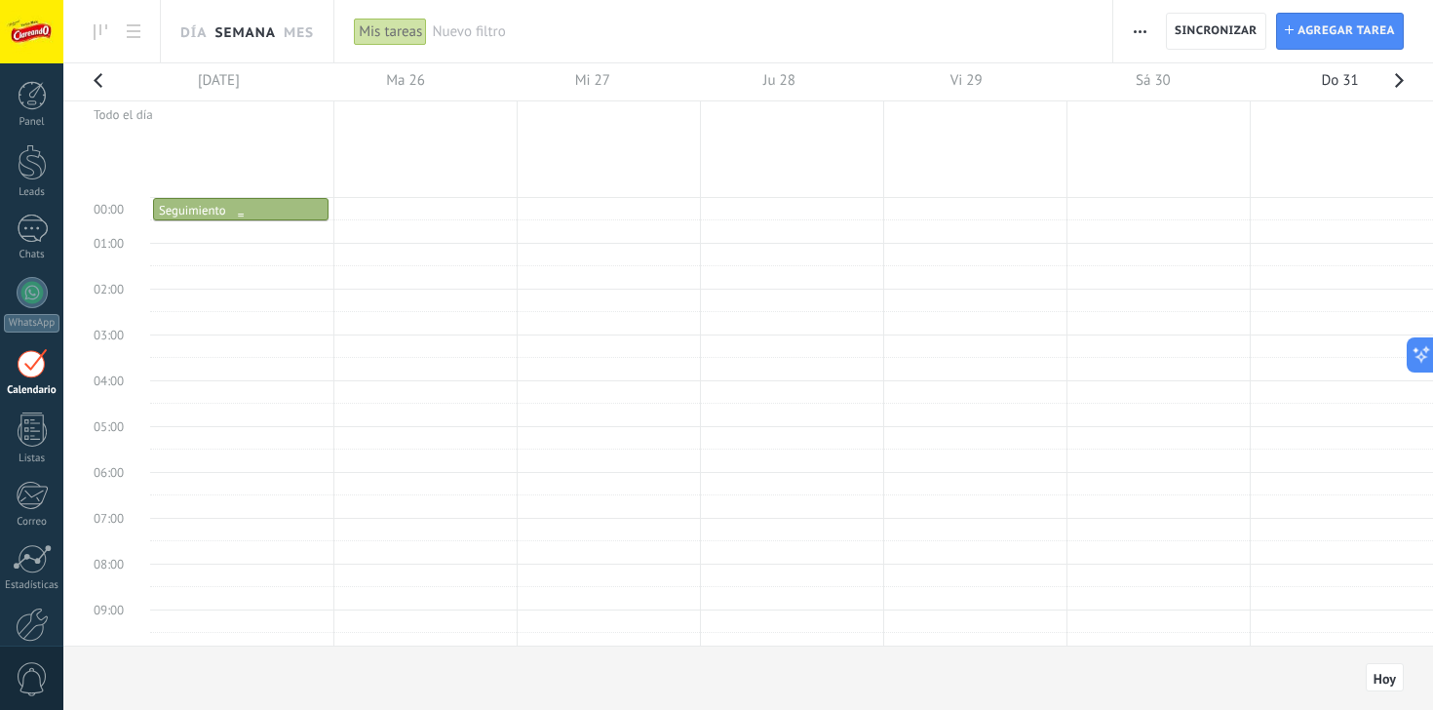
click at [249, 208] on div "00:00 - 00:30 Seguimiento" at bounding box center [241, 211] width 164 height 17
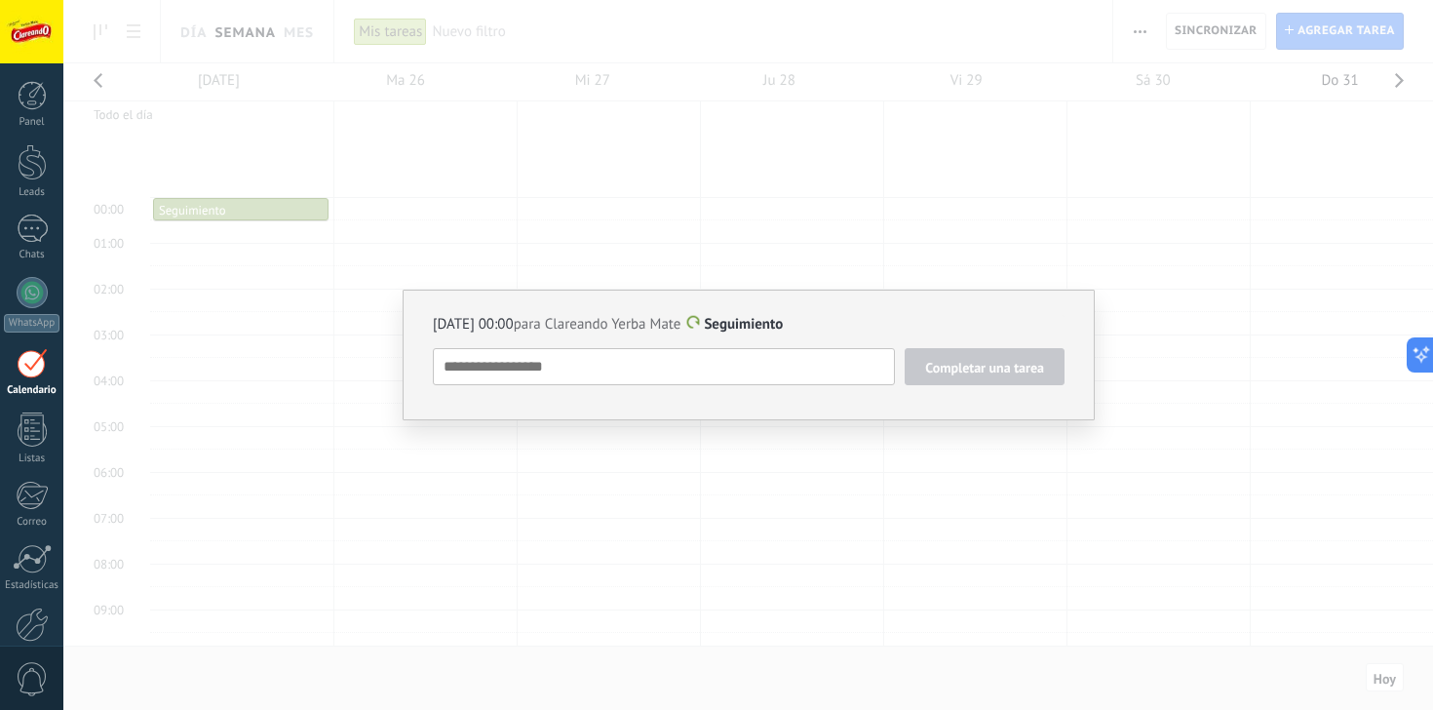
click at [1021, 210] on div "25/08/2025 00:00 para Clareando Yerba Mate Seguimiento Completar una tarea Segu…" at bounding box center [747, 355] width 1369 height 710
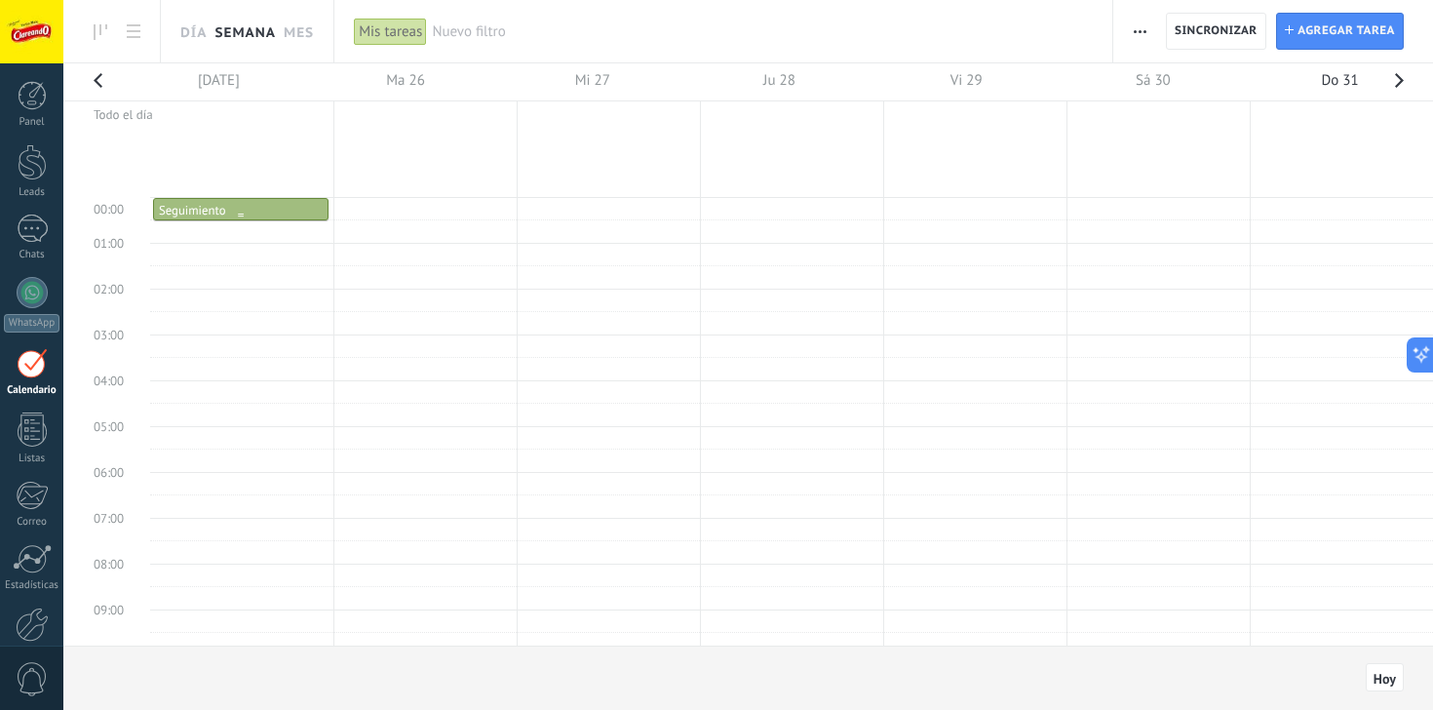
click at [237, 211] on div at bounding box center [240, 215] width 173 height 8
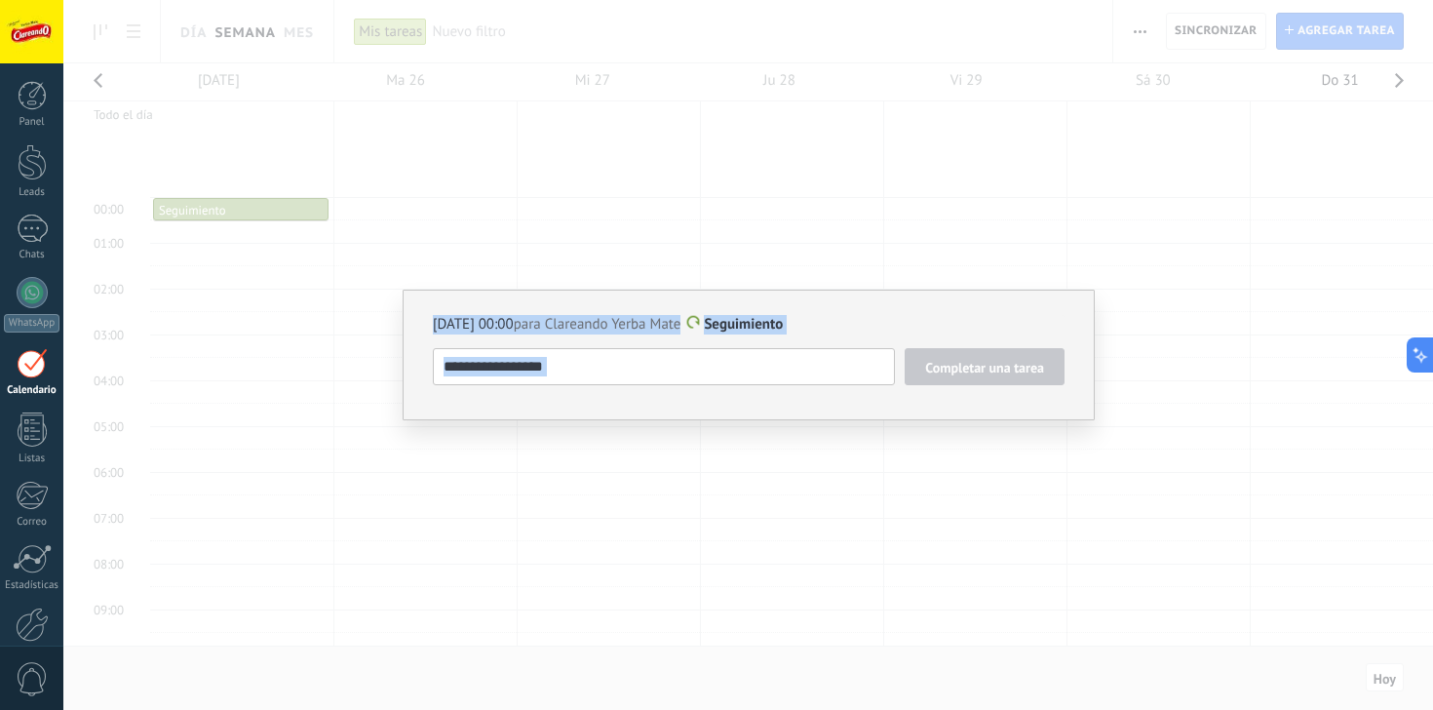
click at [237, 210] on div "25/08/2025 00:00 para Clareando Yerba Mate Seguimiento Completar una tarea Segu…" at bounding box center [747, 355] width 1369 height 710
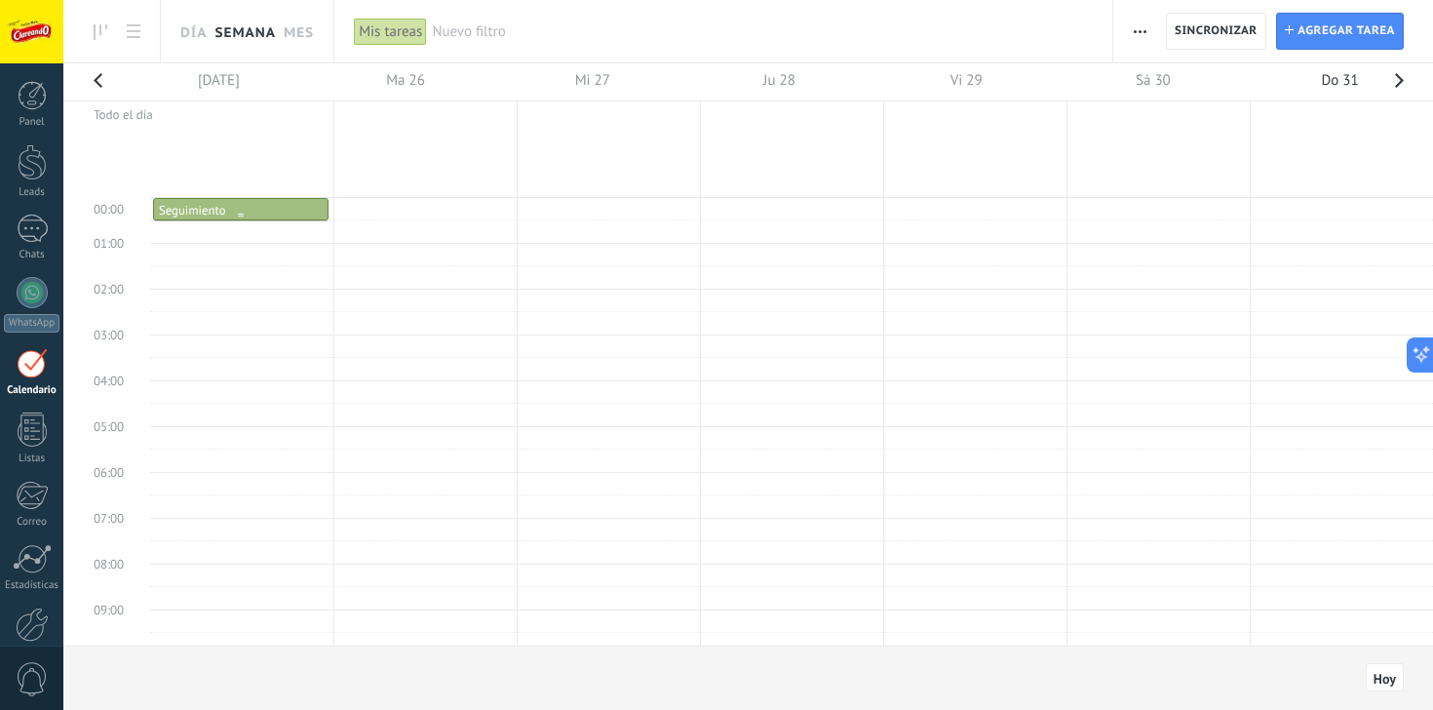
click at [200, 215] on div at bounding box center [240, 215] width 173 height 8
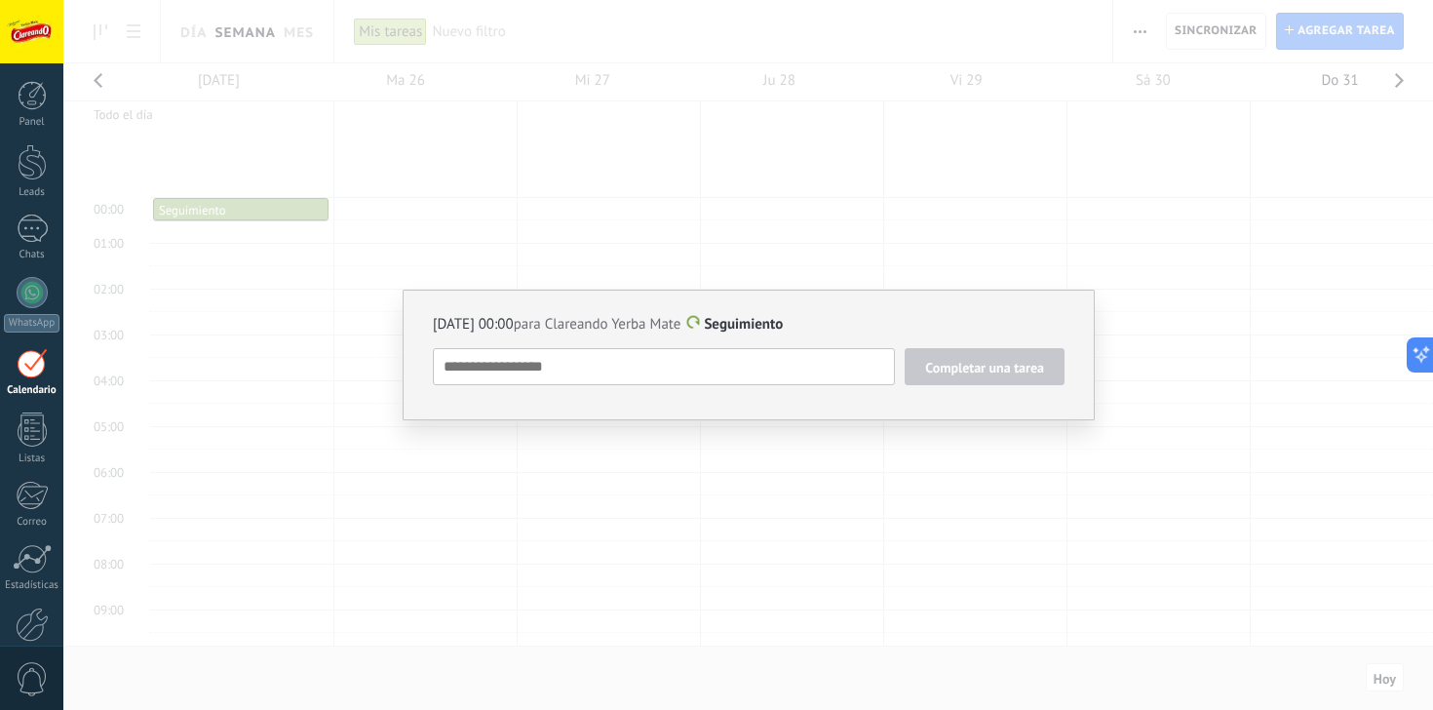
click at [1043, 206] on div "25/08/2025 00:00 para Clareando Yerba Mate Seguimiento Completar una tarea Segu…" at bounding box center [747, 355] width 1369 height 710
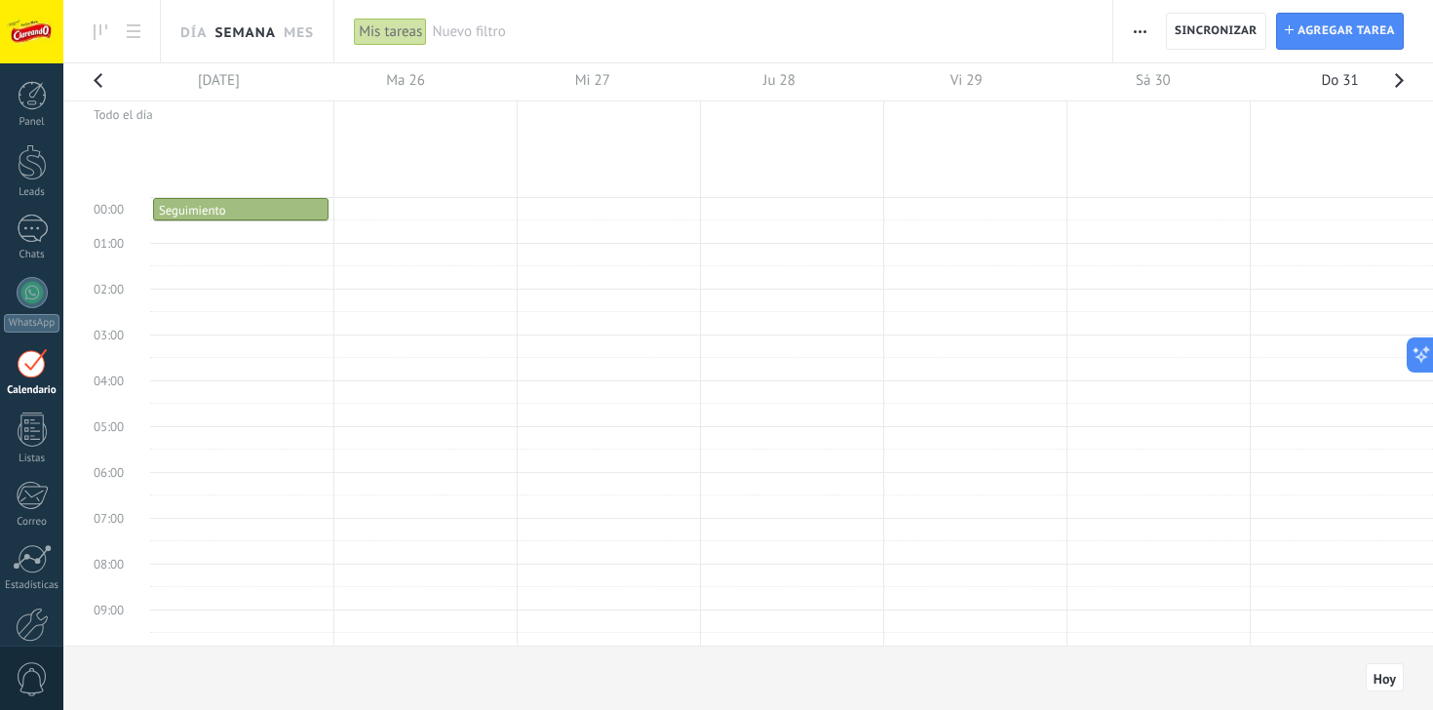
click at [1141, 34] on span "button" at bounding box center [1139, 31] width 13 height 37
click at [205, 258] on td at bounding box center [791, 254] width 1283 height 23
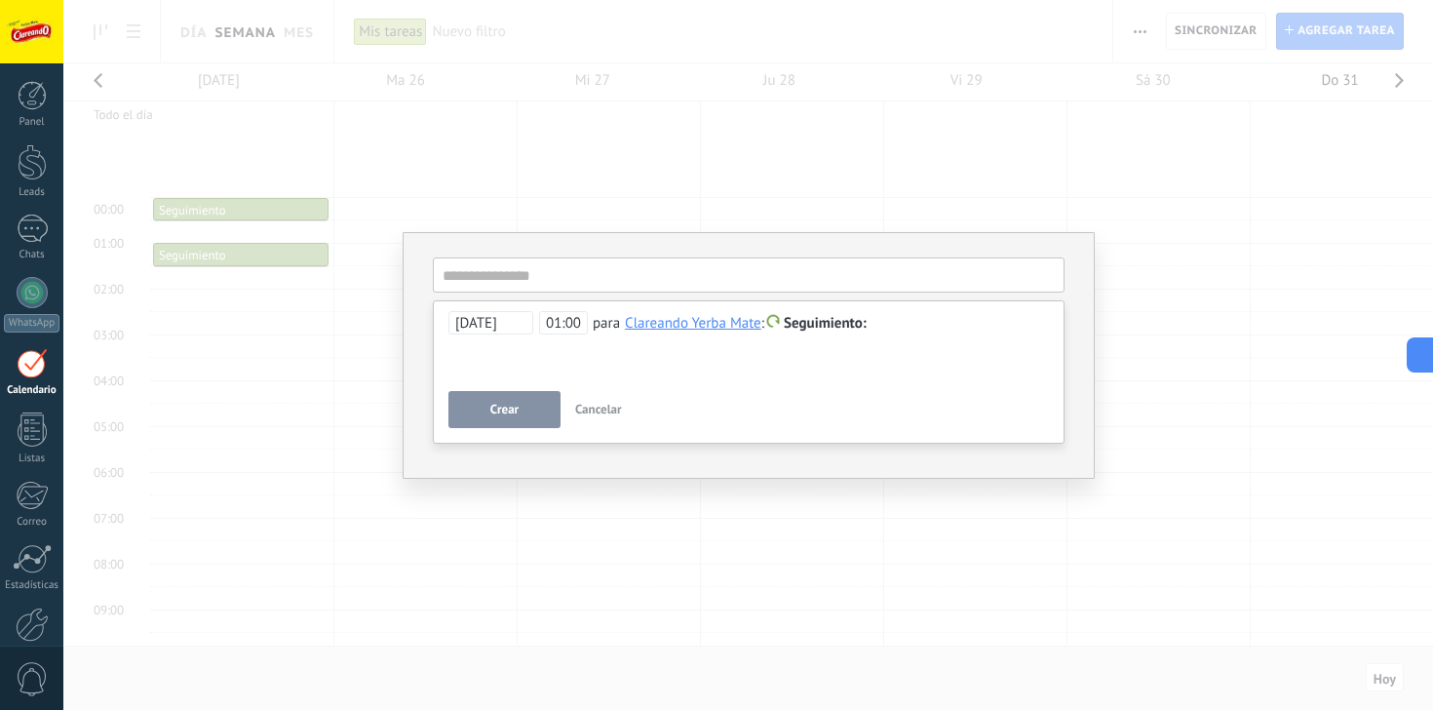
click at [601, 411] on span "Cancelar" at bounding box center [598, 409] width 47 height 17
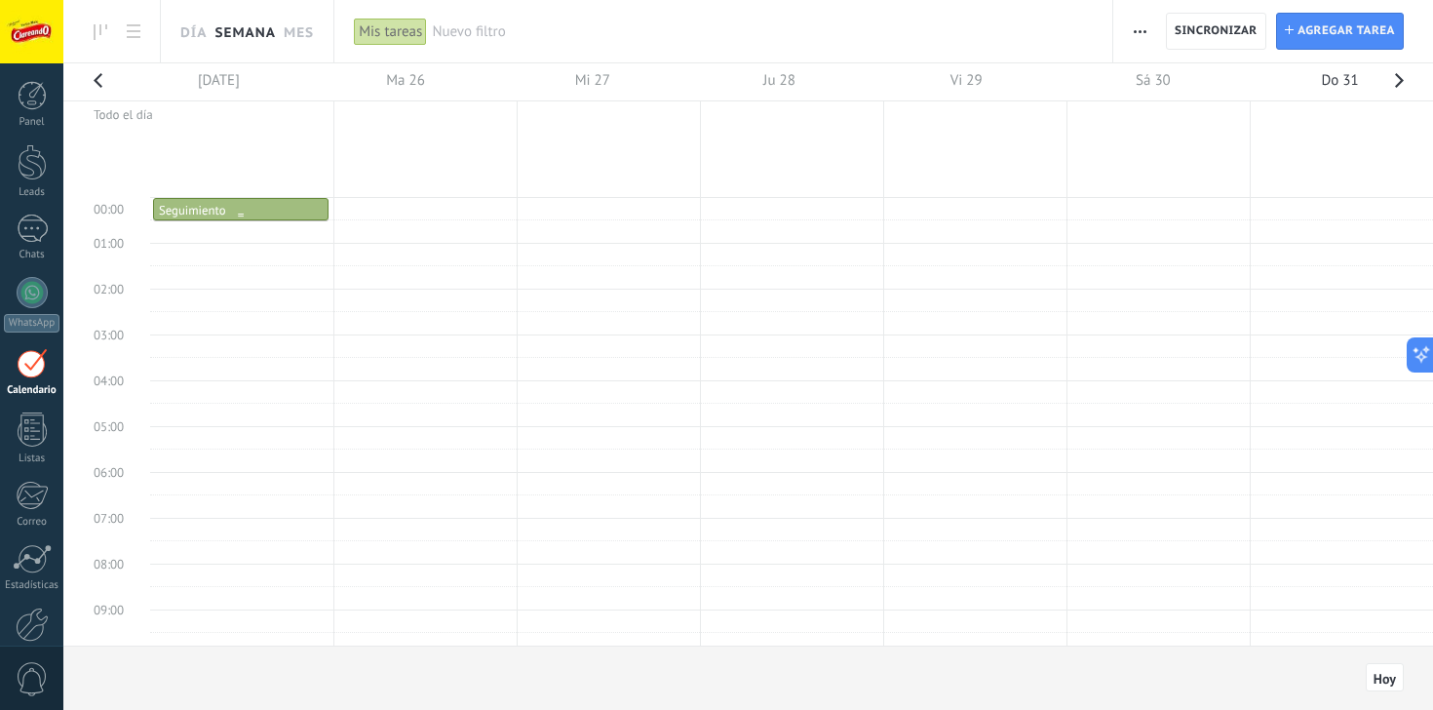
click at [255, 210] on div "00:00 - 00:30 Seguimiento" at bounding box center [241, 211] width 164 height 17
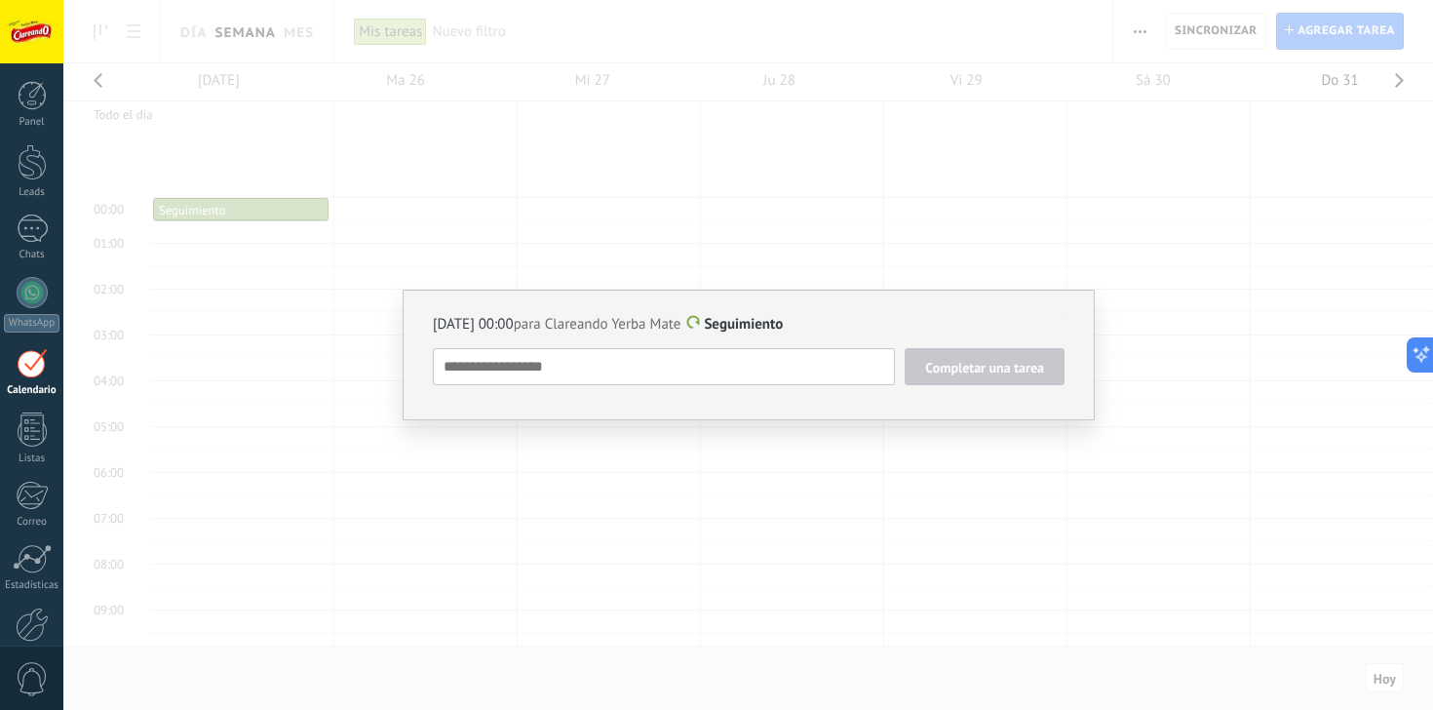
click at [1055, 231] on div "25/08/2025 00:00 para Clareando Yerba Mate Seguimiento Completar una tarea Segu…" at bounding box center [747, 355] width 1369 height 710
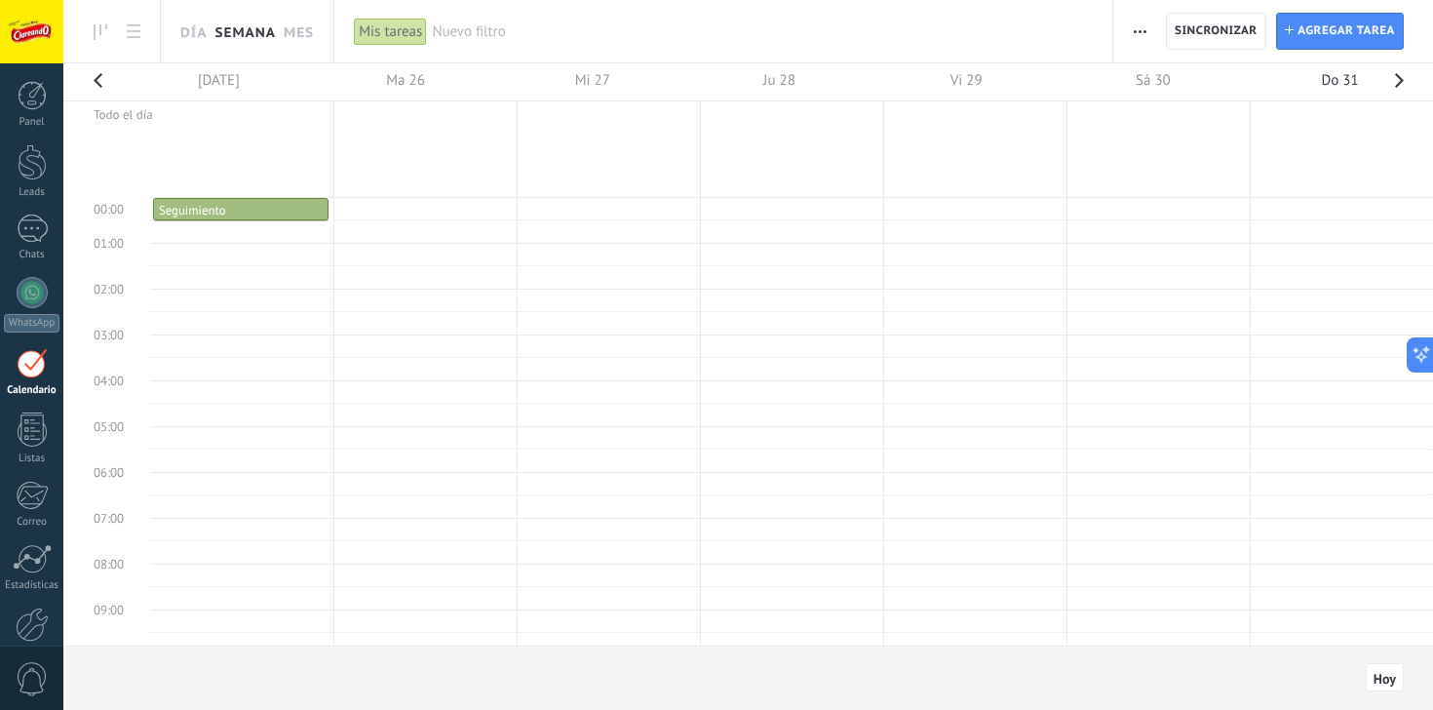
click at [360, 207] on td at bounding box center [791, 209] width 1283 height 22
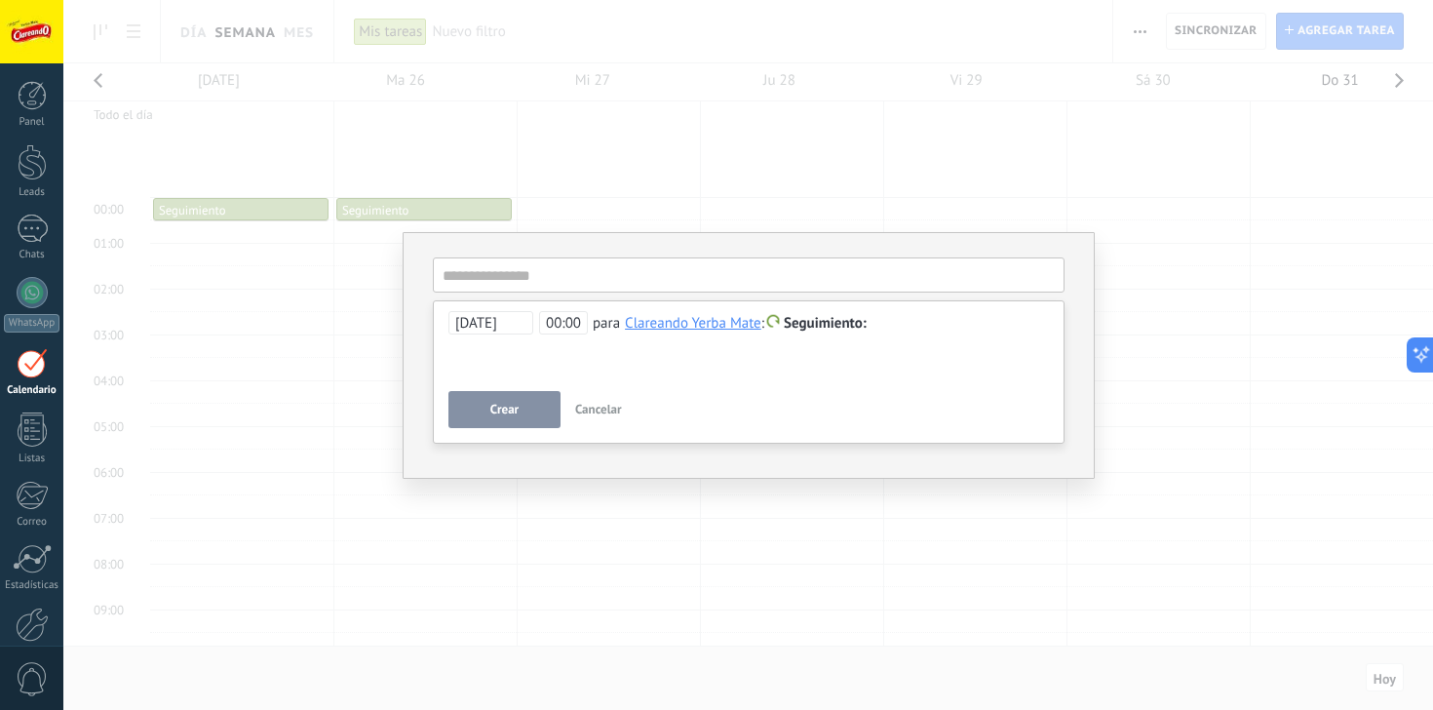
click at [573, 324] on span "00:00" at bounding box center [563, 322] width 49 height 23
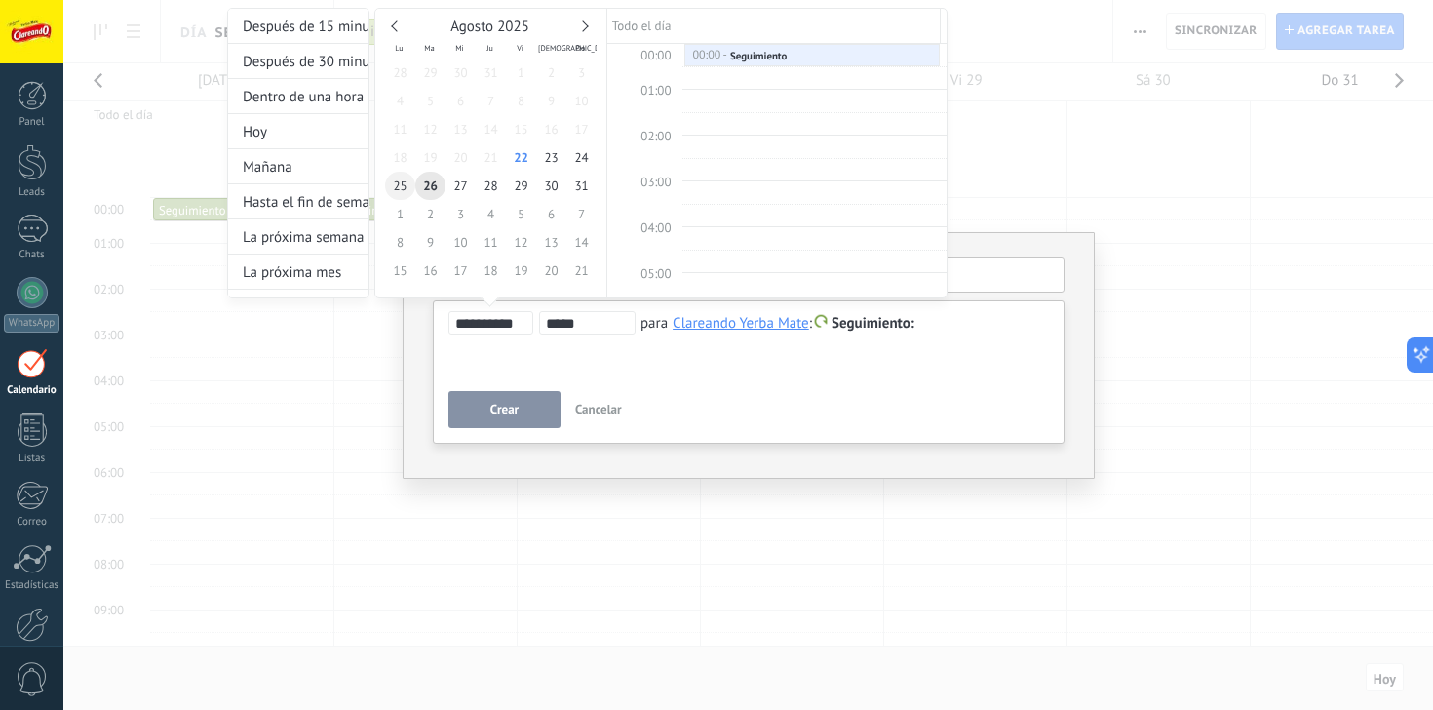
type input "**********"
click at [407, 187] on span "25" at bounding box center [400, 186] width 30 height 28
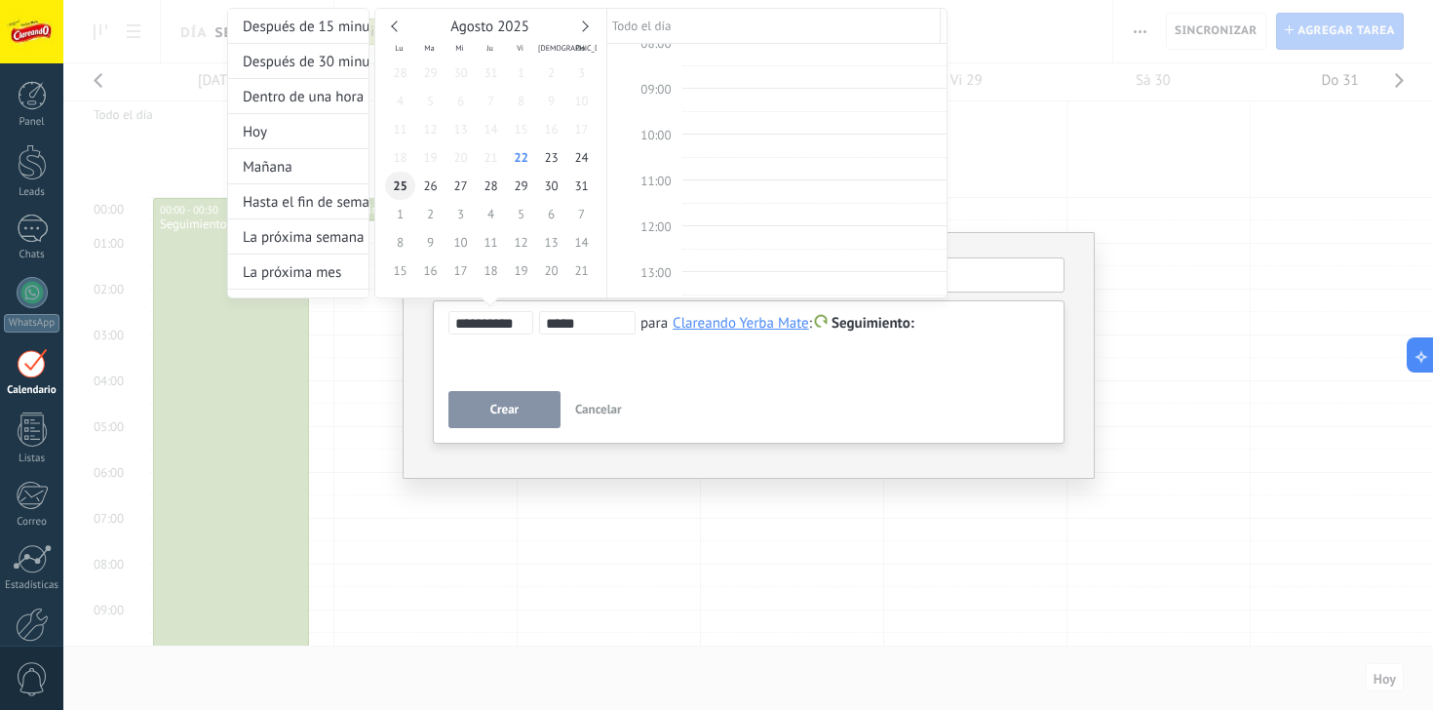
scroll to position [367, 0]
click at [728, 373] on div at bounding box center [716, 355] width 1433 height 710
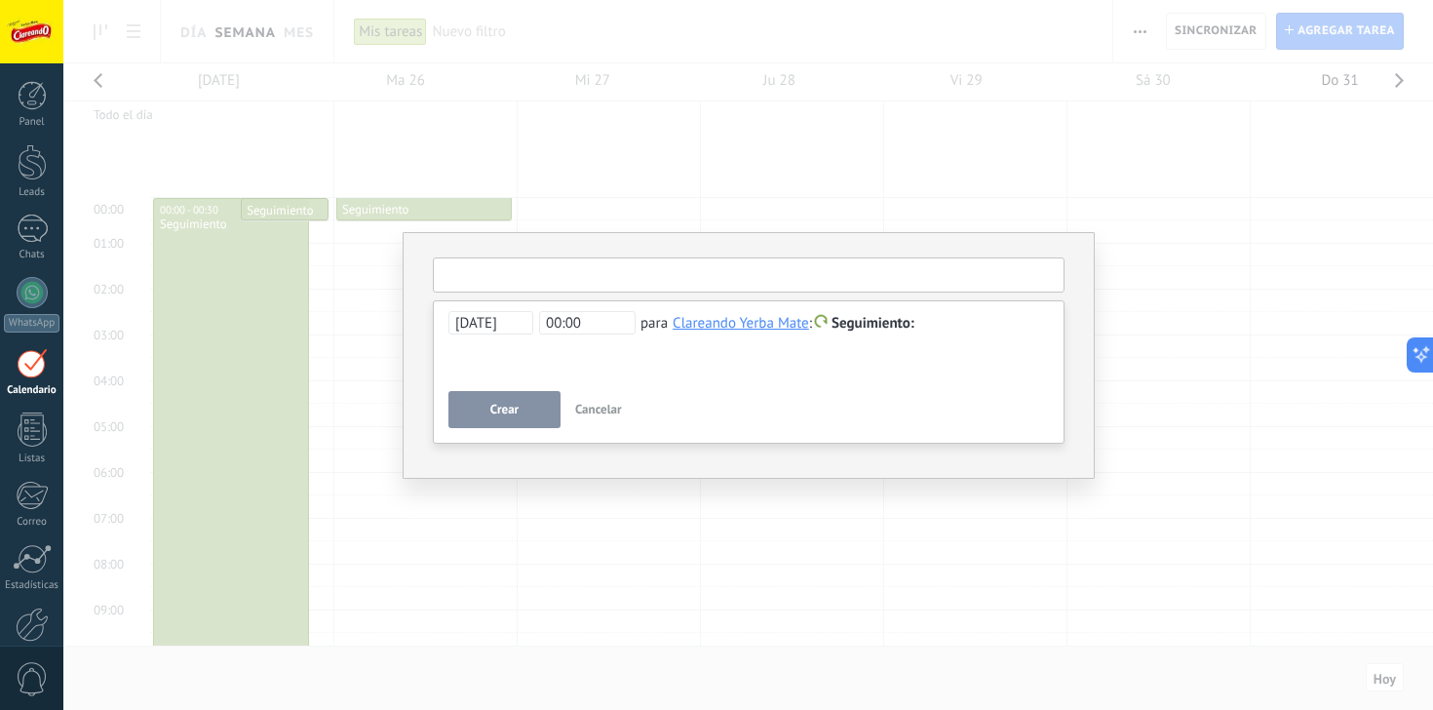
click at [682, 279] on input "text" at bounding box center [749, 274] width 632 height 35
type input "*"
click at [591, 261] on input "text" at bounding box center [749, 274] width 632 height 35
click at [573, 274] on input "text" at bounding box center [749, 274] width 632 height 35
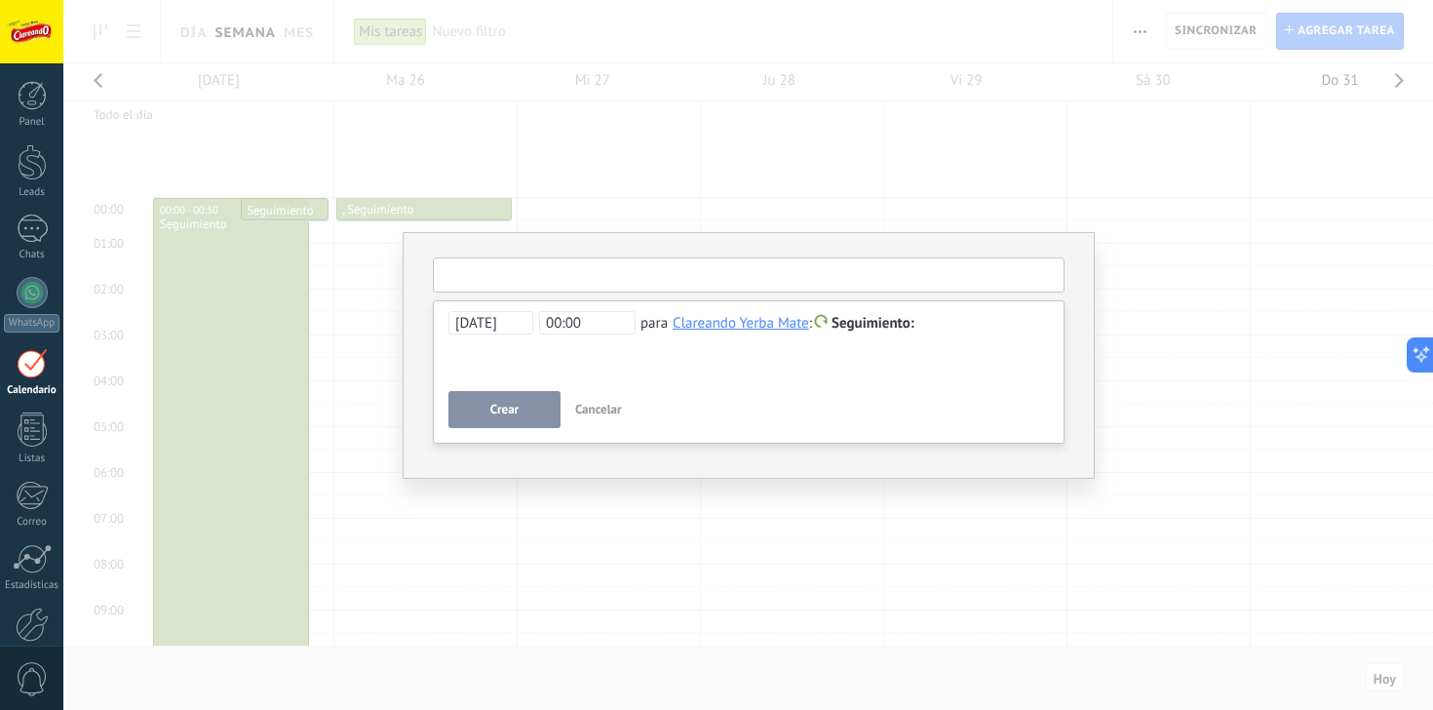
click at [573, 274] on input "text" at bounding box center [749, 274] width 632 height 35
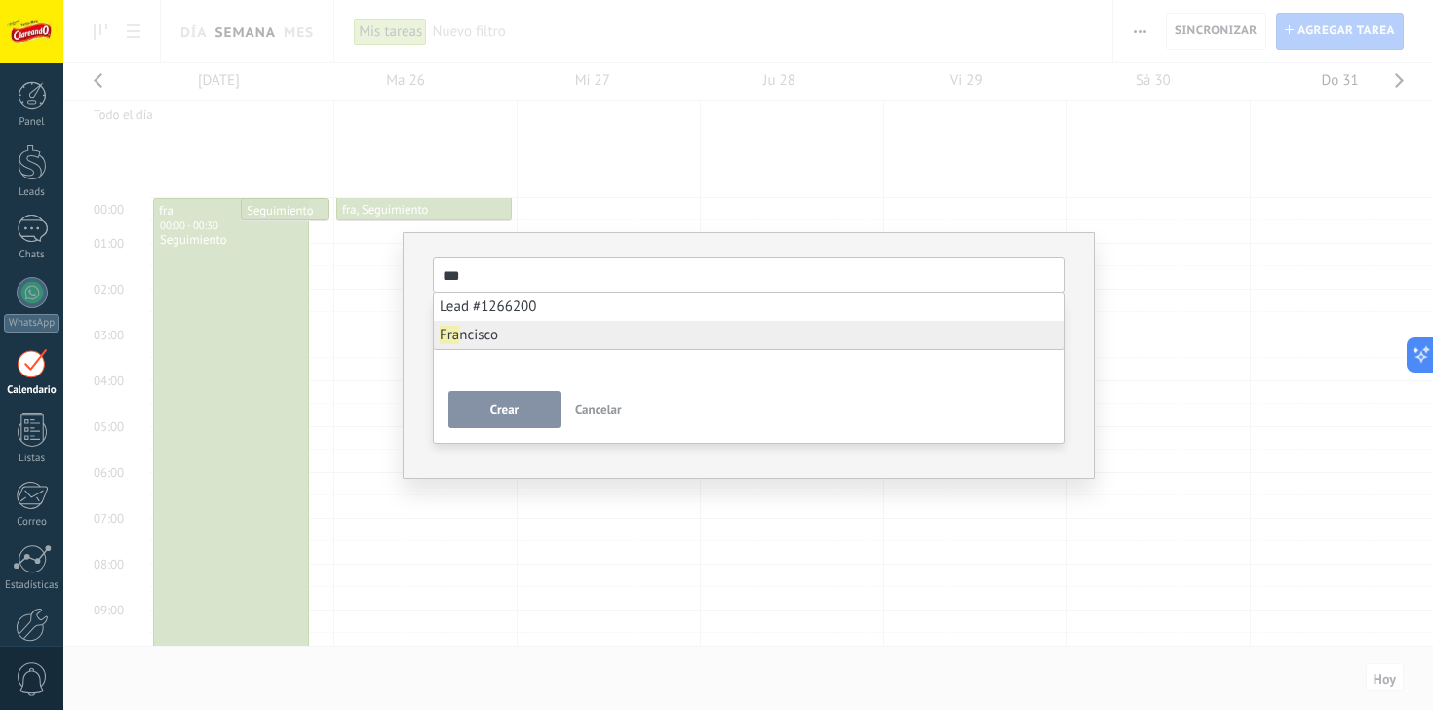
click at [533, 332] on li "Fra ncisco" at bounding box center [749, 335] width 630 height 28
type input "*********"
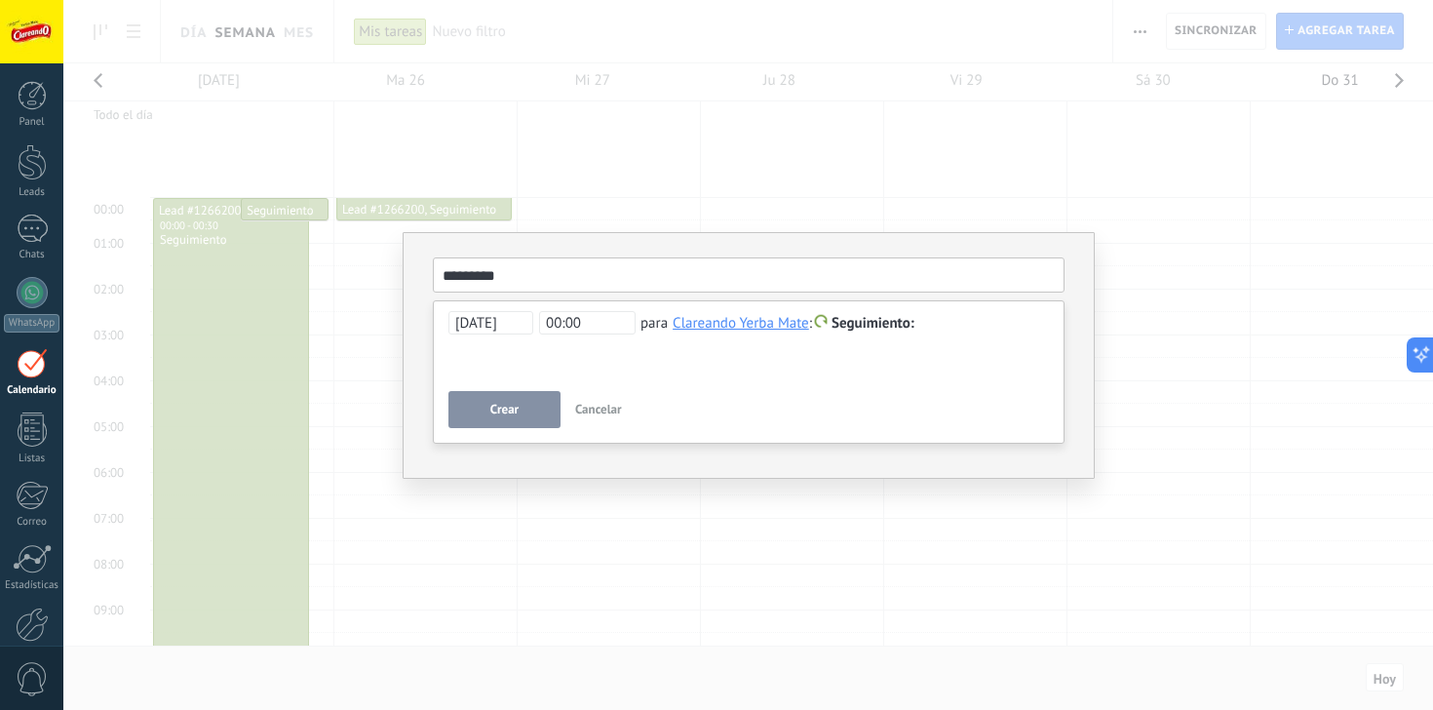
click at [557, 368] on div "**********" at bounding box center [748, 346] width 600 height 70
click at [587, 332] on span "00:00" at bounding box center [587, 322] width 96 height 23
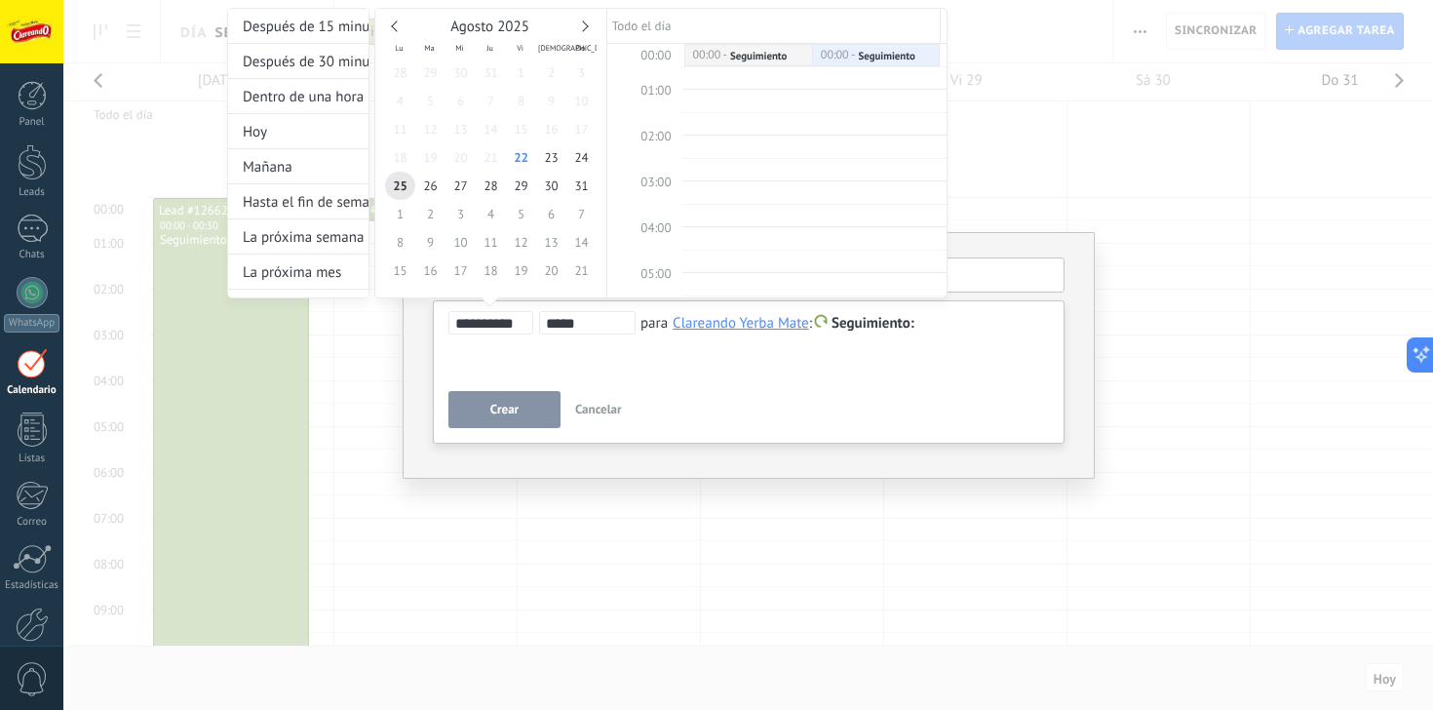
click at [560, 326] on input "*****" at bounding box center [587, 324] width 83 height 16
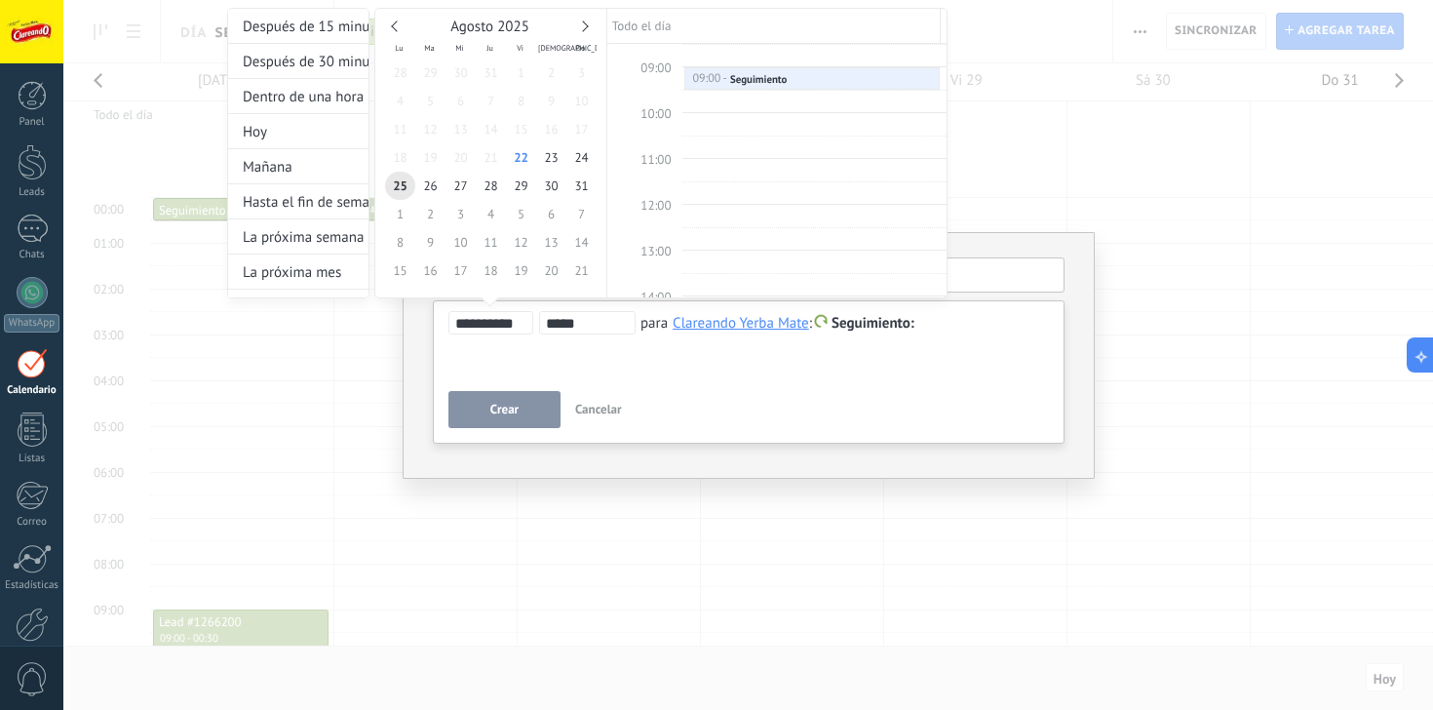
type input "*****"
click at [795, 377] on div at bounding box center [716, 355] width 1433 height 710
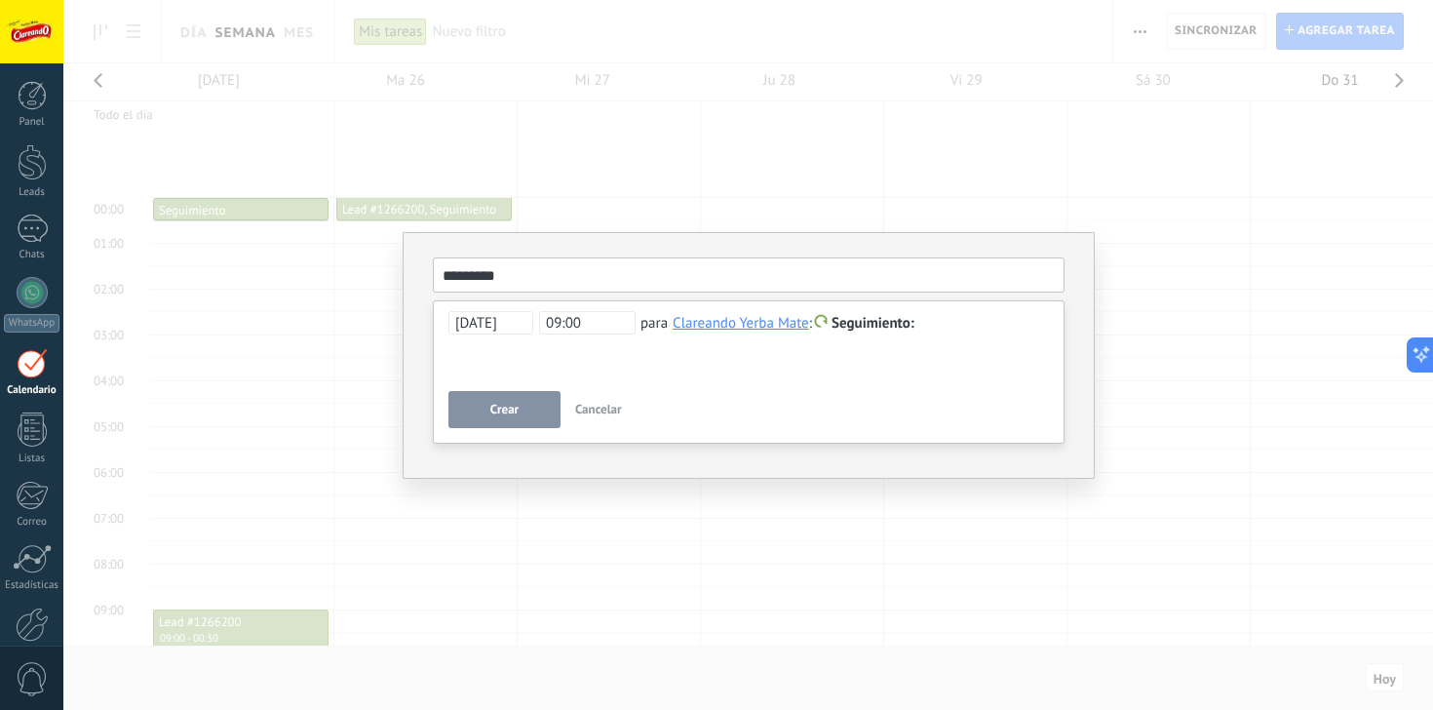
click at [592, 323] on span "09:00" at bounding box center [587, 322] width 96 height 23
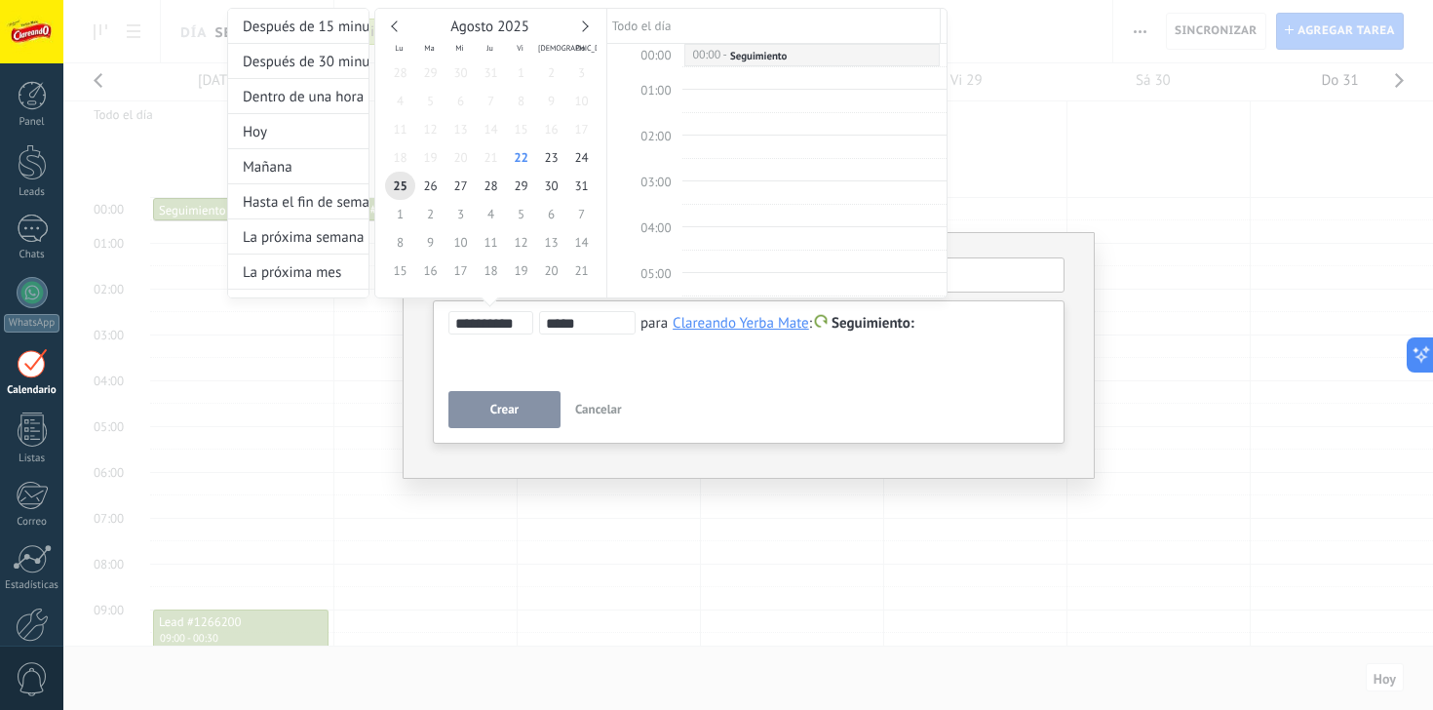
scroll to position [389, 0]
click at [671, 376] on div at bounding box center [716, 355] width 1433 height 710
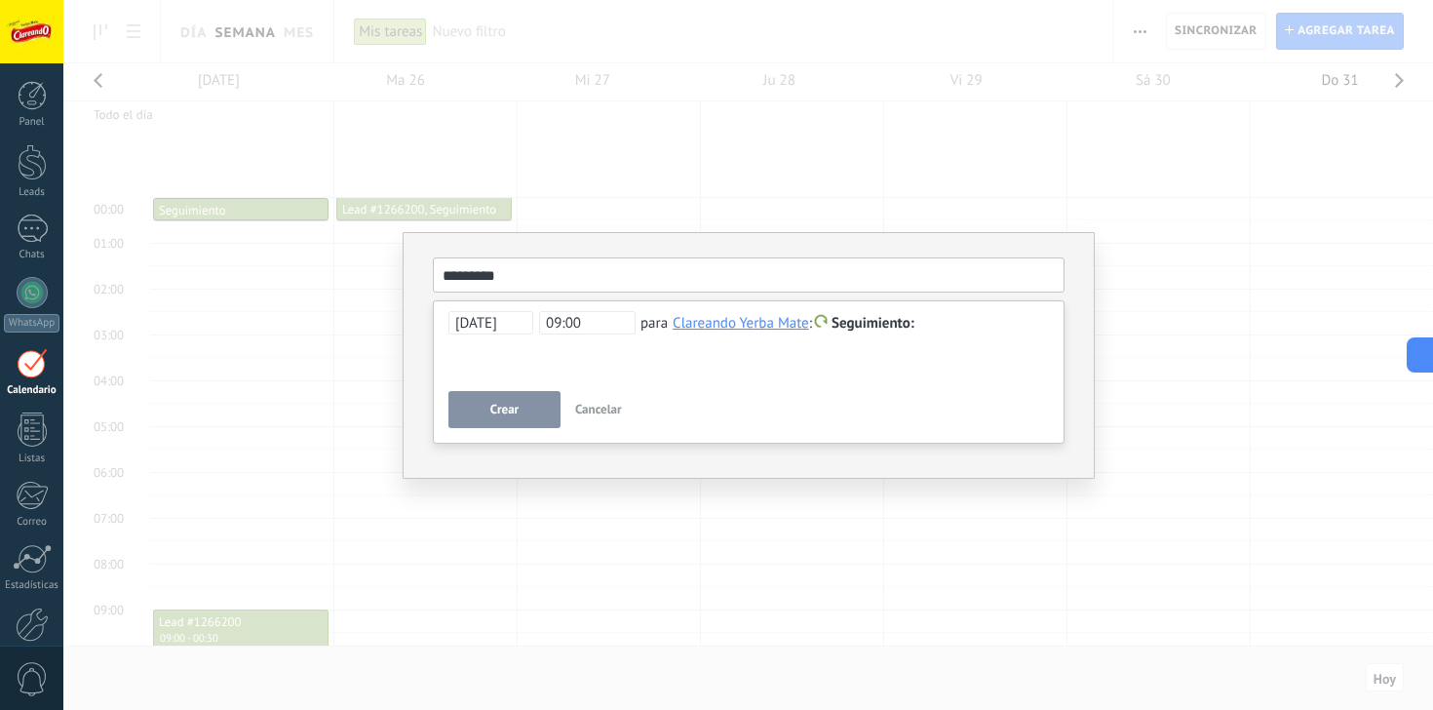
click at [883, 329] on span "Seguimiento" at bounding box center [872, 323] width 83 height 19
click at [896, 400] on label "Personalizado" at bounding box center [873, 399] width 175 height 38
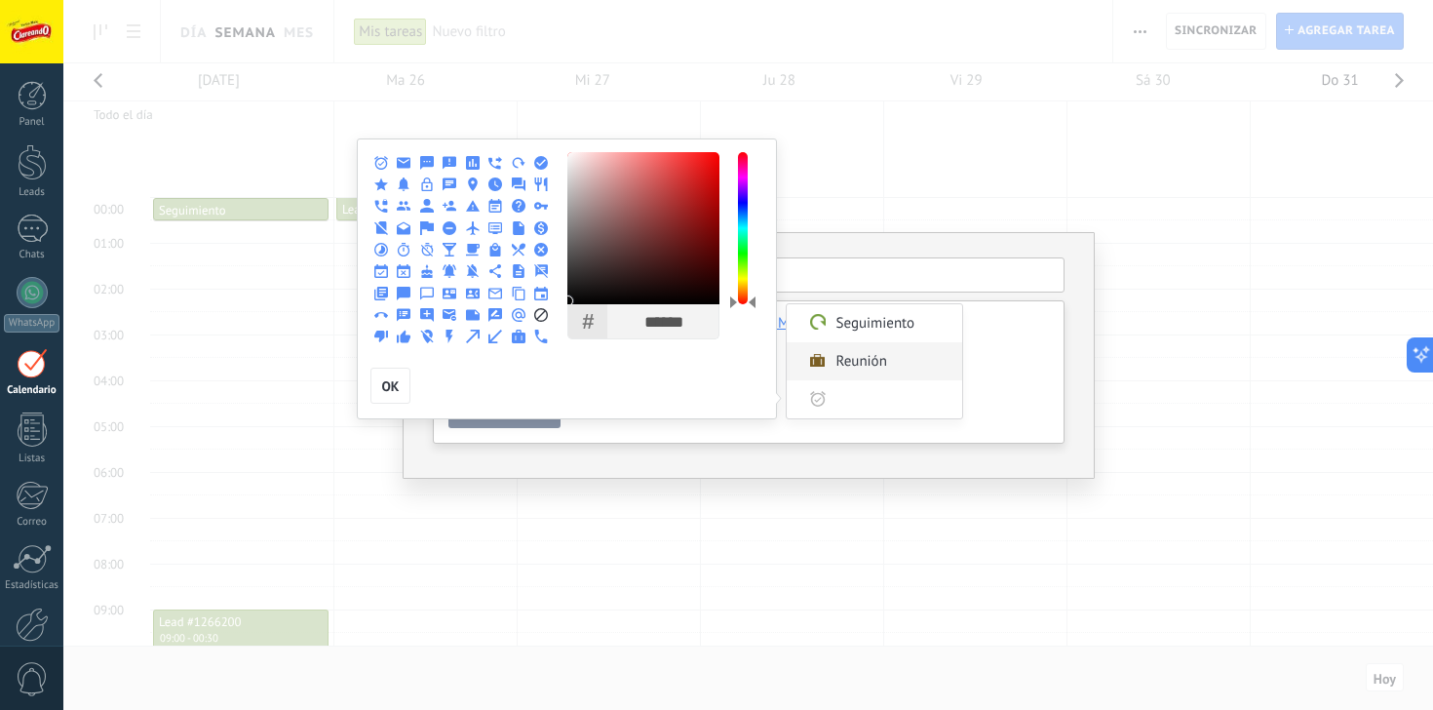
click at [901, 375] on label "Reunión" at bounding box center [873, 361] width 175 height 38
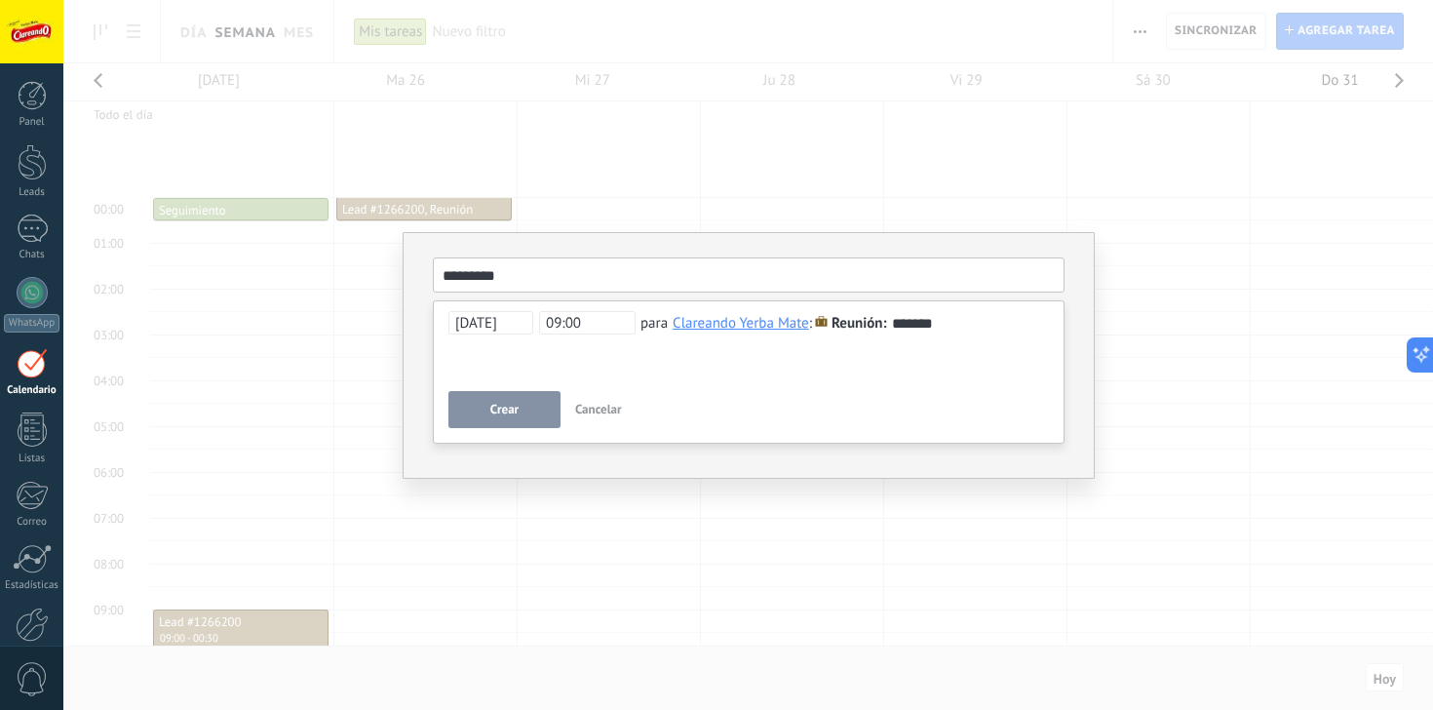
click at [537, 411] on button "Crear" at bounding box center [504, 409] width 112 height 37
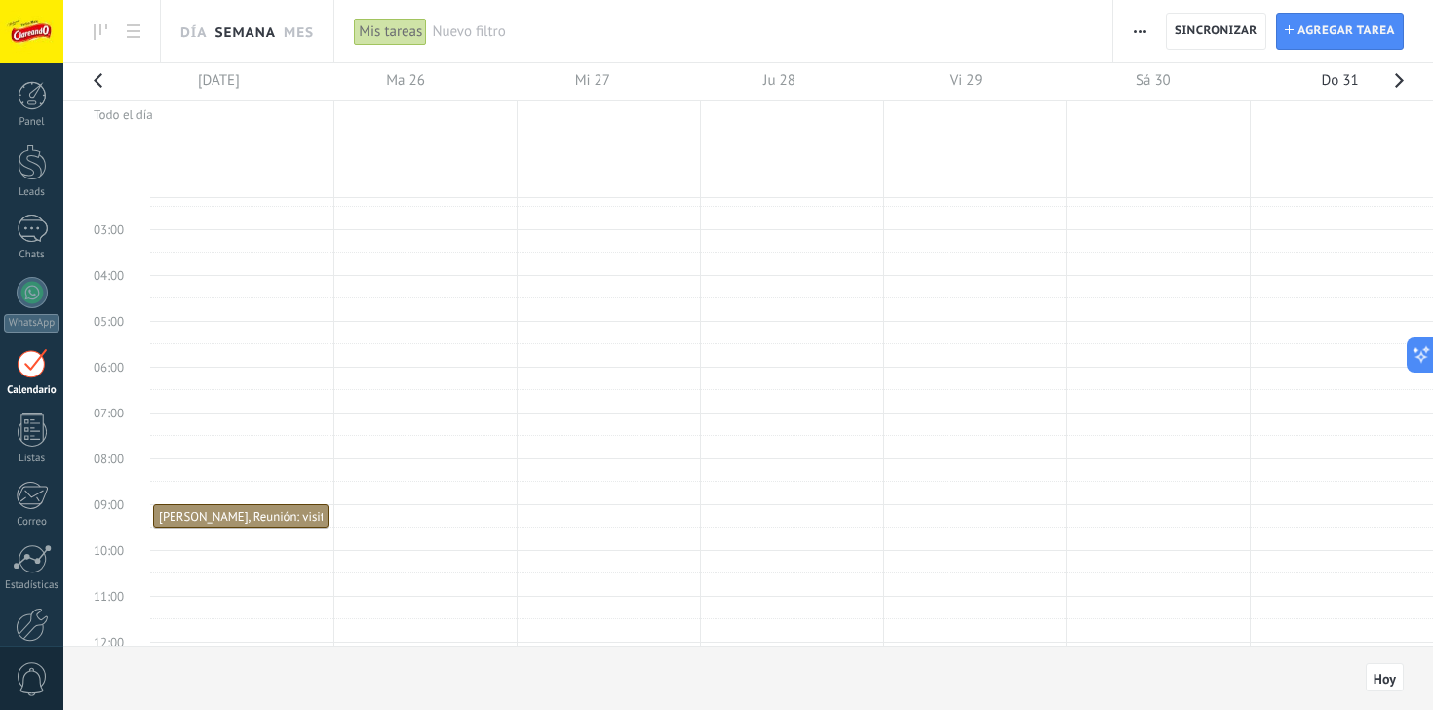
click at [200, 84] on div at bounding box center [748, 81] width 1340 height 37
click at [109, 510] on span "09:00" at bounding box center [104, 504] width 40 height 17
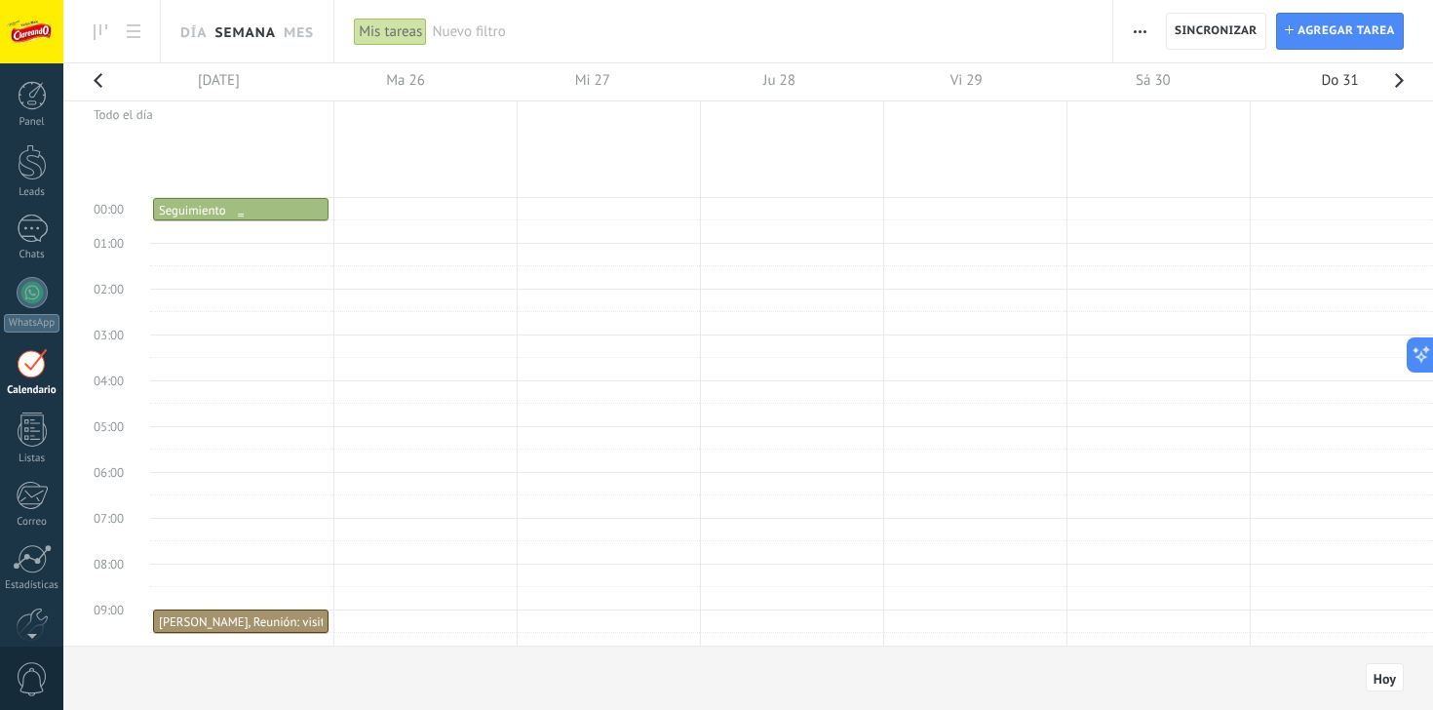
click at [222, 210] on div "Seguimiento" at bounding box center [192, 211] width 66 height 17
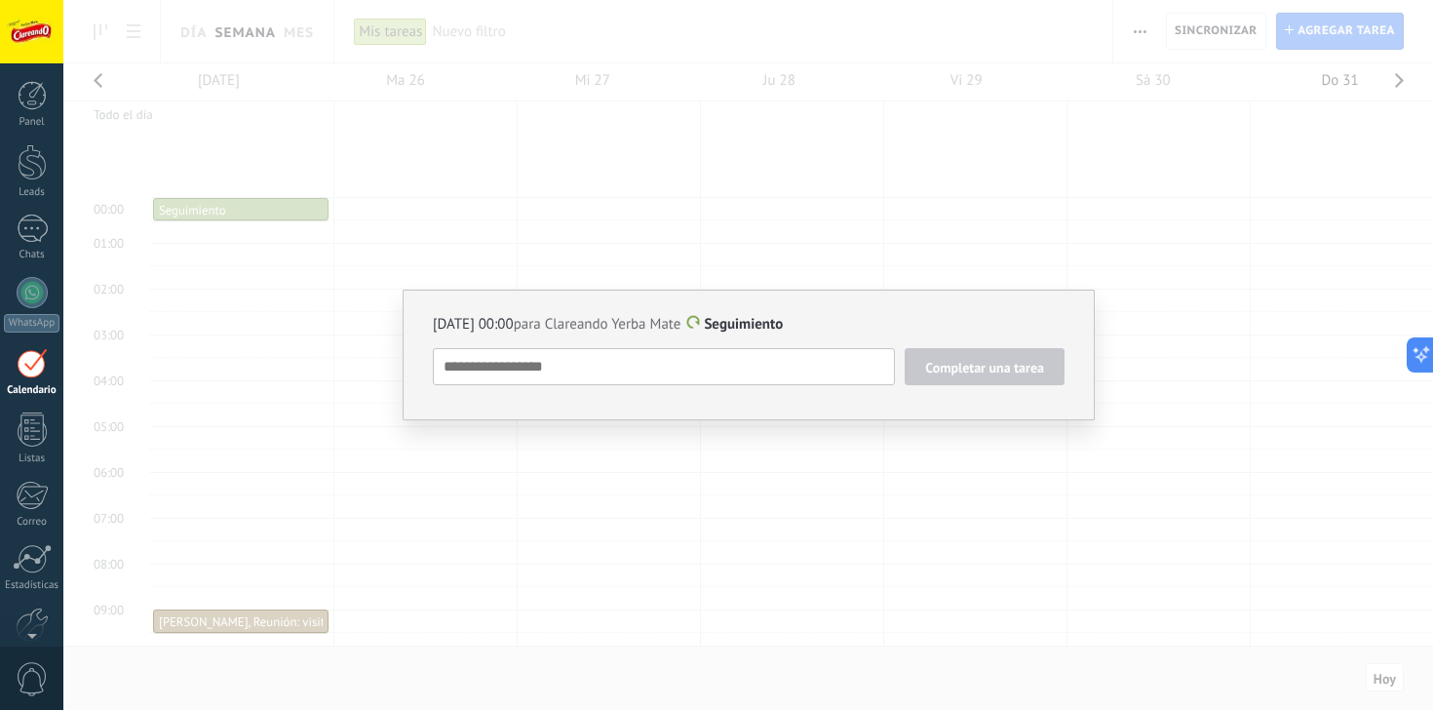
click at [702, 324] on span at bounding box center [693, 322] width 18 height 15
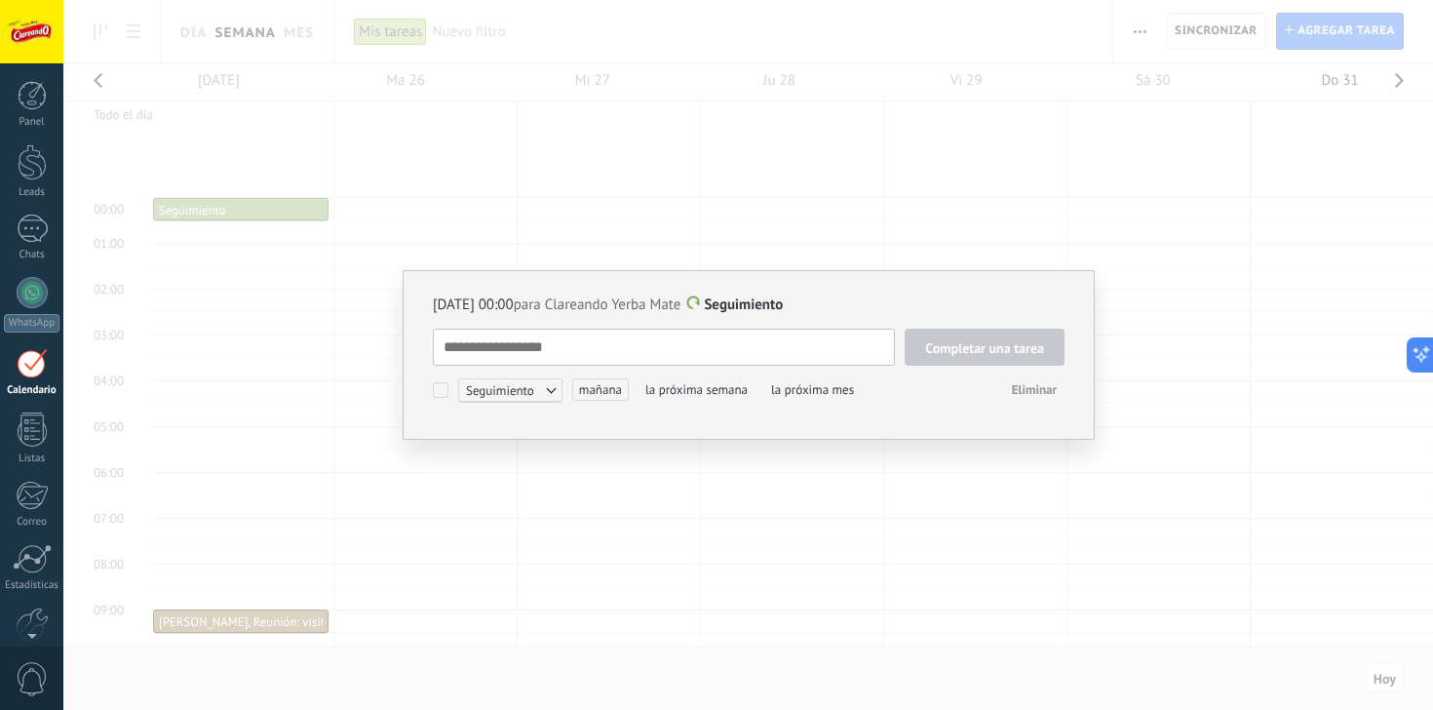
scroll to position [19, 0]
click at [1027, 391] on span "Eliminar" at bounding box center [1034, 389] width 45 height 17
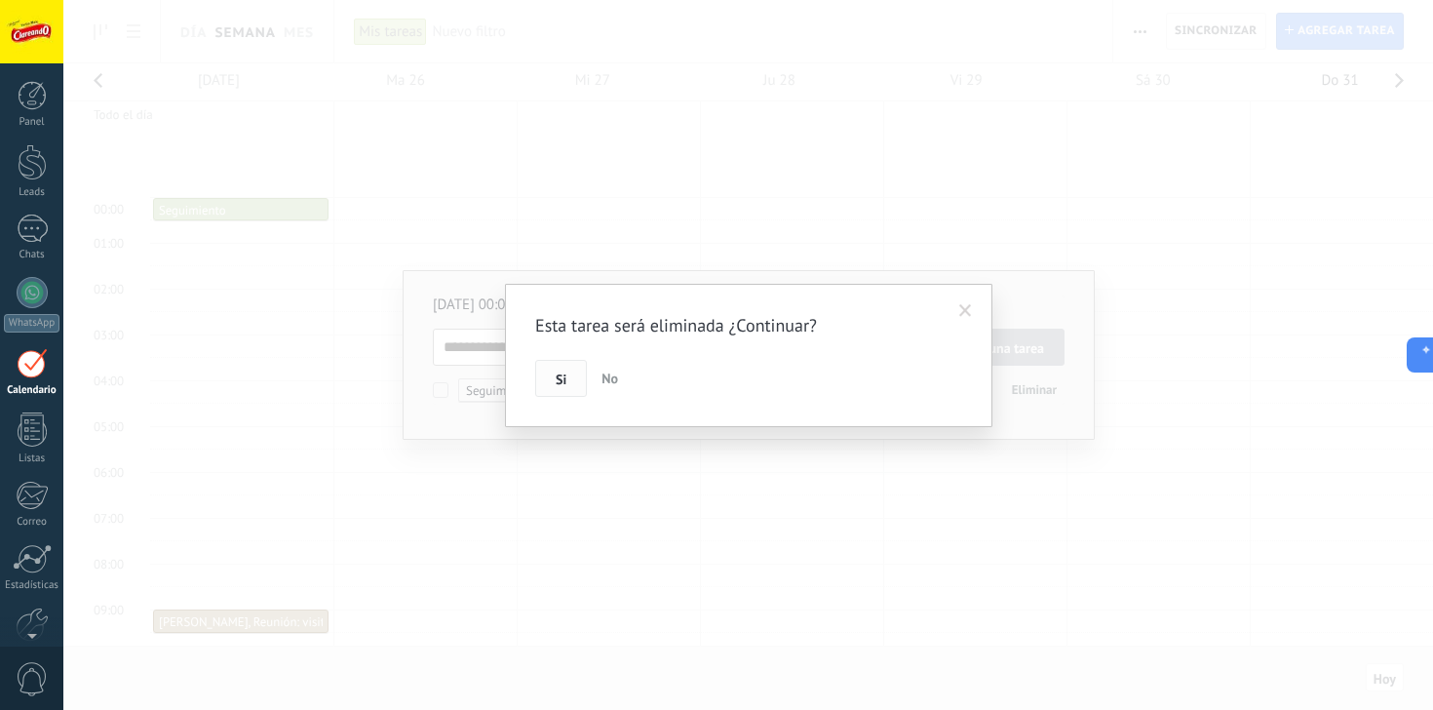
click at [564, 373] on span "Si" at bounding box center [561, 379] width 11 height 14
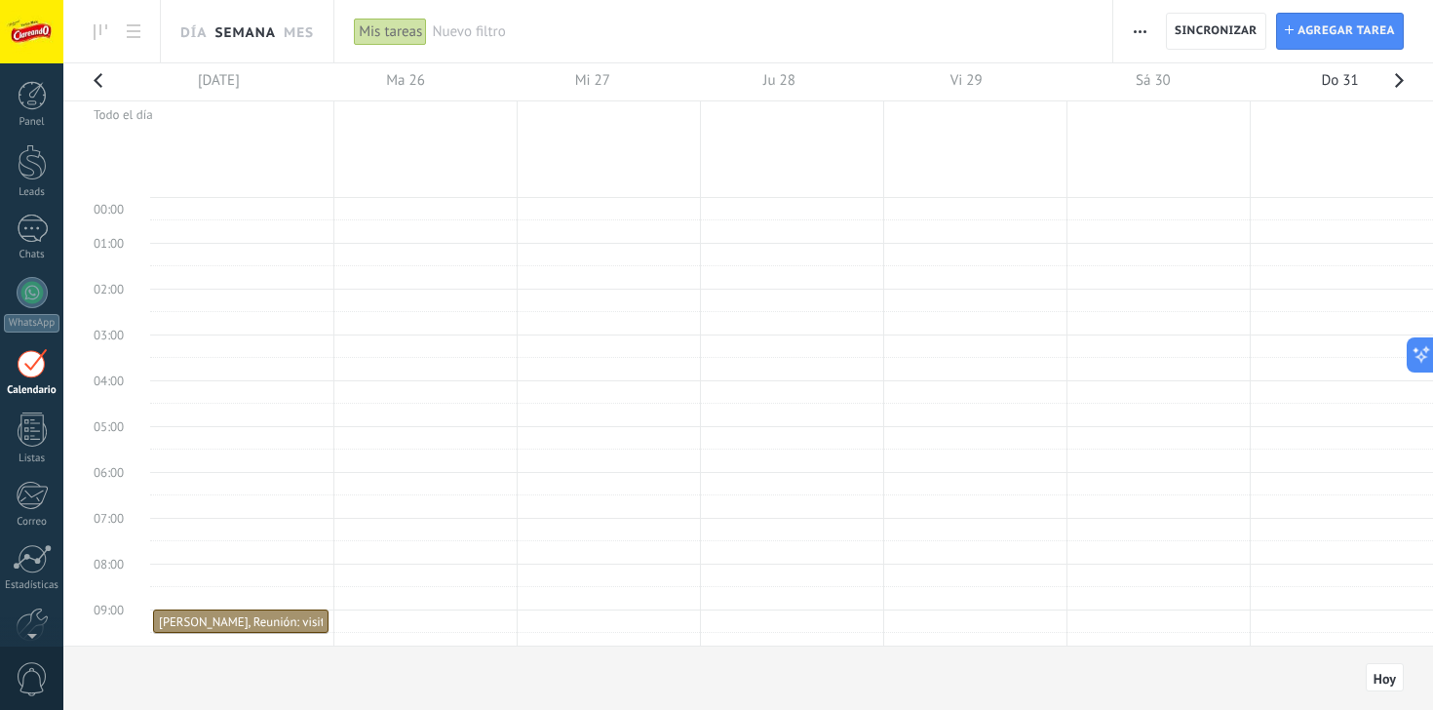
scroll to position [0, 0]
click at [31, 377] on div at bounding box center [32, 363] width 31 height 30
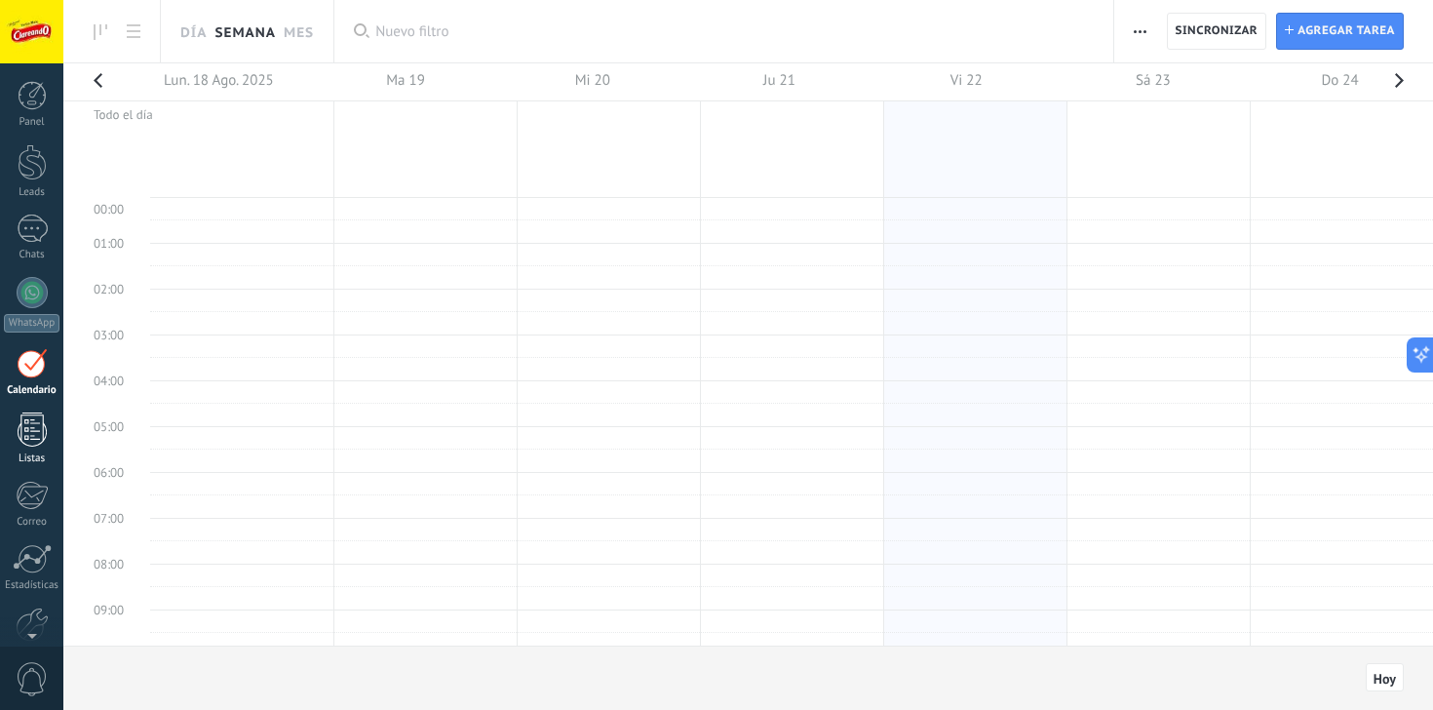
scroll to position [367, 0]
click at [482, 342] on td at bounding box center [791, 344] width 1283 height 23
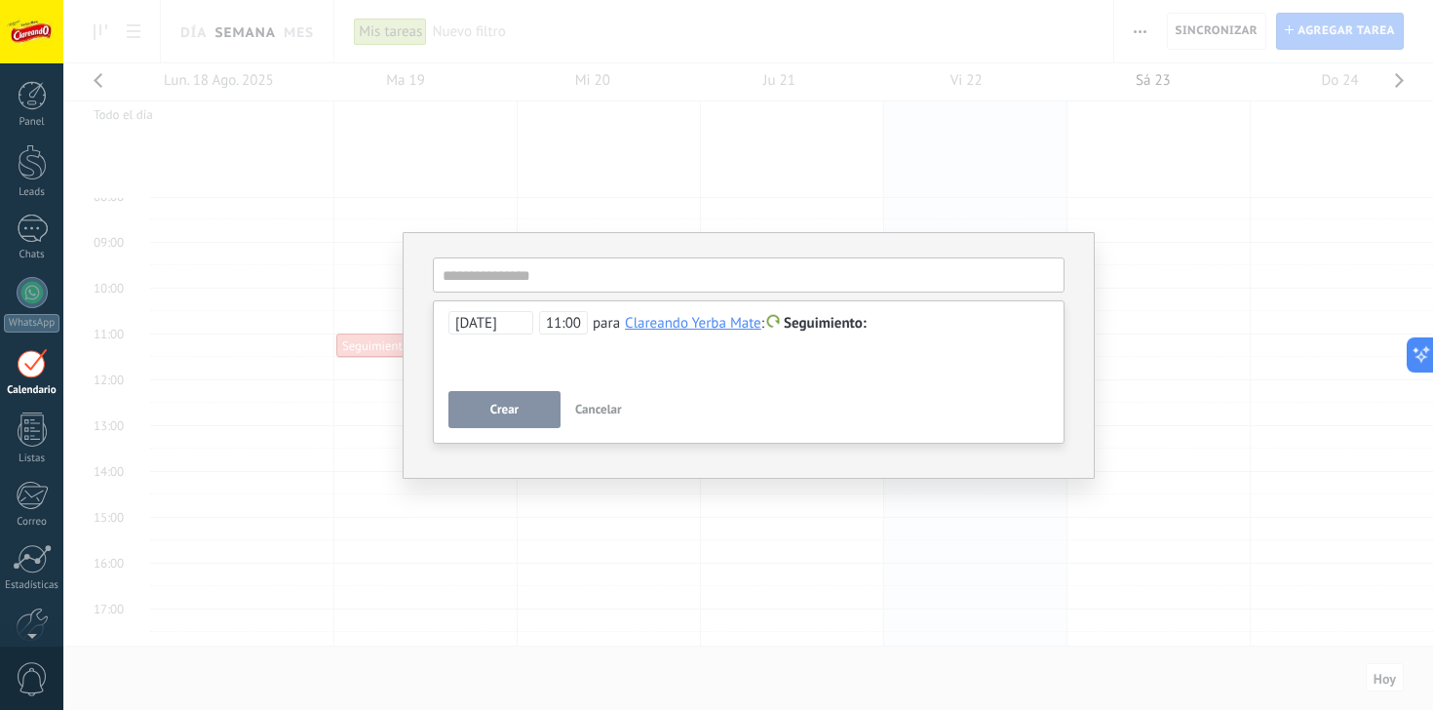
click at [778, 170] on div "**********" at bounding box center [747, 355] width 1369 height 710
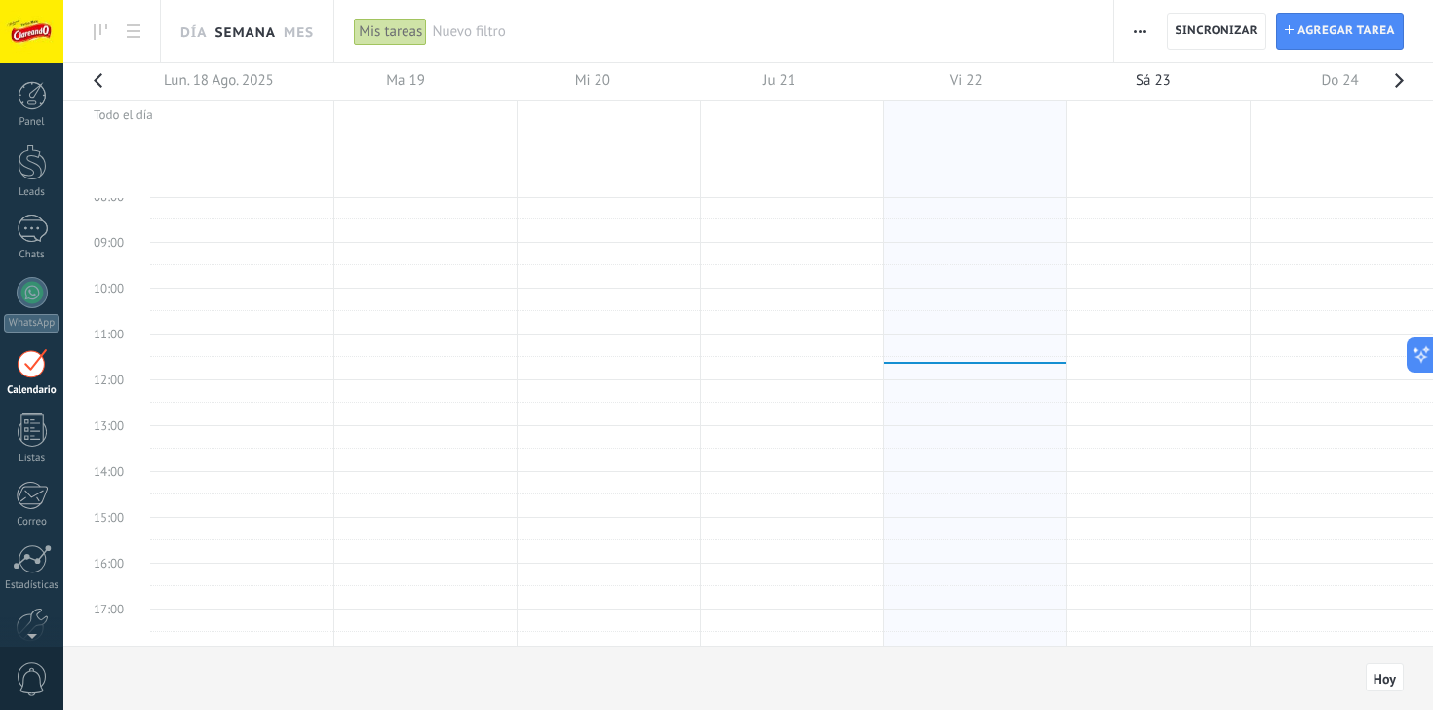
click at [1398, 83] on button "button" at bounding box center [1398, 86] width 39 height 46
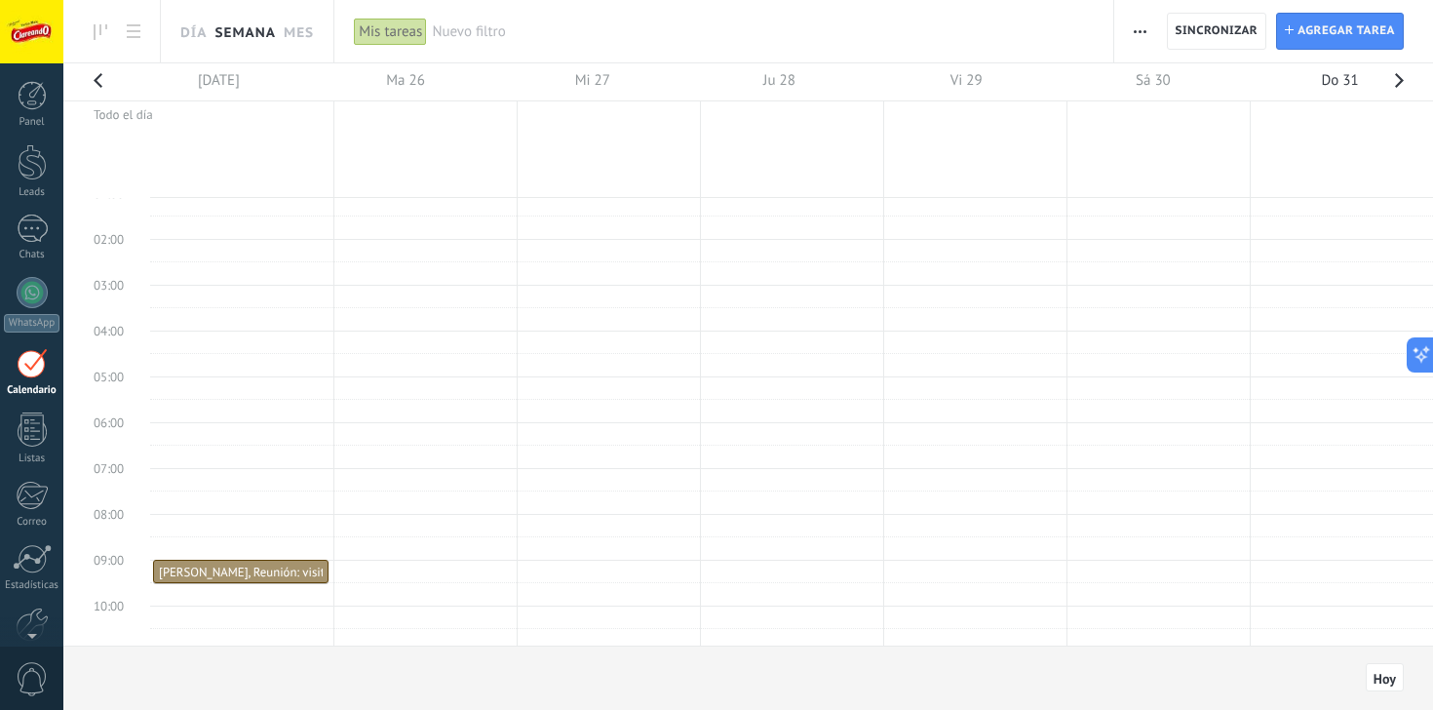
scroll to position [53, 0]
click at [1134, 25] on span "button" at bounding box center [1139, 31] width 13 height 37
click at [1201, 58] on div "Exportación Administrar los tipos de tareas Sincronizar Sincronizar Tarea Agreg…" at bounding box center [1273, 31] width 319 height 62
click at [1124, 36] on div "Exportación Administrar los tipos de tareas Sincronizar" at bounding box center [1140, 32] width 33 height 38
click at [1133, 33] on span "button" at bounding box center [1139, 31] width 13 height 37
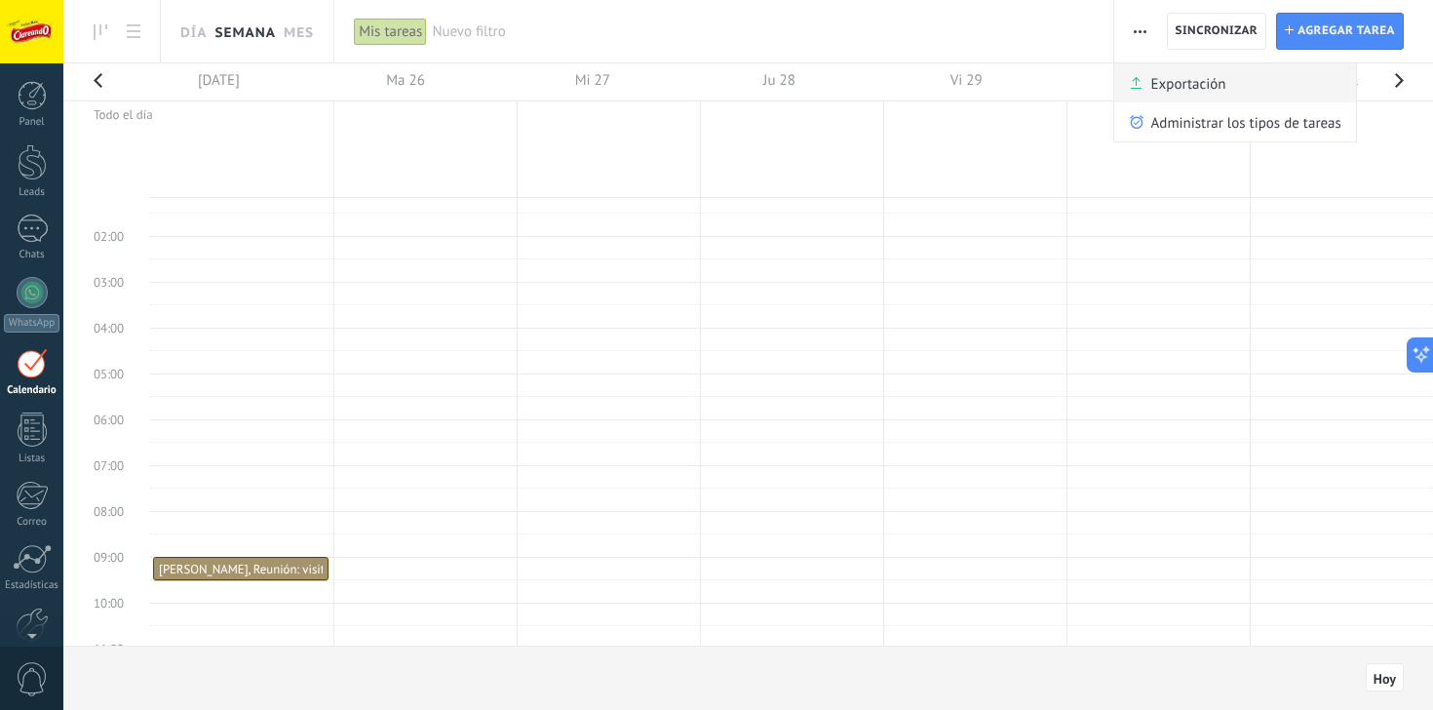
click at [1151, 84] on span "Exportación" at bounding box center [1188, 82] width 75 height 39
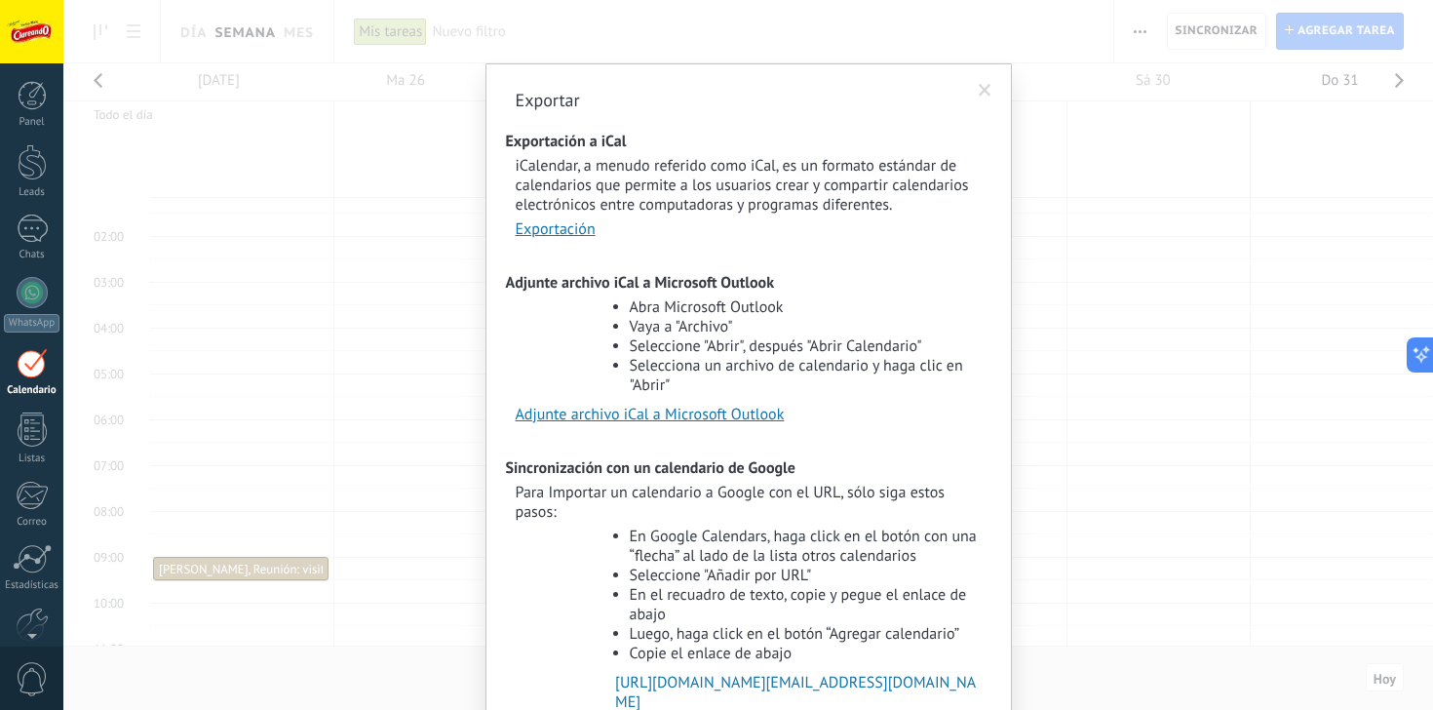
scroll to position [0, 0]
click at [978, 90] on span at bounding box center [984, 91] width 13 height 14
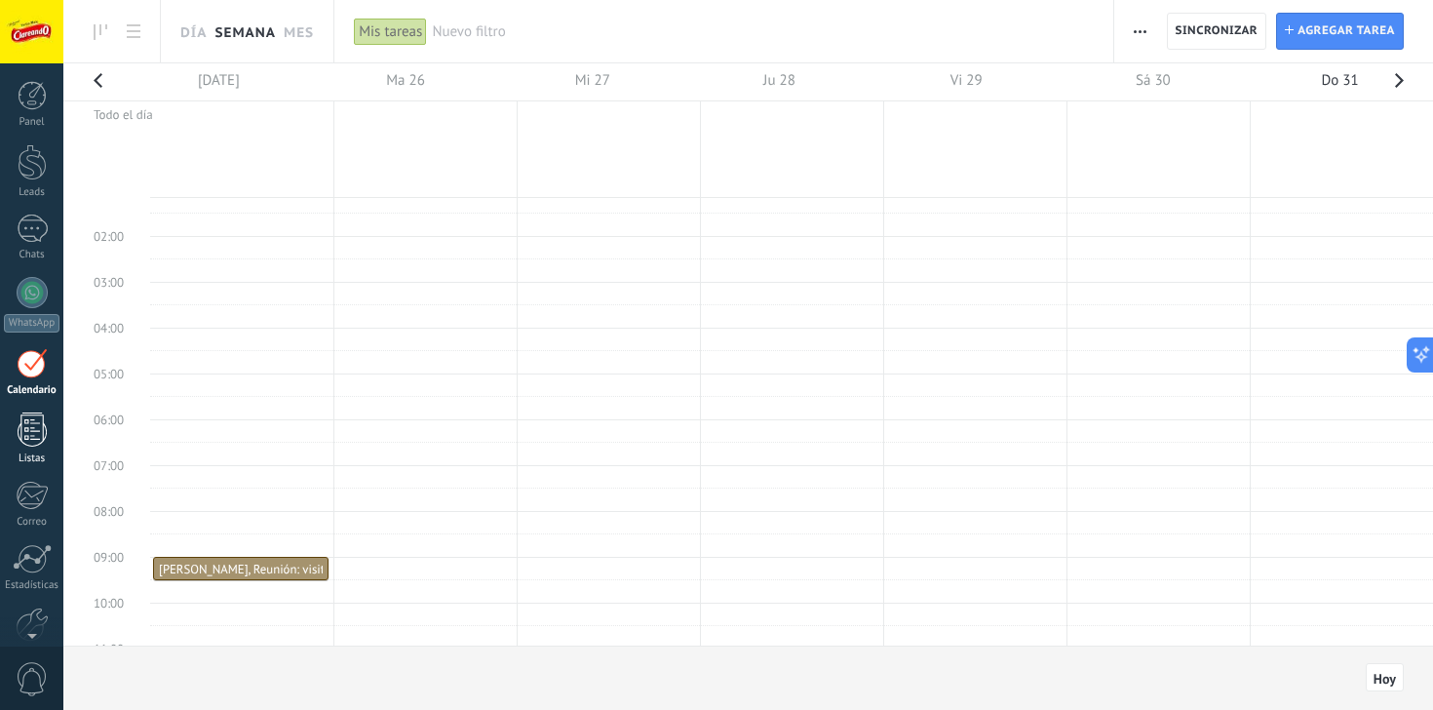
click at [33, 437] on div at bounding box center [32, 429] width 29 height 34
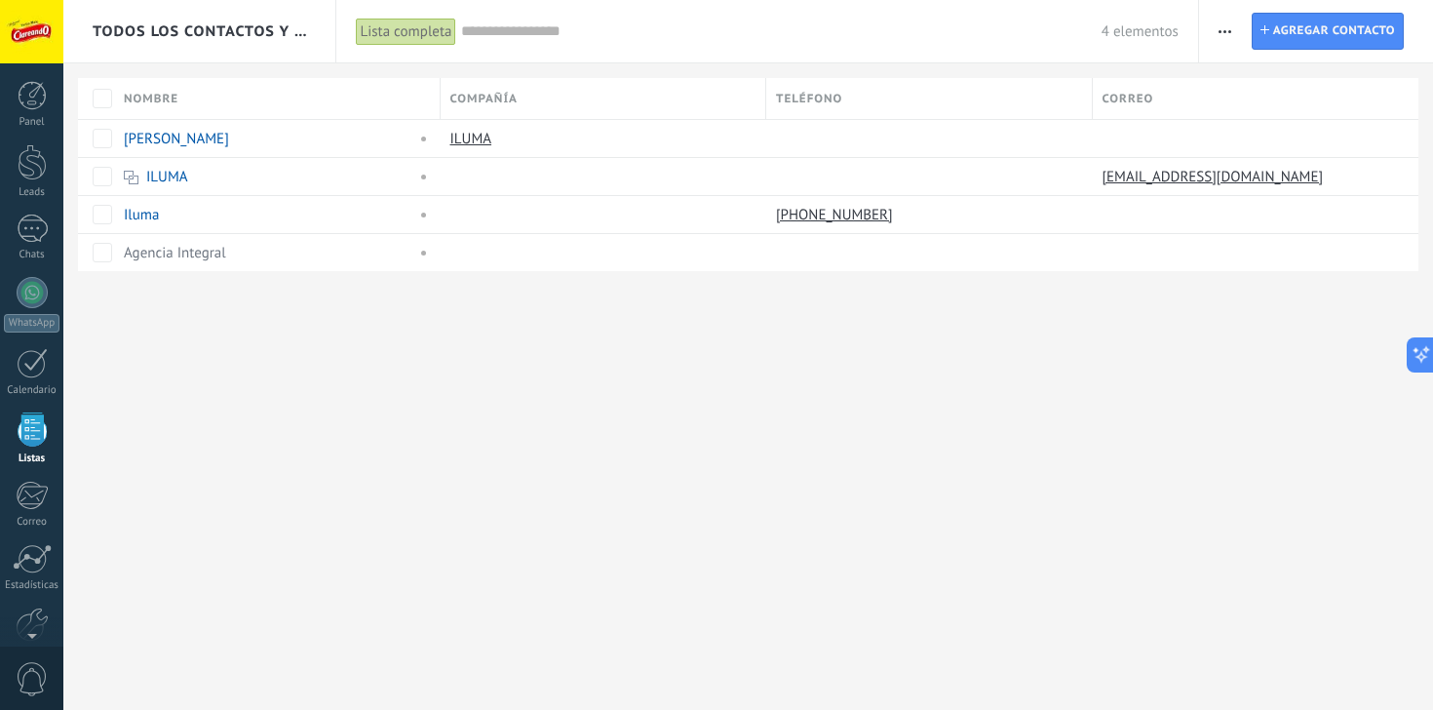
scroll to position [51, 0]
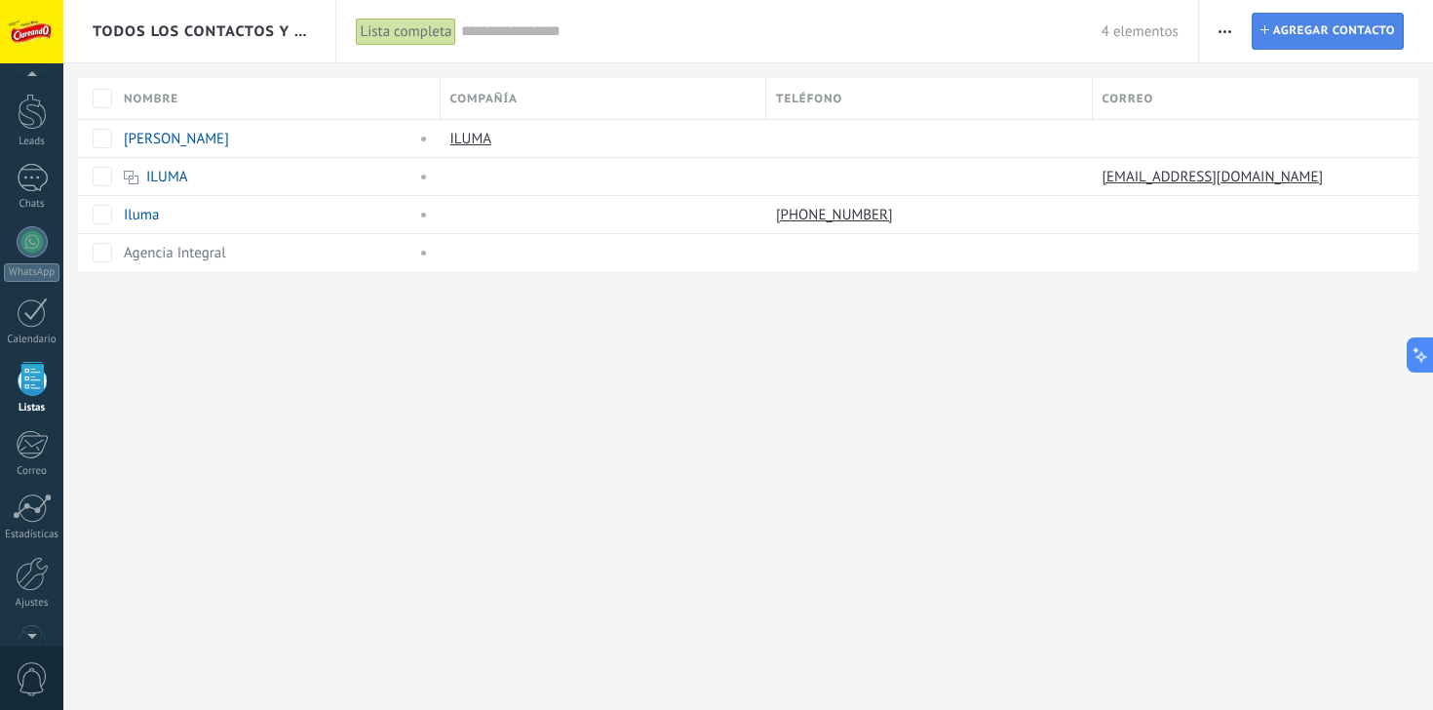
click at [1334, 30] on span "Agregar contacto" at bounding box center [1334, 31] width 122 height 35
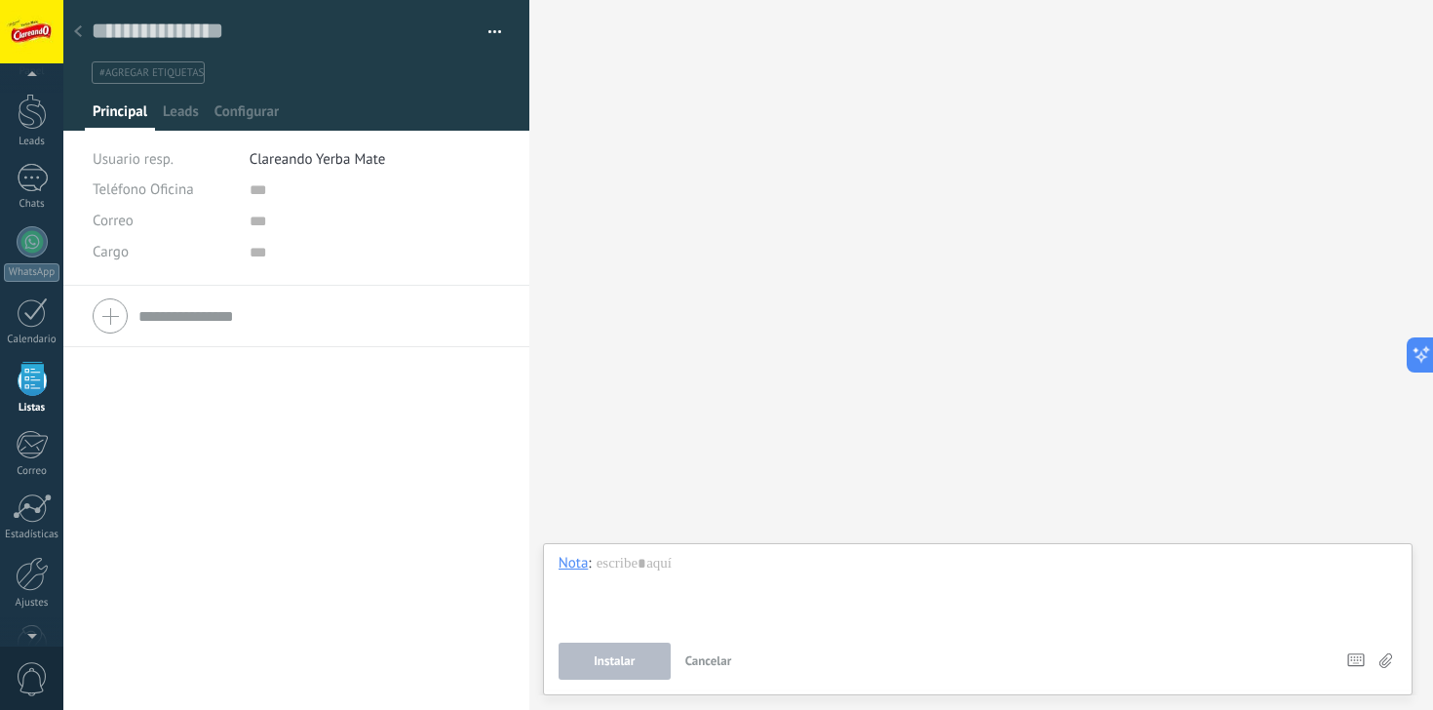
click at [86, 36] on div at bounding box center [77, 33] width 27 height 38
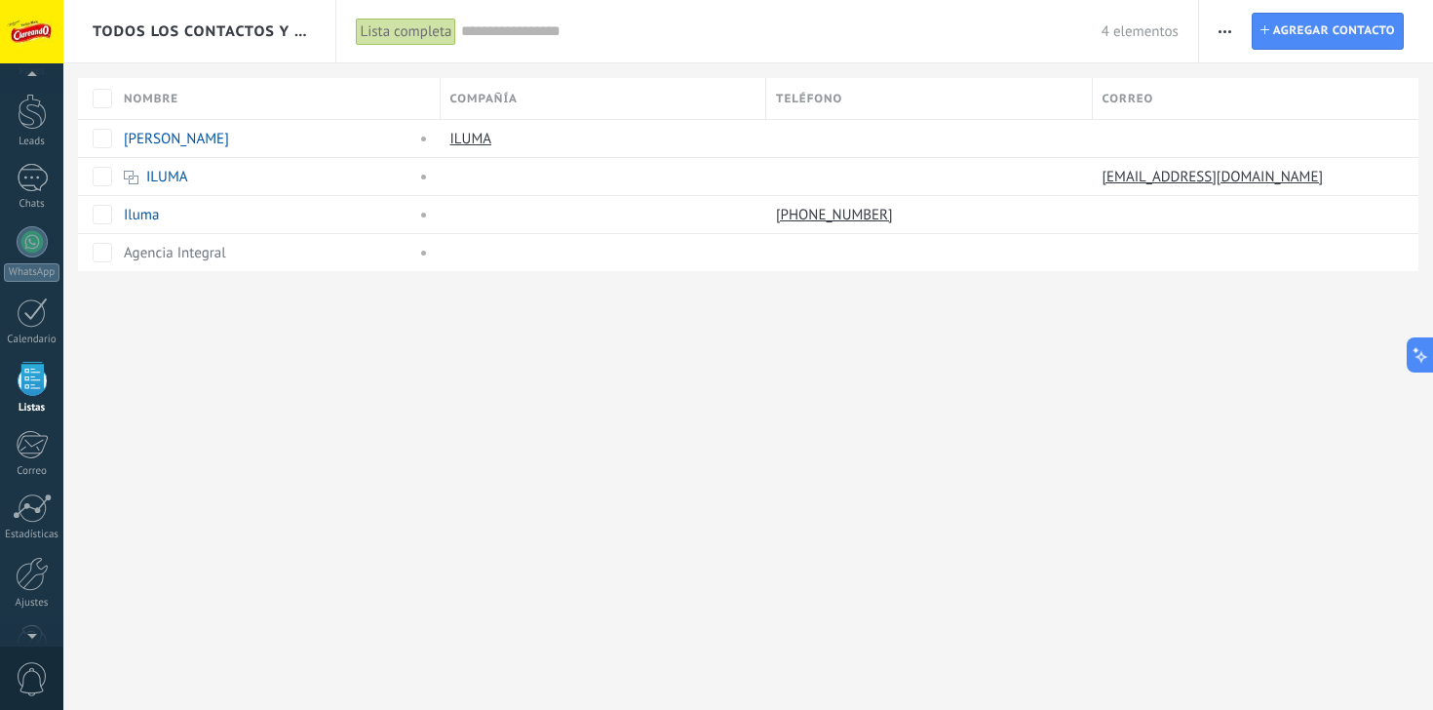
scroll to position [48, 0]
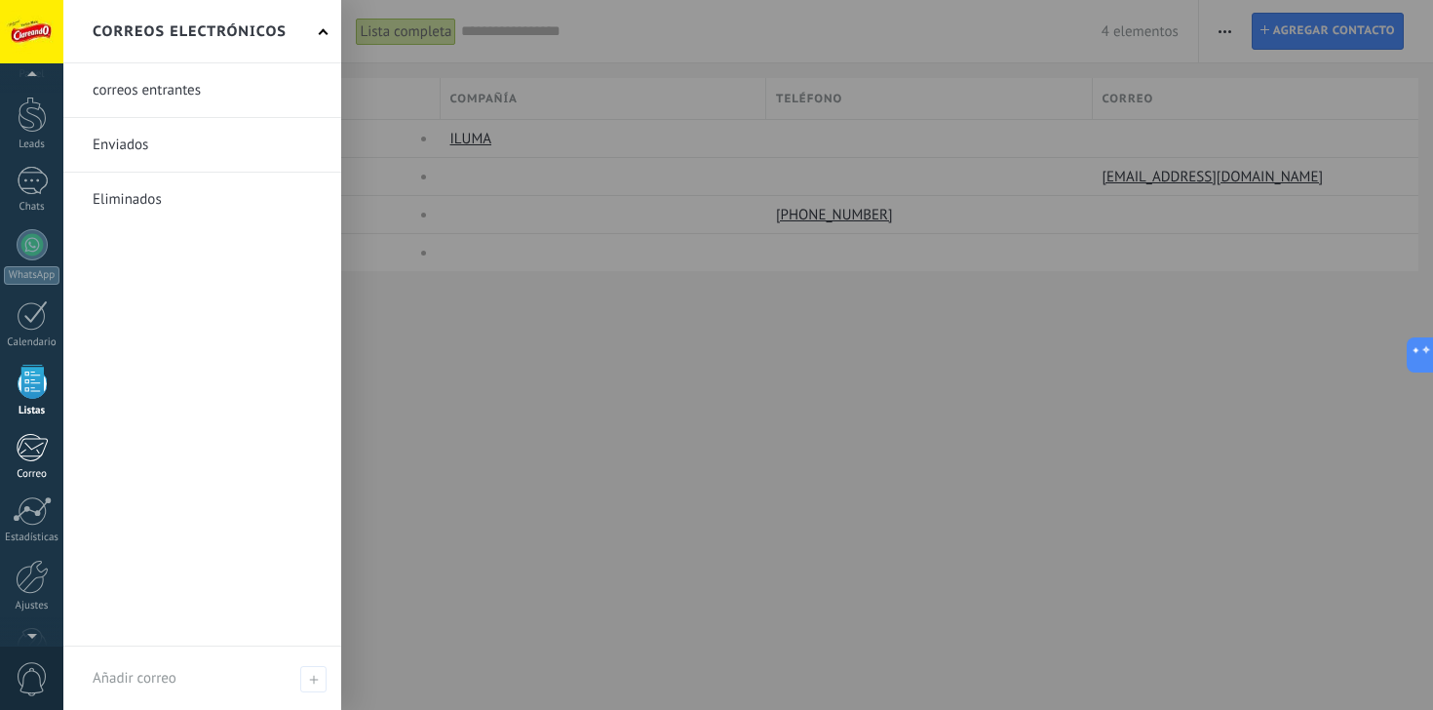
click at [38, 457] on div at bounding box center [32, 447] width 32 height 29
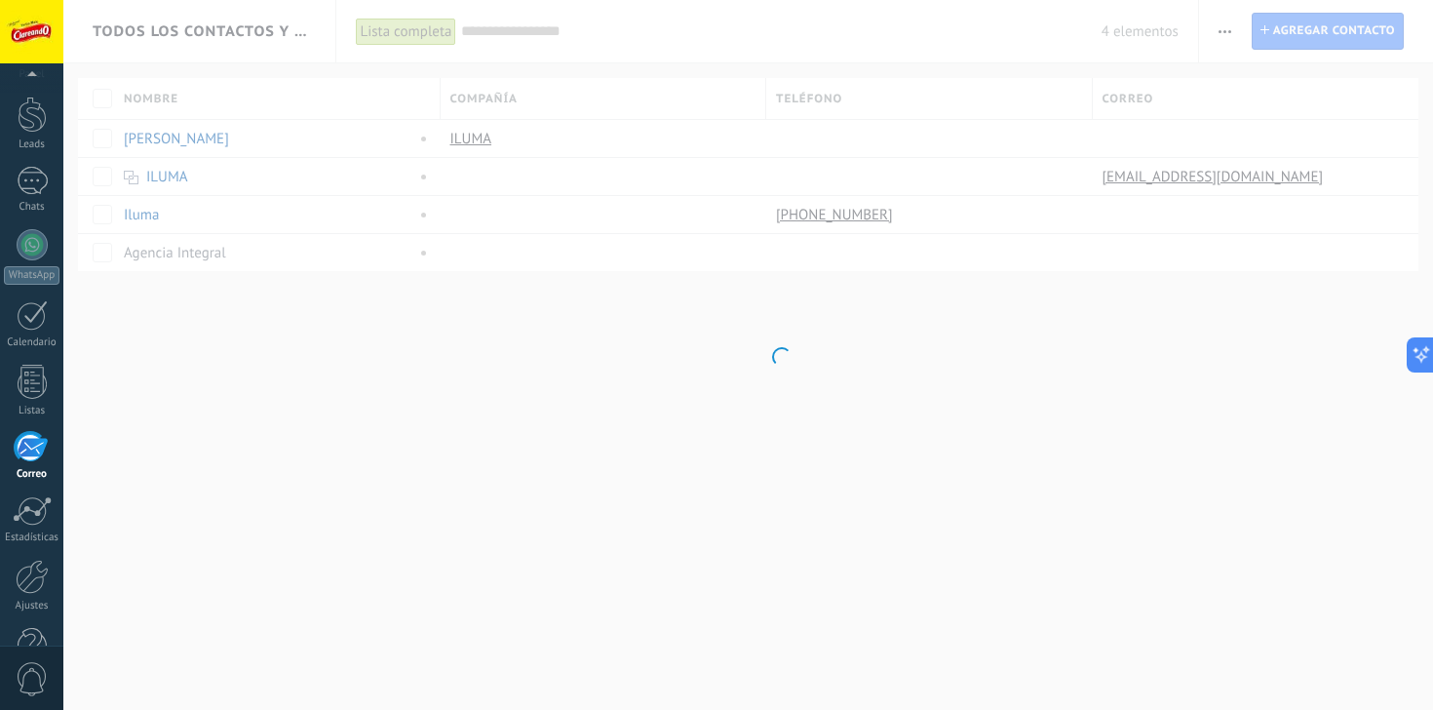
scroll to position [101, 0]
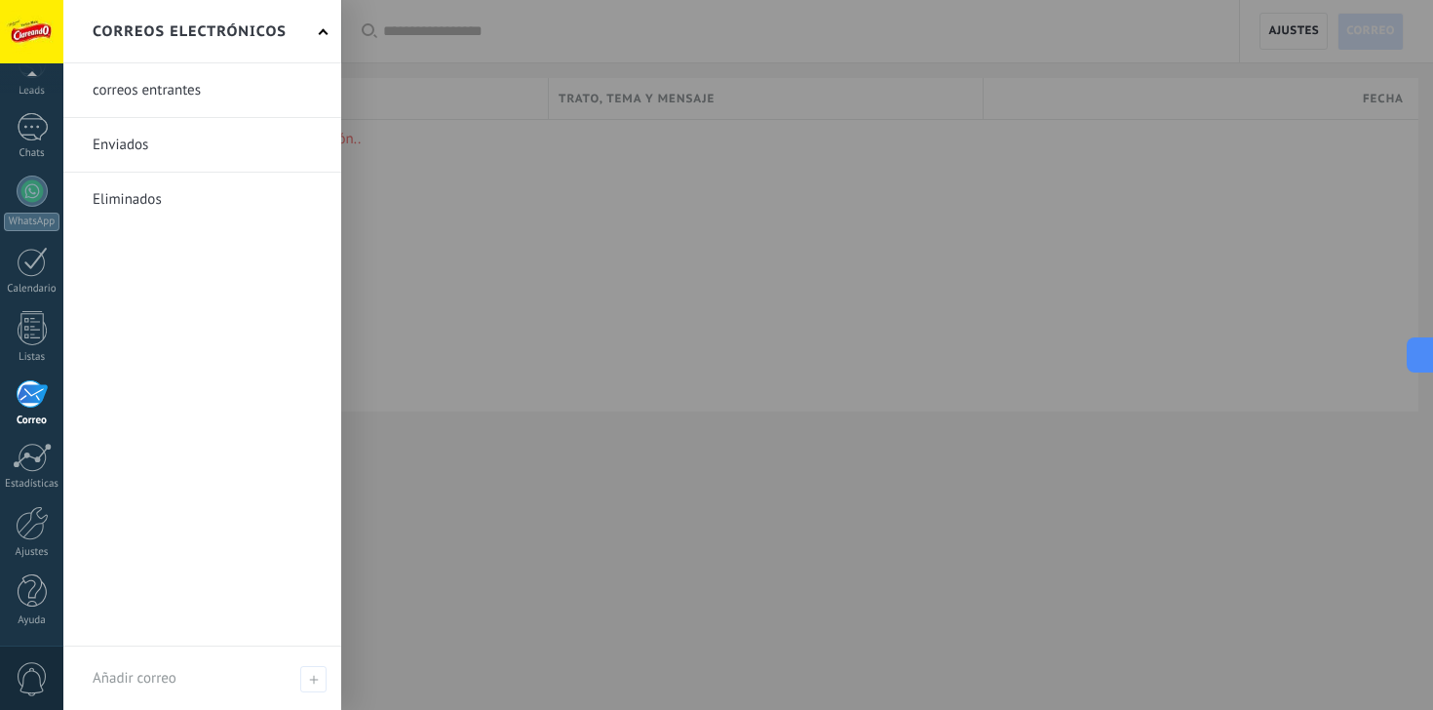
click at [28, 402] on div at bounding box center [32, 393] width 32 height 29
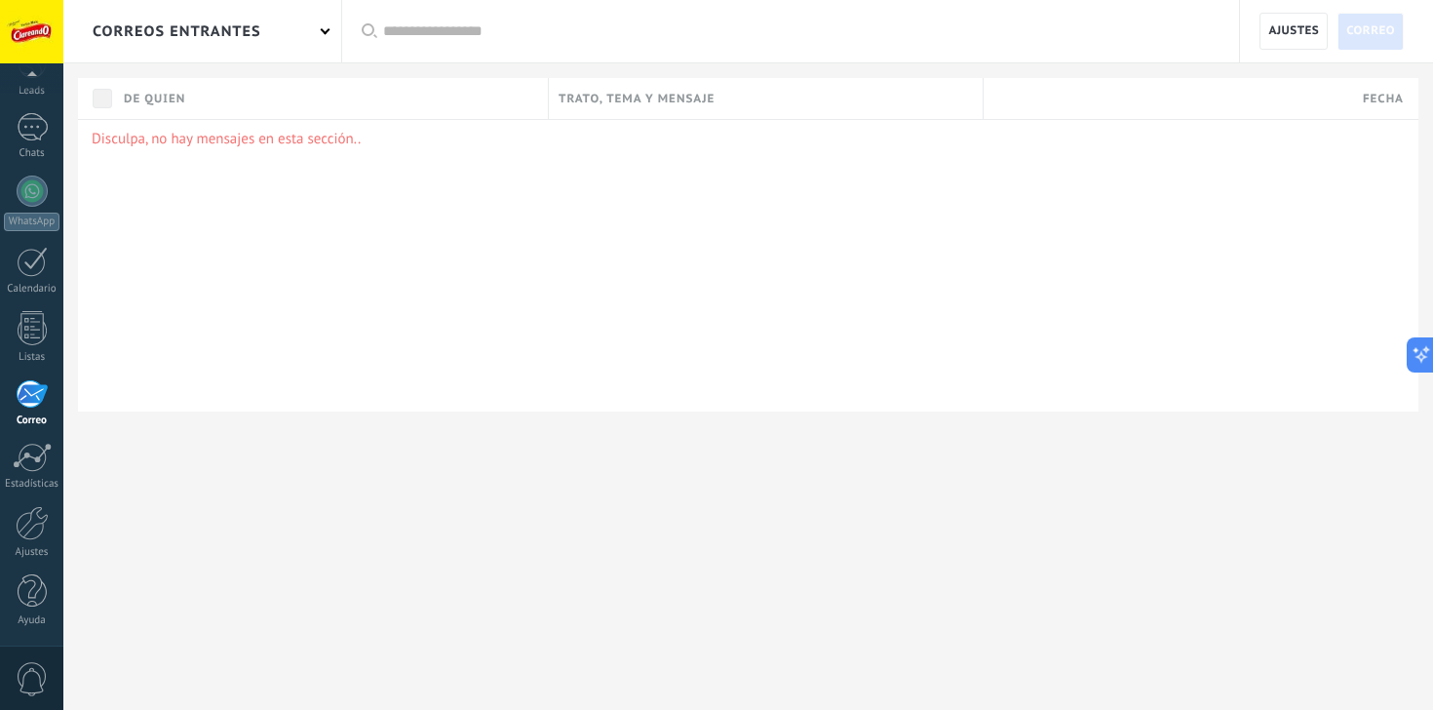
click at [673, 96] on span "Trato, tema y mensaje" at bounding box center [636, 99] width 156 height 19
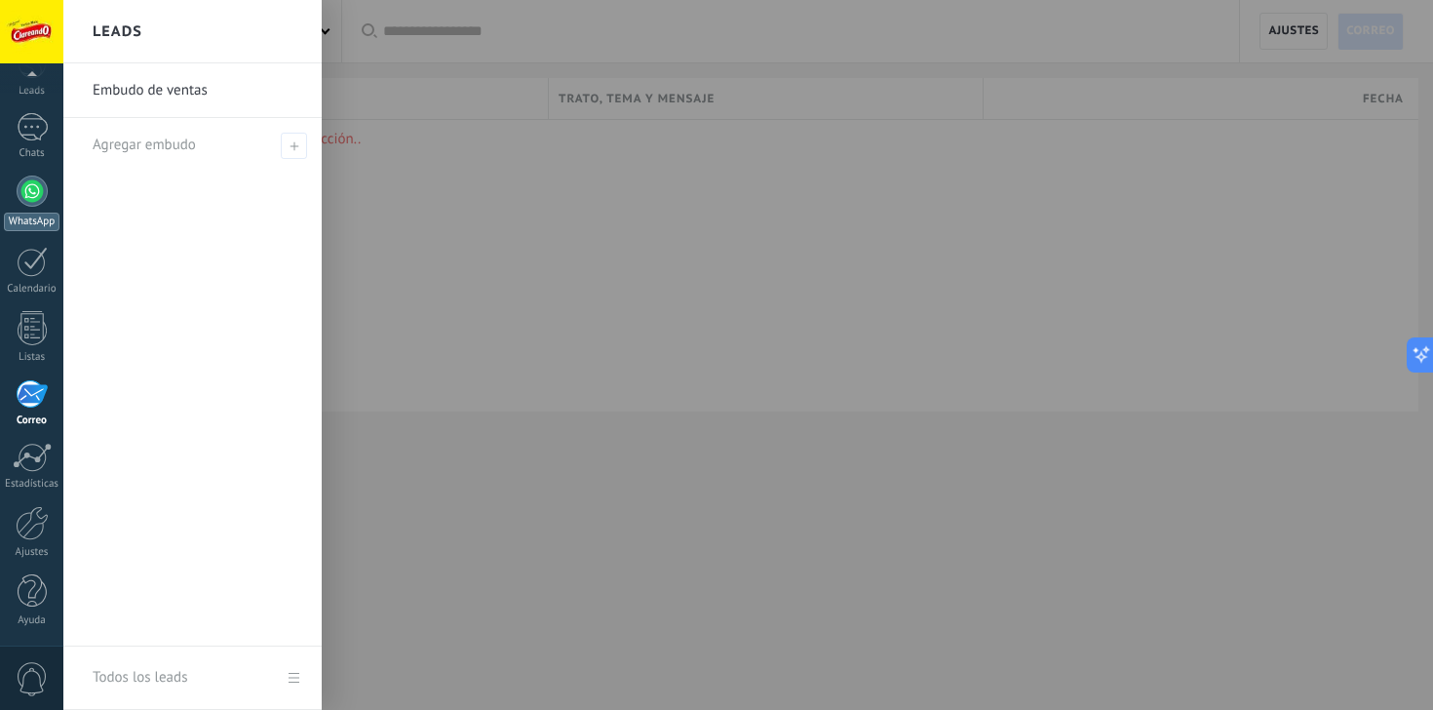
click at [40, 185] on div at bounding box center [32, 190] width 31 height 31
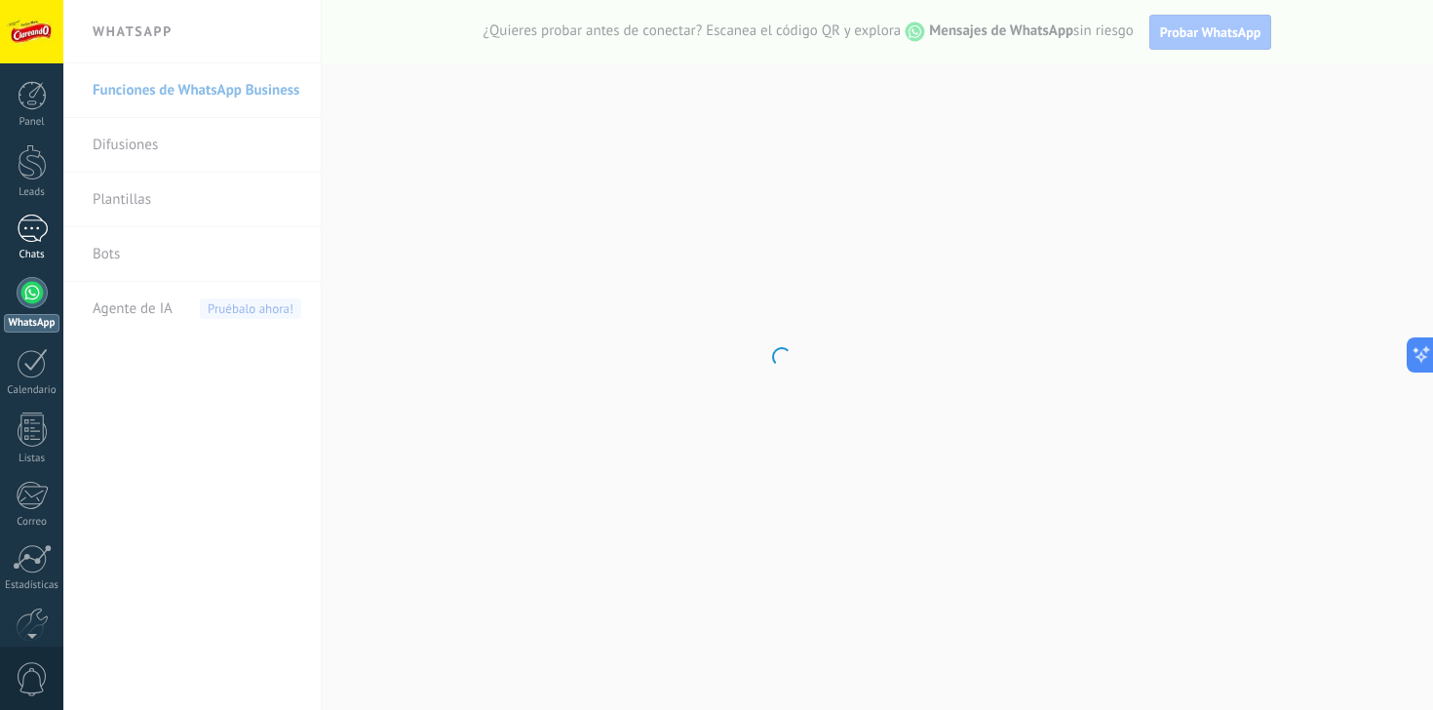
click at [35, 231] on div at bounding box center [32, 228] width 31 height 28
